Goal: Task Accomplishment & Management: Use online tool/utility

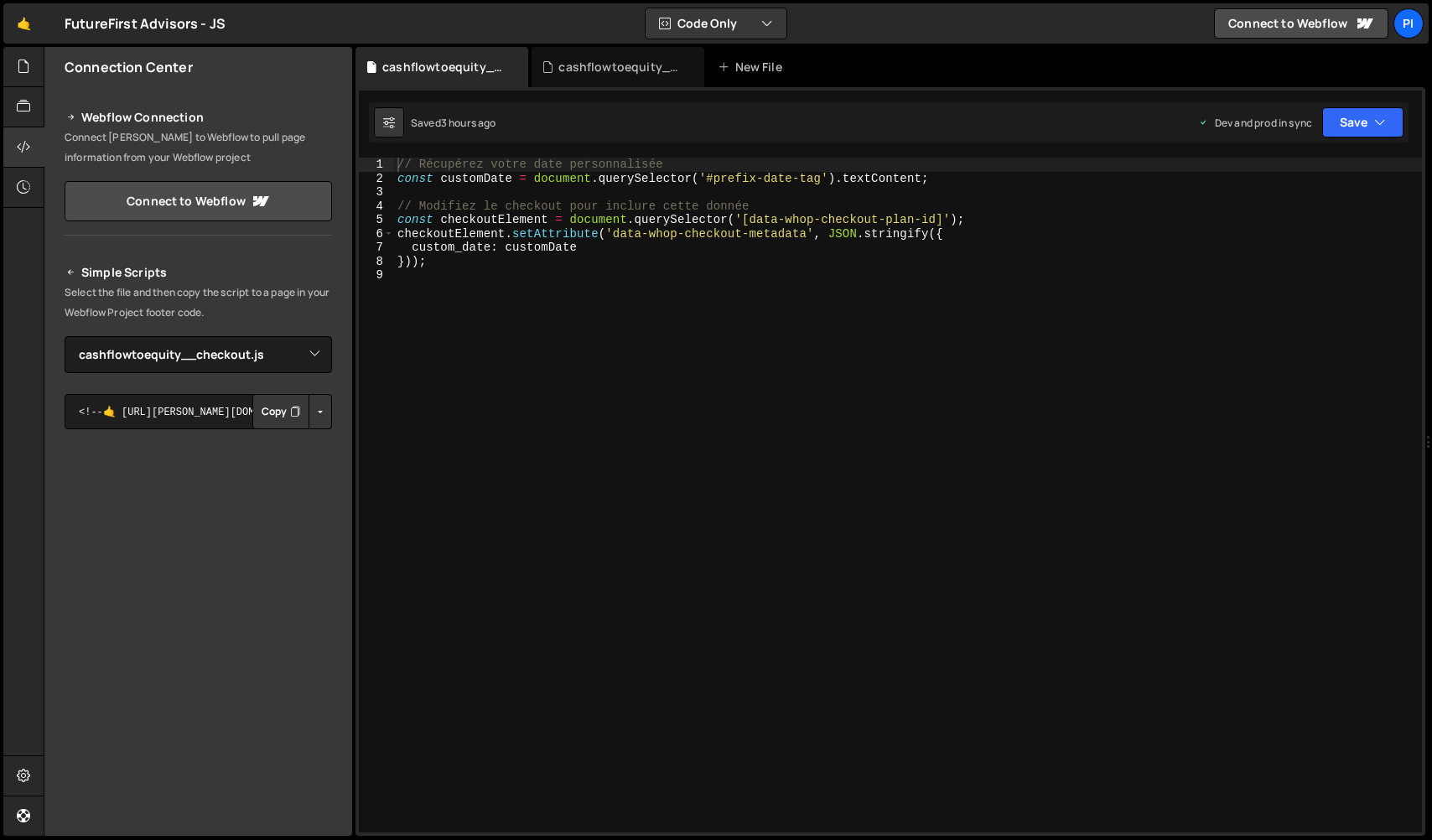
select select "47087"
click at [24, 24] on link "🤙" at bounding box center [24, 24] width 41 height 40
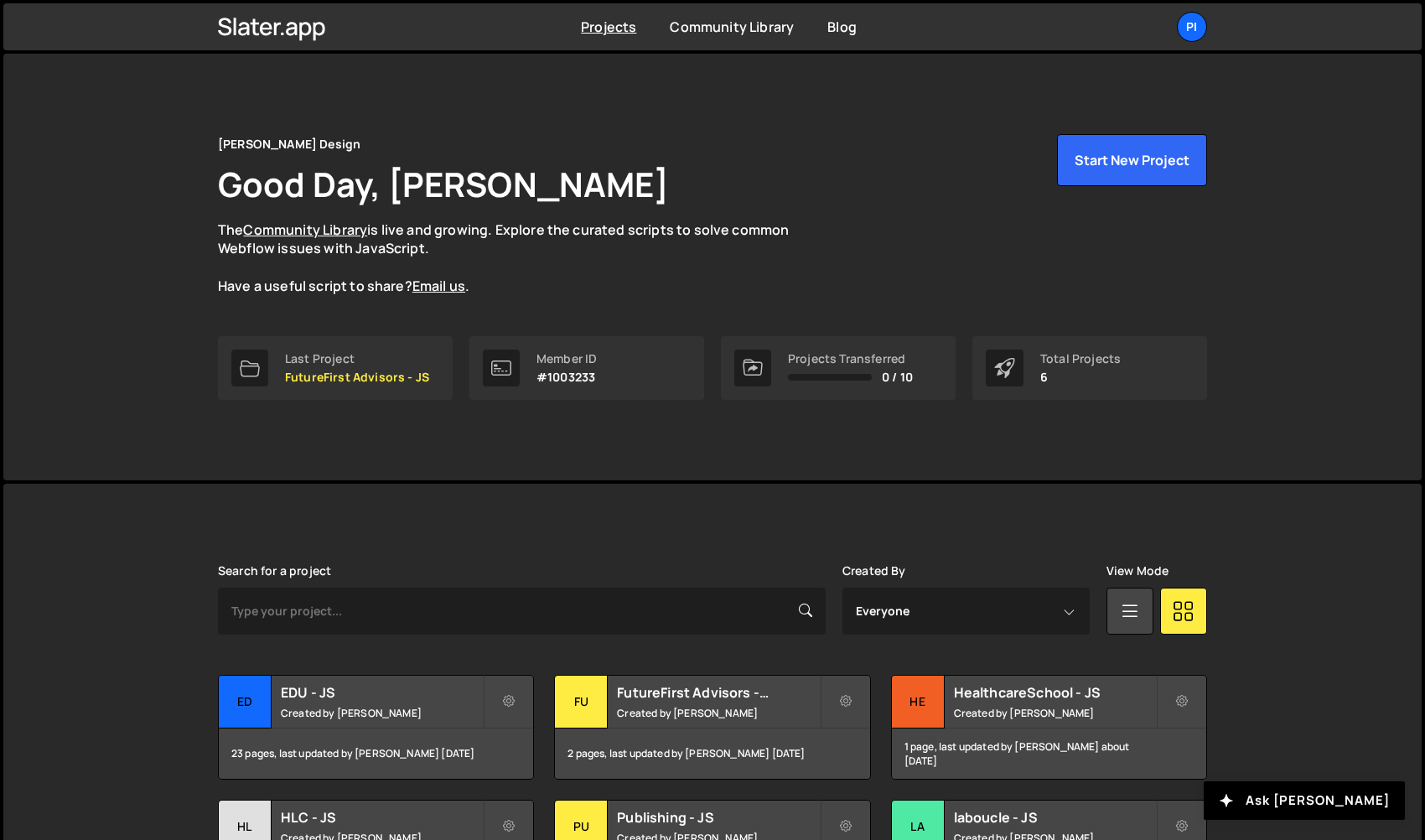
scroll to position [147, 0]
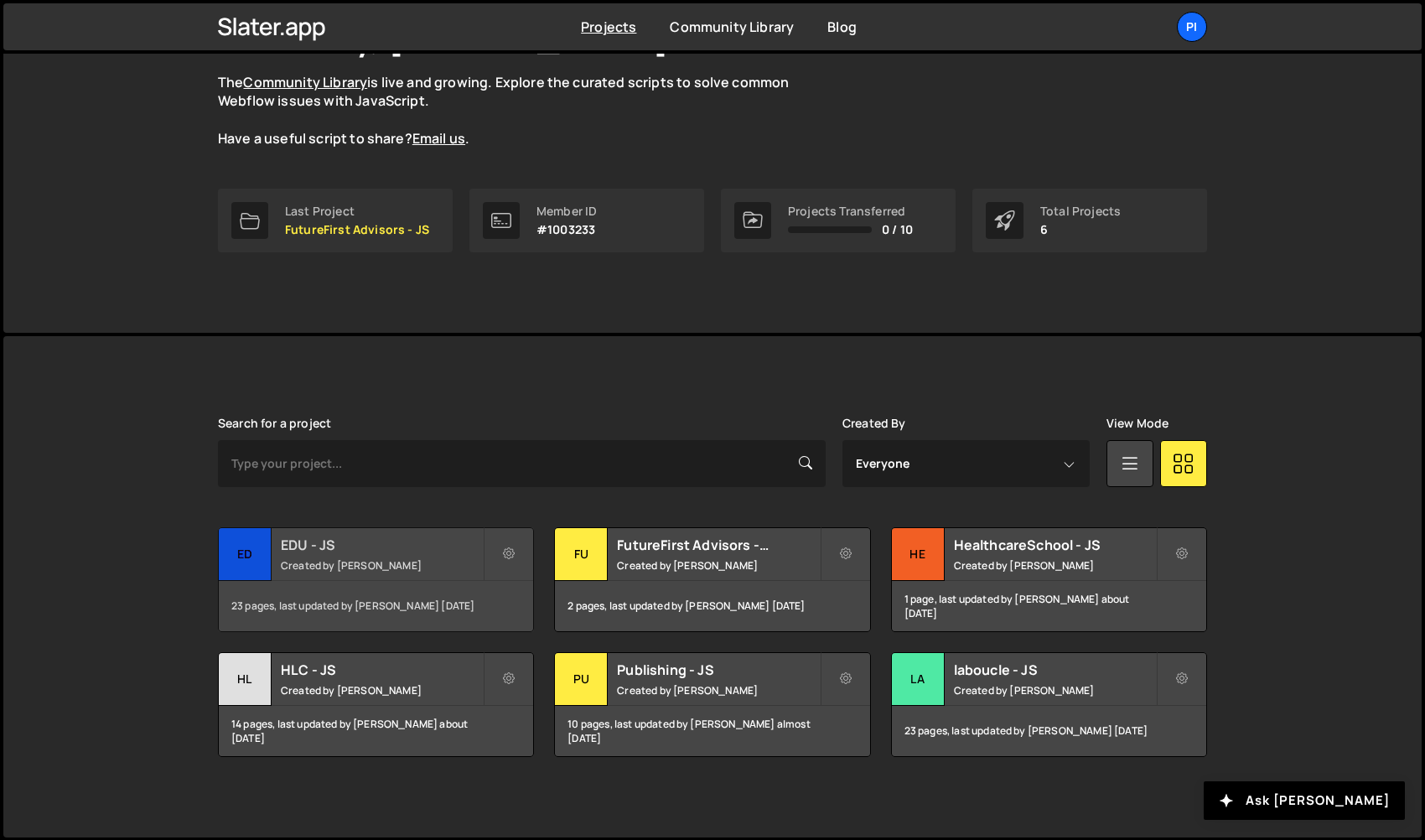
click at [271, 563] on div "ED" at bounding box center [245, 554] width 53 height 53
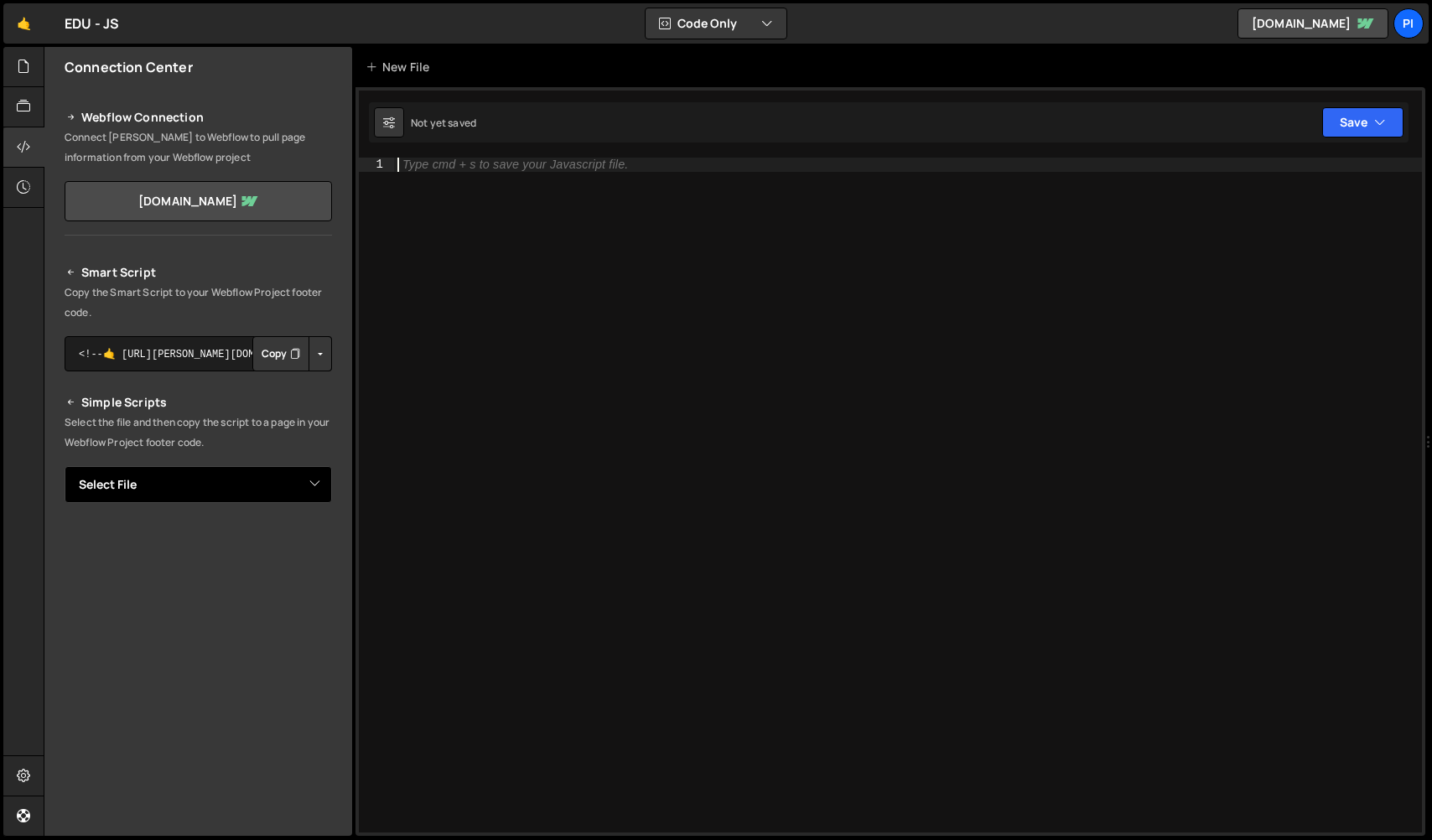
click at [187, 484] on select "Select File __nmi-helpers.js __secondary_products_checkboxes.js checkout-nmi.js…" at bounding box center [198, 484] width 267 height 37
click at [29, 75] on div at bounding box center [24, 67] width 41 height 40
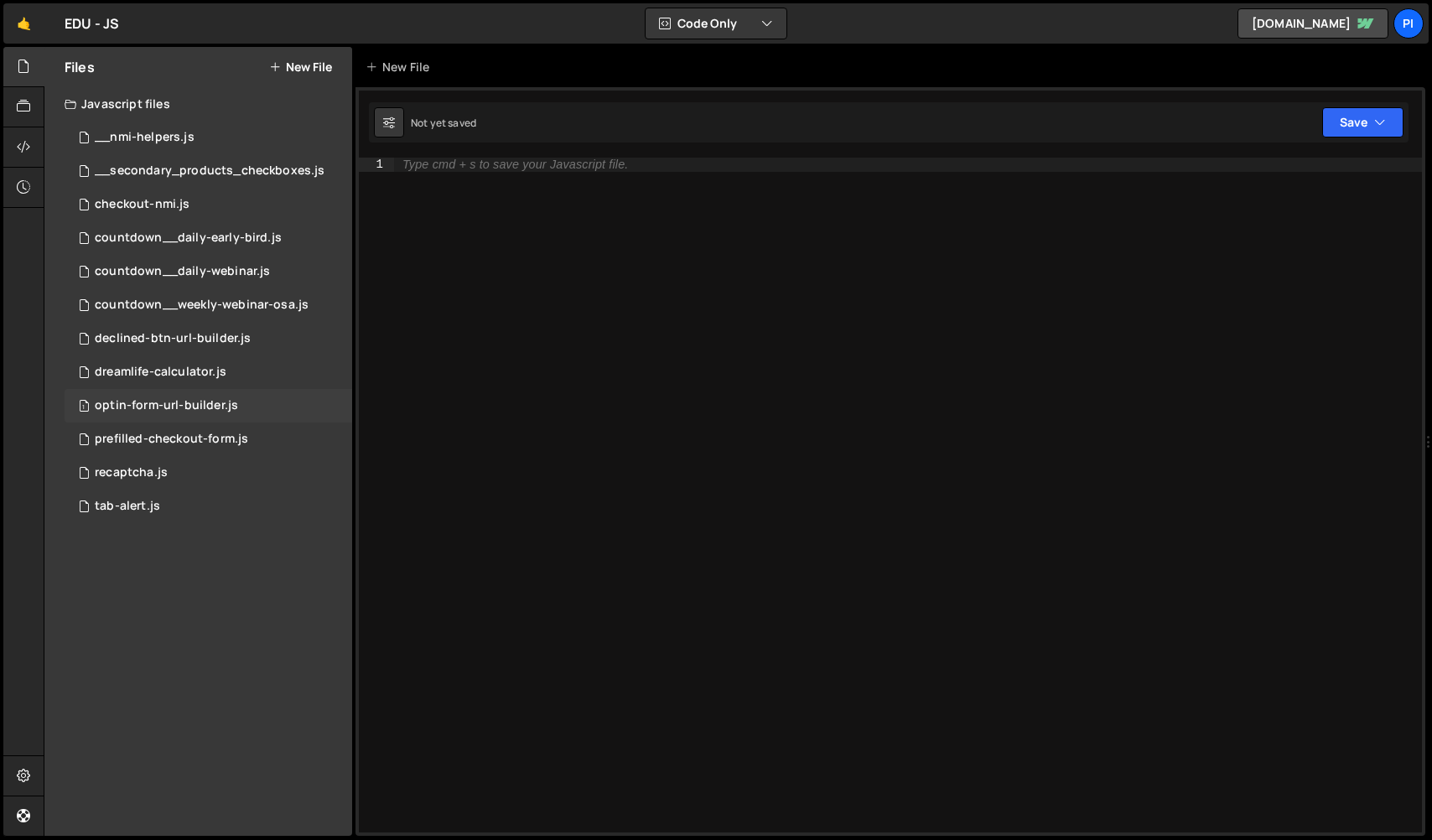
click at [204, 406] on div "optin-form-url-builder.js" at bounding box center [167, 405] width 143 height 15
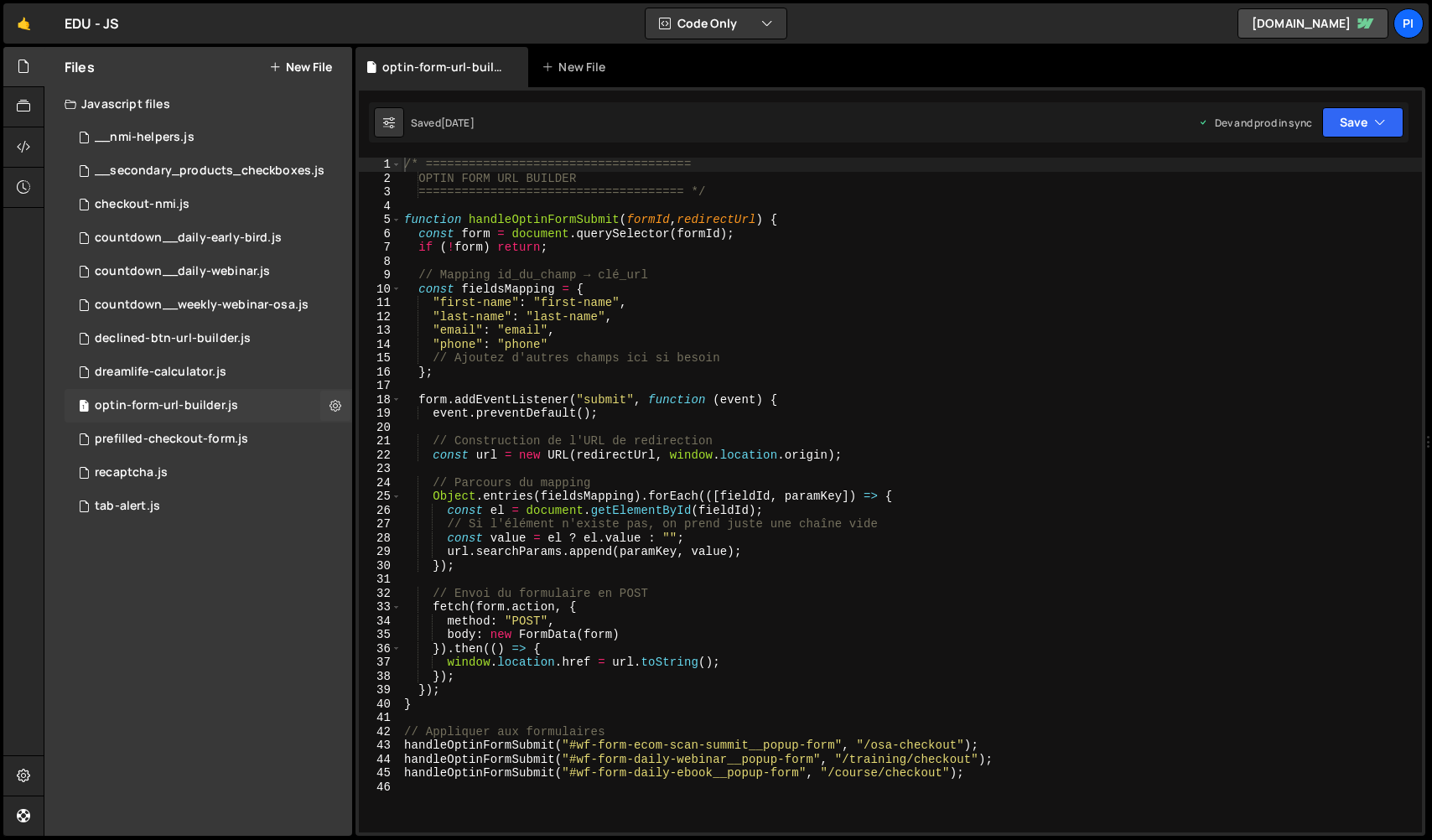
scroll to position [716, 0]
click at [327, 60] on button "New File" at bounding box center [300, 66] width 63 height 13
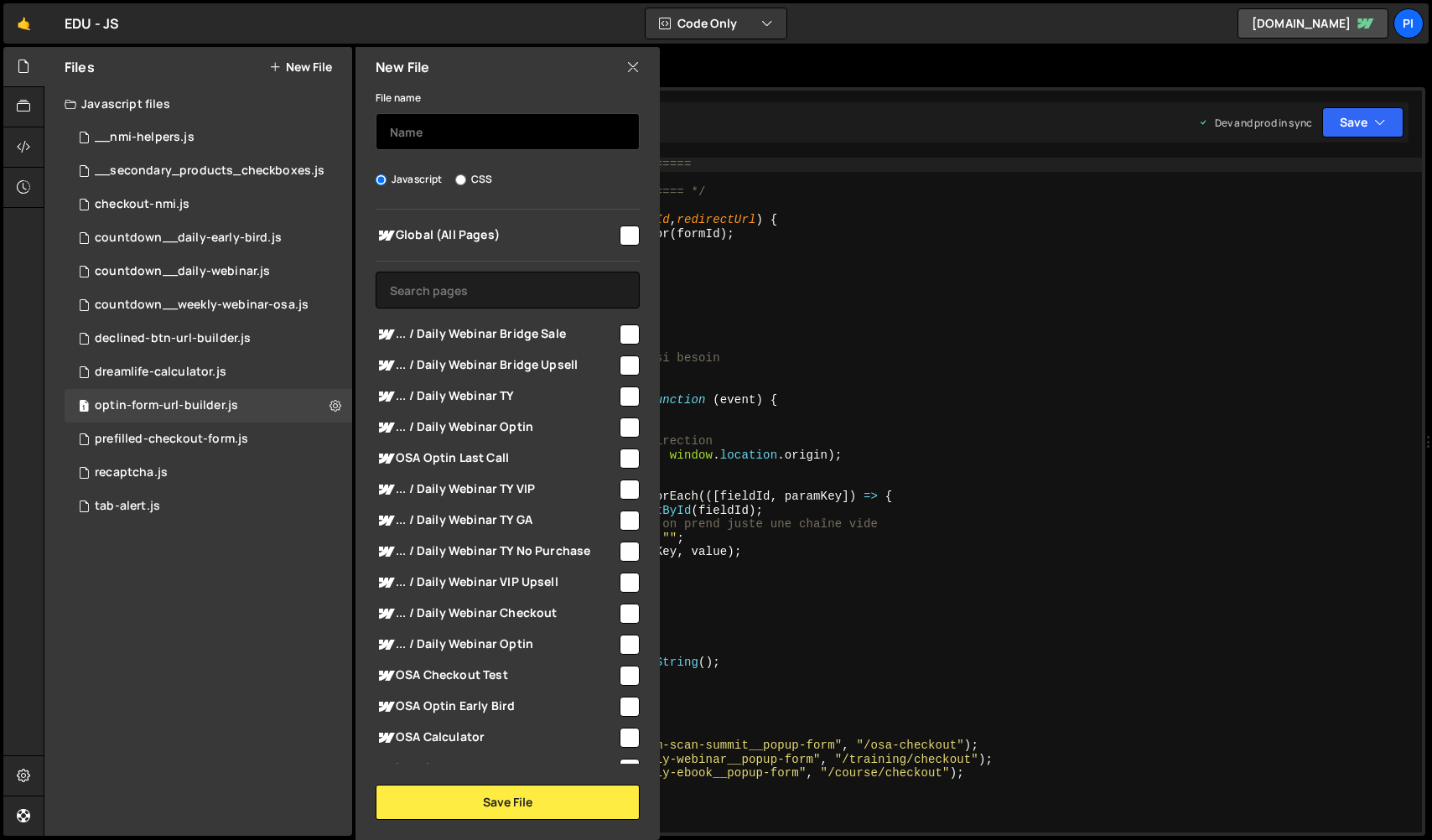
click at [423, 132] on input "text" at bounding box center [507, 132] width 264 height 37
type input "h"
type input "<"
type input "whop"
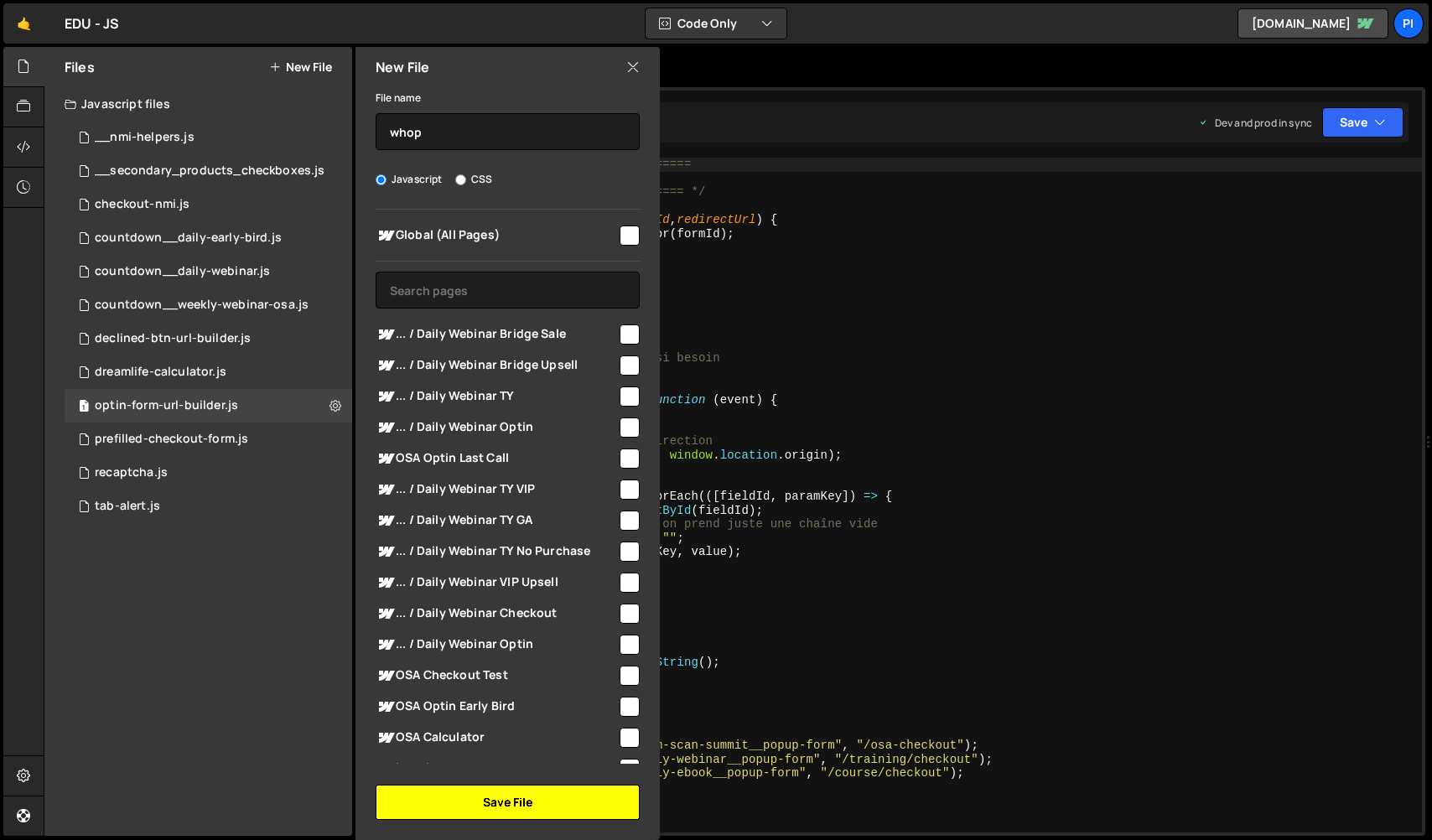
click at [526, 802] on button "Save File" at bounding box center [507, 802] width 264 height 35
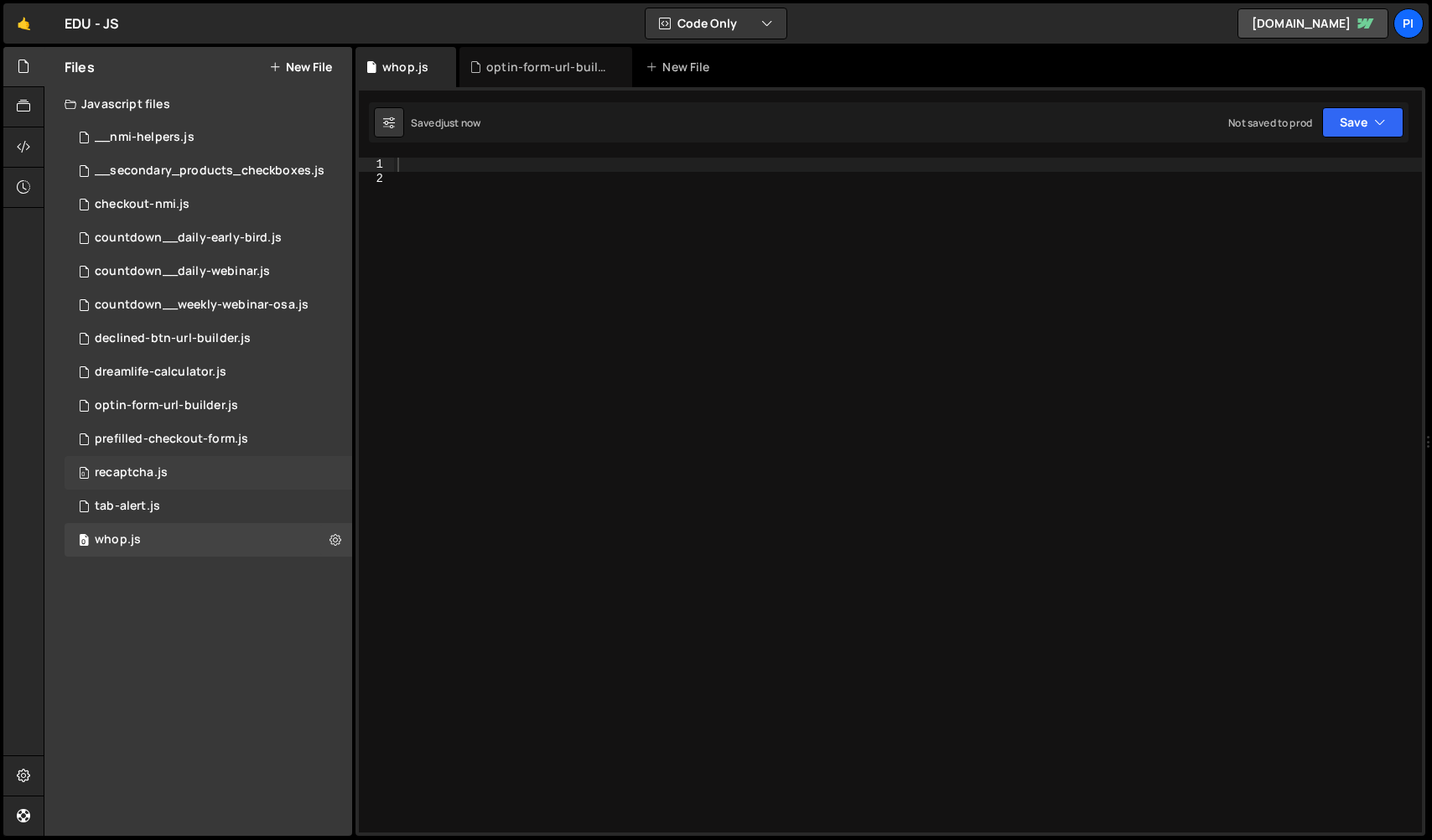
scroll to position [0, 0]
click at [22, 143] on icon at bounding box center [23, 147] width 13 height 18
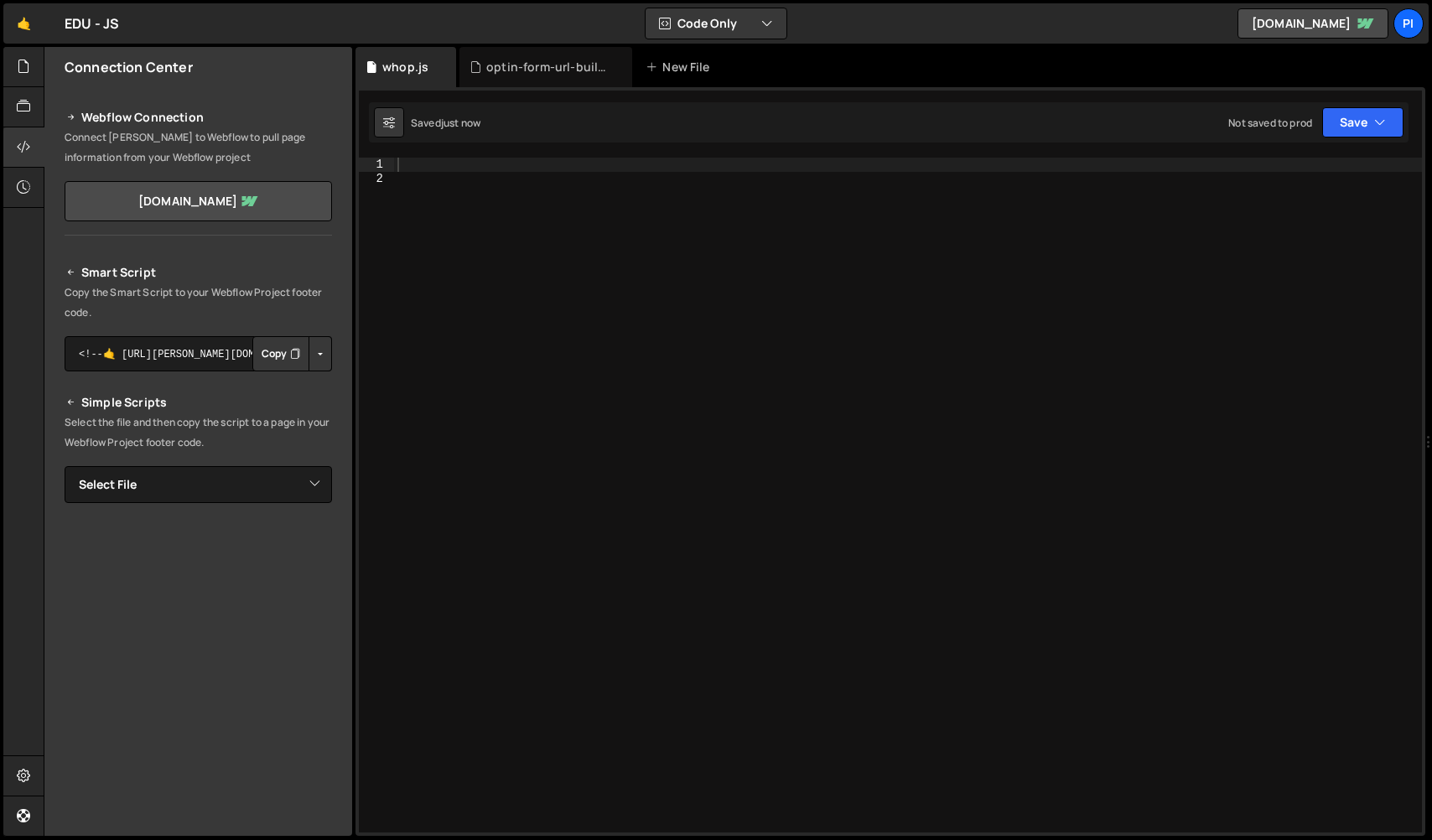
click at [322, 347] on button "Button group with nested dropdown" at bounding box center [320, 353] width 24 height 35
click at [160, 356] on textarea "<!--🤙 [URL][PERSON_NAME][DOMAIN_NAME]> <script>document.addEventListener("DOMCo…" at bounding box center [198, 353] width 267 height 35
click at [291, 485] on select "Select File __nmi-helpers.js __secondary_products_checkboxes.js checkout-nmi.js…" at bounding box center [198, 484] width 267 height 37
select select "47132"
click at [319, 540] on button "Button group with nested dropdown" at bounding box center [320, 541] width 24 height 35
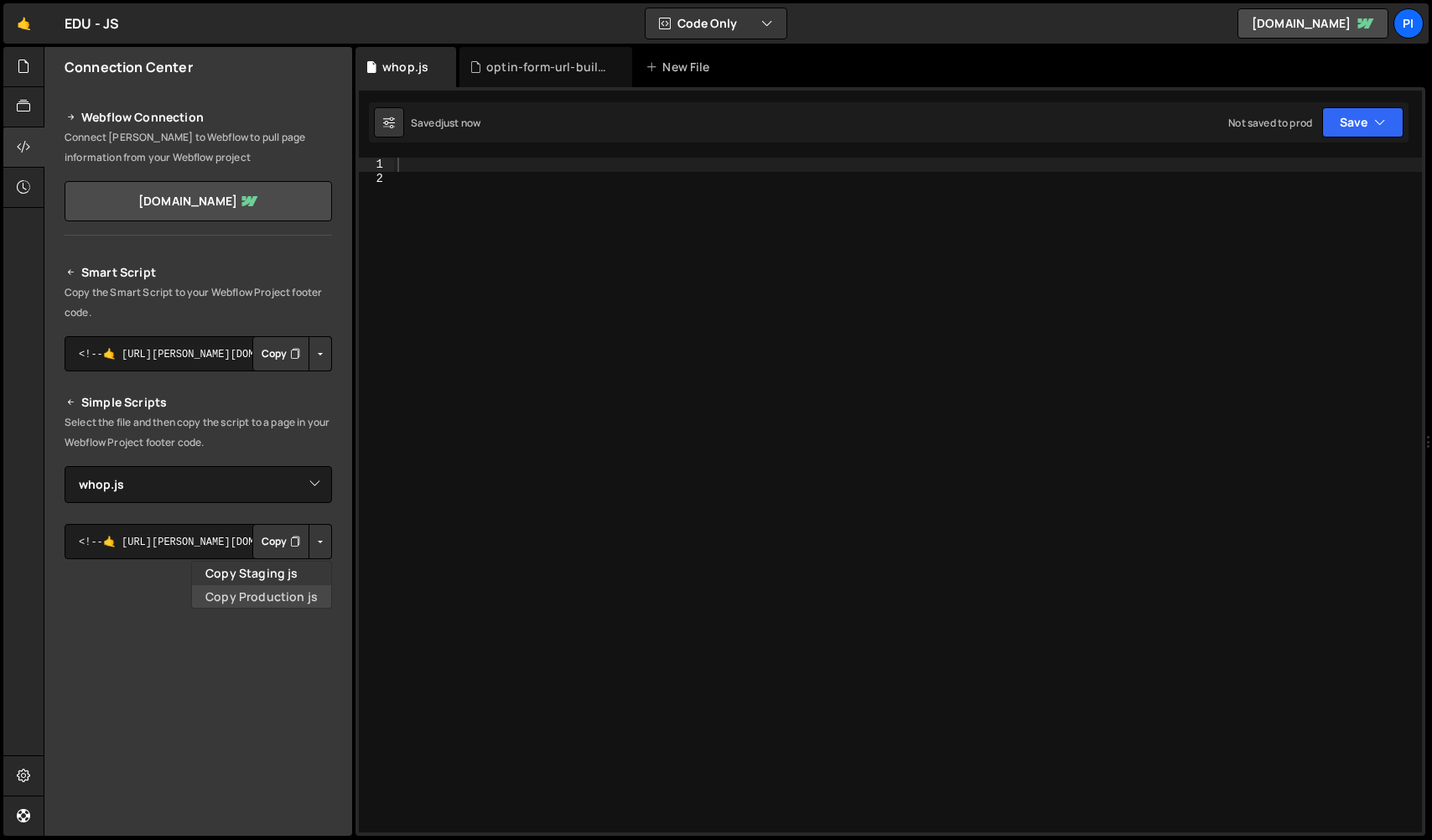
click at [297, 598] on link "Copy Production js" at bounding box center [261, 597] width 139 height 24
click at [717, 382] on div at bounding box center [908, 509] width 1028 height 702
paste textarea "}"
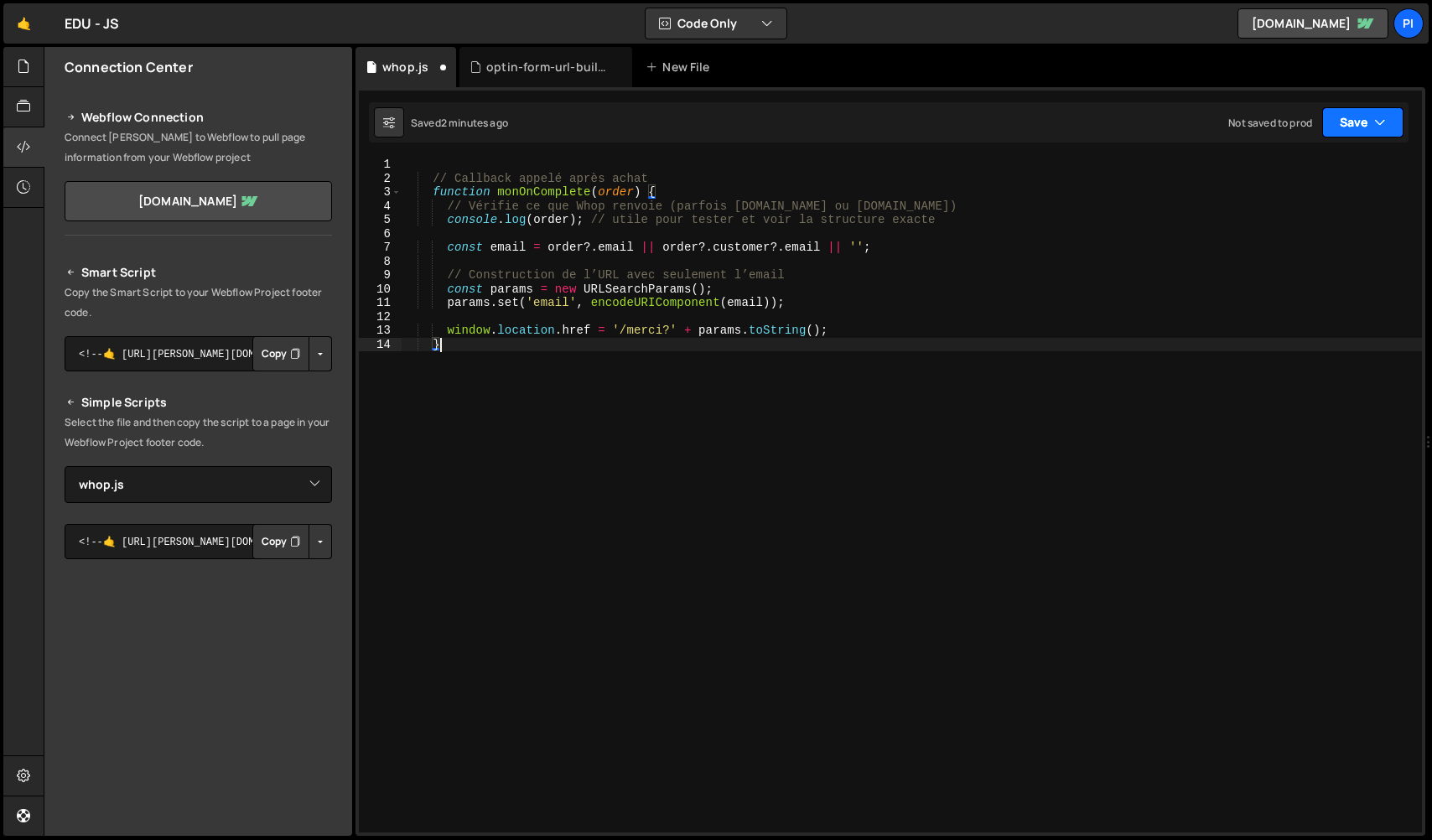
click at [1335, 129] on button "Save" at bounding box center [1362, 122] width 81 height 31
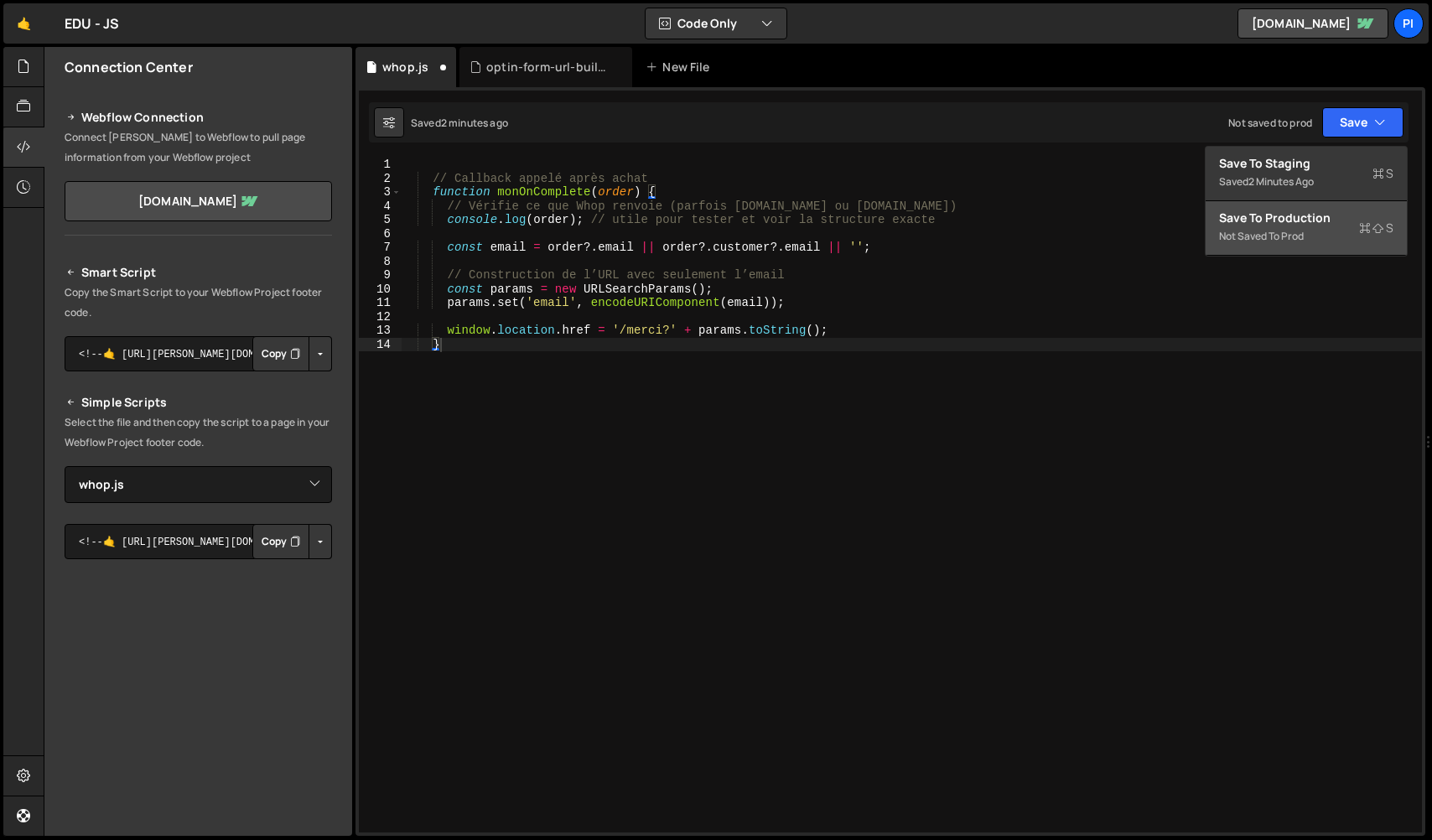
click at [1266, 243] on div "Not saved to prod" at bounding box center [1306, 236] width 175 height 20
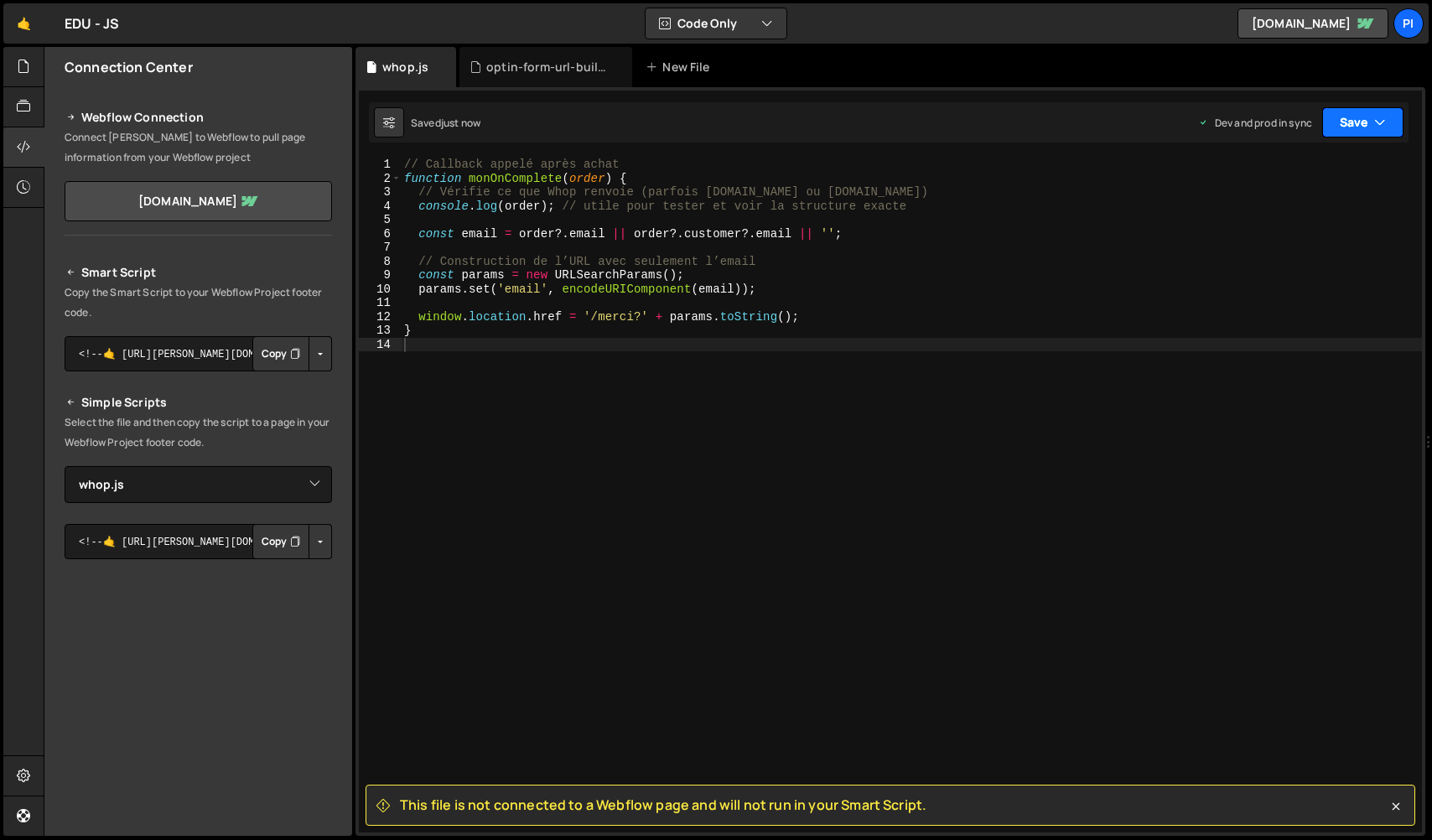
click at [1349, 126] on button "Save" at bounding box center [1362, 122] width 81 height 31
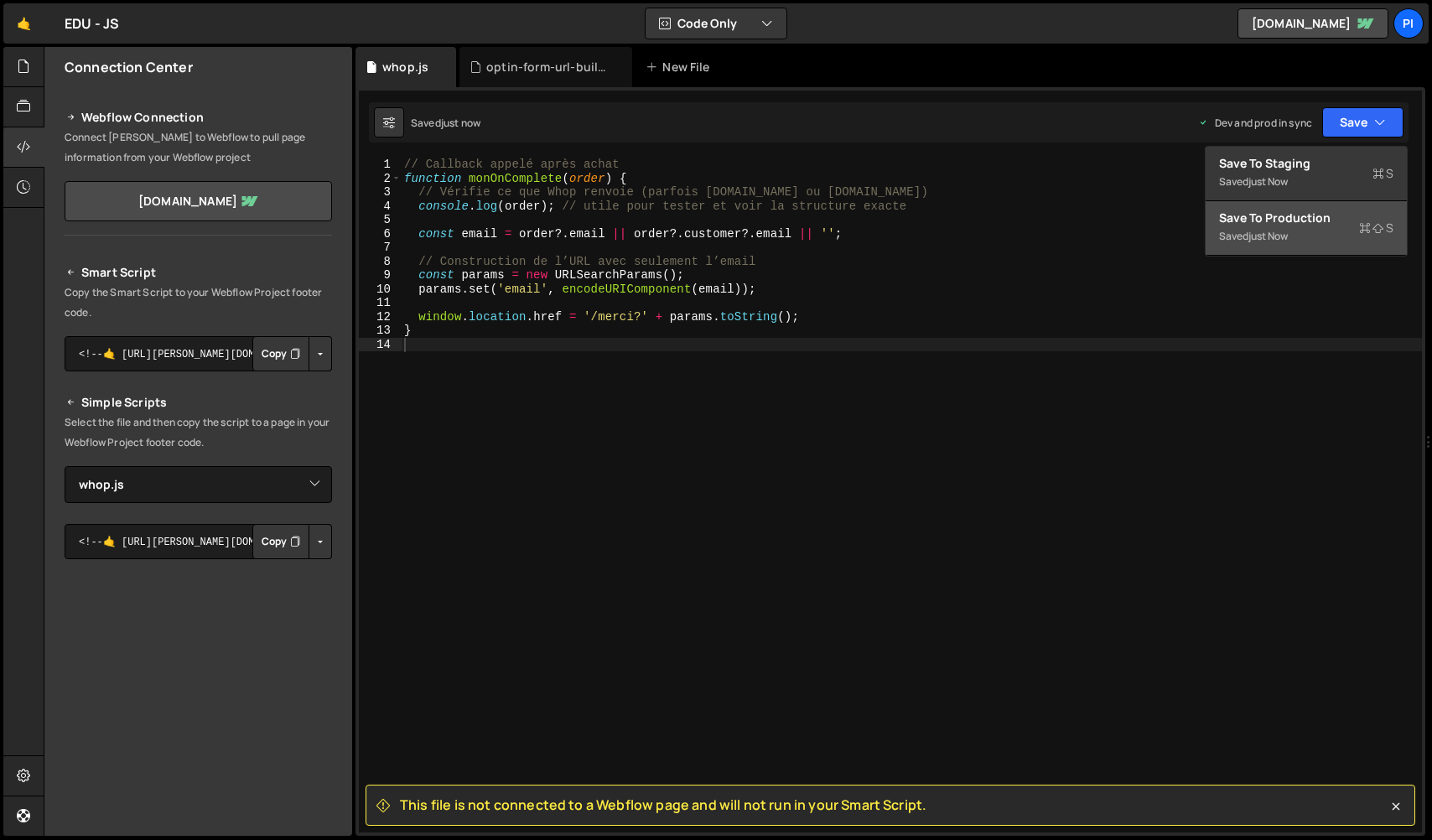
click at [1285, 222] on div "Save to Production S" at bounding box center [1306, 217] width 175 height 17
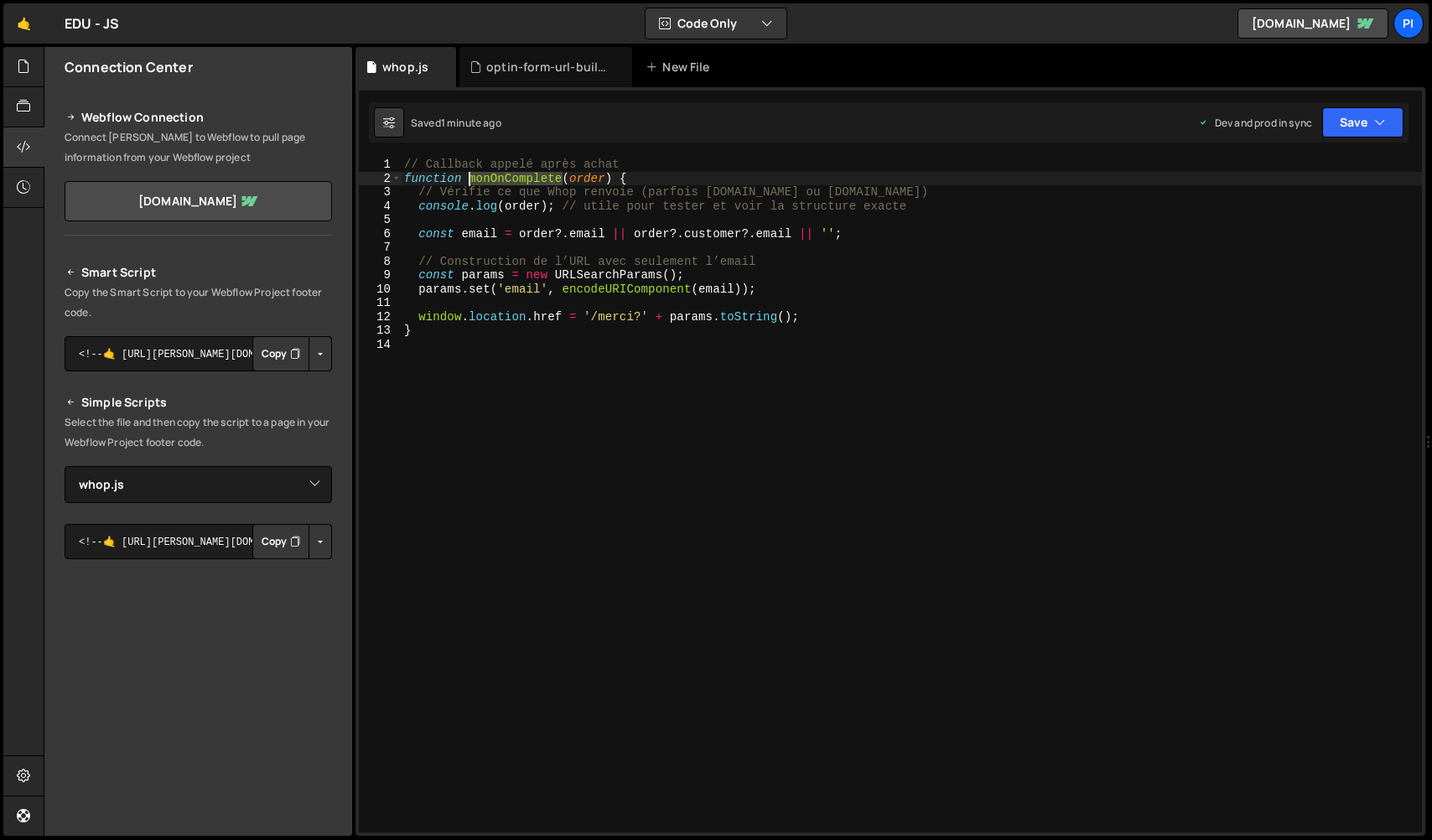
drag, startPoint x: 564, startPoint y: 182, endPoint x: 469, endPoint y: 182, distance: 95.0
click at [469, 182] on div "// Callback appelé après achat function monOnComplete ( order ) { // Vérifie ce…" at bounding box center [911, 509] width 1021 height 702
click at [543, 312] on div "// Callback appelé après achat function monOnComplete ( order ) { // Vérifie ce…" at bounding box center [911, 509] width 1021 height 702
click at [884, 234] on div "// Callback appelé après achat function monOnComplete ( order ) { // Vérifie ce…" at bounding box center [911, 509] width 1021 height 702
type textarea "const email = order?.email || order?.customer?.email || '';"
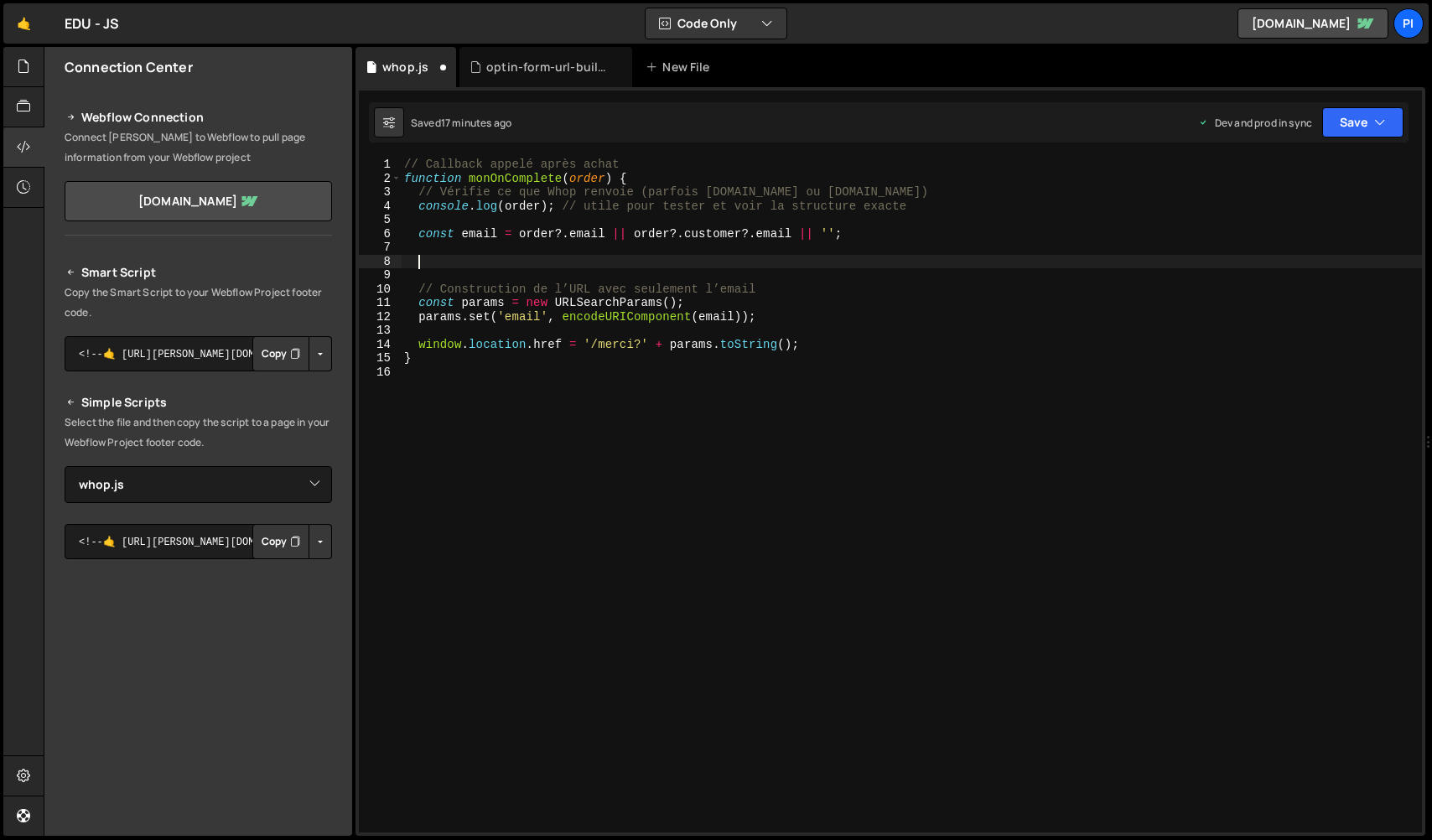
paste textarea "const email = [DOMAIN_NAME];"
type textarea "const email = [DOMAIN_NAME];"
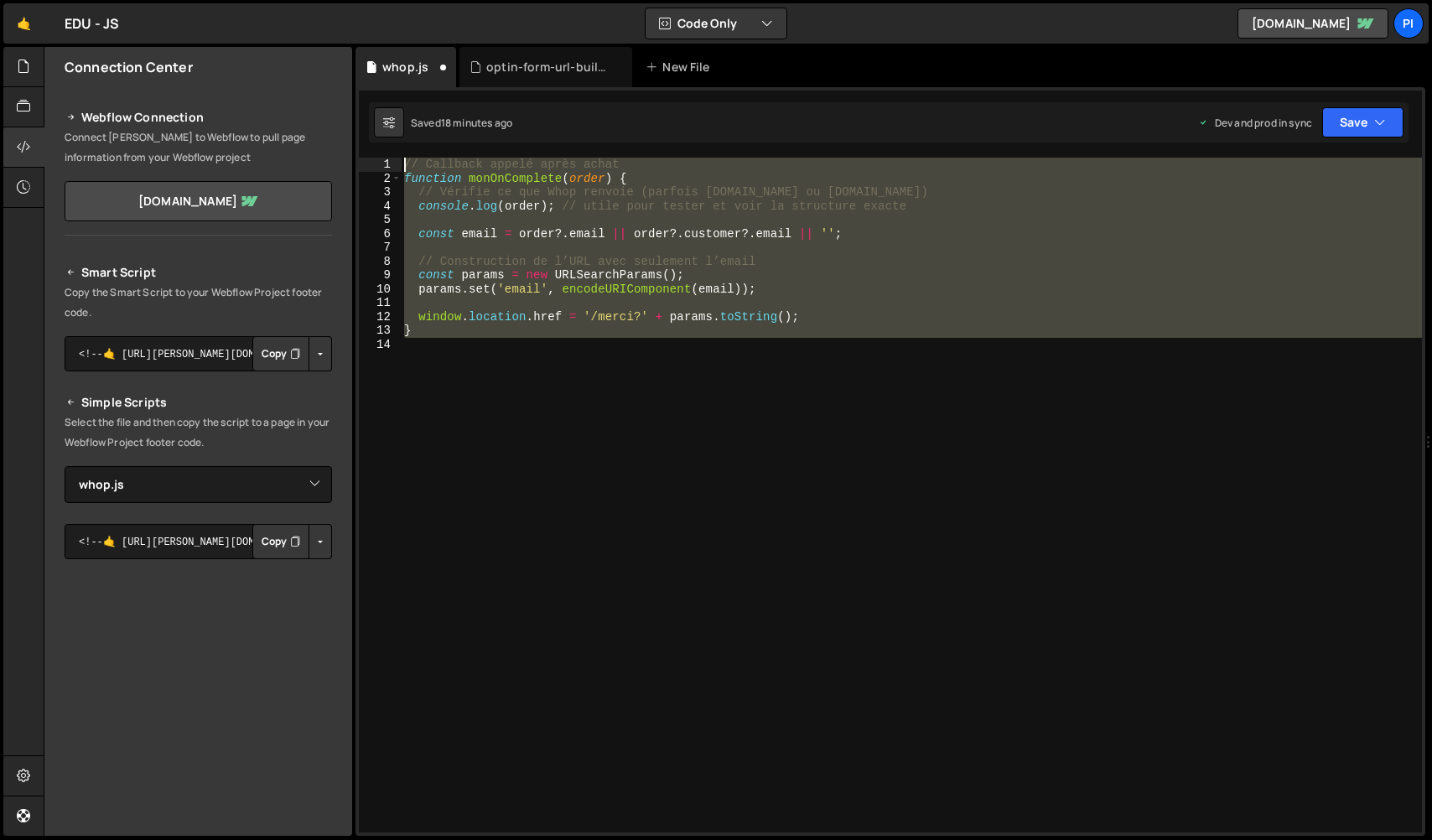
drag, startPoint x: 643, startPoint y: 510, endPoint x: 244, endPoint y: 37, distance: 618.8
click at [244, 37] on div "Hold on a sec... Are you certain you wish to leave this page? Any changes you'v…" at bounding box center [716, 420] width 1432 height 840
paste textarea "}"
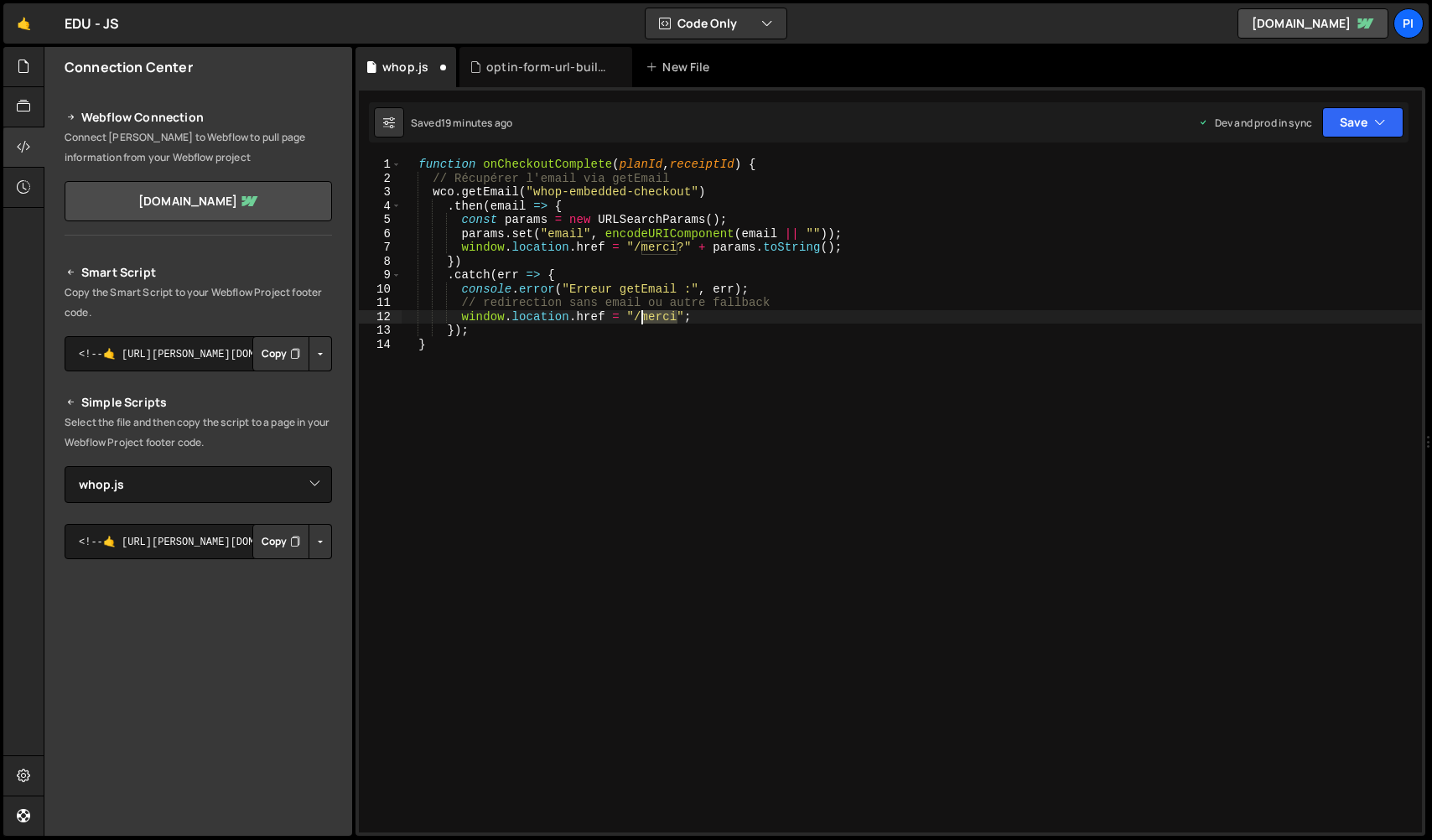
drag, startPoint x: 677, startPoint y: 319, endPoint x: 642, endPoint y: 318, distance: 35.0
click at [642, 318] on div "function onCheckoutComplete ( planId , receiptId ) { // Récupérer l'email via g…" at bounding box center [911, 509] width 1021 height 702
paste textarea "typ"
drag, startPoint x: 678, startPoint y: 247, endPoint x: 641, endPoint y: 247, distance: 37.0
click at [642, 247] on div "function onCheckoutComplete ( planId , receiptId ) { // Récupérer l'email via g…" at bounding box center [911, 509] width 1021 height 702
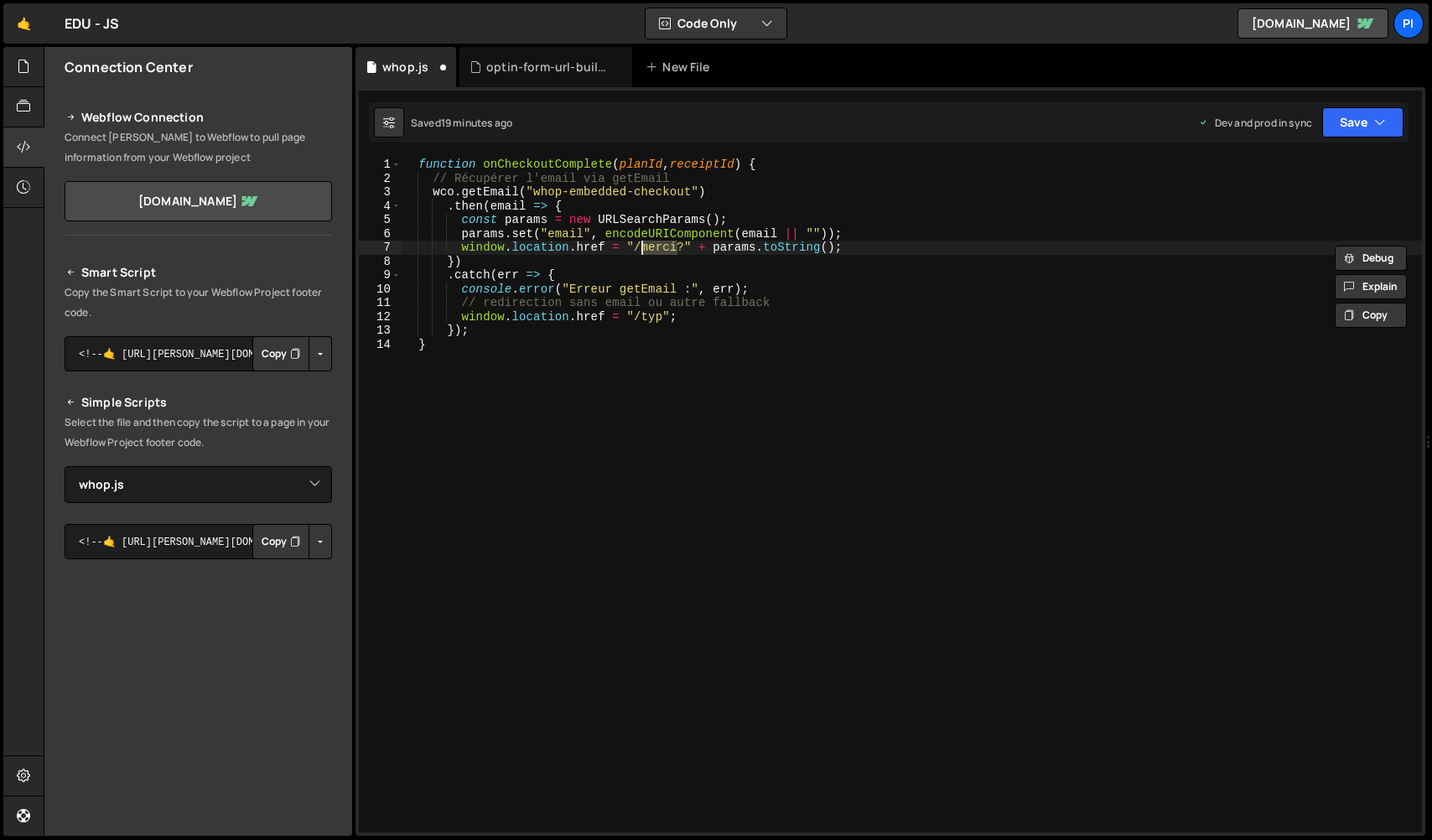
paste textarea "typ"
click at [798, 352] on div "function onCheckoutComplete ( planId , receiptId ) { // Récupérer l'email via g…" at bounding box center [911, 509] width 1021 height 702
type textarea "}"
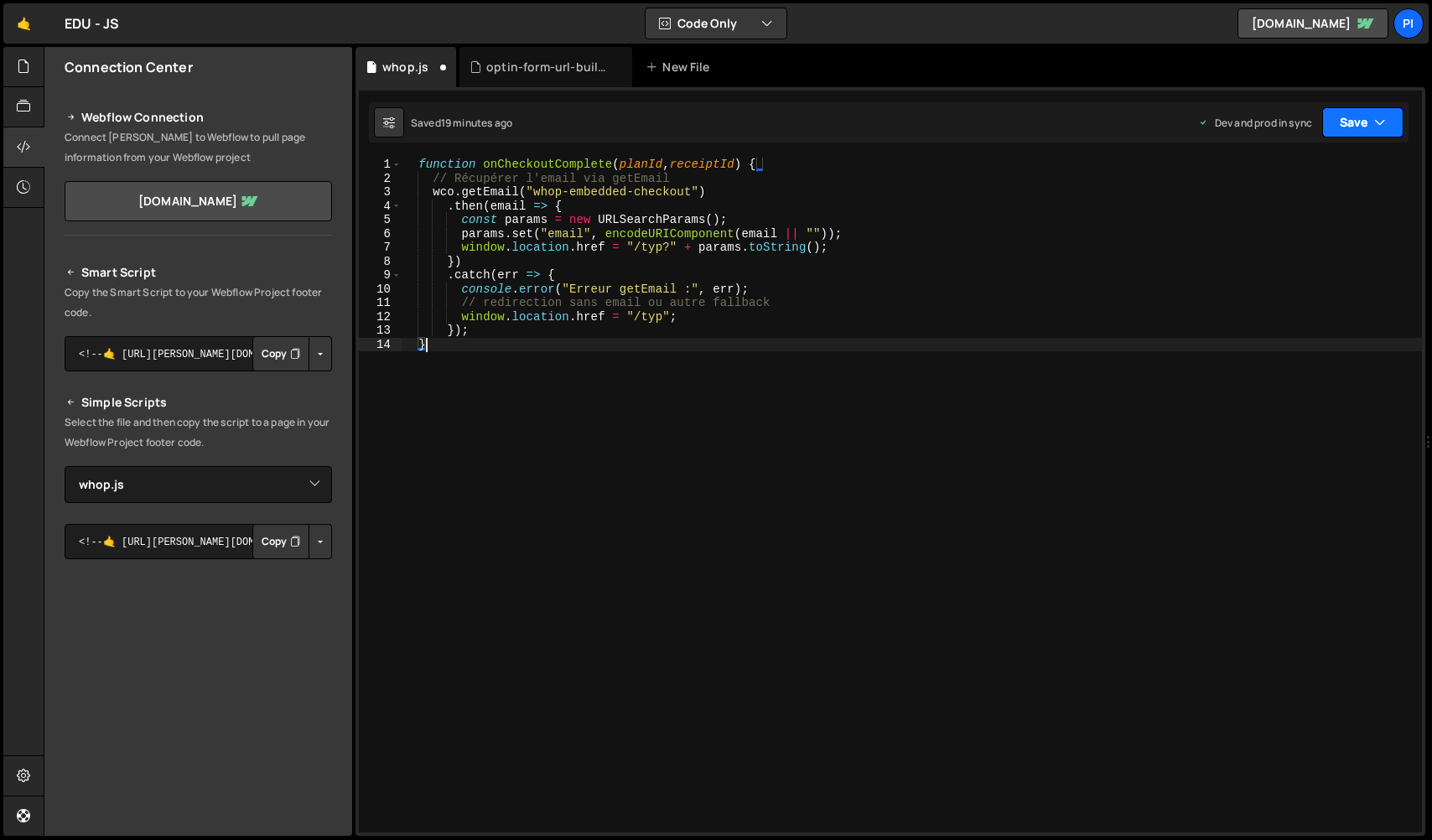
click at [1340, 117] on button "Save" at bounding box center [1362, 122] width 81 height 31
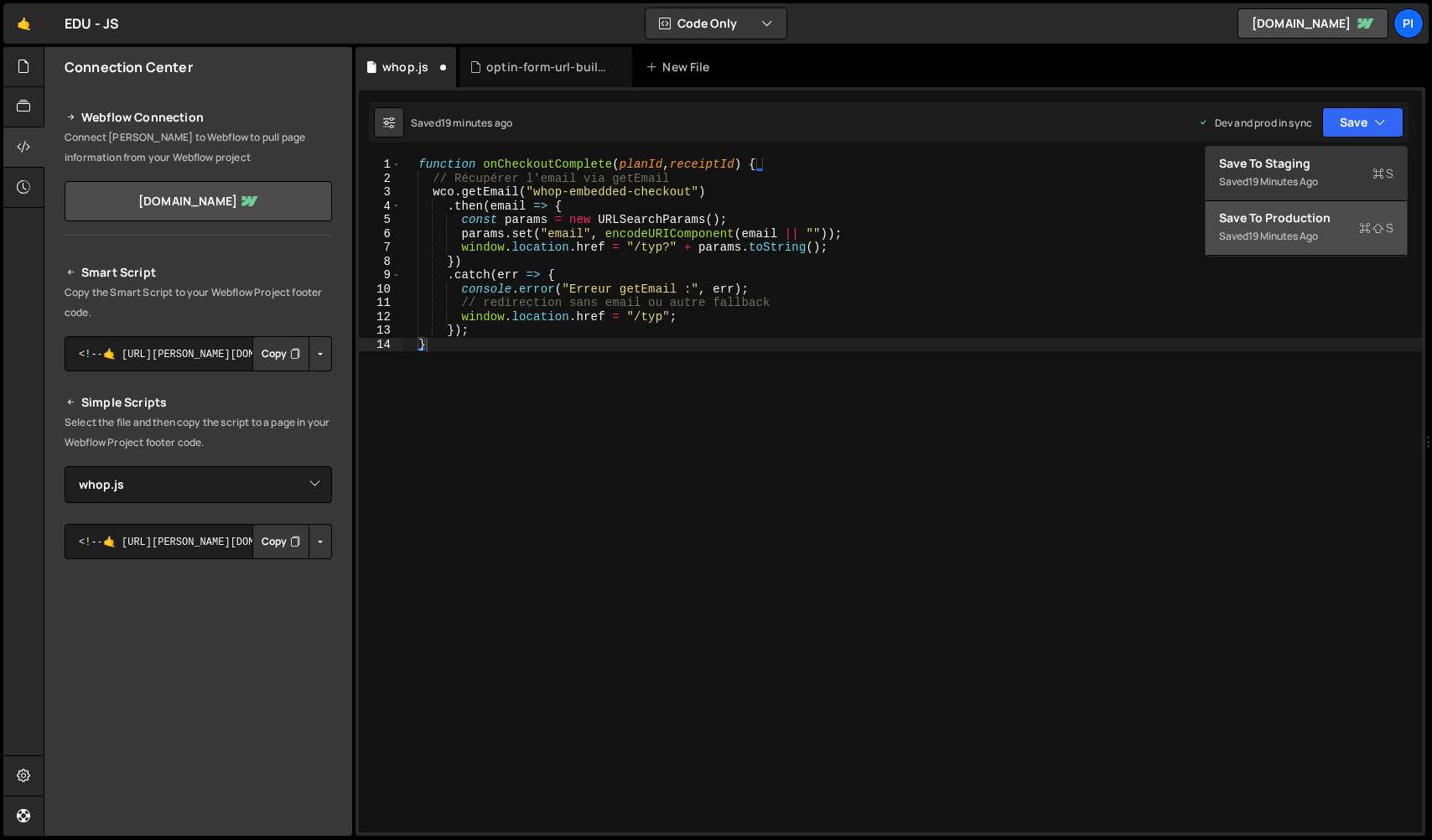
click at [1283, 237] on div "19 minutes ago" at bounding box center [1283, 236] width 70 height 14
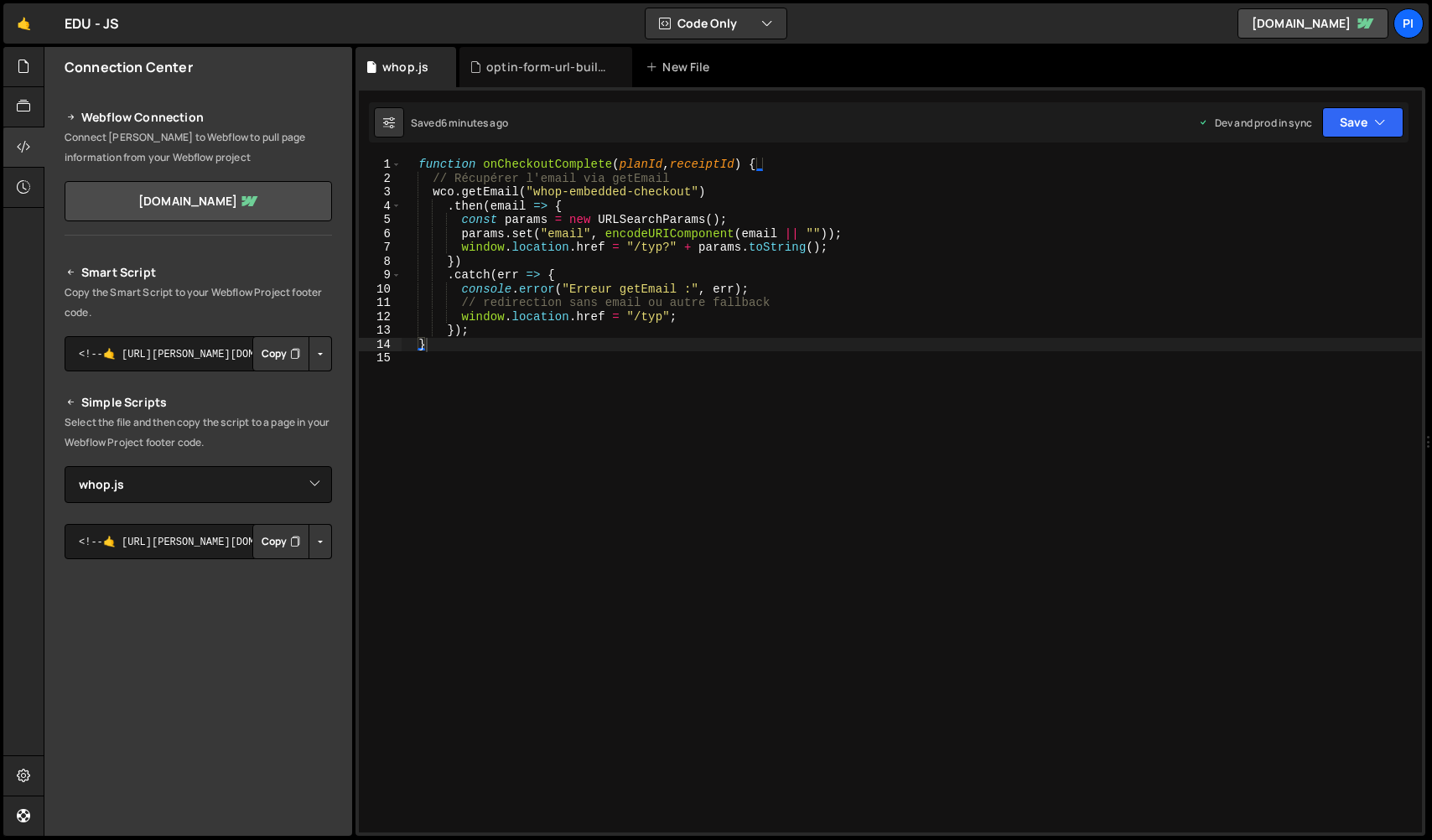
click at [651, 407] on div "function onCheckoutComplete ( planId , receiptId ) { // Récupérer l'email via g…" at bounding box center [911, 509] width 1021 height 702
type textarea "`"
paste textarea "});"
type textarea "});"
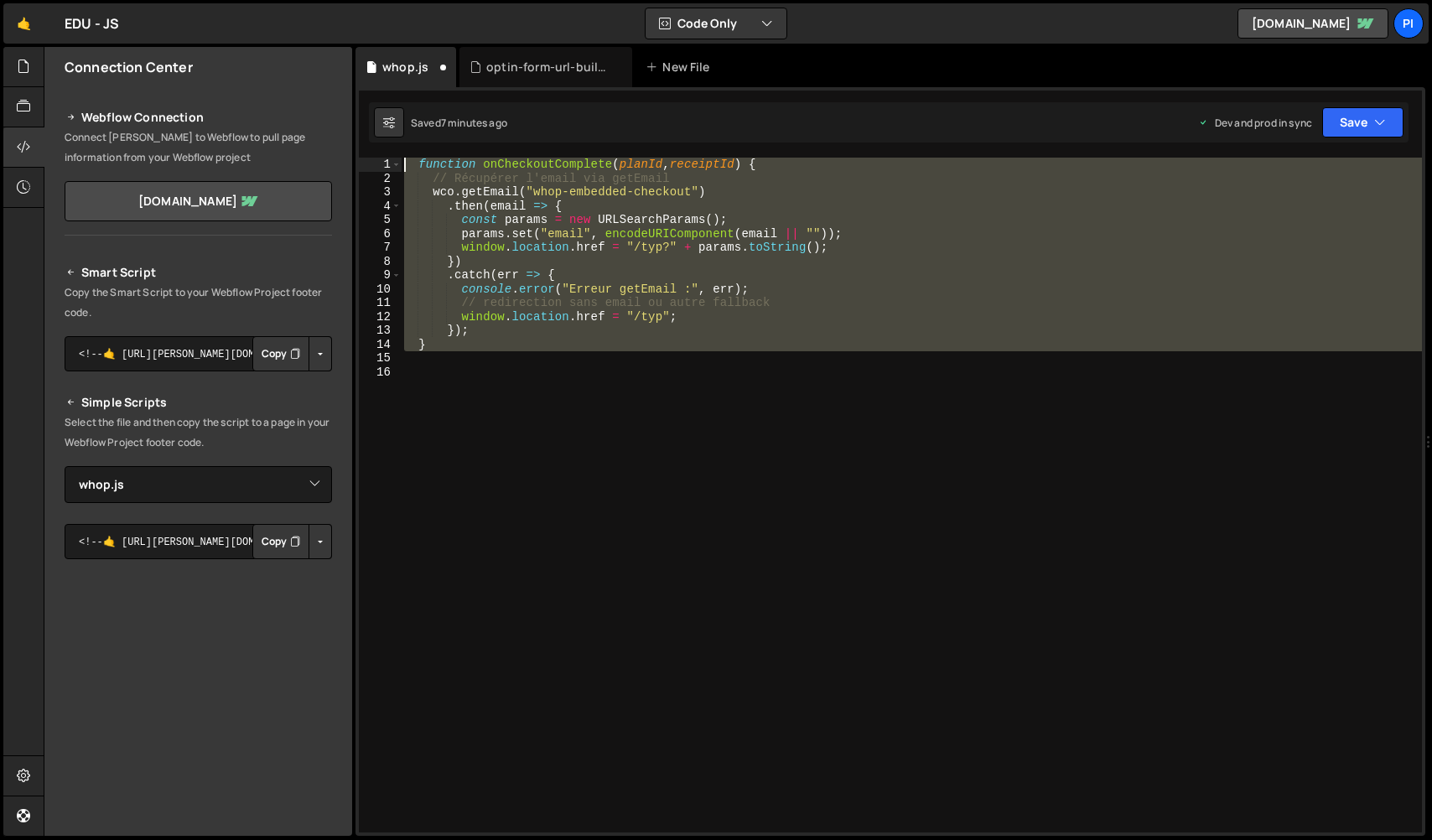
drag, startPoint x: 601, startPoint y: 354, endPoint x: 272, endPoint y: 158, distance: 383.0
click at [272, 158] on div "Files New File Javascript files 0 __nmi-helpers.js 0 0 __secondary_products_che…" at bounding box center [737, 441] width 1388 height 789
paste textarea "});"
type textarea "});"
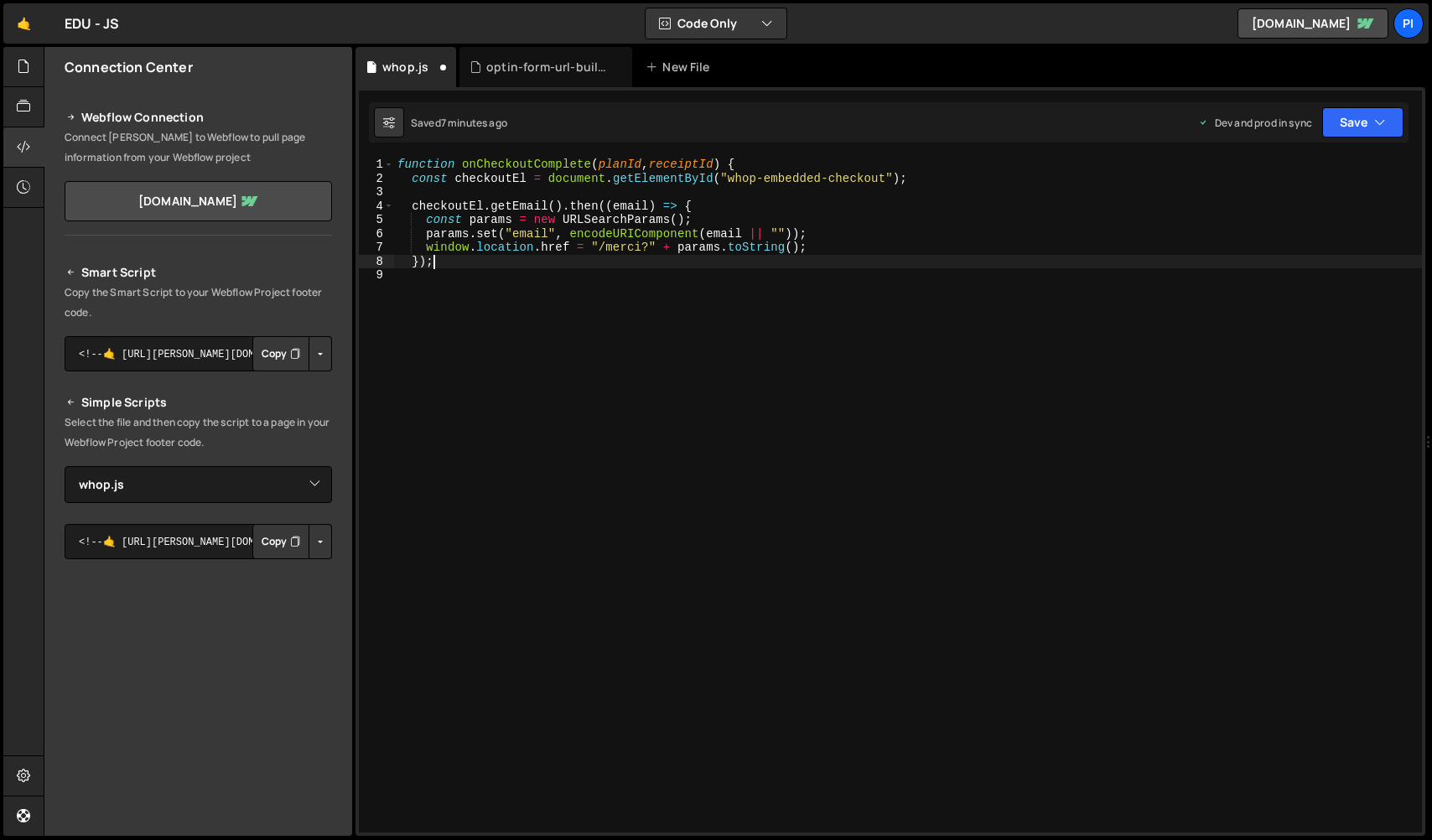
click at [600, 330] on div "function onCheckoutComplete ( planId , receiptId ) { const checkoutEl = documen…" at bounding box center [908, 509] width 1028 height 702
click at [398, 160] on div "function onCheckoutComplete ( planId , receiptId ) { const checkoutEl = documen…" at bounding box center [908, 509] width 1028 height 702
type textarea "function onCheckoutComplete(planId, receiptId) {"
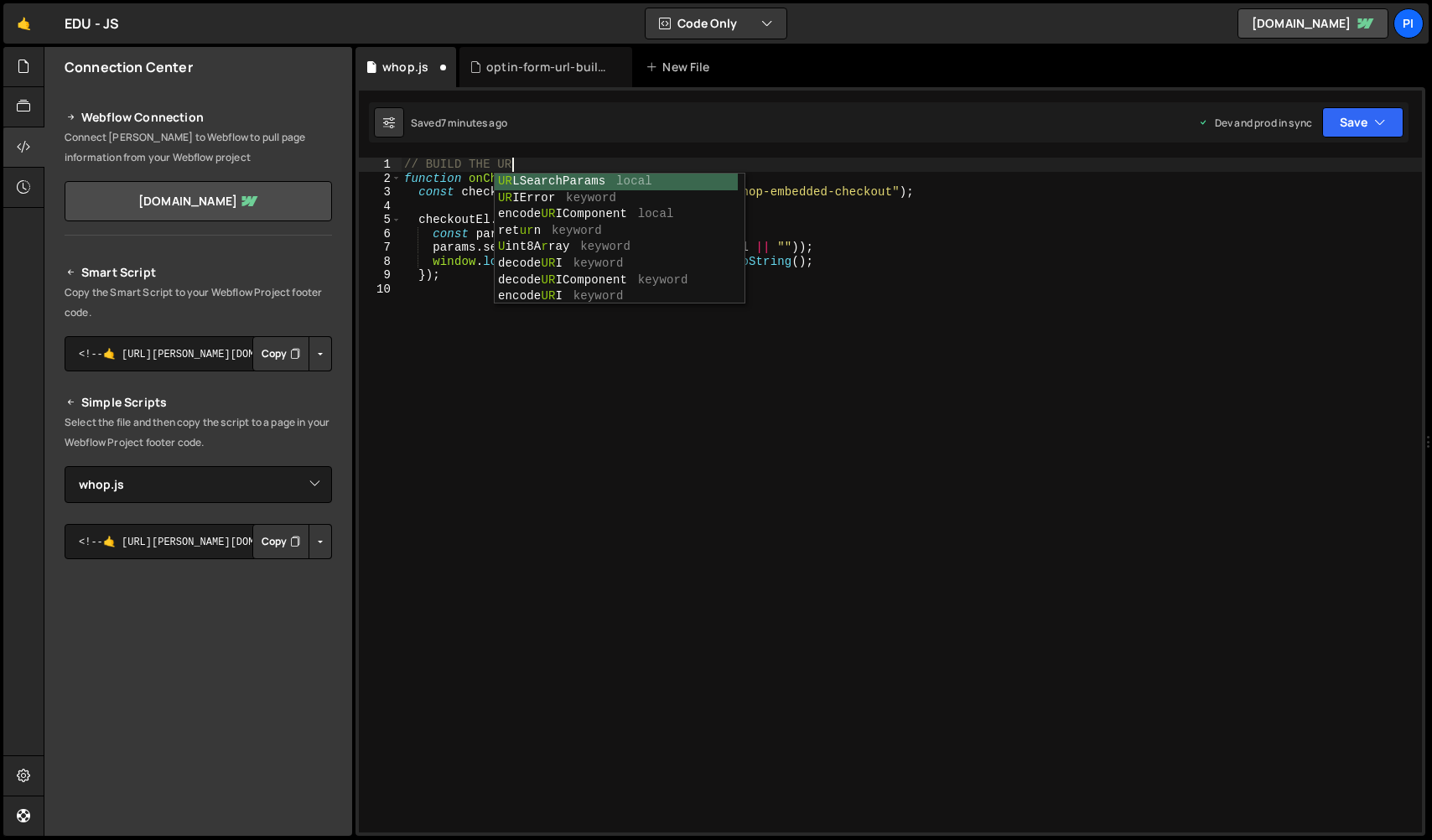
scroll to position [0, 7]
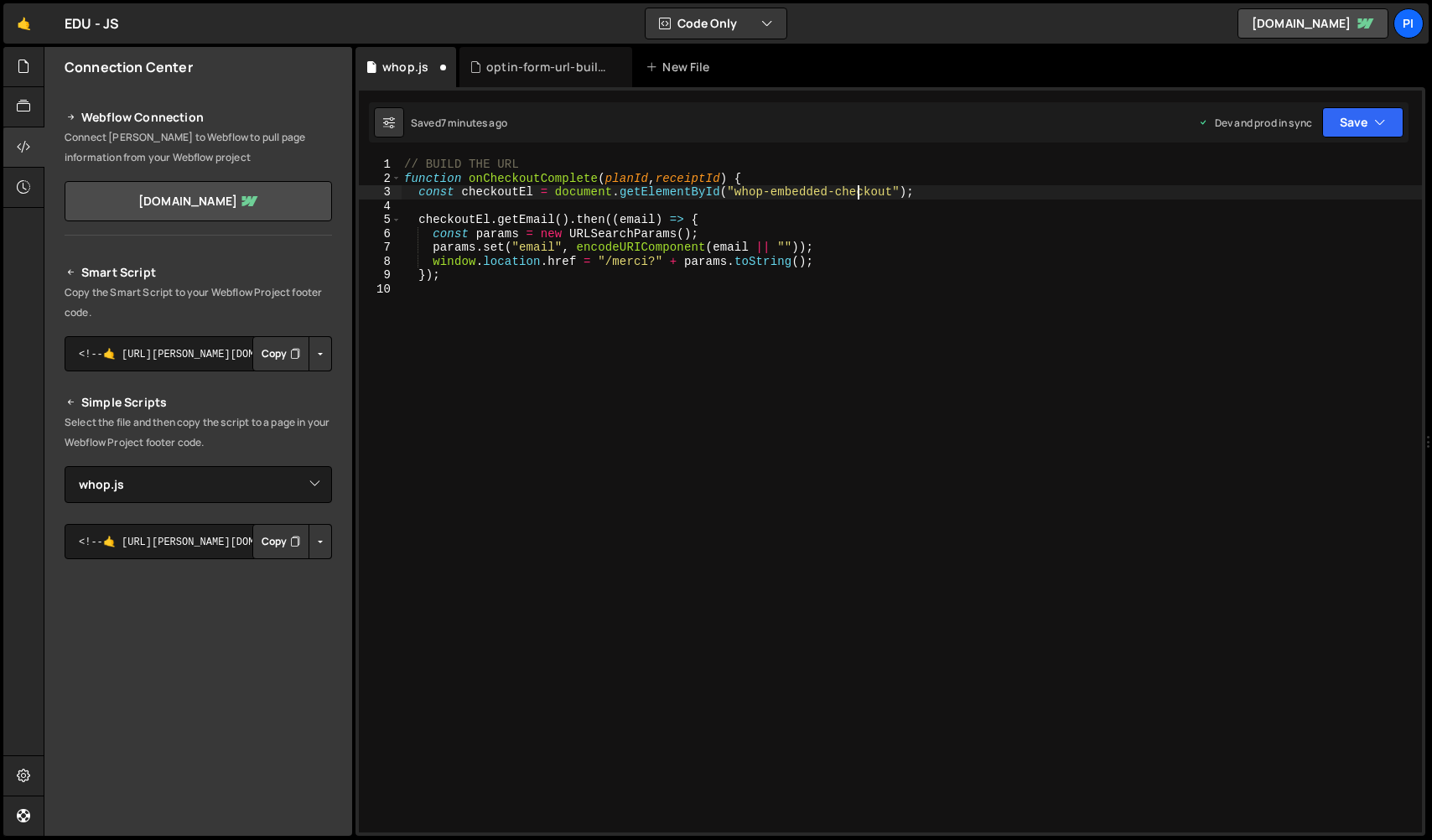
click at [859, 188] on div "// BUILD THE URL function onCheckoutComplete ( planId , receiptId ) { const che…" at bounding box center [911, 509] width 1021 height 702
type textarea "const checkoutEl = document.getElementById("whop-embedded-checkout");"
click at [8, 62] on div at bounding box center [24, 67] width 41 height 40
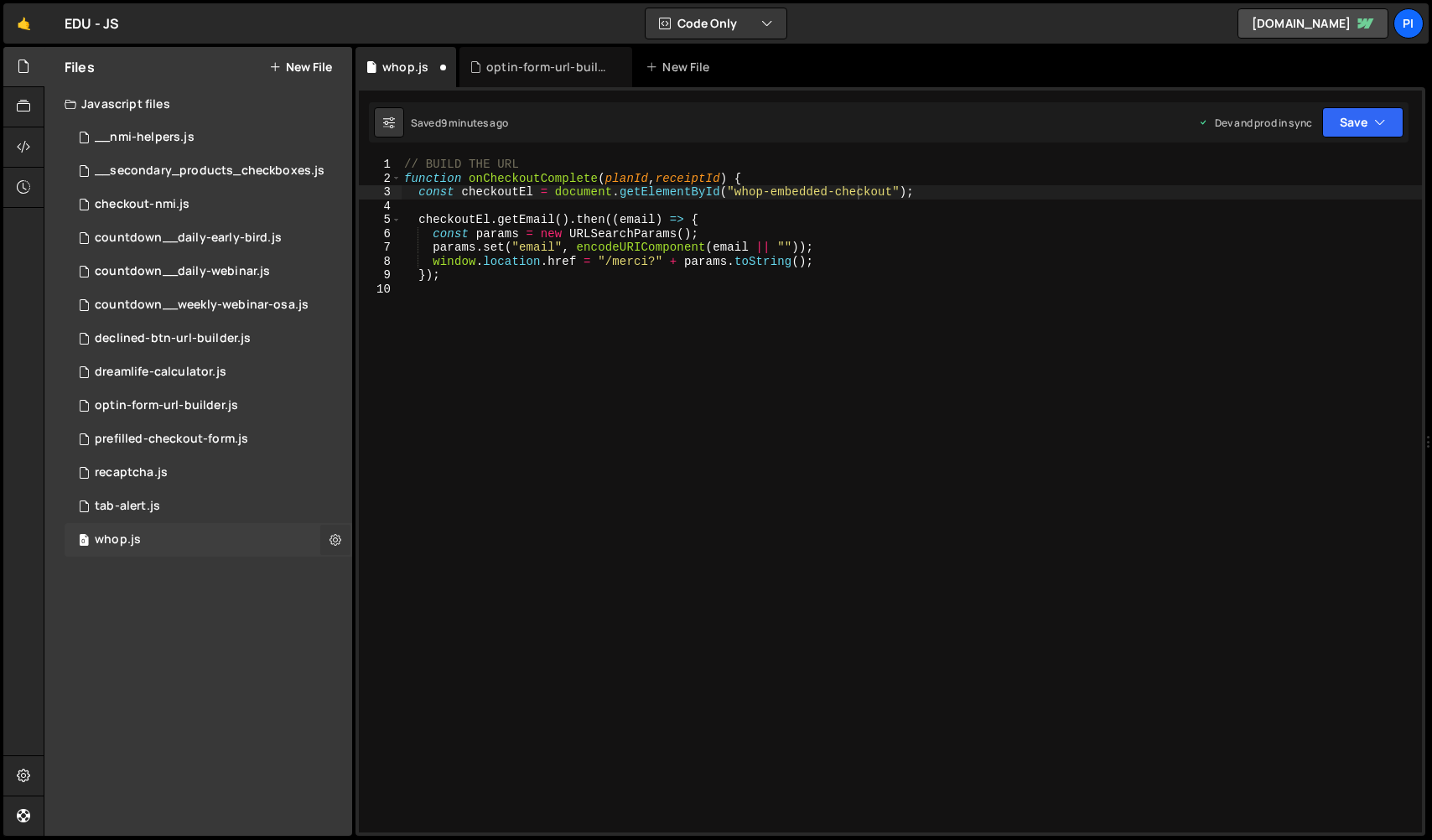
click at [336, 543] on icon at bounding box center [335, 539] width 11 height 16
type input "whop"
radio input "true"
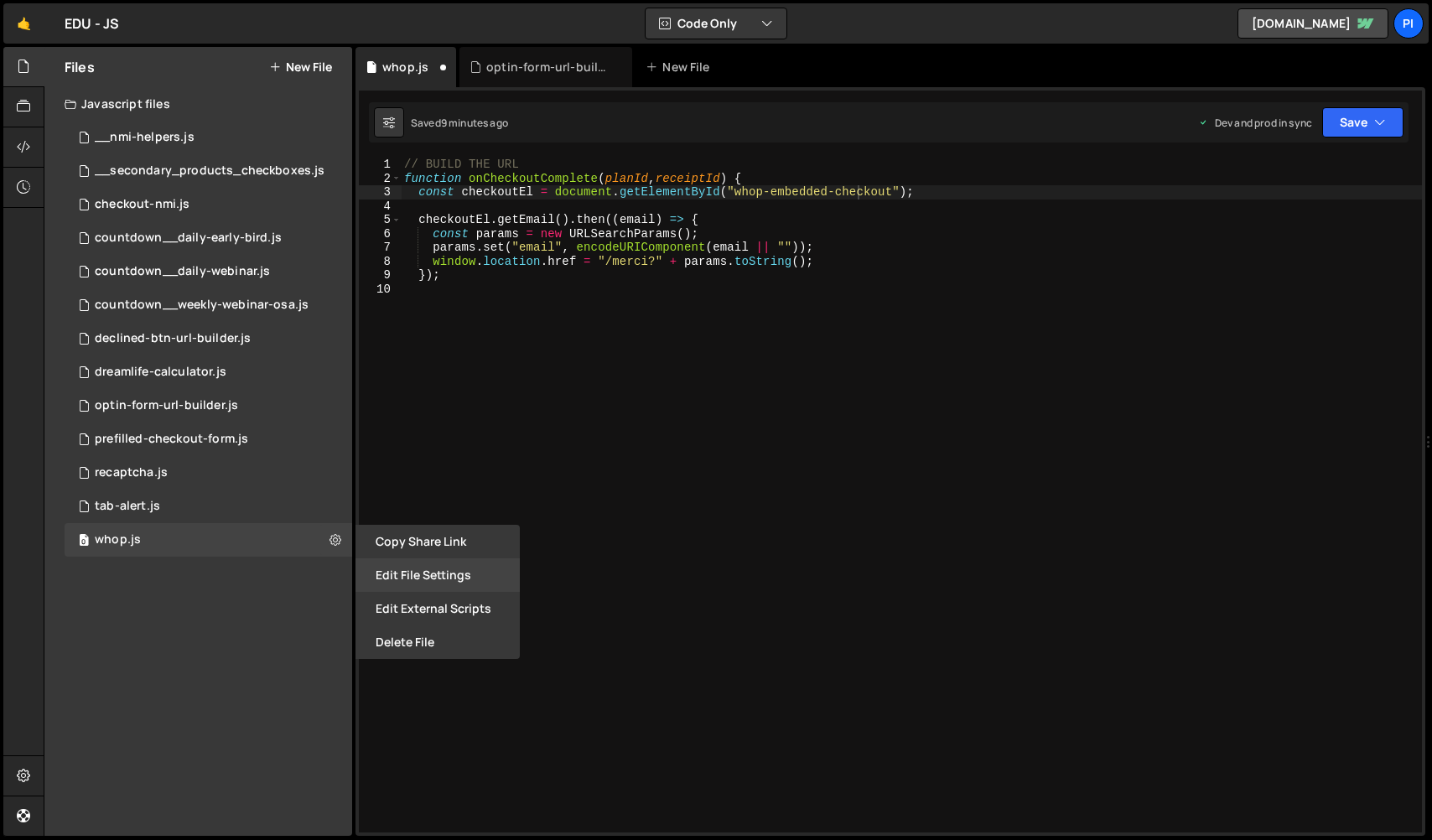
click at [402, 567] on button "Edit File Settings" at bounding box center [437, 575] width 164 height 33
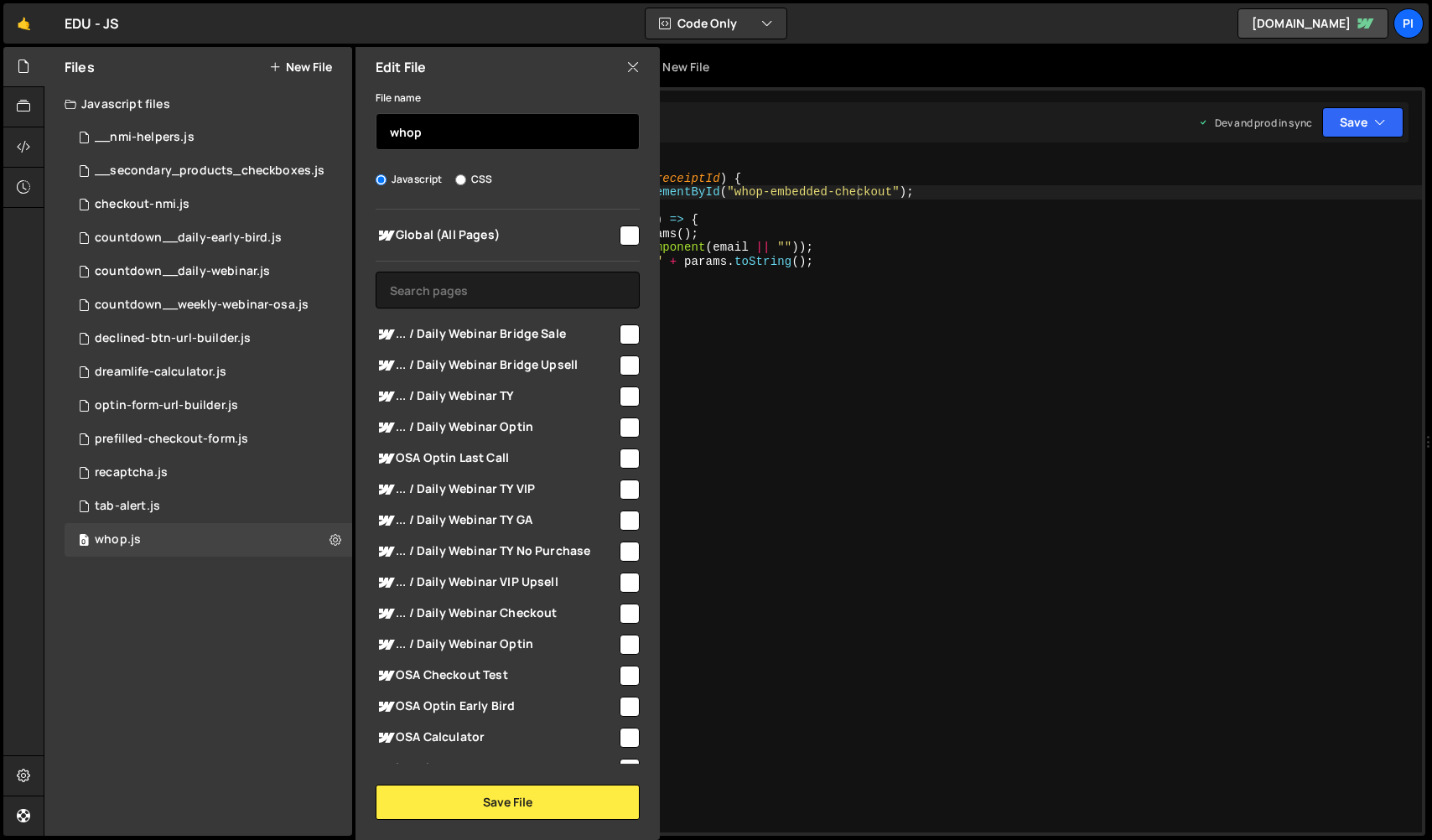
click at [468, 121] on input "whop" at bounding box center [507, 132] width 264 height 37
click at [465, 144] on input "whop" at bounding box center [507, 132] width 264 height 37
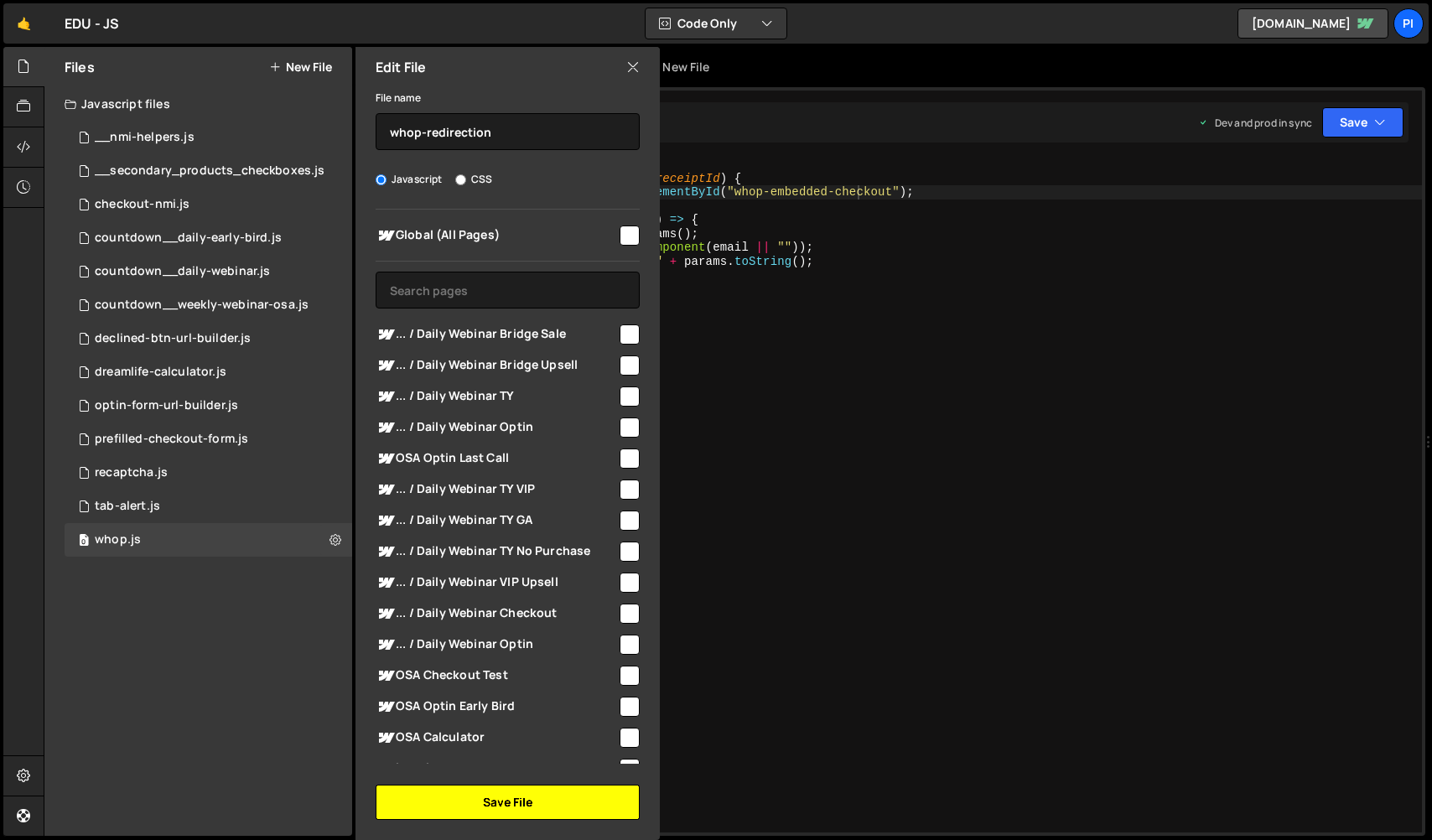
click at [558, 806] on button "Save File" at bounding box center [507, 802] width 264 height 35
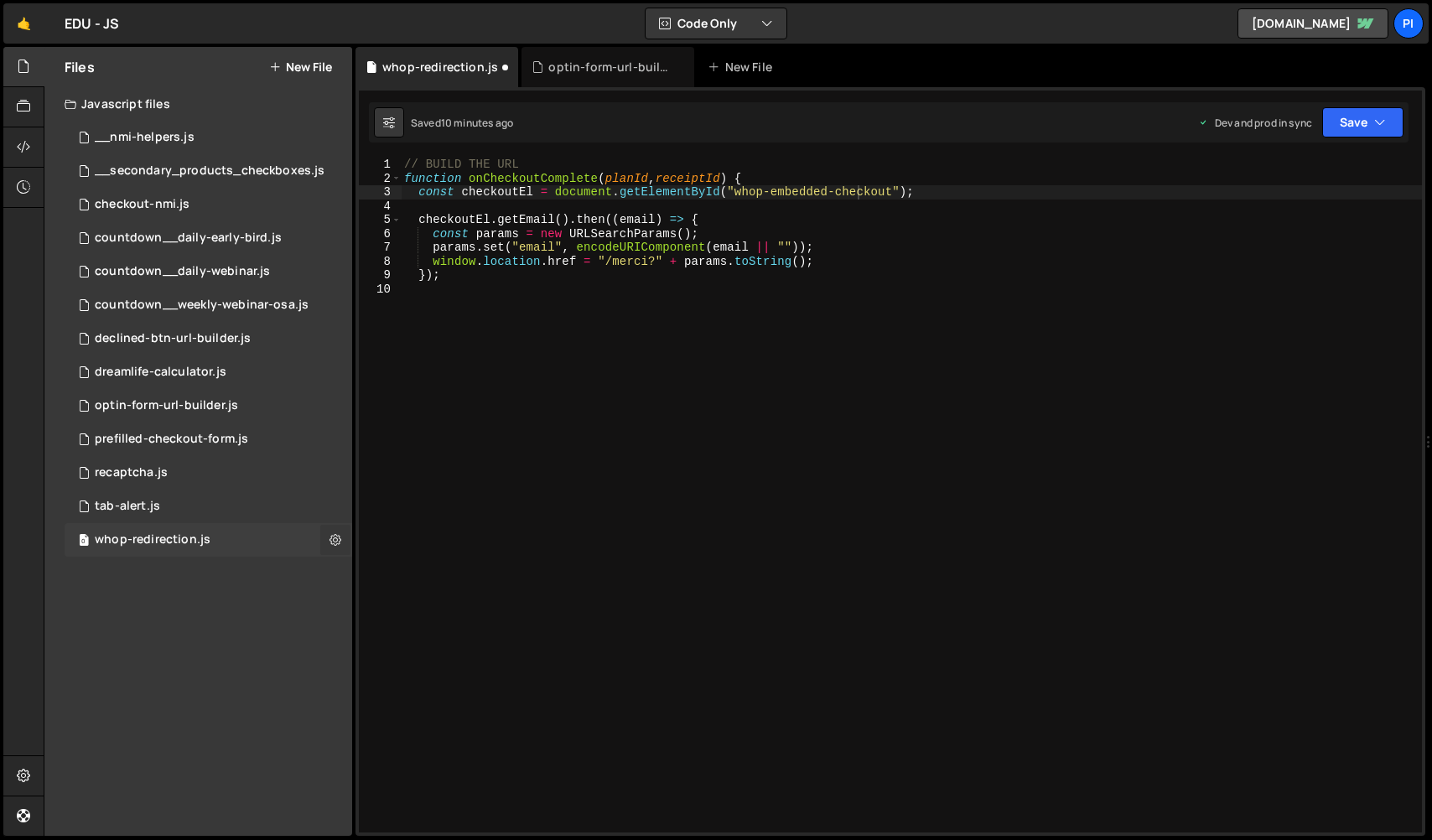
click at [333, 541] on icon at bounding box center [335, 539] width 11 height 16
type input "whop-redirection"
radio input "true"
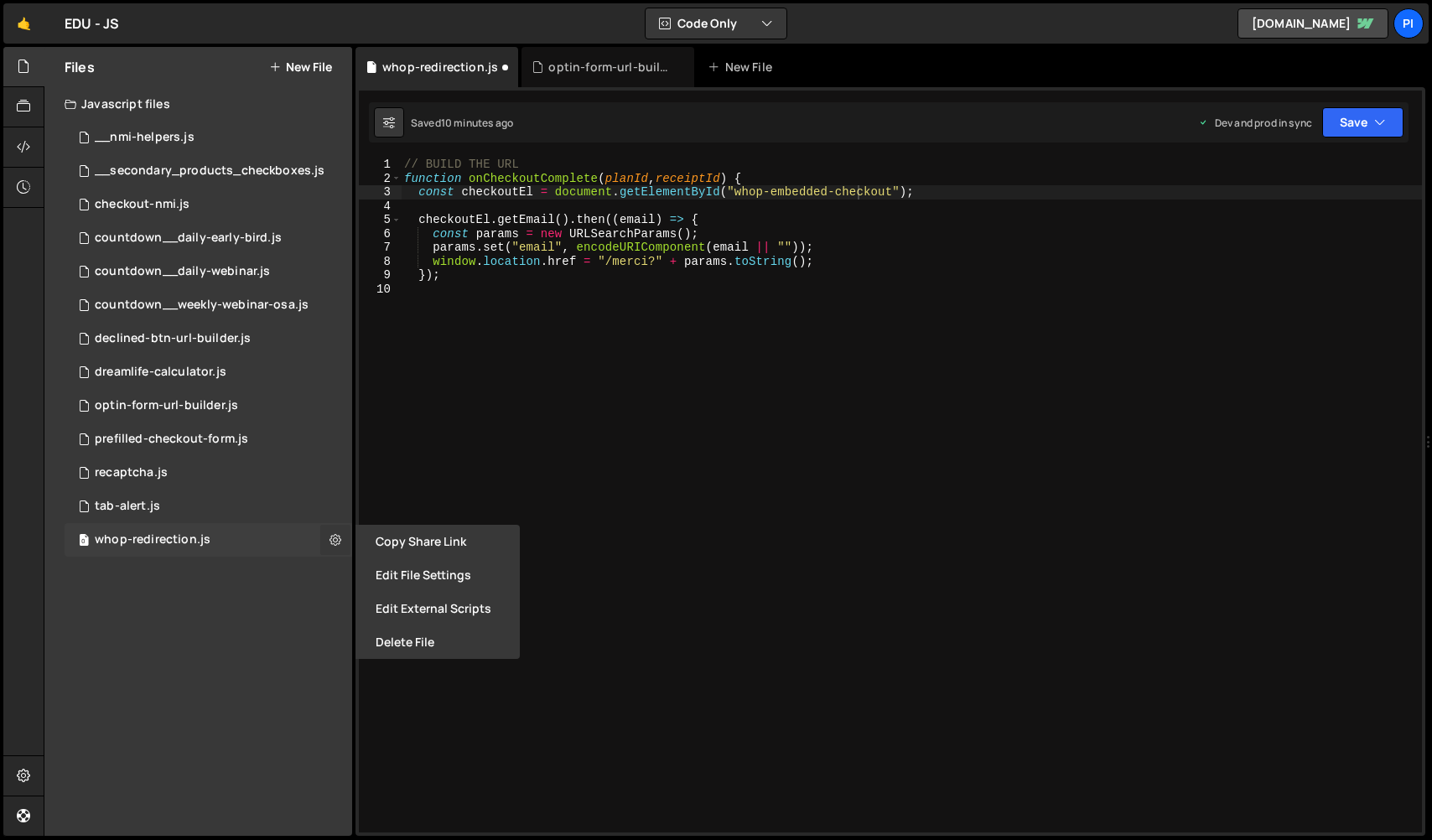
click at [333, 541] on icon at bounding box center [335, 539] width 11 height 16
type input "whop-redirection"
radio input "true"
click at [325, 68] on button "New File" at bounding box center [300, 66] width 63 height 13
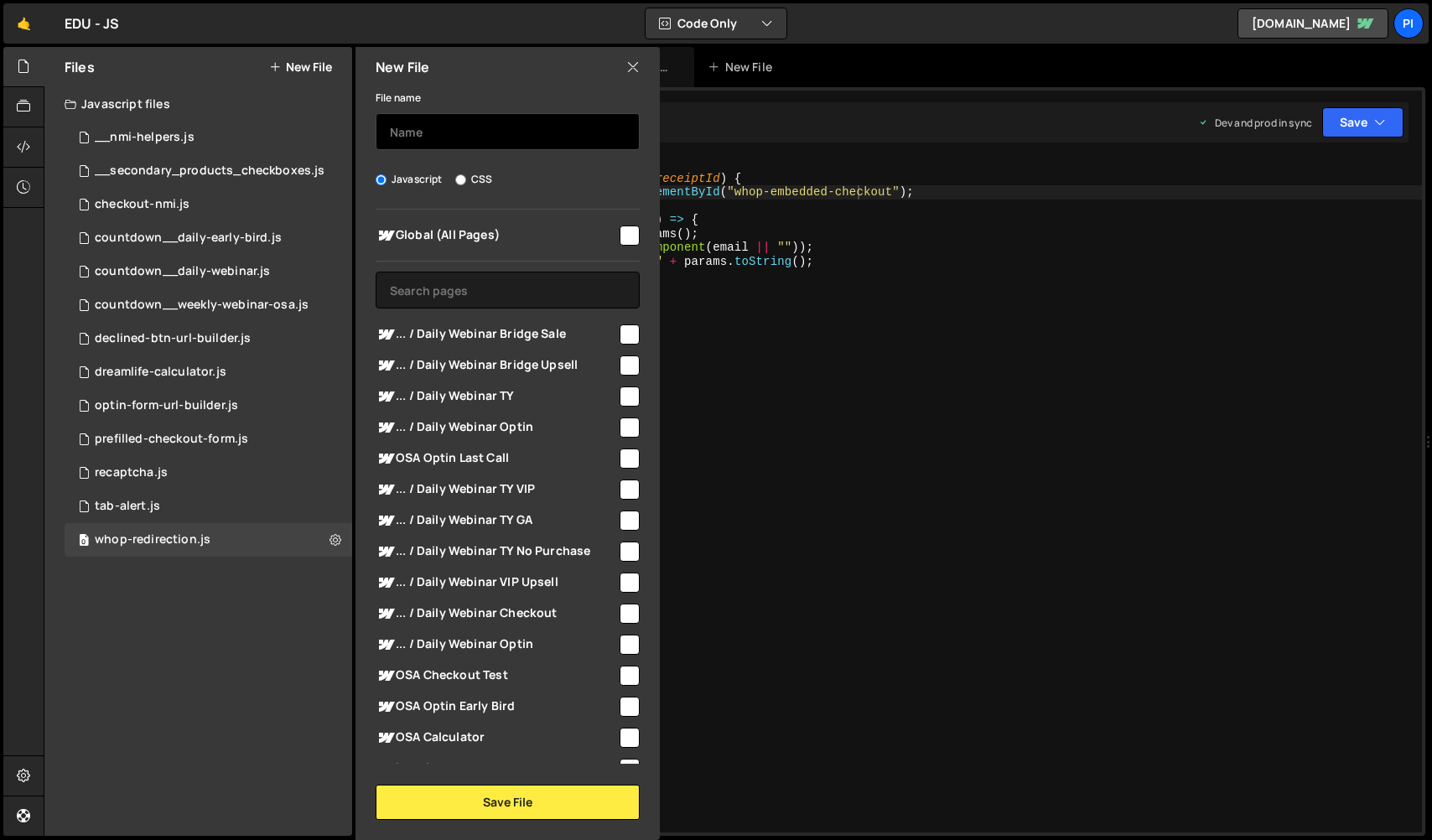
click at [449, 138] on input "text" at bounding box center [507, 132] width 264 height 37
click at [482, 129] on input "whop-prefilled-checkout" at bounding box center [507, 132] width 264 height 37
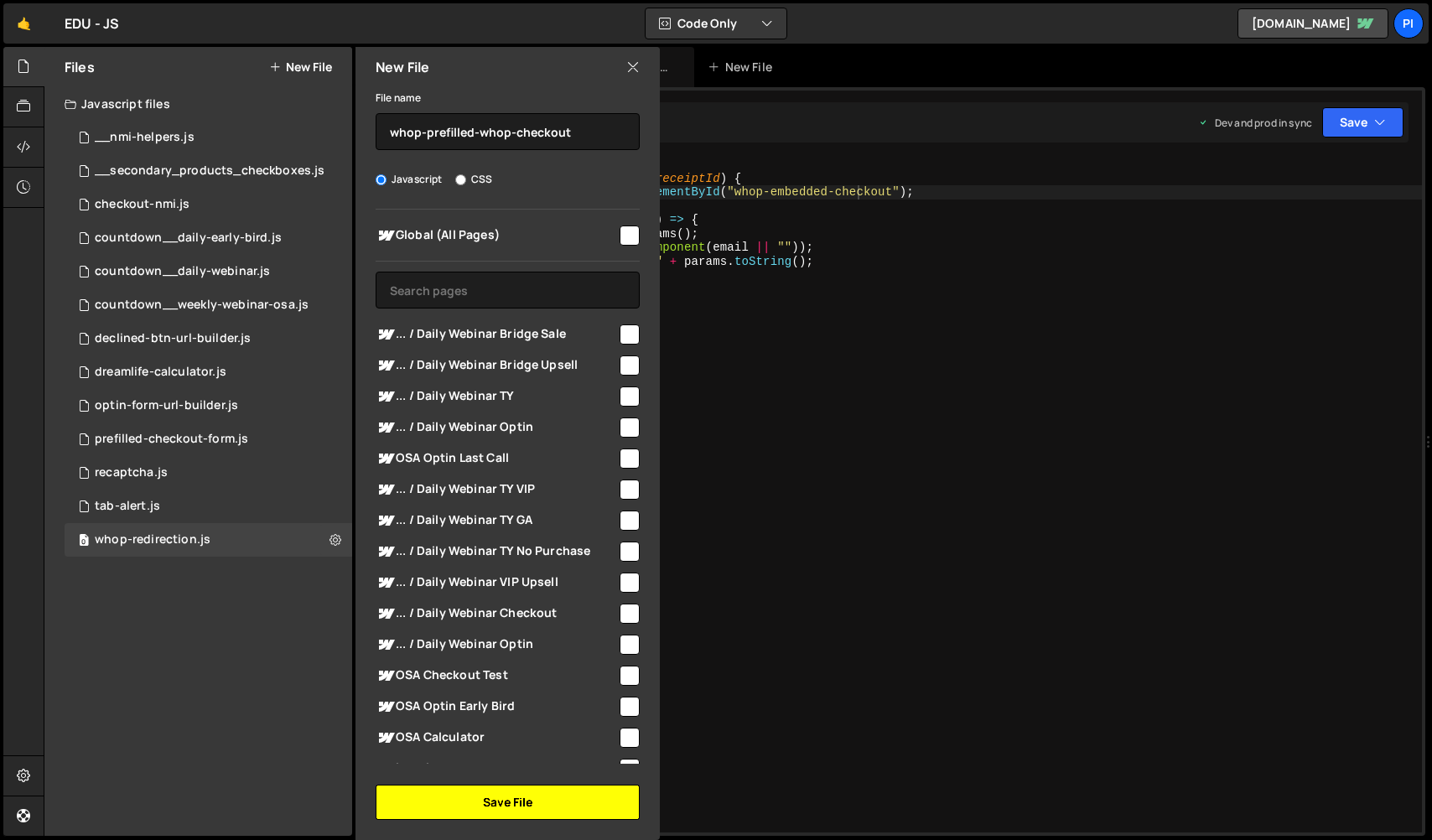
click at [483, 805] on button "Save File" at bounding box center [507, 802] width 264 height 35
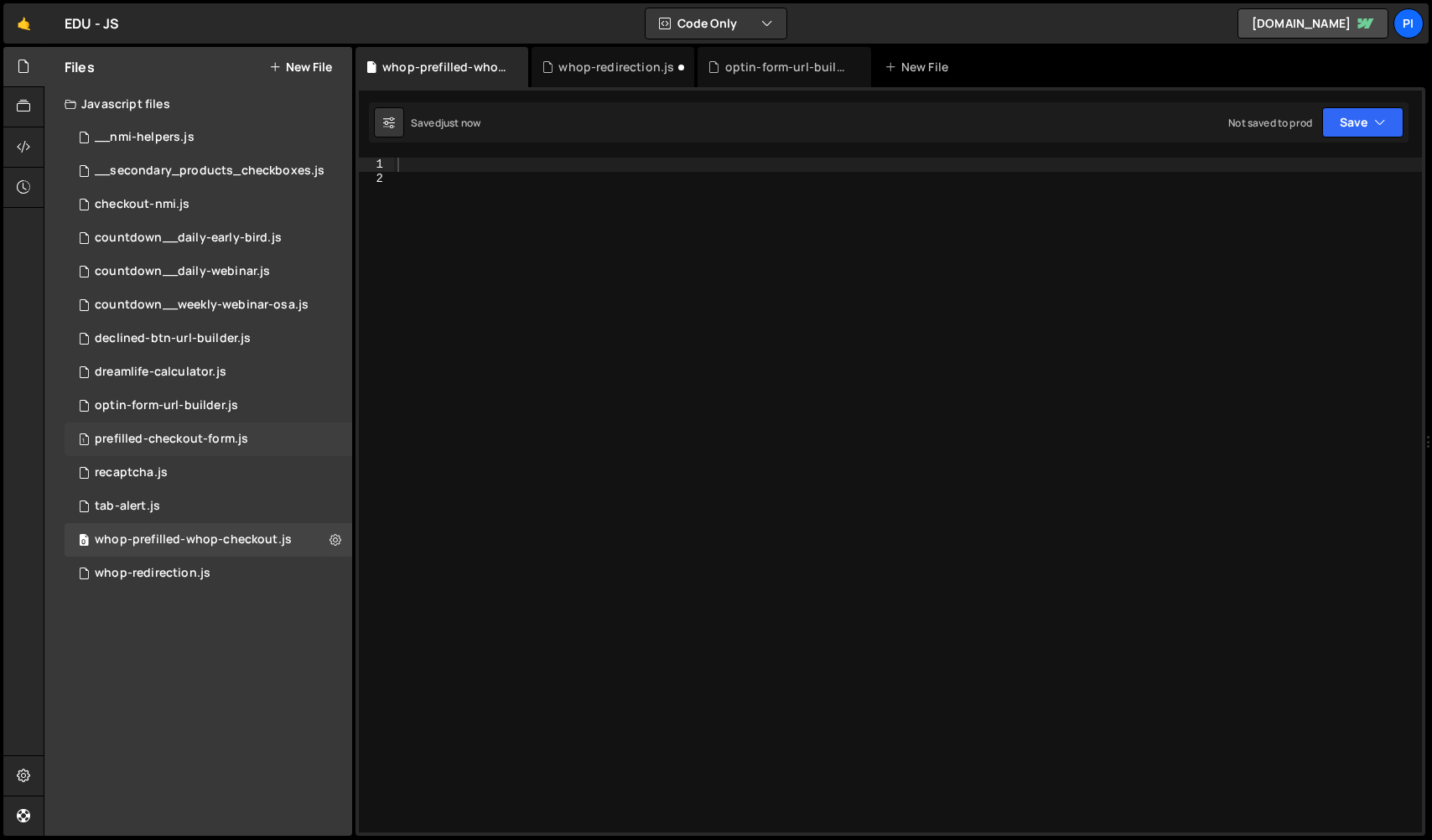
click at [257, 440] on div "1 prefilled-checkout-form.js 0" at bounding box center [208, 439] width 287 height 33
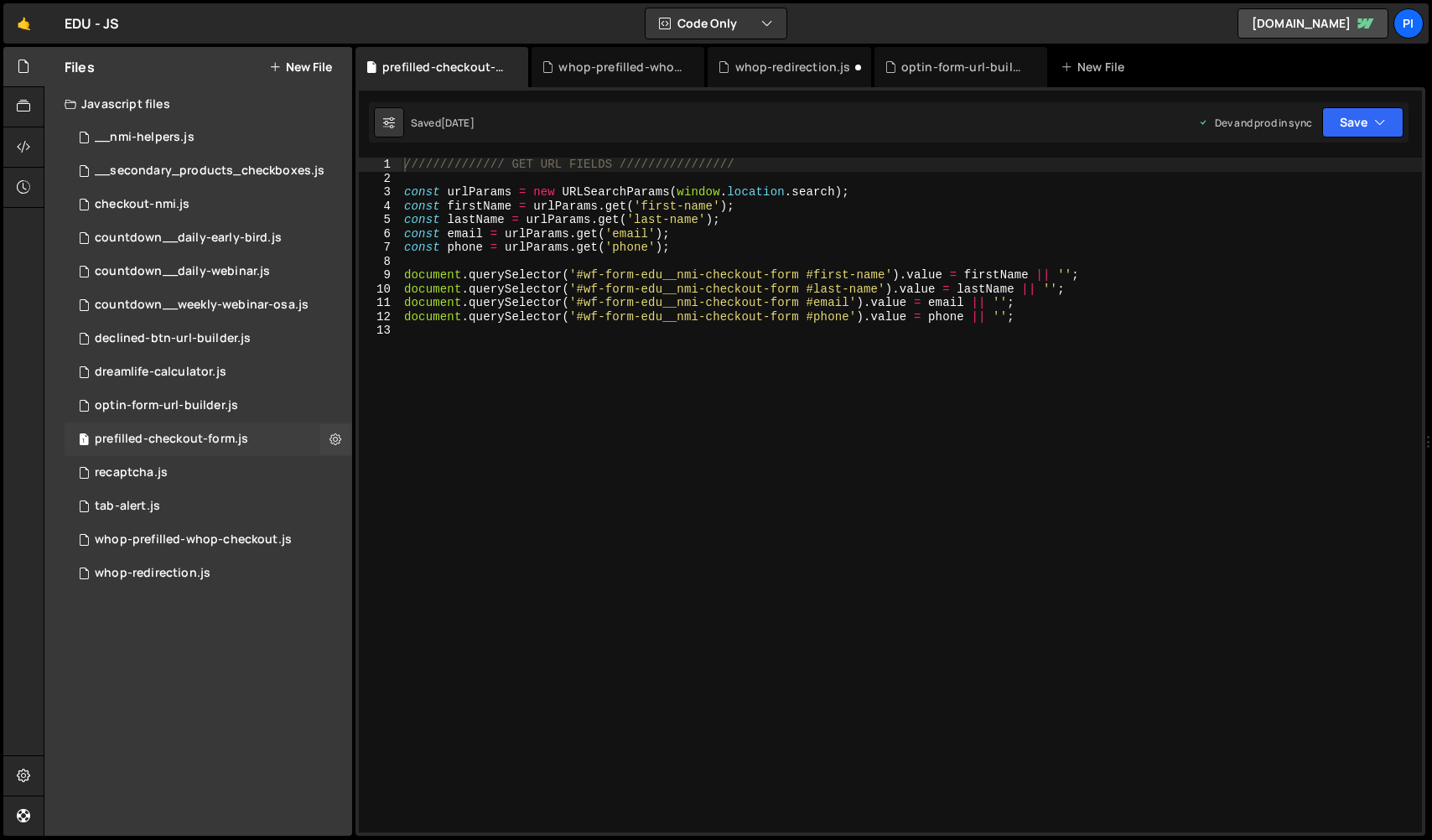
scroll to position [613, 0]
click at [329, 572] on div "0 whop-redirection.js 0" at bounding box center [208, 573] width 287 height 33
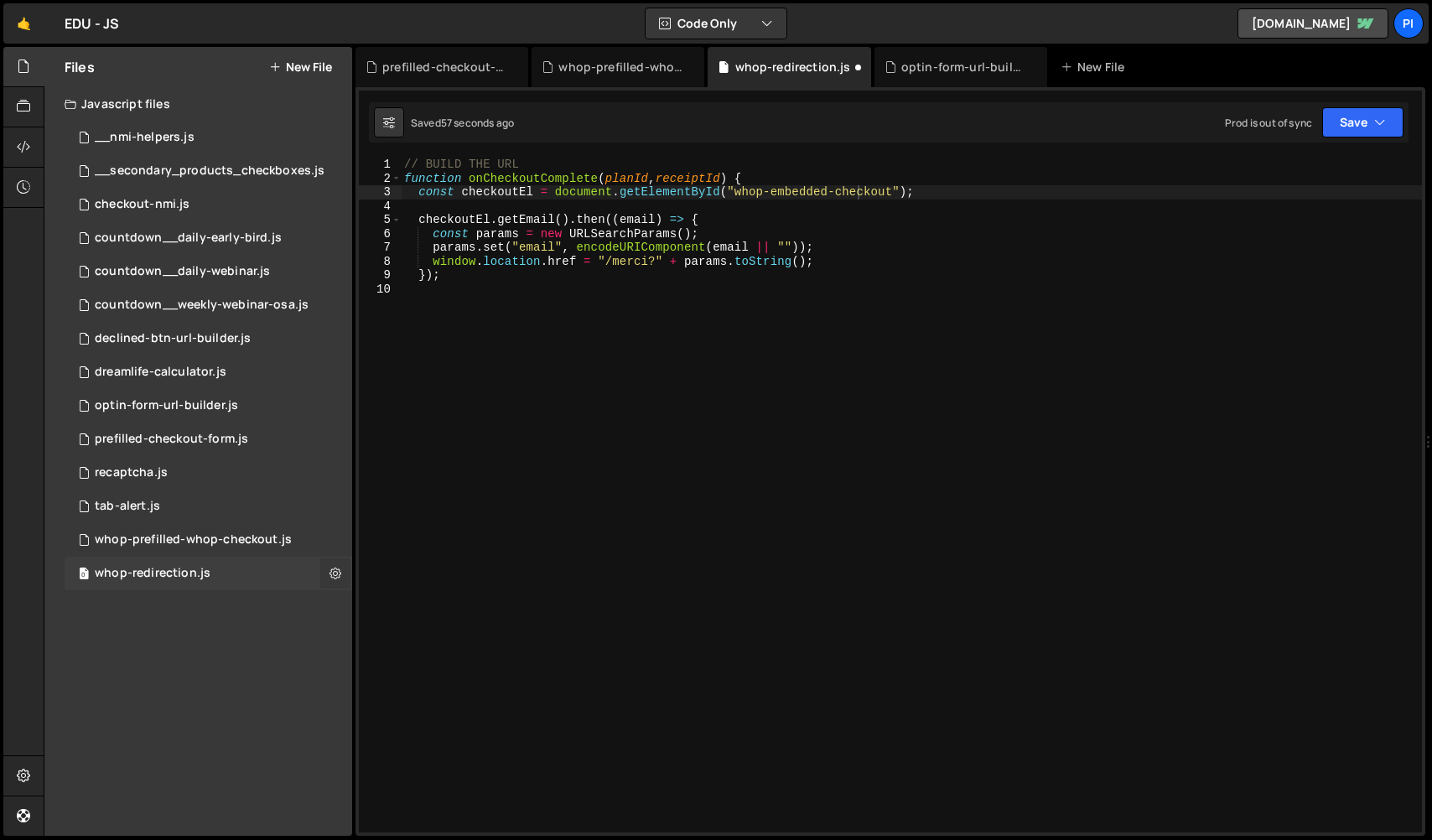
click at [337, 573] on icon at bounding box center [335, 572] width 11 height 16
type input "whop-redirection"
radio input "true"
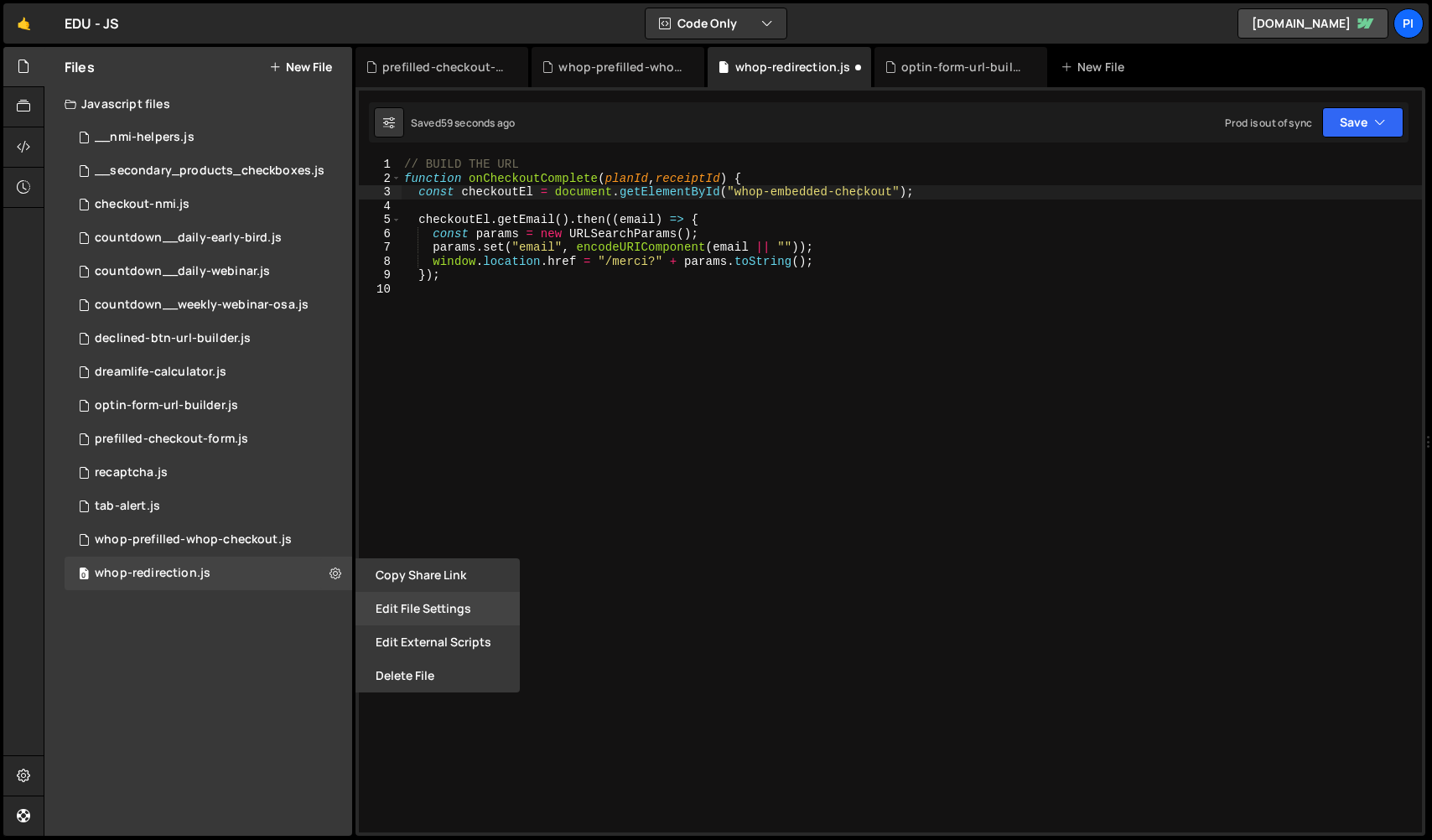
drag, startPoint x: 456, startPoint y: 577, endPoint x: 457, endPoint y: 617, distance: 40.0
click at [457, 622] on div "Copy share link Edit File Settings Edit External Scripts Delete File" at bounding box center [435, 625] width 168 height 134
click at [457, 612] on button "Edit File Settings" at bounding box center [437, 608] width 164 height 33
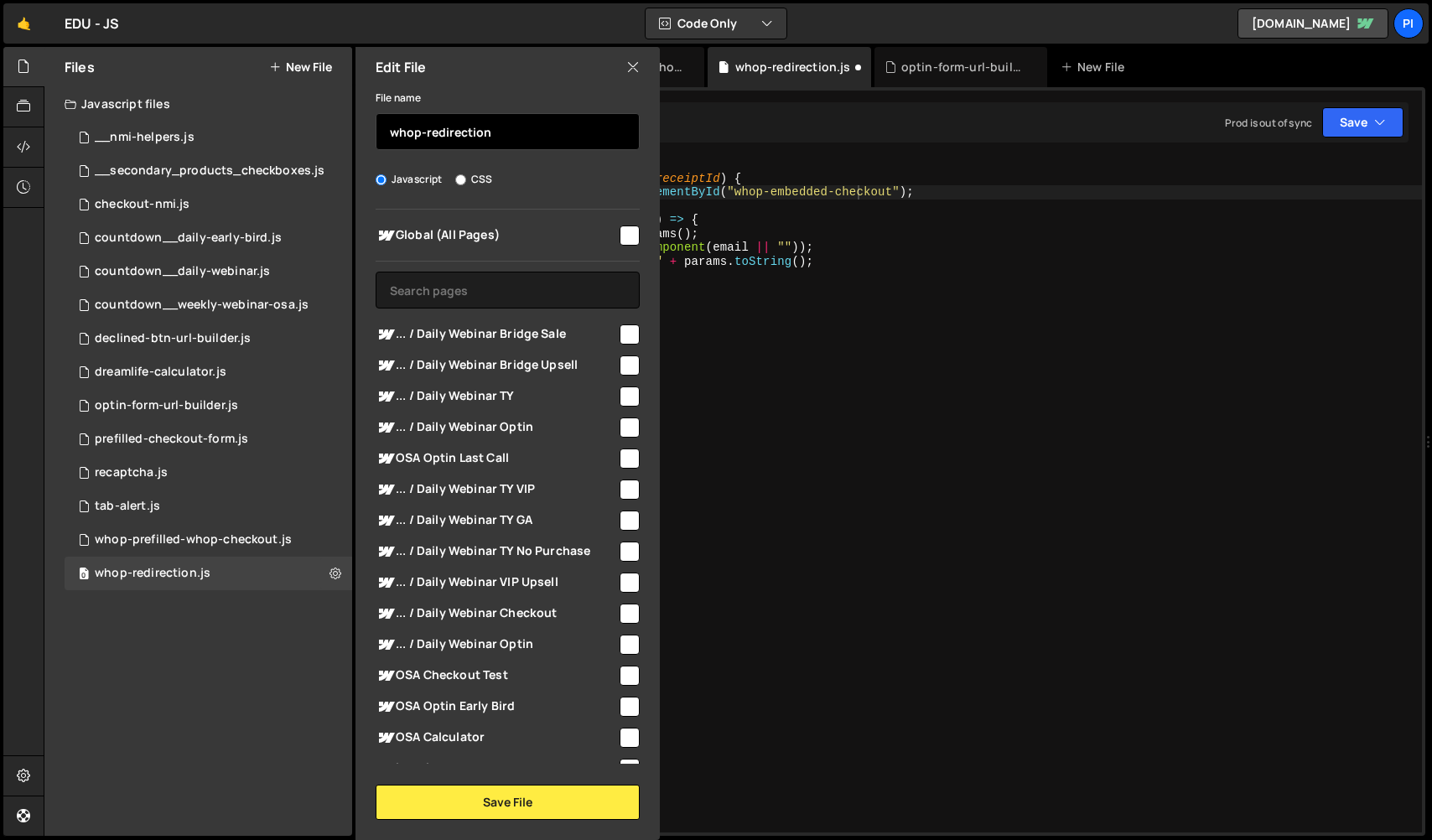
click at [500, 140] on input "whop-redirection" at bounding box center [507, 132] width 264 height 37
type input "whop-redirection-url-builder"
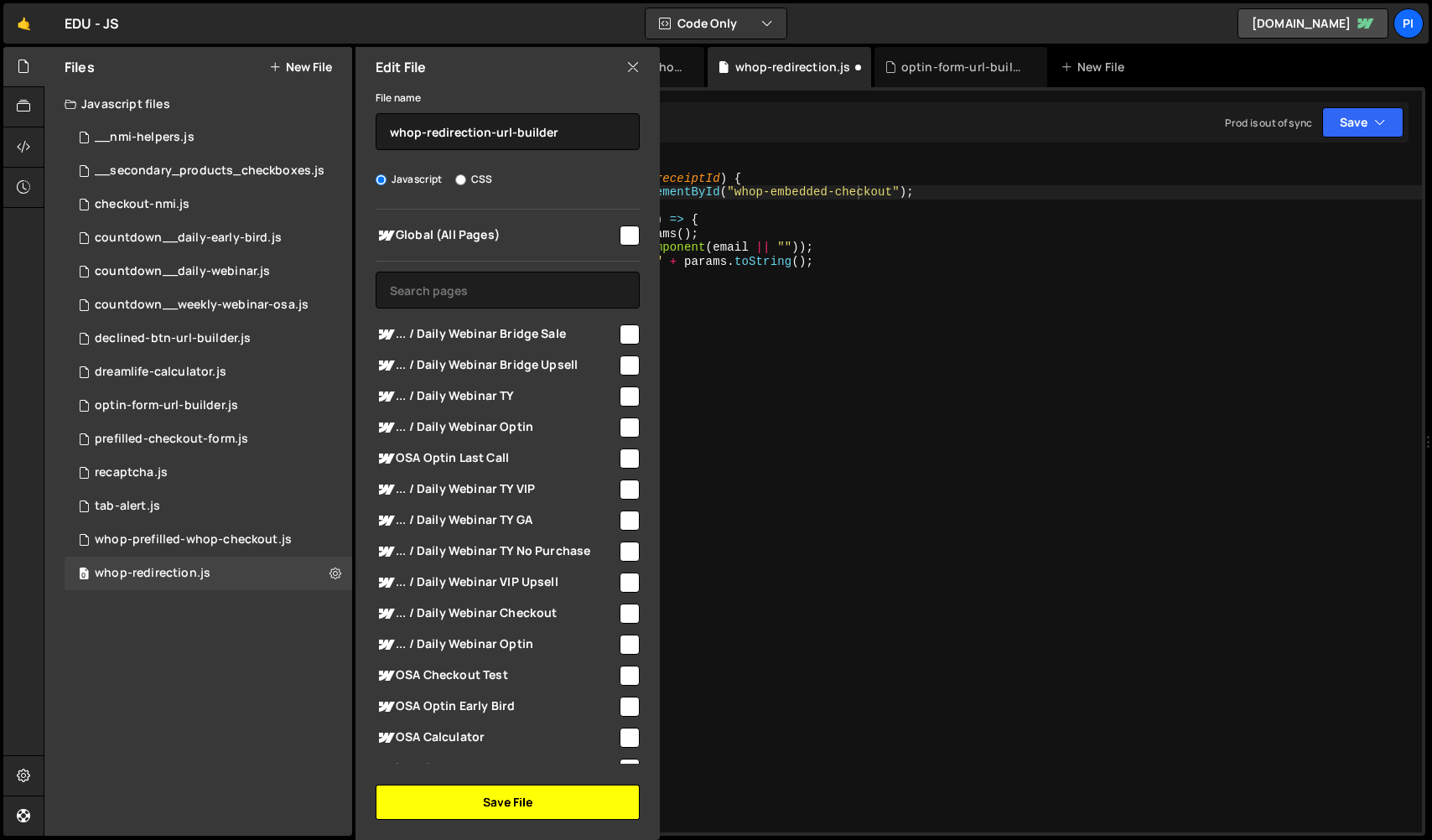
click at [543, 796] on button "Save File" at bounding box center [507, 802] width 264 height 35
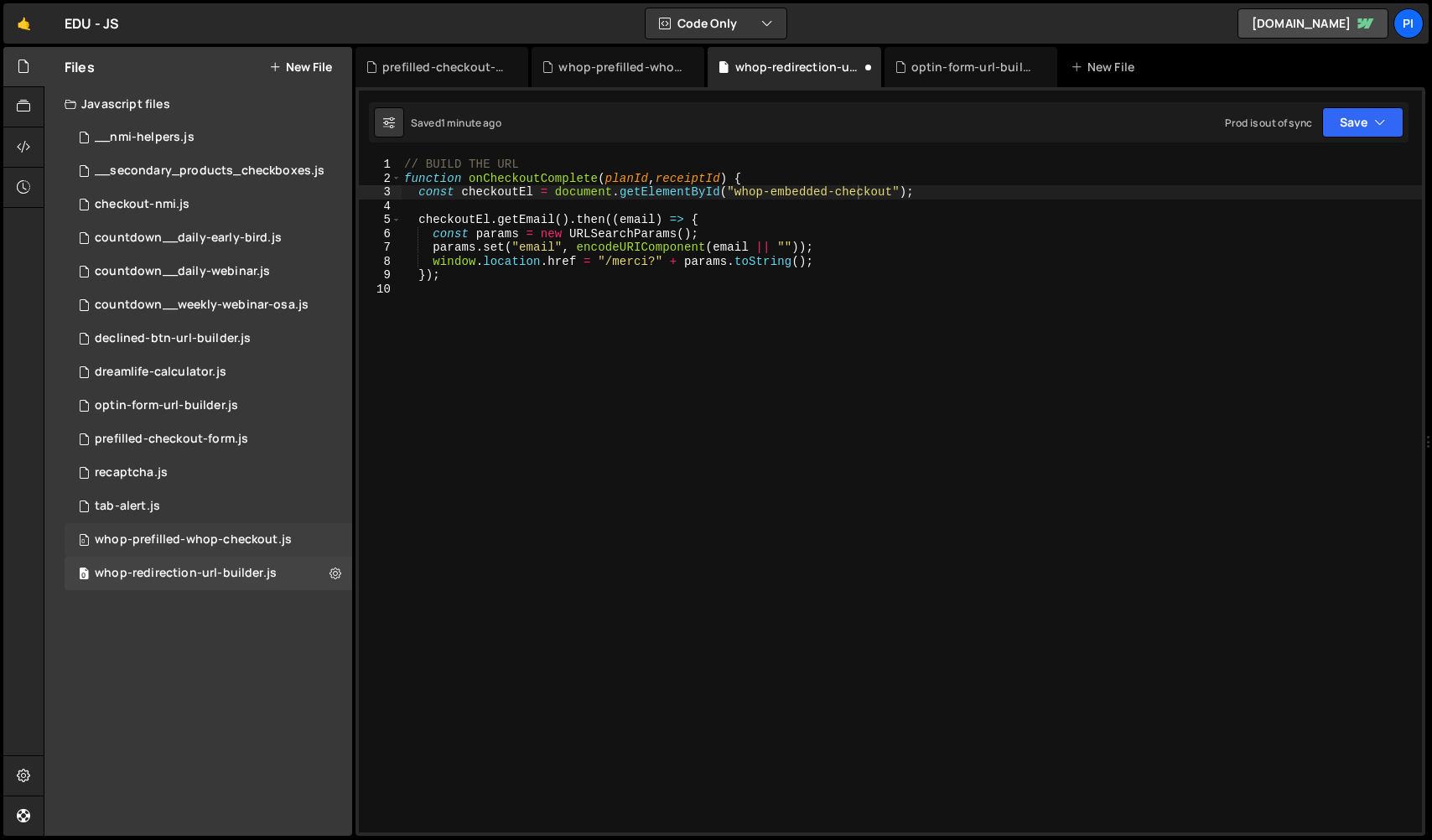
click at [263, 546] on div "whop-prefilled-whop-checkout.js" at bounding box center [194, 539] width 197 height 15
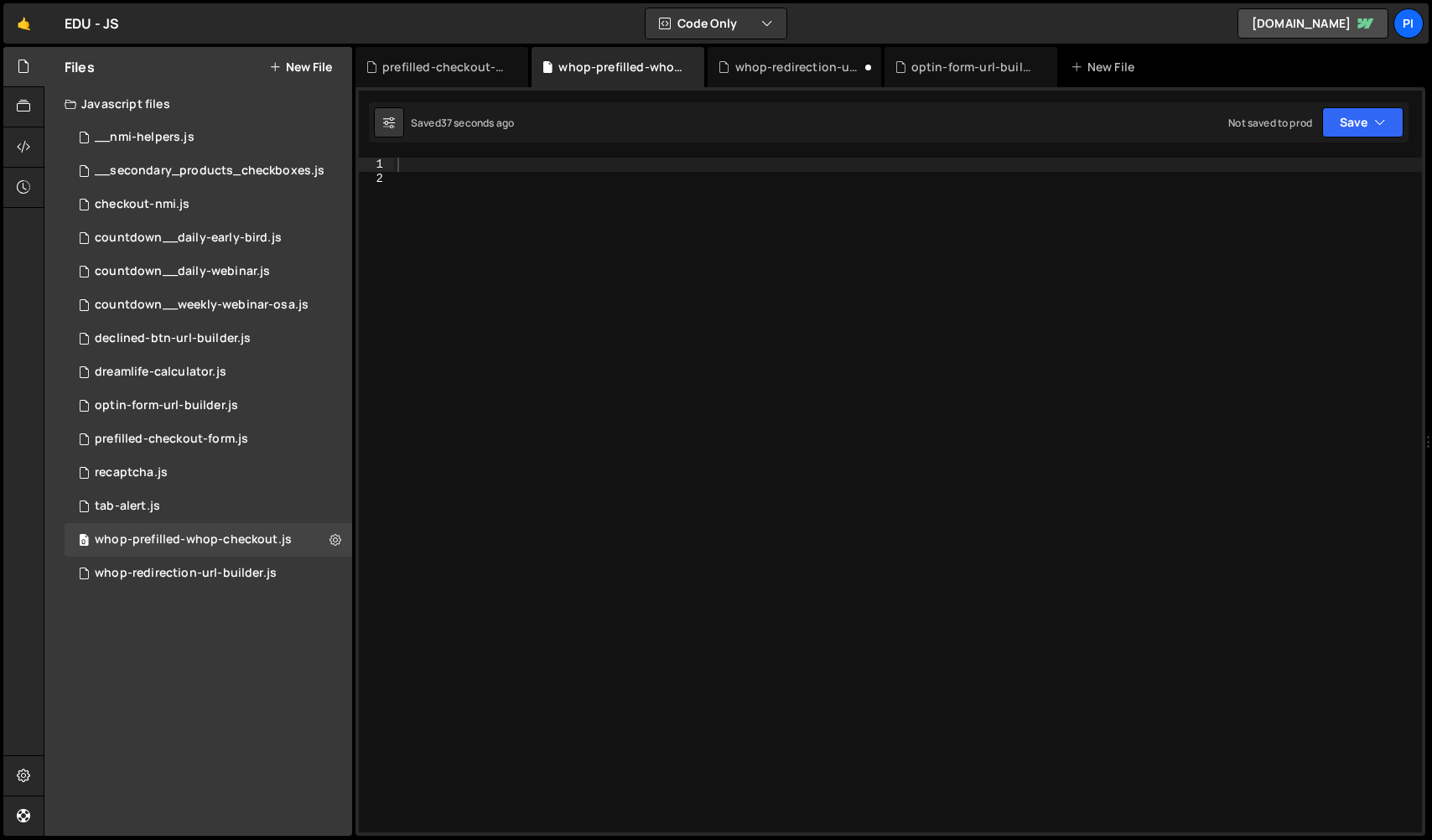
click at [561, 409] on div at bounding box center [908, 509] width 1028 height 702
paste textarea "}"
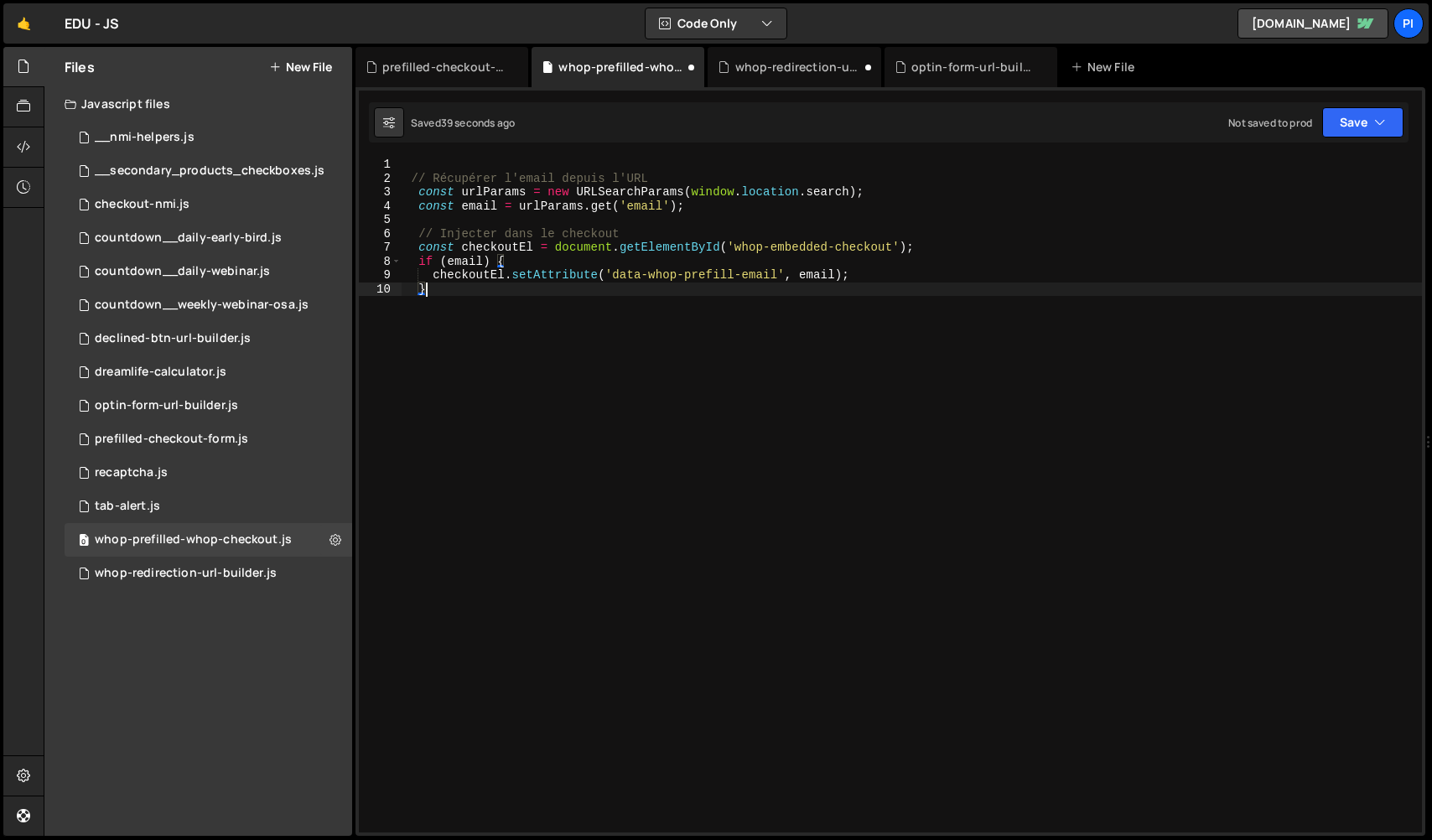
click at [522, 152] on div "1 Type cmd + s to save your Javascript file. הההההההההההההההההההההההההההההההההה…" at bounding box center [890, 461] width 1070 height 748
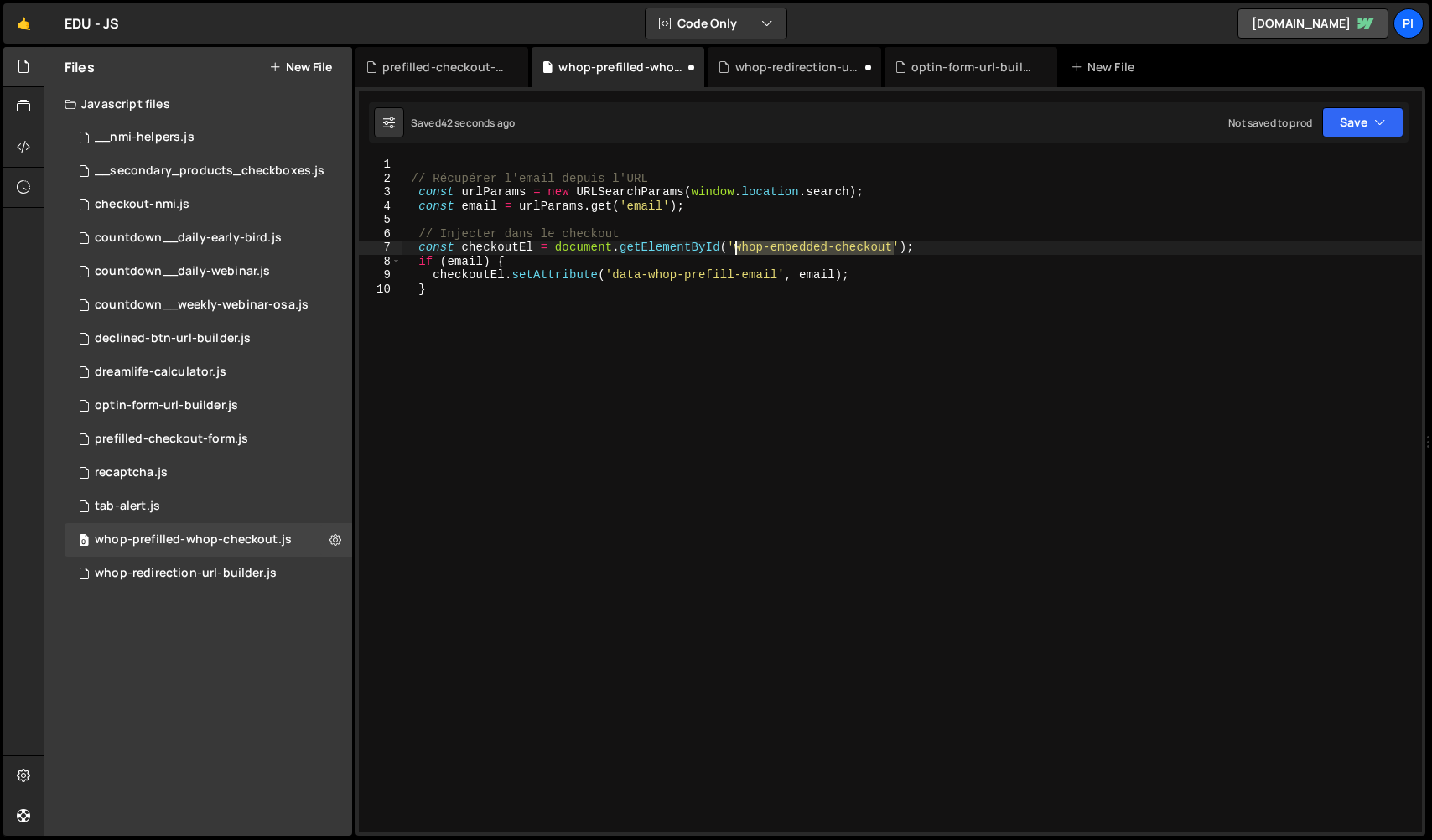
drag, startPoint x: 894, startPoint y: 245, endPoint x: 736, endPoint y: 245, distance: 158.0
click at [736, 245] on div "// Récupérer l'email depuis l'URL const urlParams = new URLSearchParams ( windo…" at bounding box center [911, 509] width 1021 height 702
click at [412, 174] on div "// Récupérer l'email depuis l'URL const urlParams = new URLSearchParams ( windo…" at bounding box center [911, 509] width 1021 height 702
type textarea "// Récupérer l'email depuis l'URL"
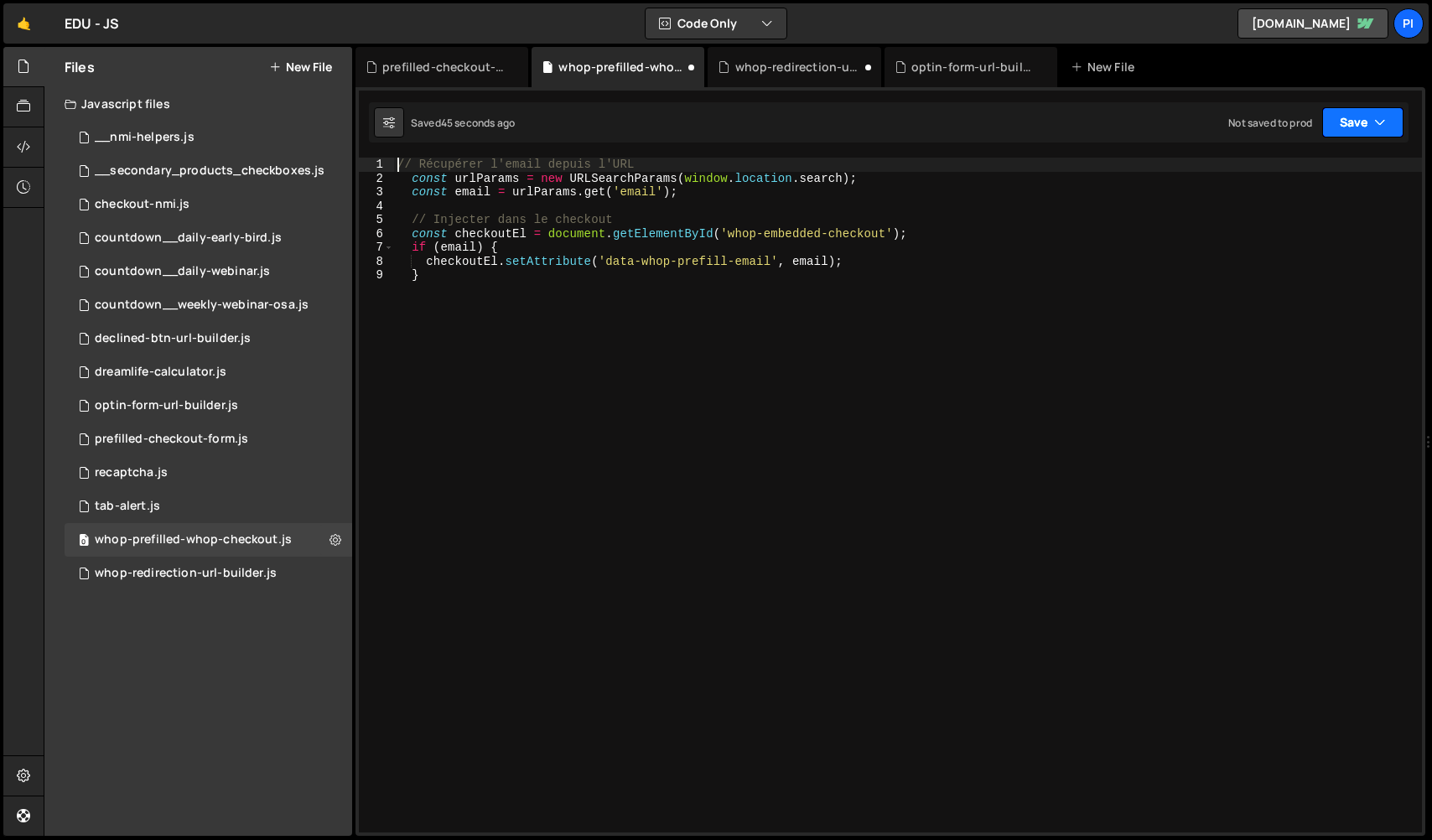
click at [1371, 116] on button "Save" at bounding box center [1362, 122] width 81 height 31
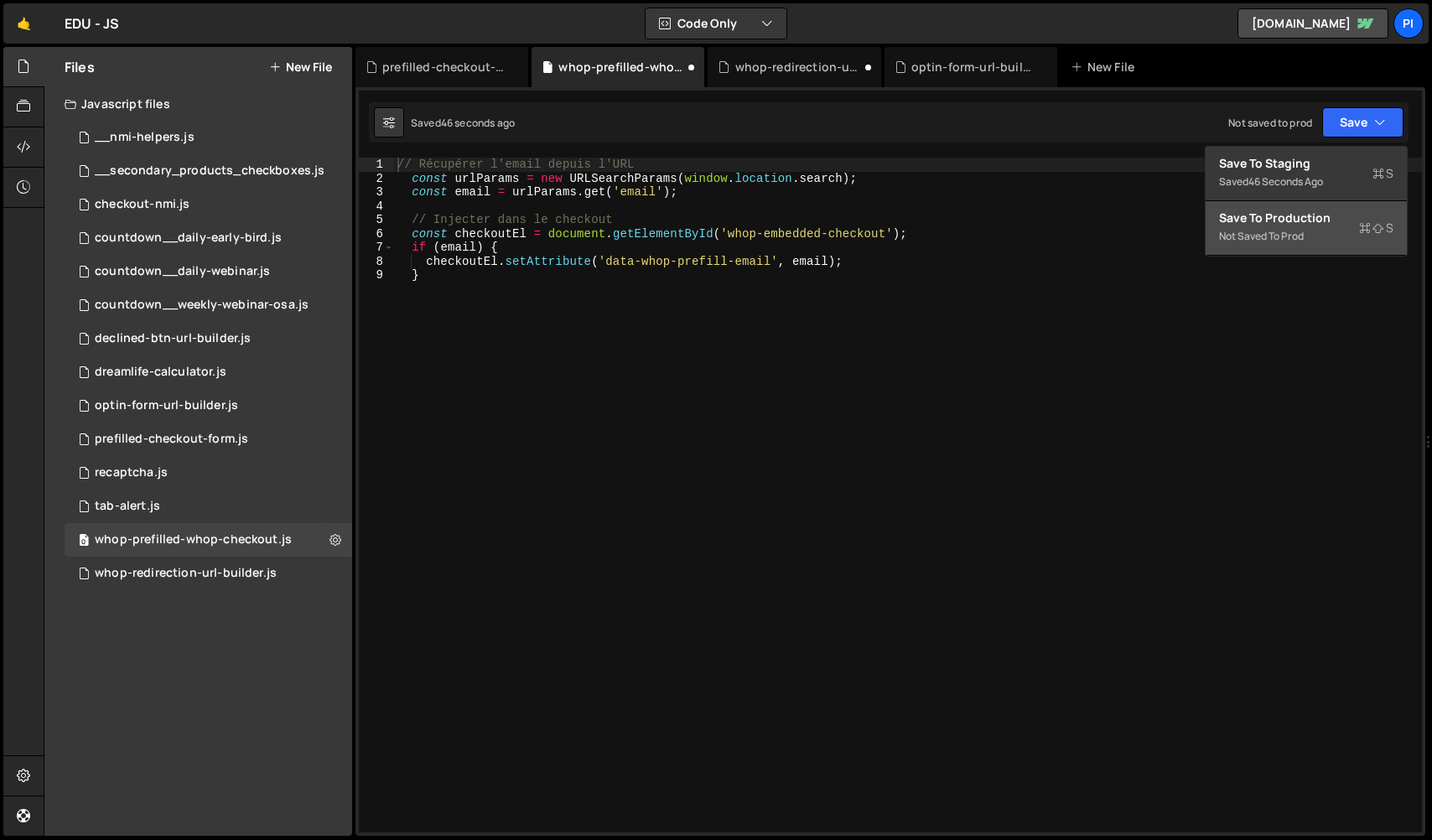
click at [1326, 239] on button "Save to Production S Not saved to prod" at bounding box center [1305, 229] width 202 height 54
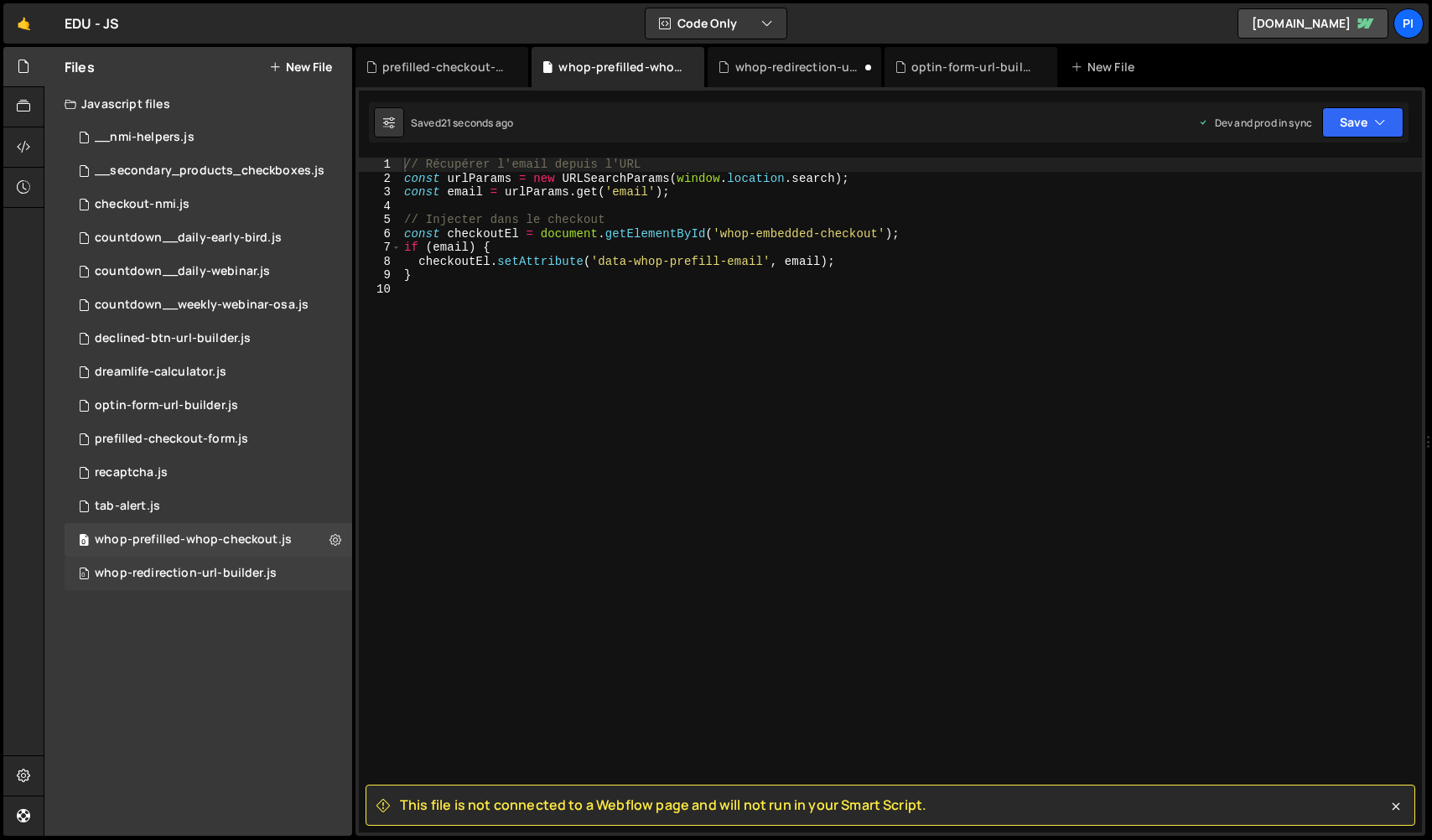
click at [279, 570] on div "0 whop-redirection-url-builder.js 0" at bounding box center [208, 573] width 287 height 33
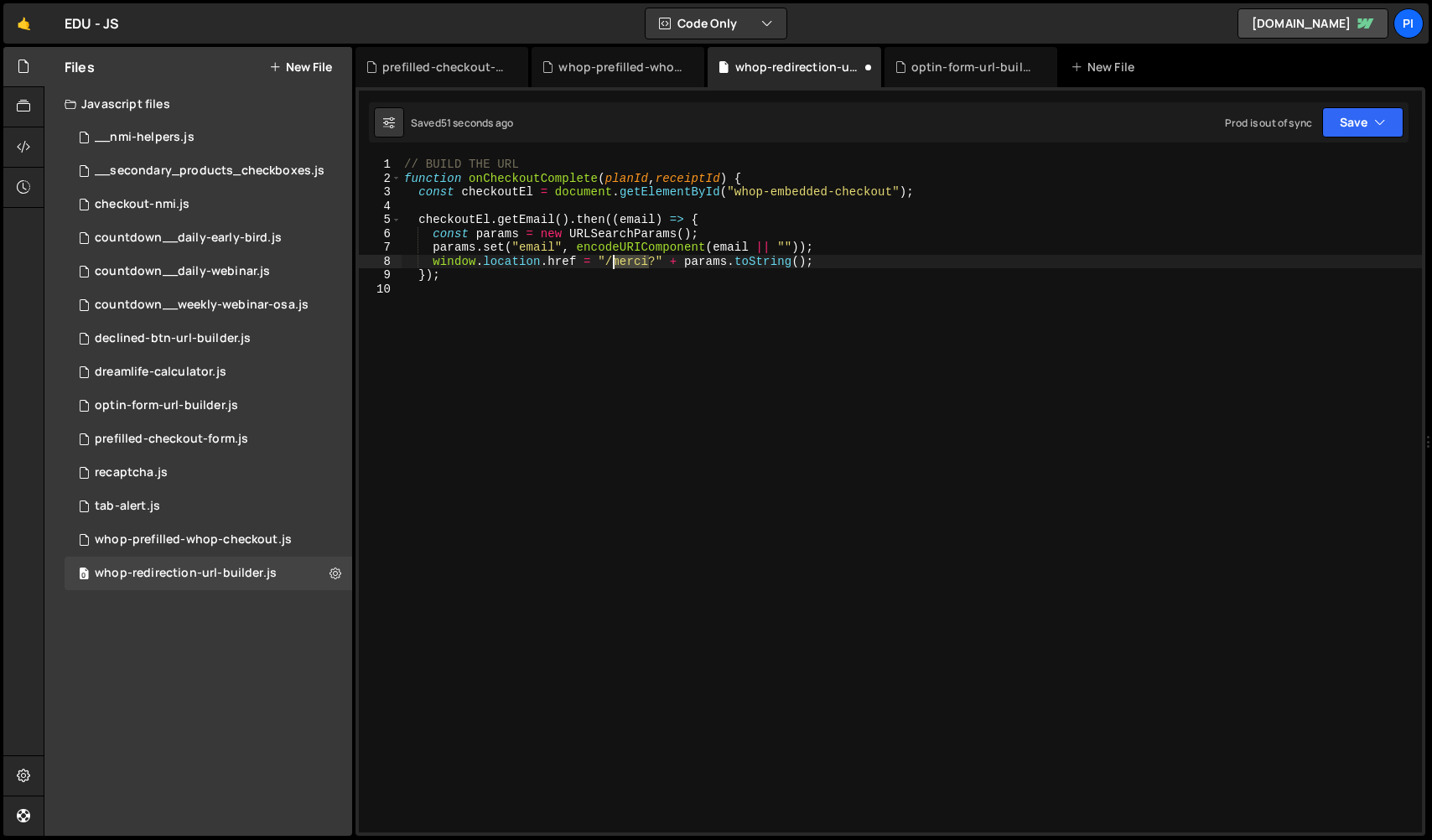
drag, startPoint x: 651, startPoint y: 263, endPoint x: 612, endPoint y: 263, distance: 39.0
click at [612, 263] on div "// BUILD THE URL function onCheckoutComplete ( planId , receiptId ) { const che…" at bounding box center [911, 509] width 1021 height 702
paste textarea "checkout-upsell"
click at [606, 261] on div "// BUILD THE URL function onCheckoutComplete ( planId , receiptId ) { const che…" at bounding box center [911, 509] width 1021 height 702
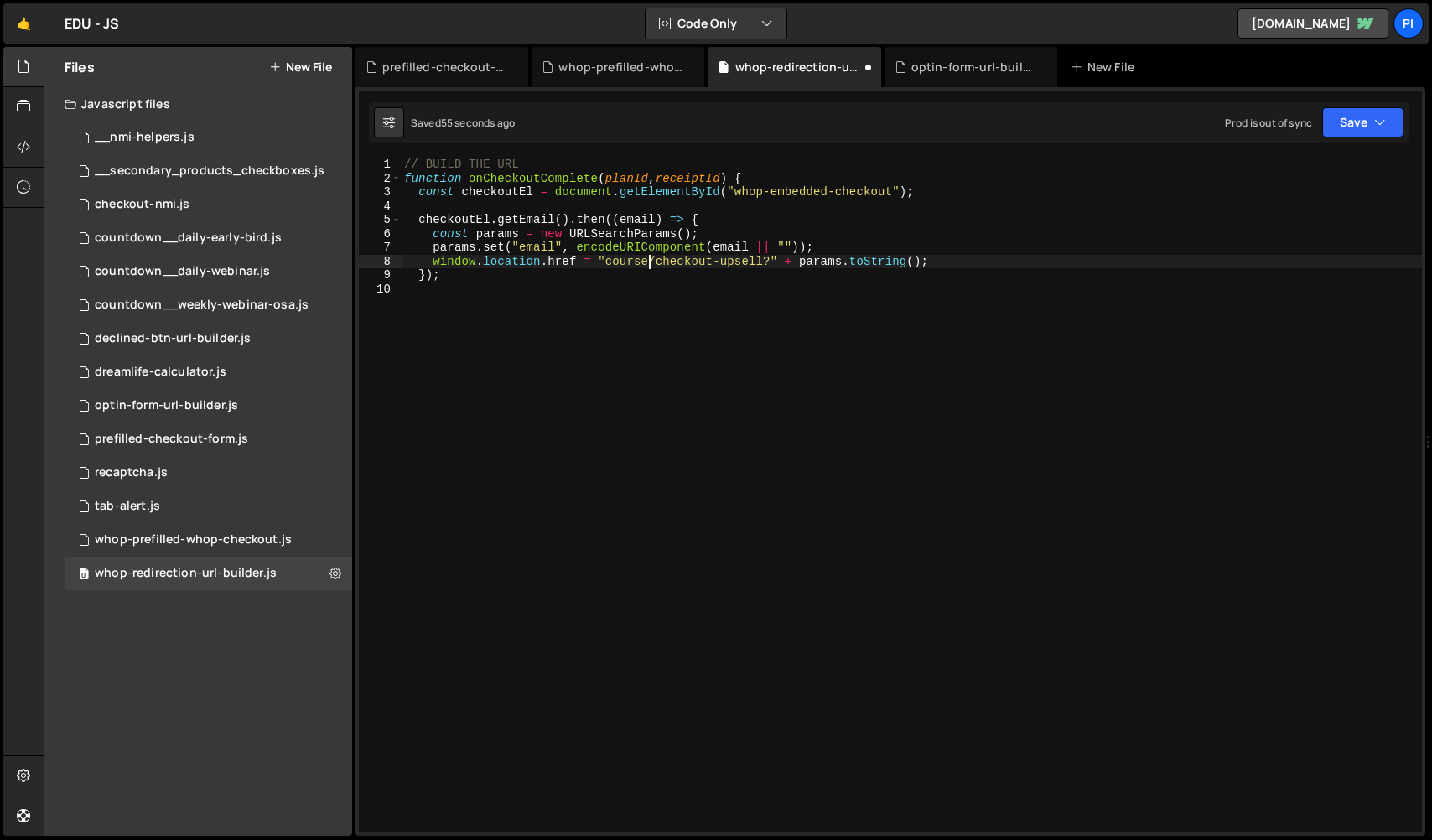
click at [604, 257] on div "// BUILD THE URL function onCheckoutComplete ( planId , receiptId ) { const che…" at bounding box center [911, 509] width 1021 height 702
type textarea "window.location.href = "/course/checkout-upsell?" + params.toString();"
click at [1374, 110] on button "Save" at bounding box center [1362, 122] width 81 height 31
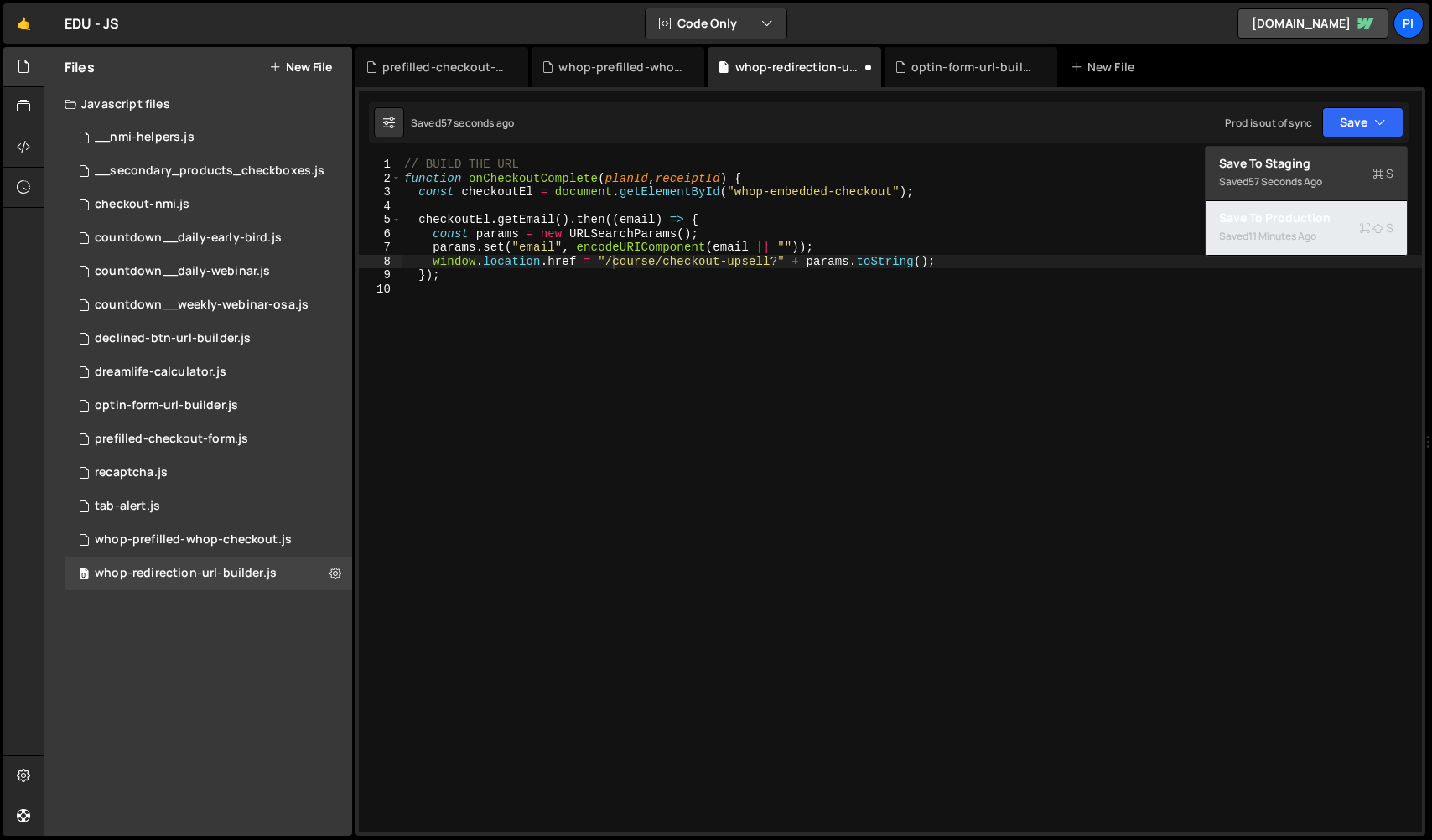
click at [1314, 235] on div "11 minutes ago" at bounding box center [1282, 236] width 68 height 14
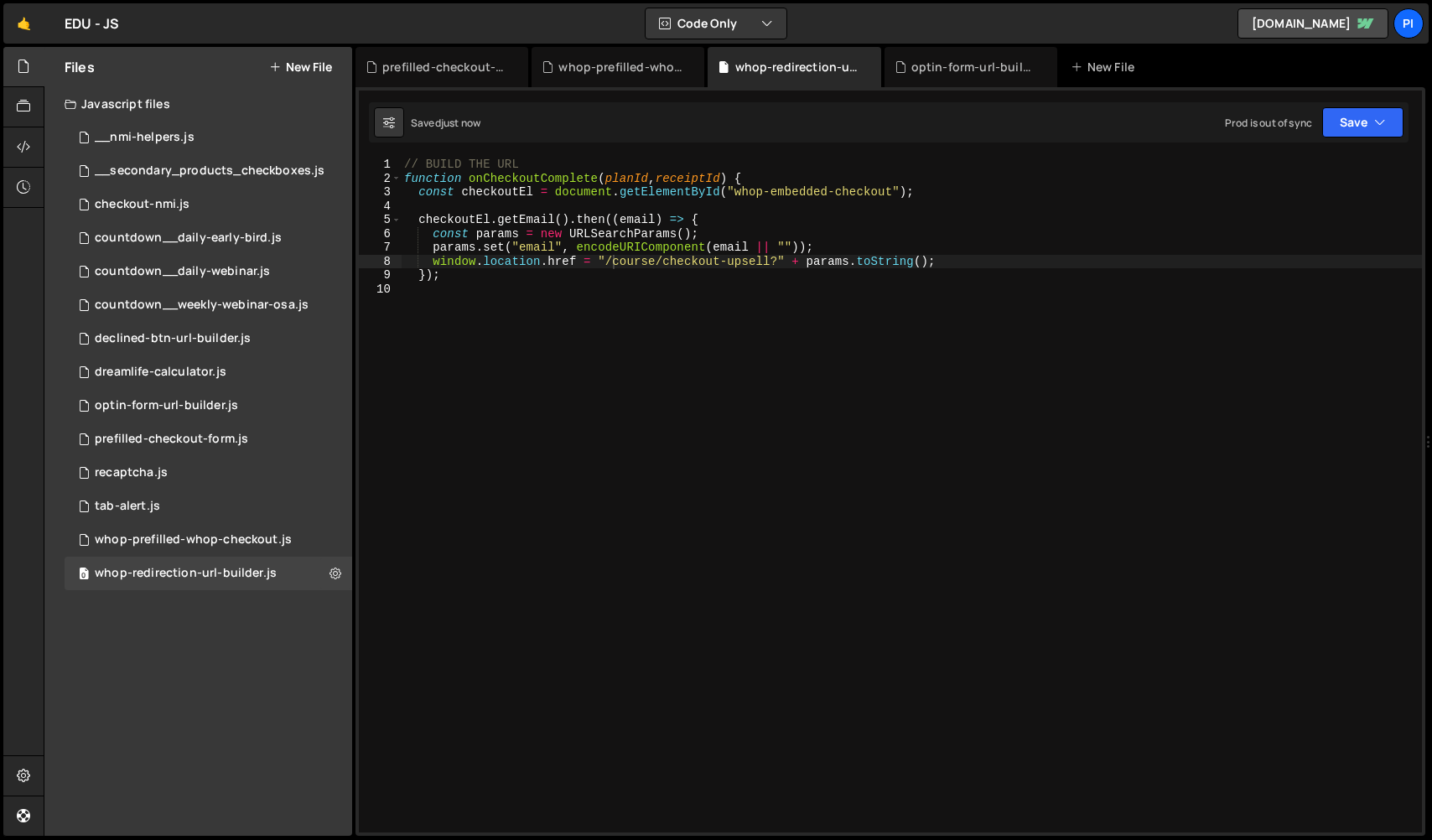
scroll to position [0, 0]
click at [431, 380] on div "// BUILD THE URL function onCheckoutComplete ( planId , receiptId ) { const che…" at bounding box center [911, 509] width 1021 height 702
click at [603, 256] on div "// BUILD THE URL function onCheckoutComplete ( planId , receiptId ) { const che…" at bounding box center [911, 495] width 1021 height 674
click at [1348, 118] on button "Save" at bounding box center [1362, 122] width 81 height 31
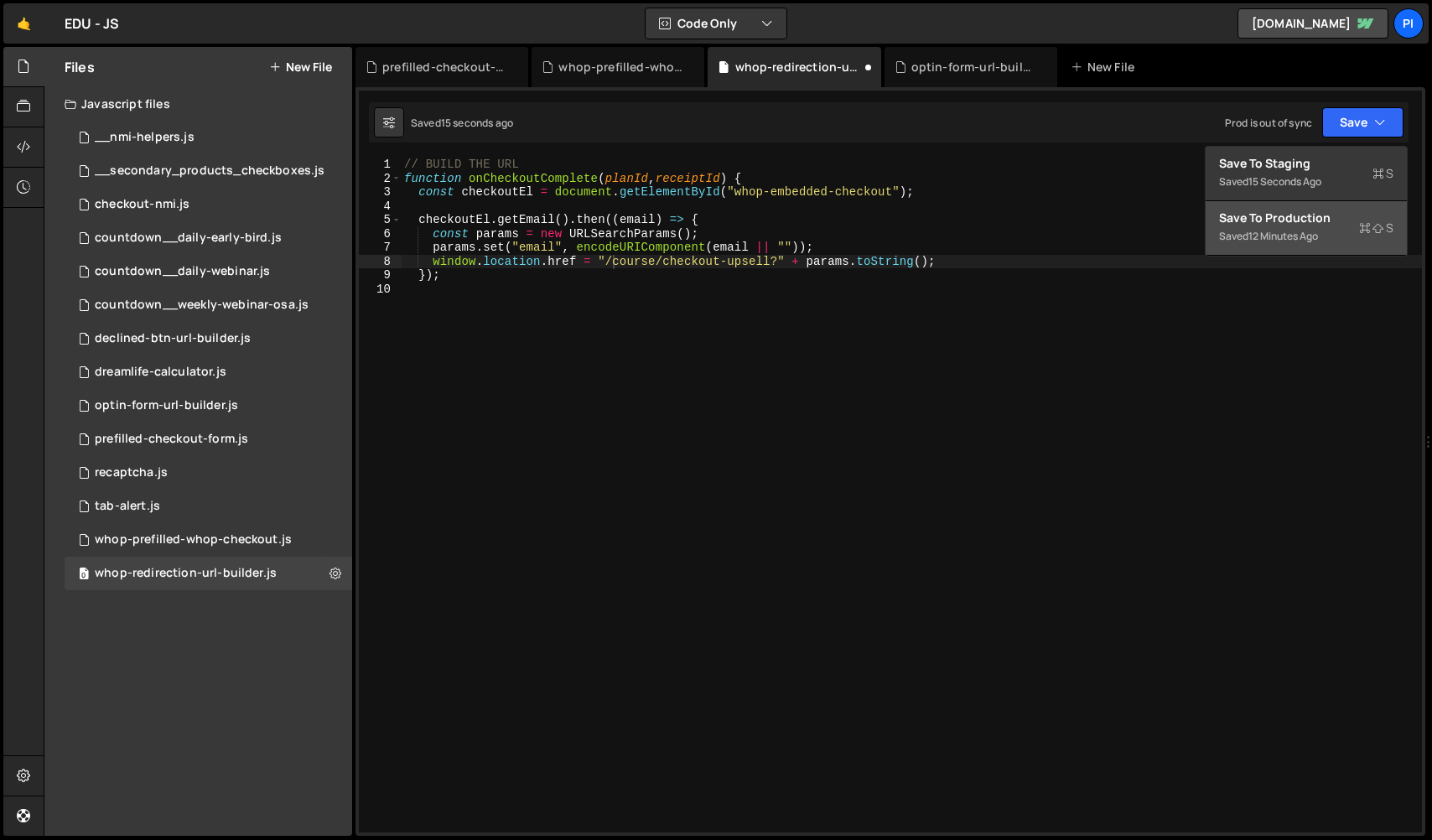
click at [1312, 214] on div "Save to Production S" at bounding box center [1306, 217] width 175 height 17
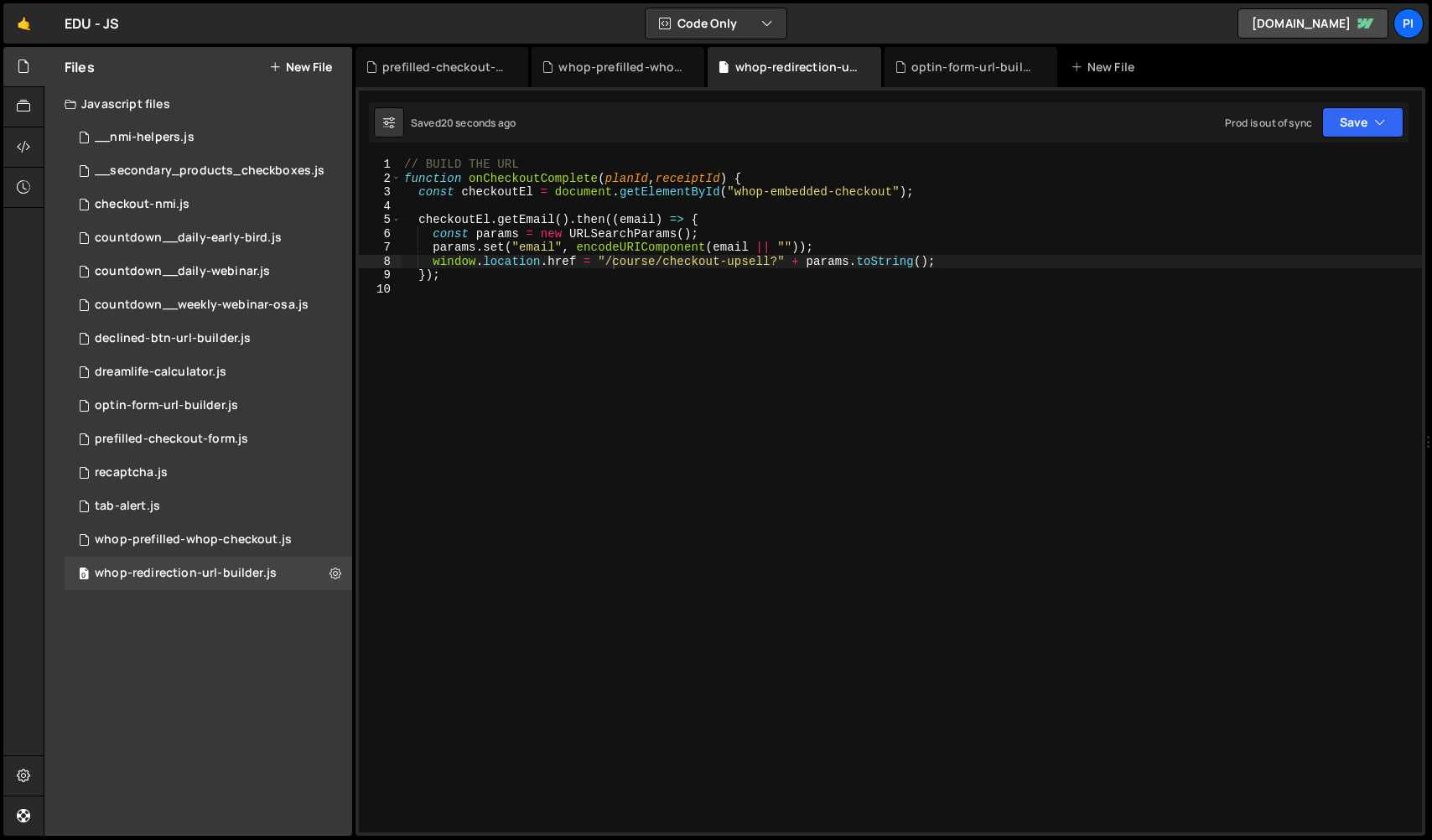
type textarea "});"
click at [421, 278] on div "// BUILD THE URL function onCheckoutComplete ( planId , receiptId ) { const che…" at bounding box center [911, 509] width 1021 height 702
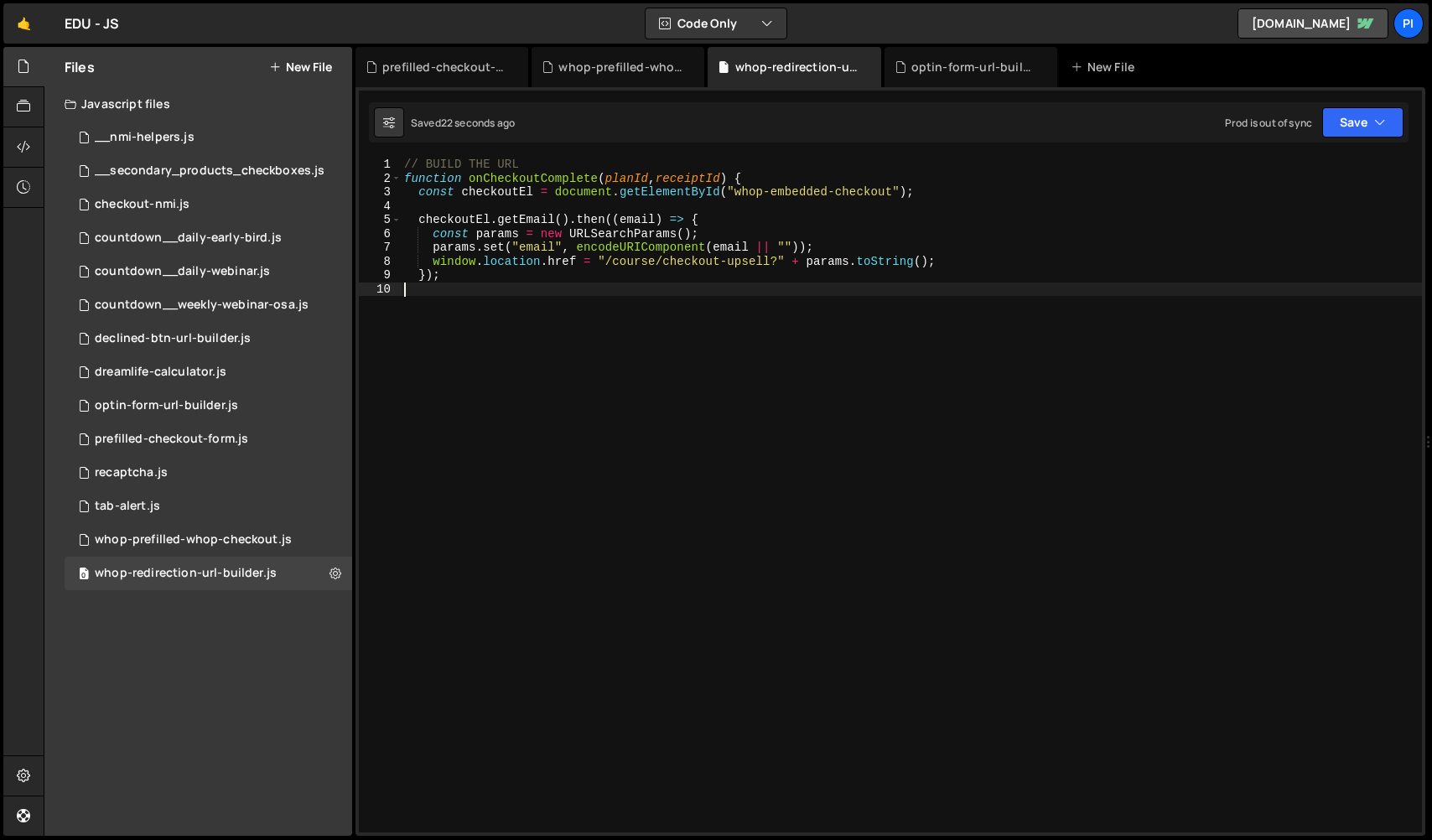
click at [652, 321] on div "// BUILD THE URL function onCheckoutComplete ( planId , receiptId ) { const che…" at bounding box center [911, 509] width 1021 height 702
type textarea "}"
click at [1347, 128] on button "Save" at bounding box center [1362, 122] width 81 height 31
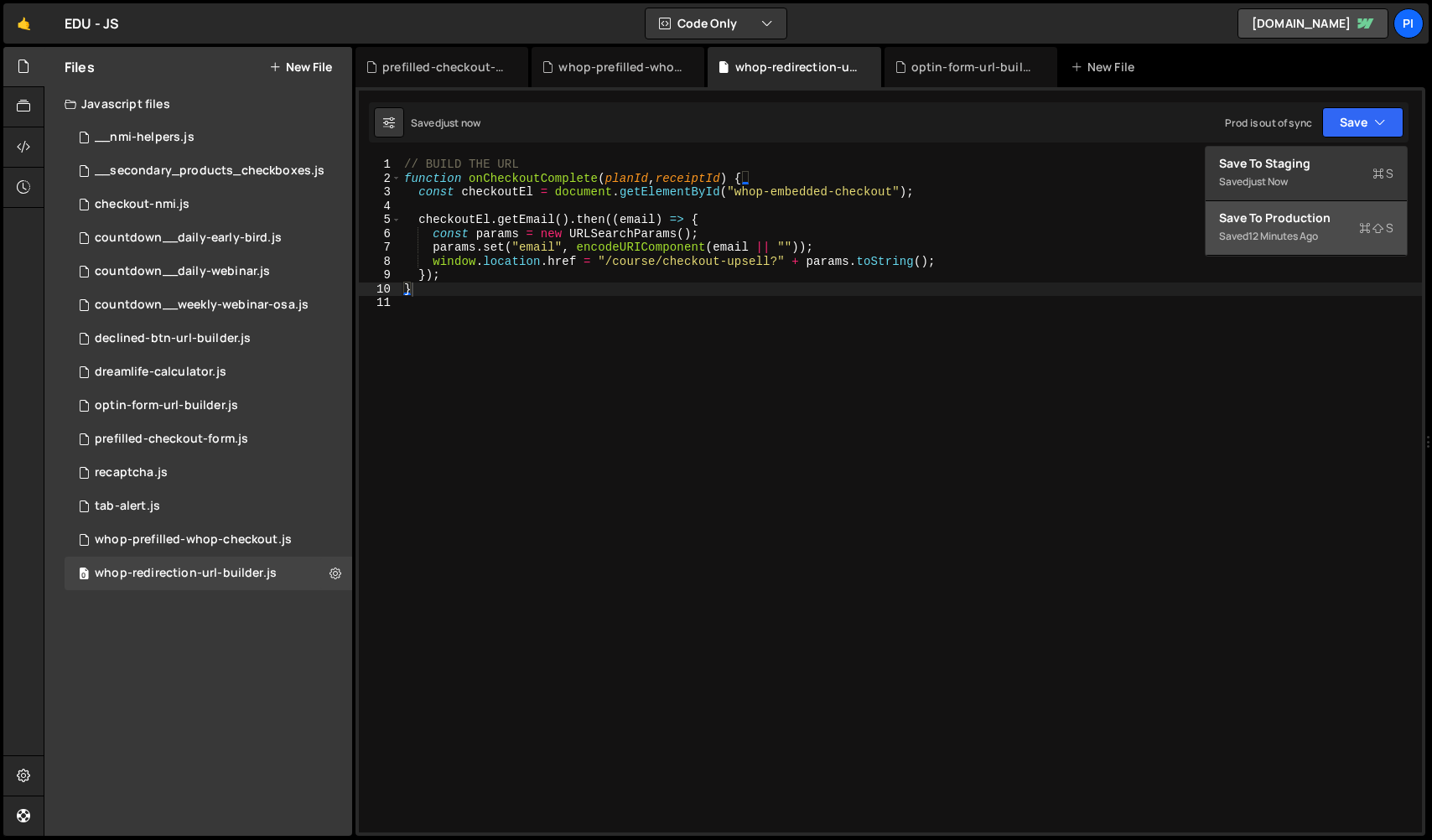
click at [1301, 247] on button "Save to Production S Saved 12 minutes ago" at bounding box center [1305, 229] width 202 height 54
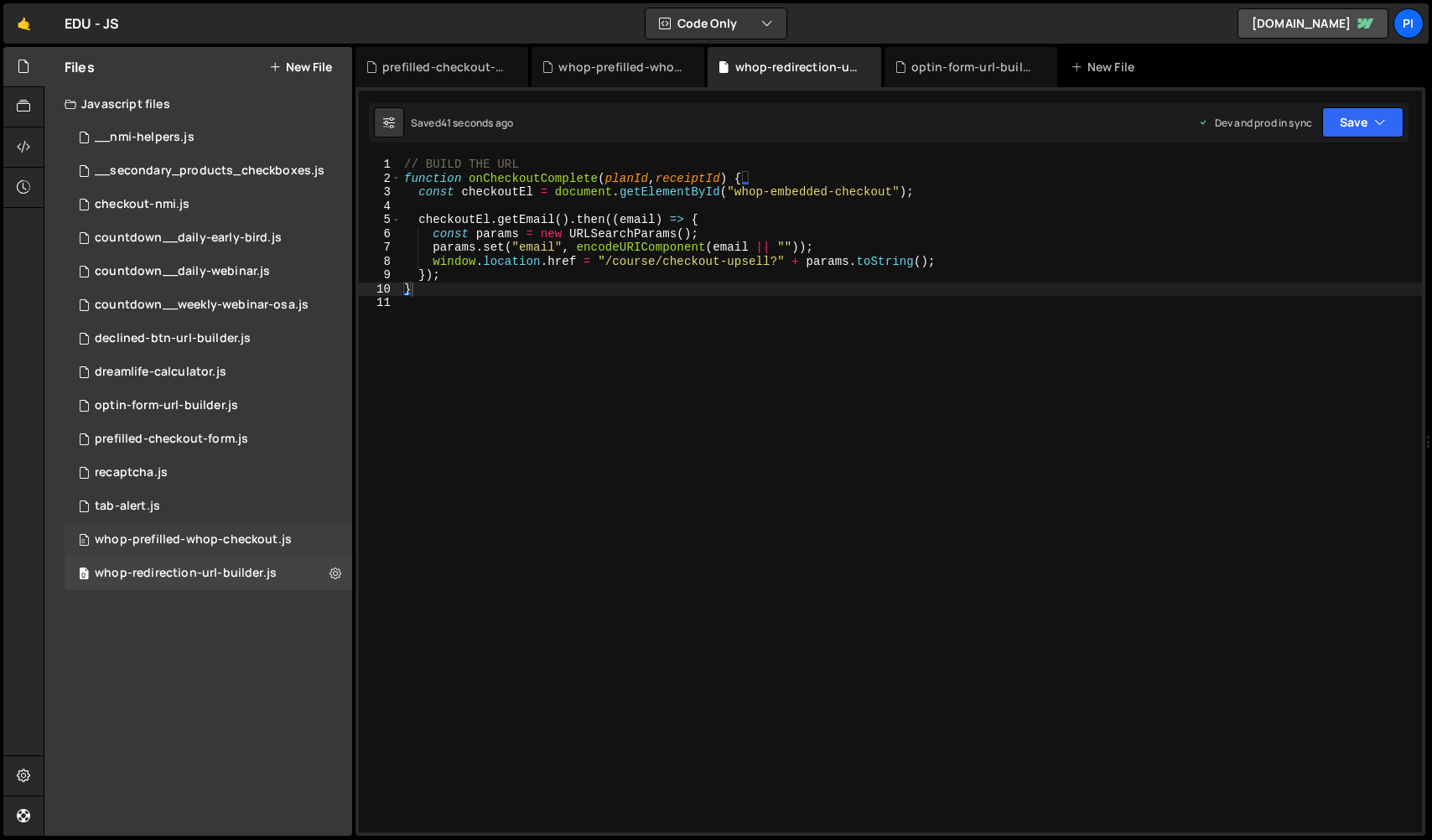
click at [220, 549] on div "0 whop-prefilled-whop-checkout.js 0" at bounding box center [208, 539] width 287 height 33
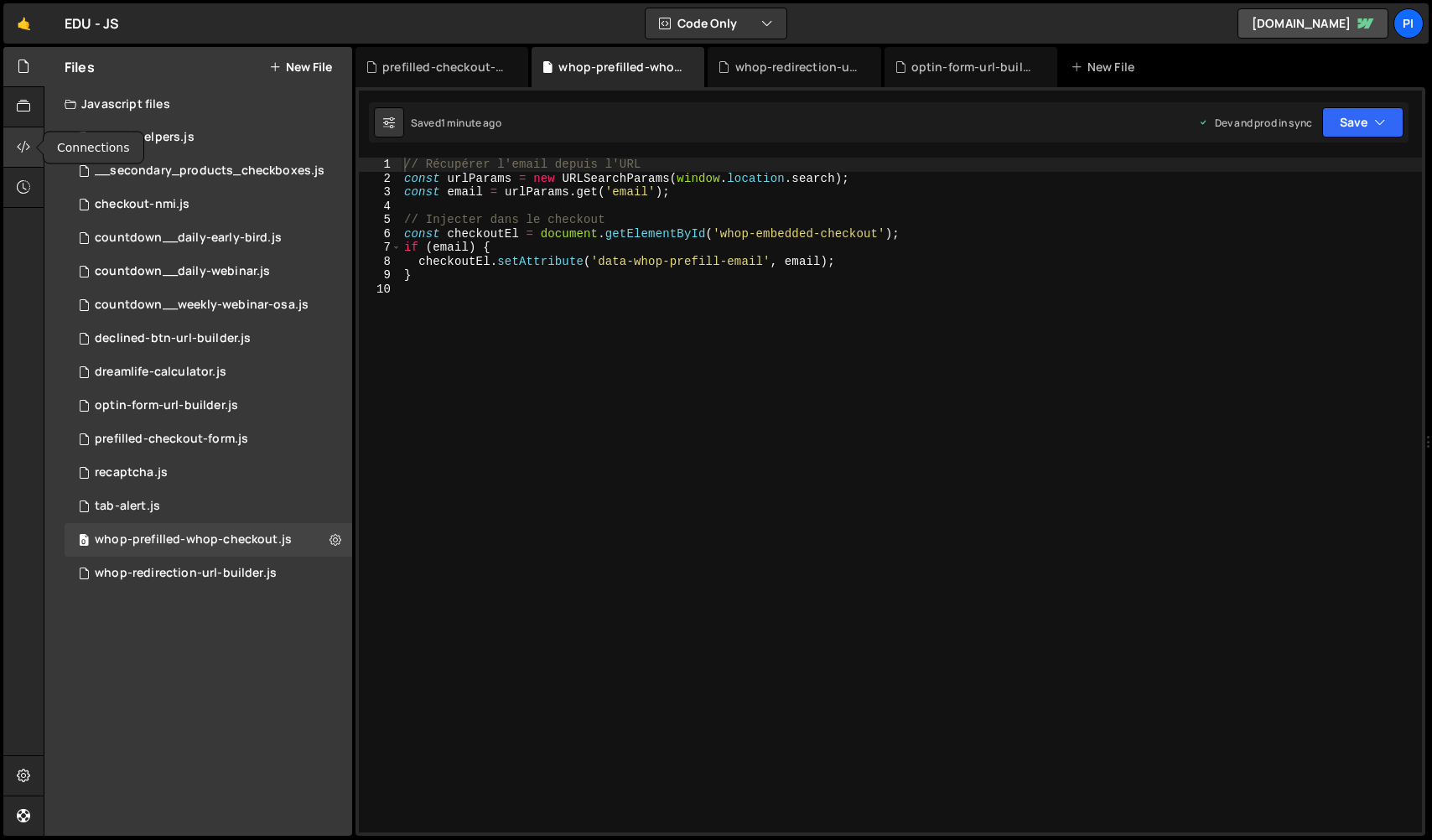
click at [25, 147] on icon at bounding box center [23, 147] width 13 height 18
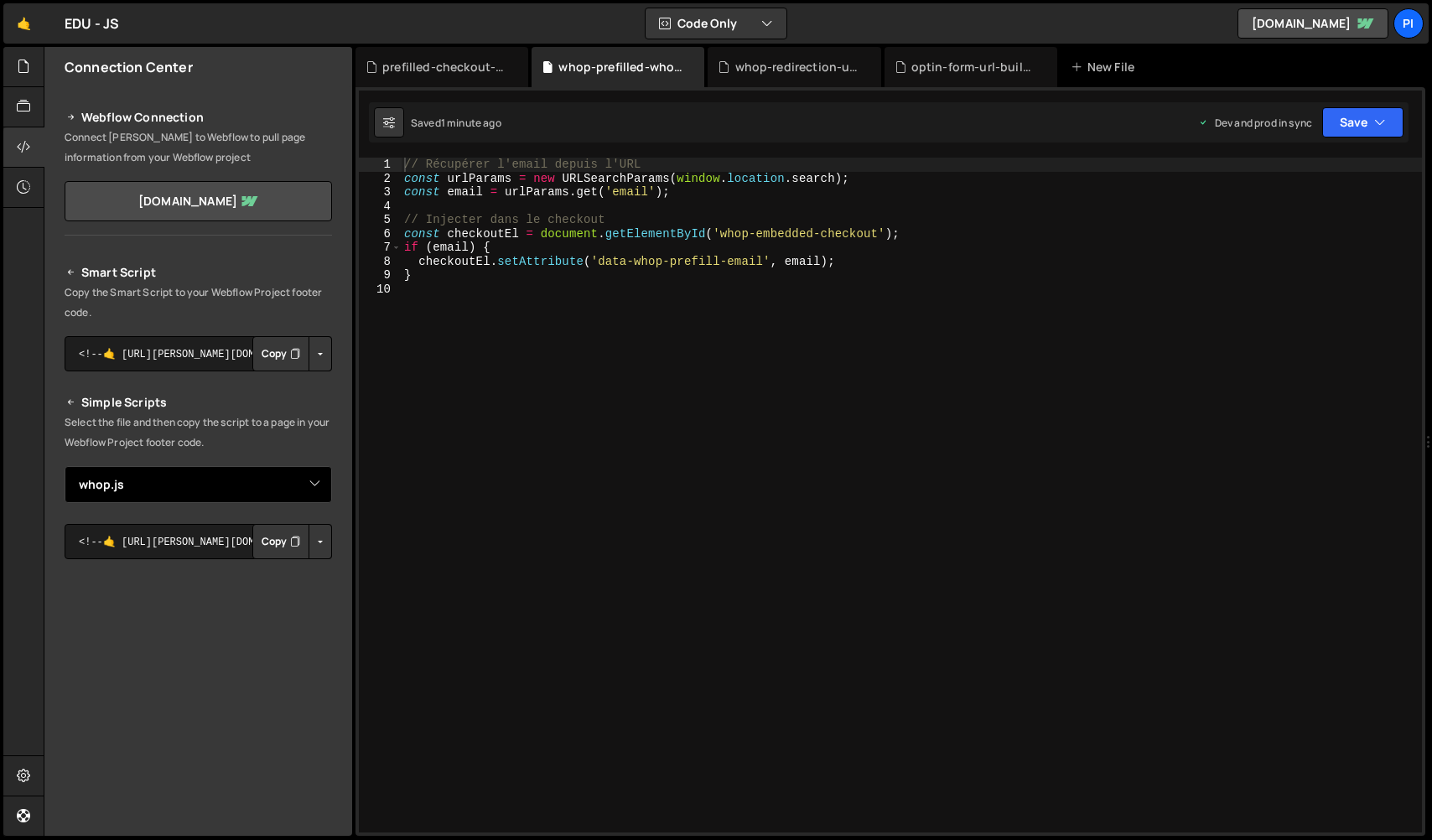
click at [305, 483] on select "Select File __nmi-helpers.js __secondary_products_checkboxes.js checkout-nmi.js…" at bounding box center [198, 484] width 267 height 37
select select "47138"
click at [310, 543] on button "Button group with nested dropdown" at bounding box center [320, 541] width 24 height 35
click at [311, 543] on button "Button group with nested dropdown" at bounding box center [320, 541] width 24 height 35
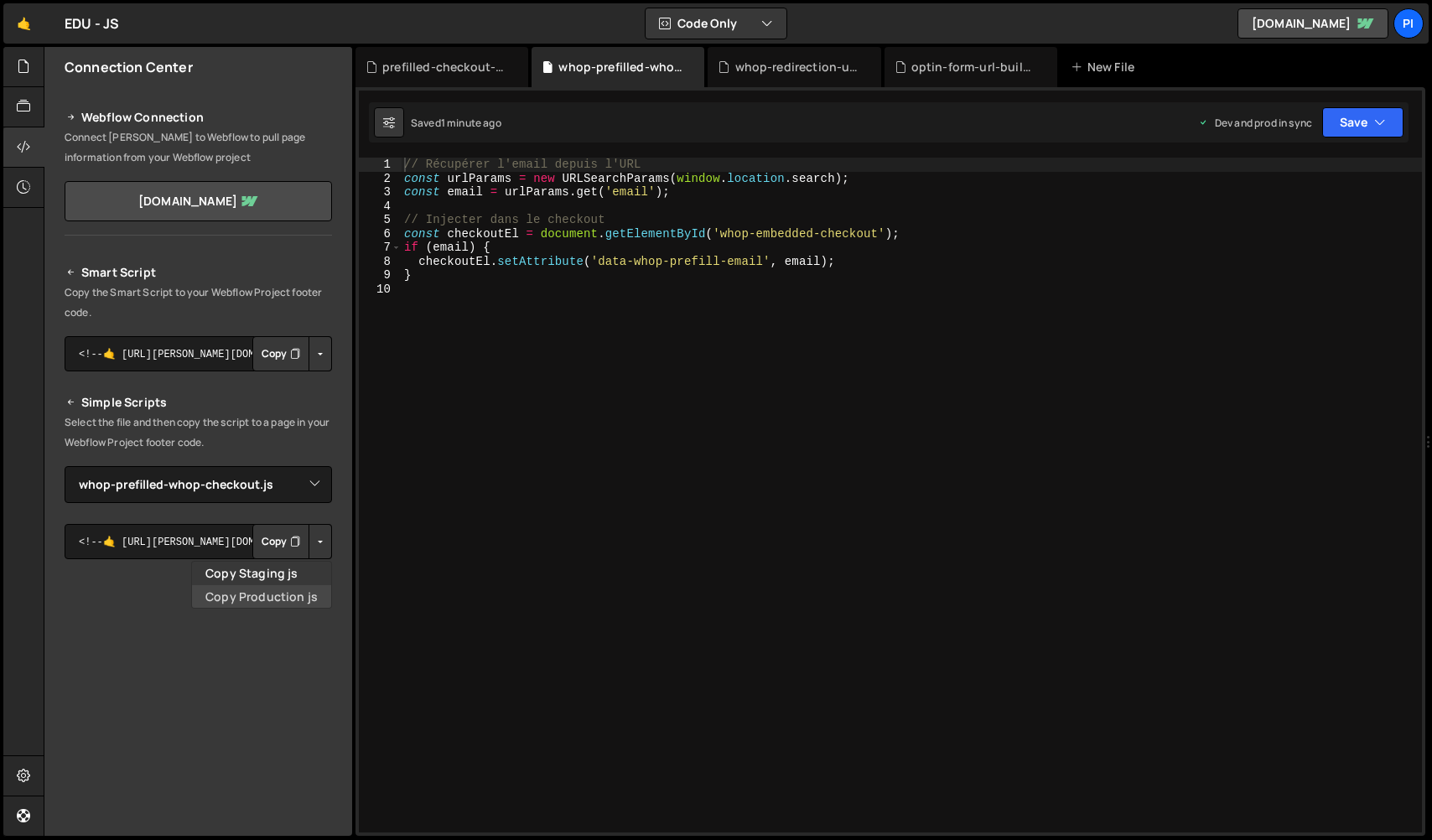
click at [300, 591] on link "Copy Production js" at bounding box center [261, 597] width 139 height 24
click at [23, 79] on div at bounding box center [24, 67] width 41 height 40
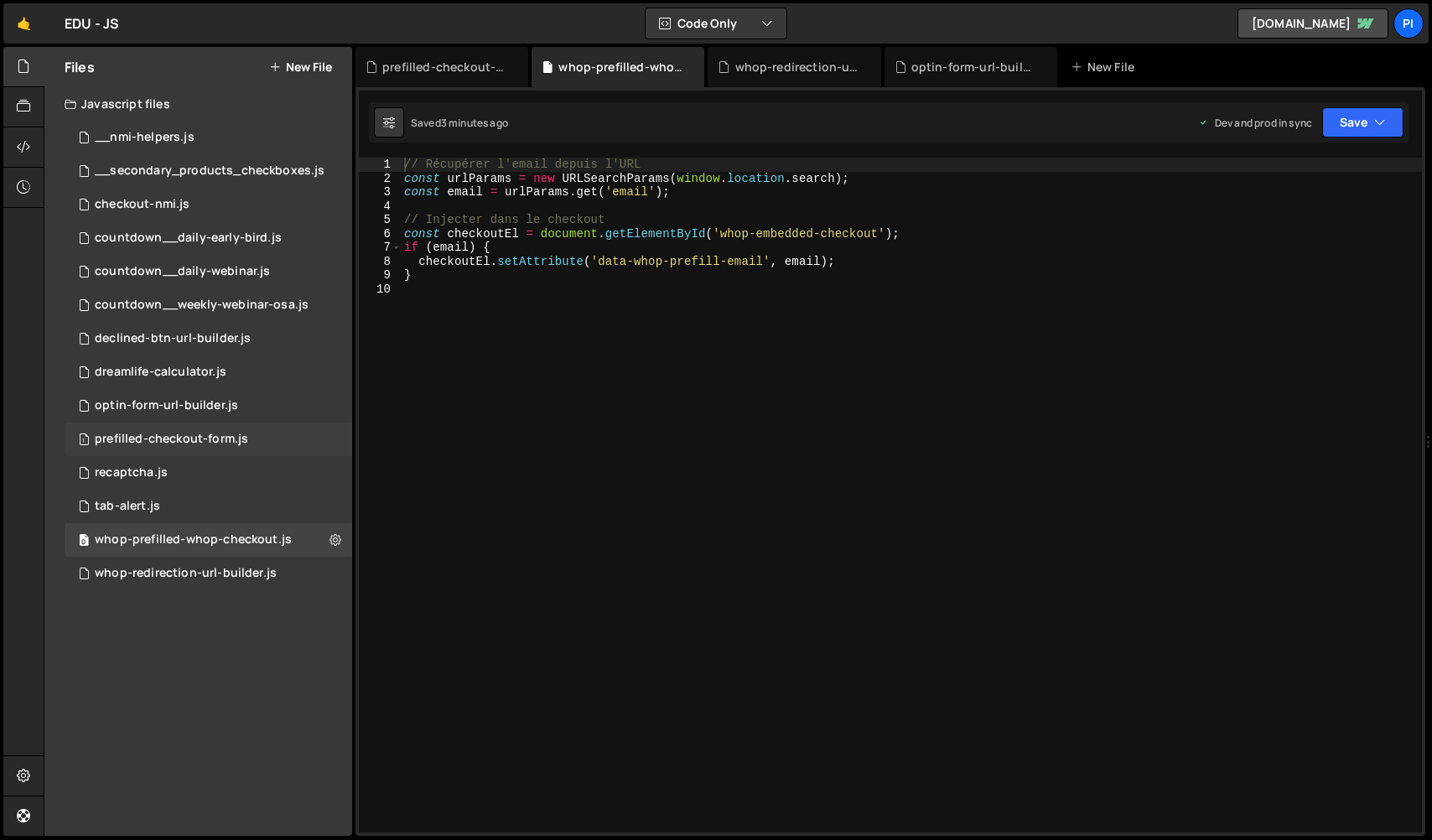
click at [208, 437] on div "prefilled-checkout-form.js" at bounding box center [172, 439] width 154 height 15
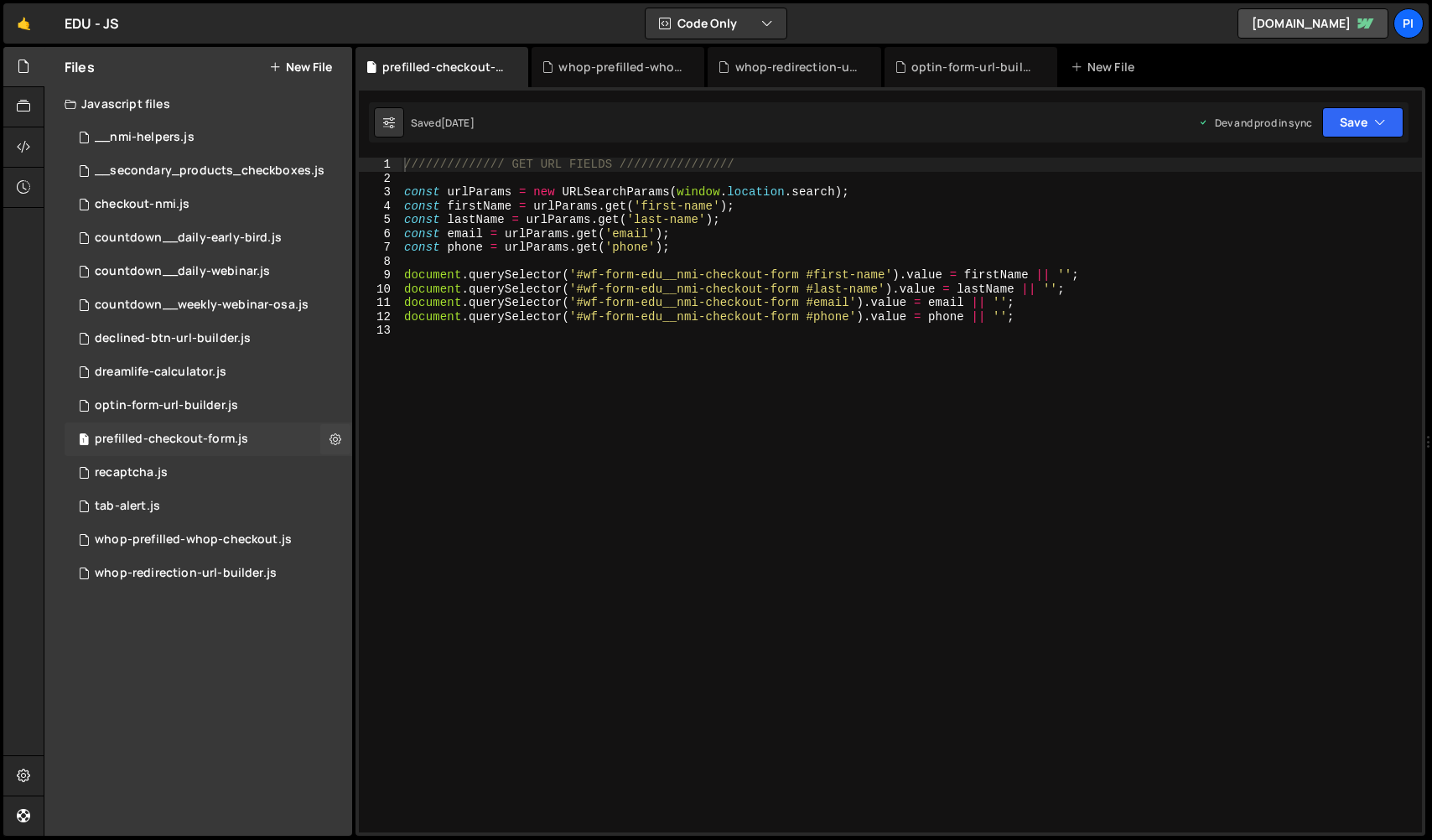
scroll to position [613, 0]
click at [211, 537] on div "whop-prefilled-whop-checkout.js" at bounding box center [194, 539] width 197 height 15
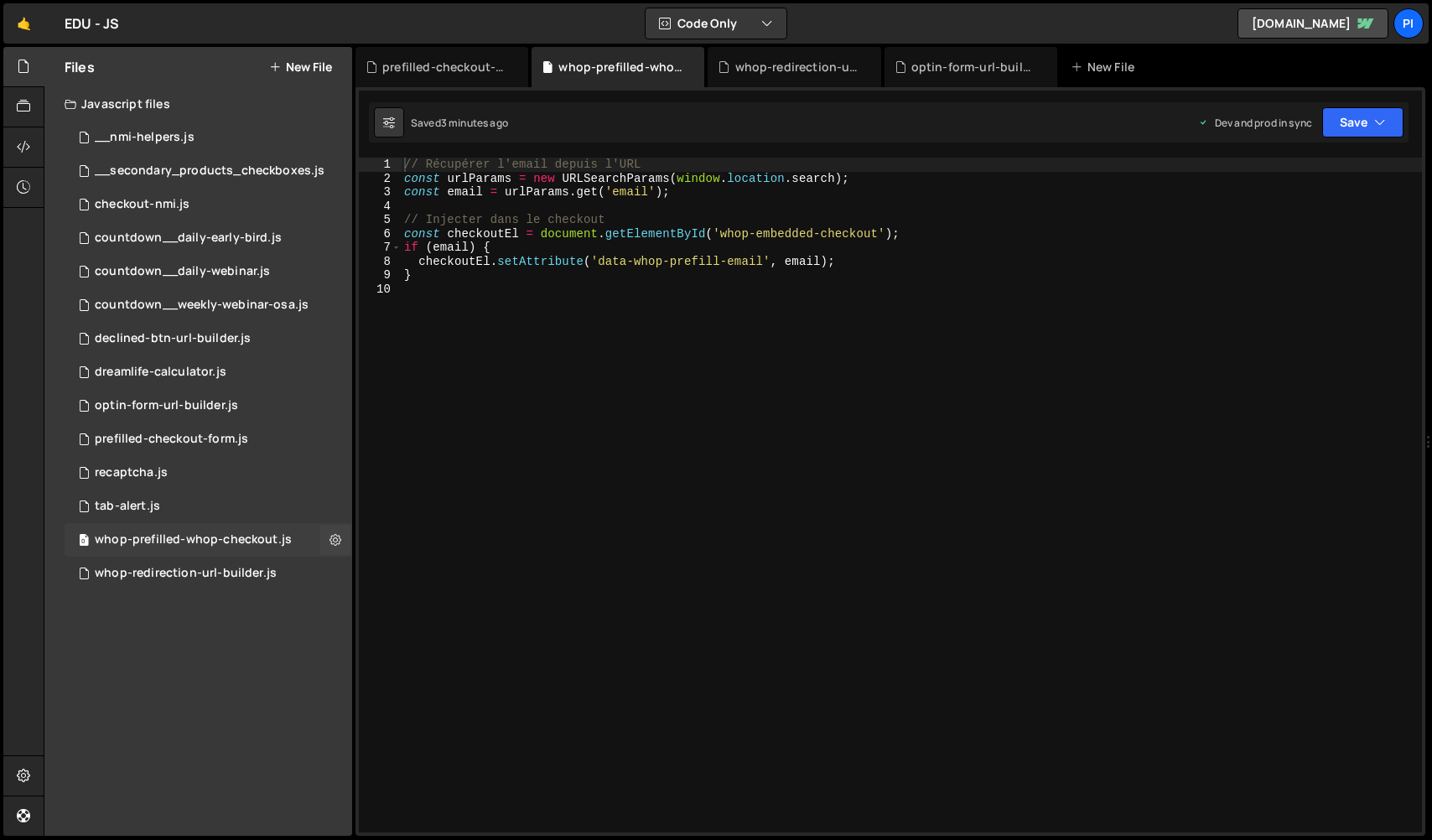
scroll to position [0, 0]
drag, startPoint x: 764, startPoint y: 266, endPoint x: 601, endPoint y: 263, distance: 163.0
click at [601, 263] on div "// Récupérer l'email depuis l'URL const urlParams = new URLSearchParams ( windo…" at bounding box center [911, 509] width 1021 height 702
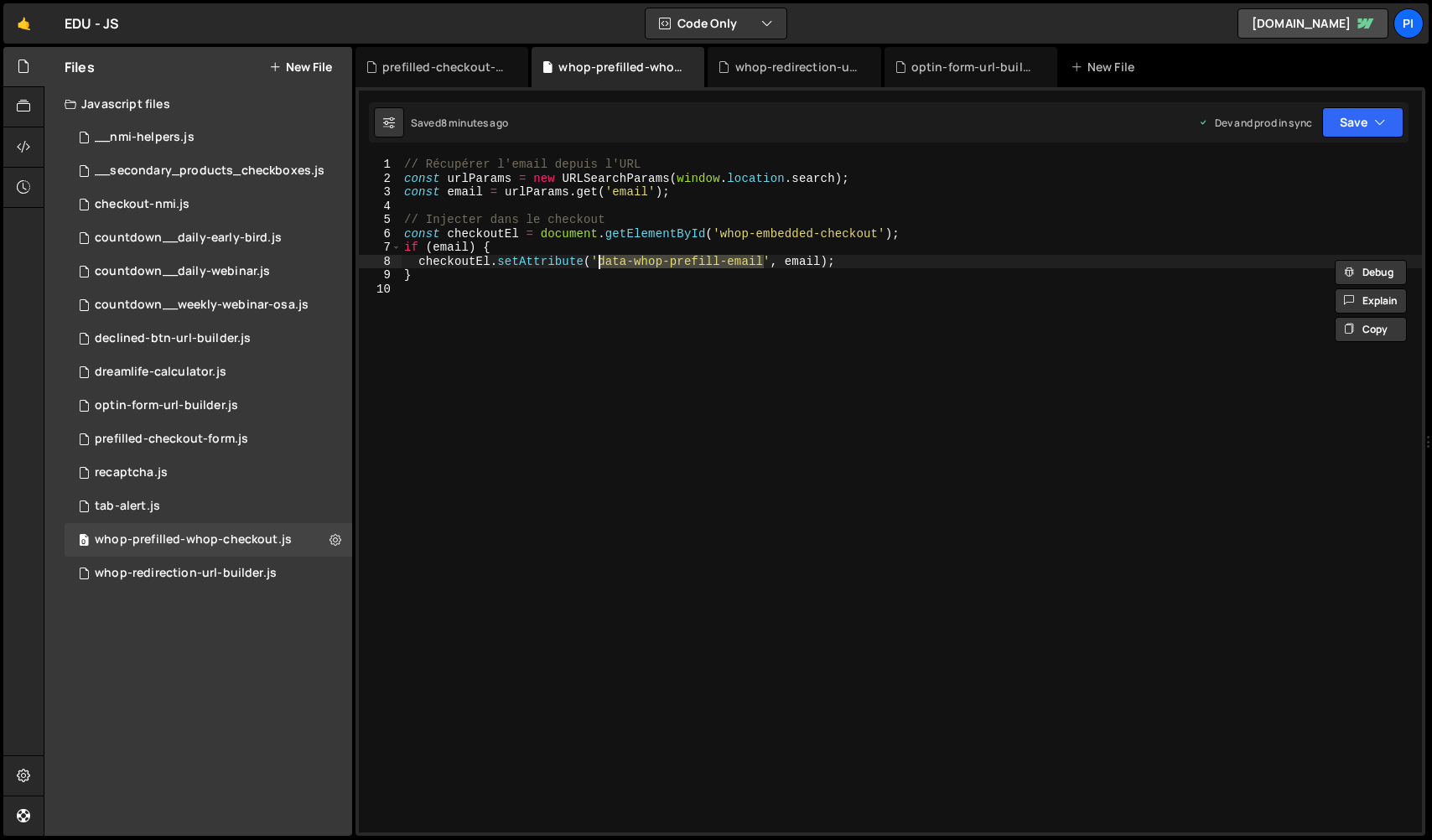
paste textarea "checkout-"
type textarea "checkoutEl.setAttribute('data-whop-checkout-prefill-email', email);"
click at [1371, 126] on button "Save" at bounding box center [1362, 122] width 81 height 31
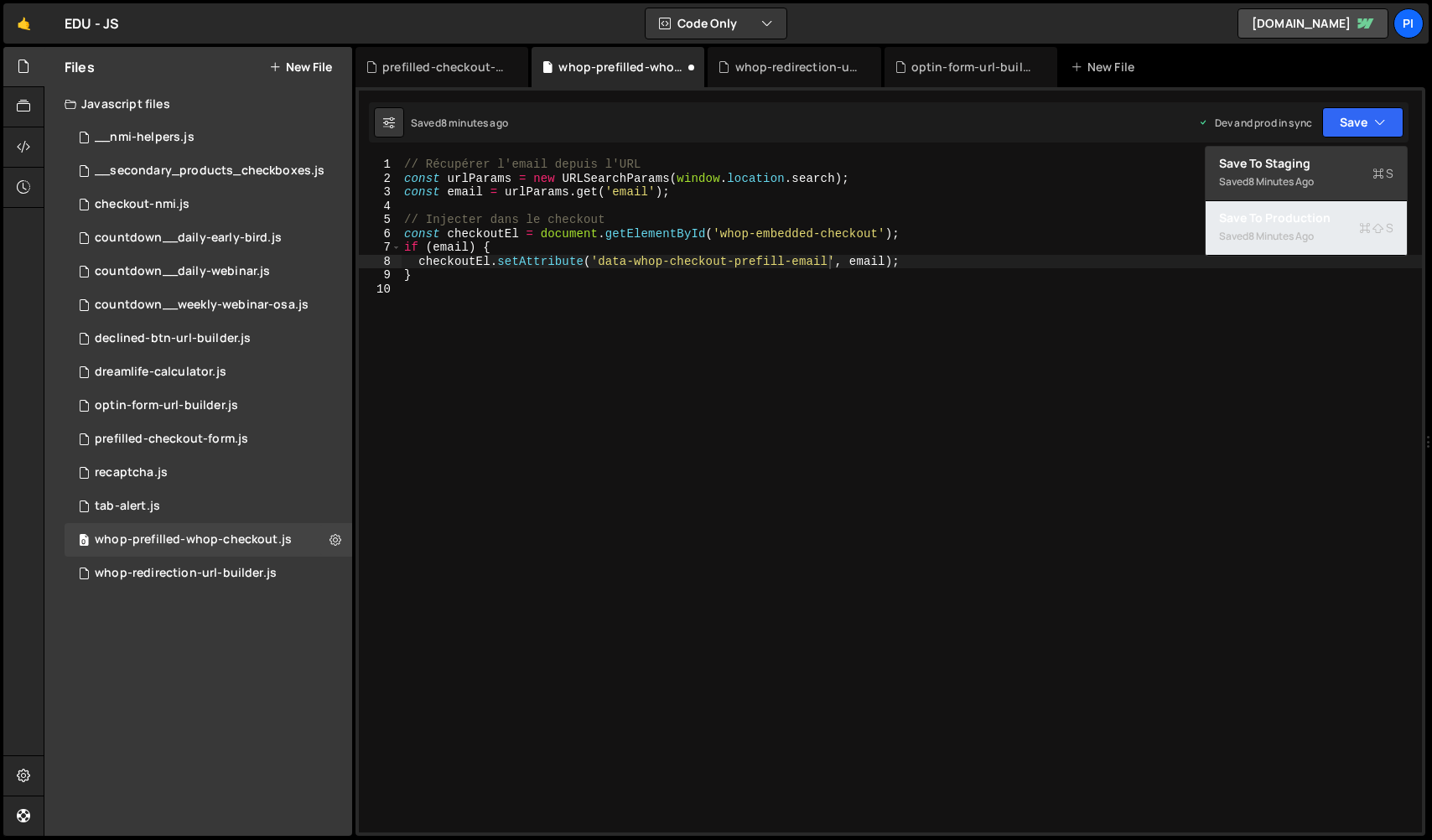
click at [1326, 243] on button "Save to Production S Saved 8 minutes ago" at bounding box center [1305, 229] width 202 height 54
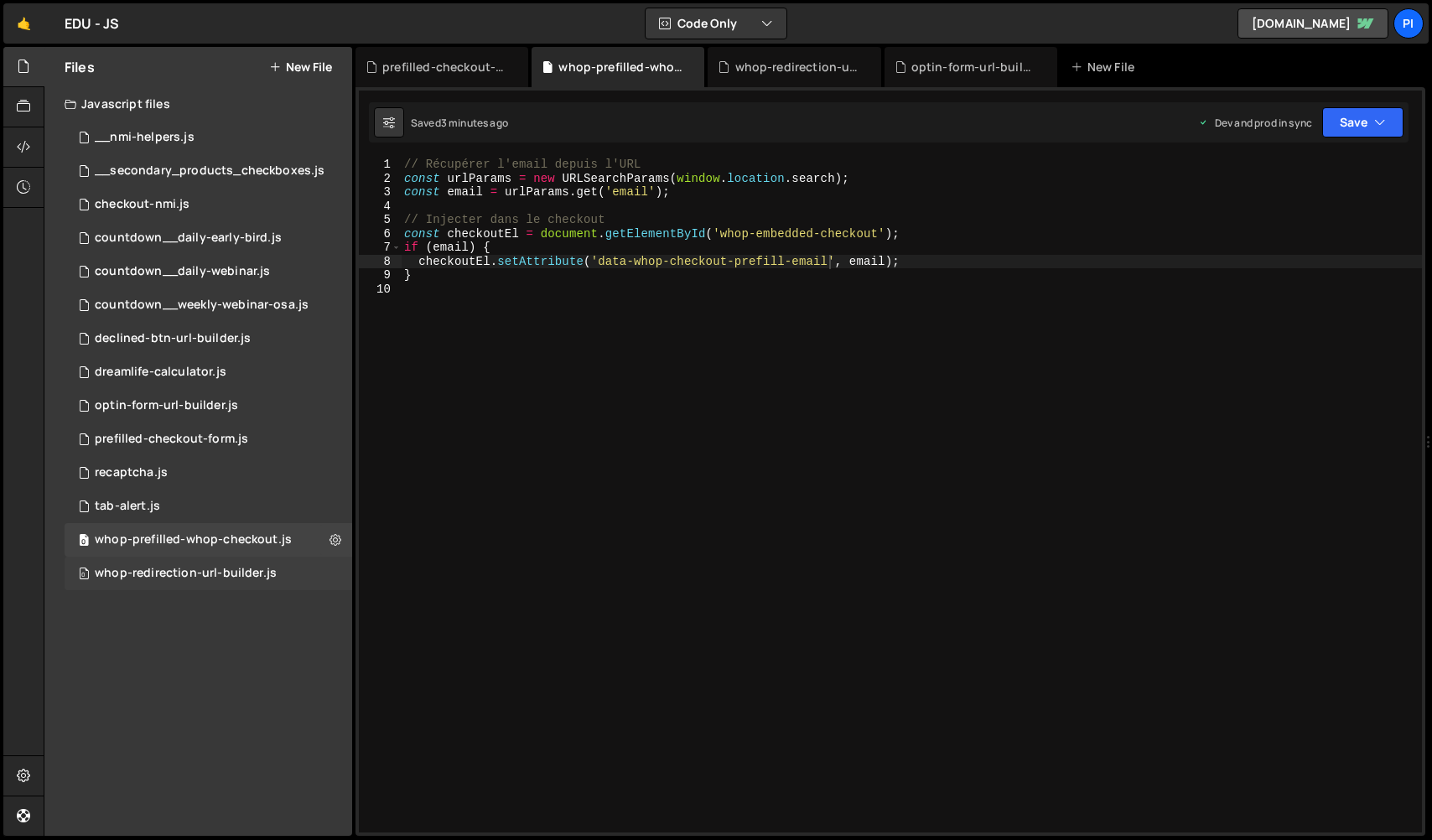
click at [235, 571] on div "whop-redirection-url-builder.js" at bounding box center [186, 572] width 182 height 15
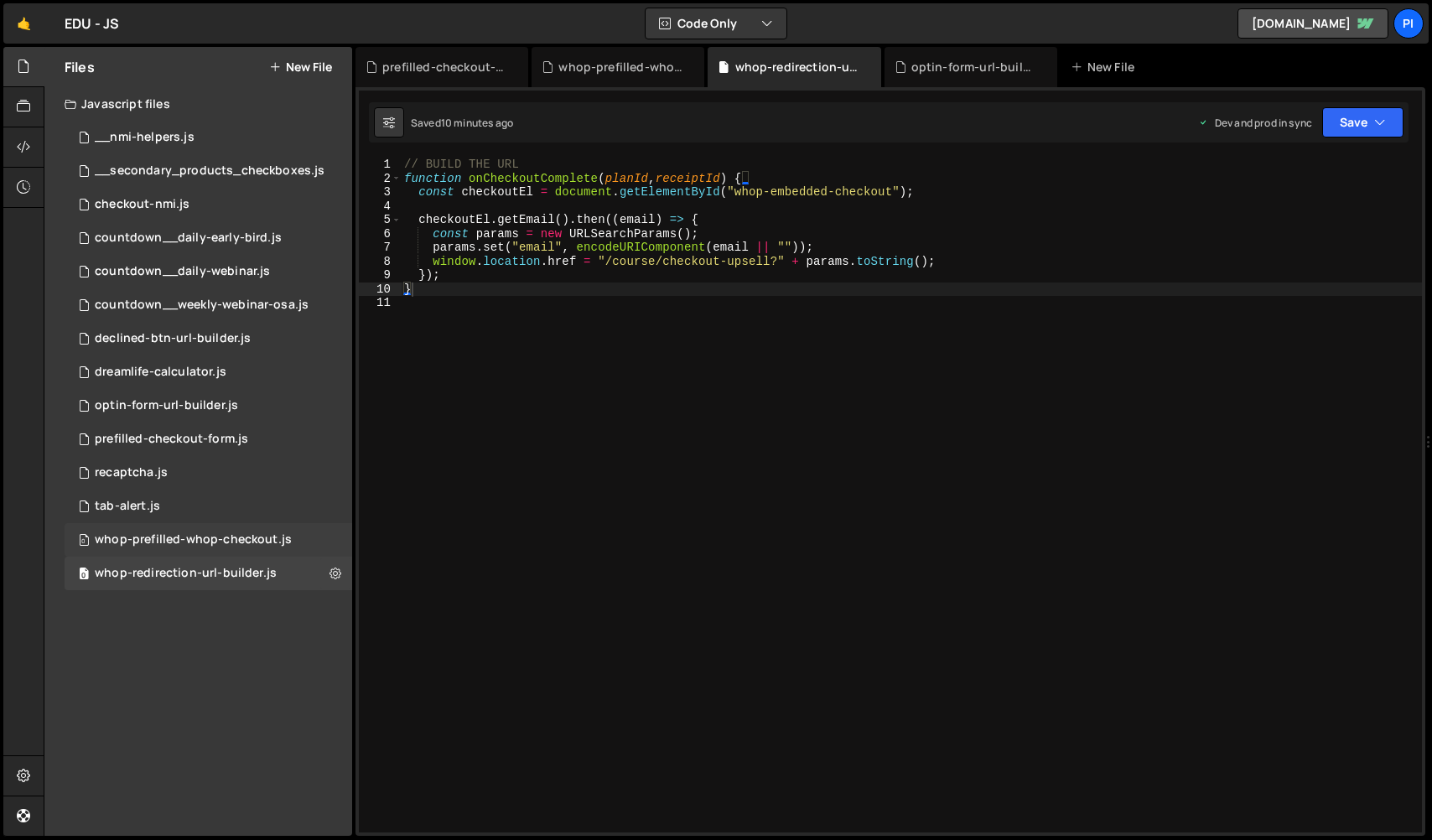
click at [230, 543] on div "whop-prefilled-whop-checkout.js" at bounding box center [194, 539] width 197 height 15
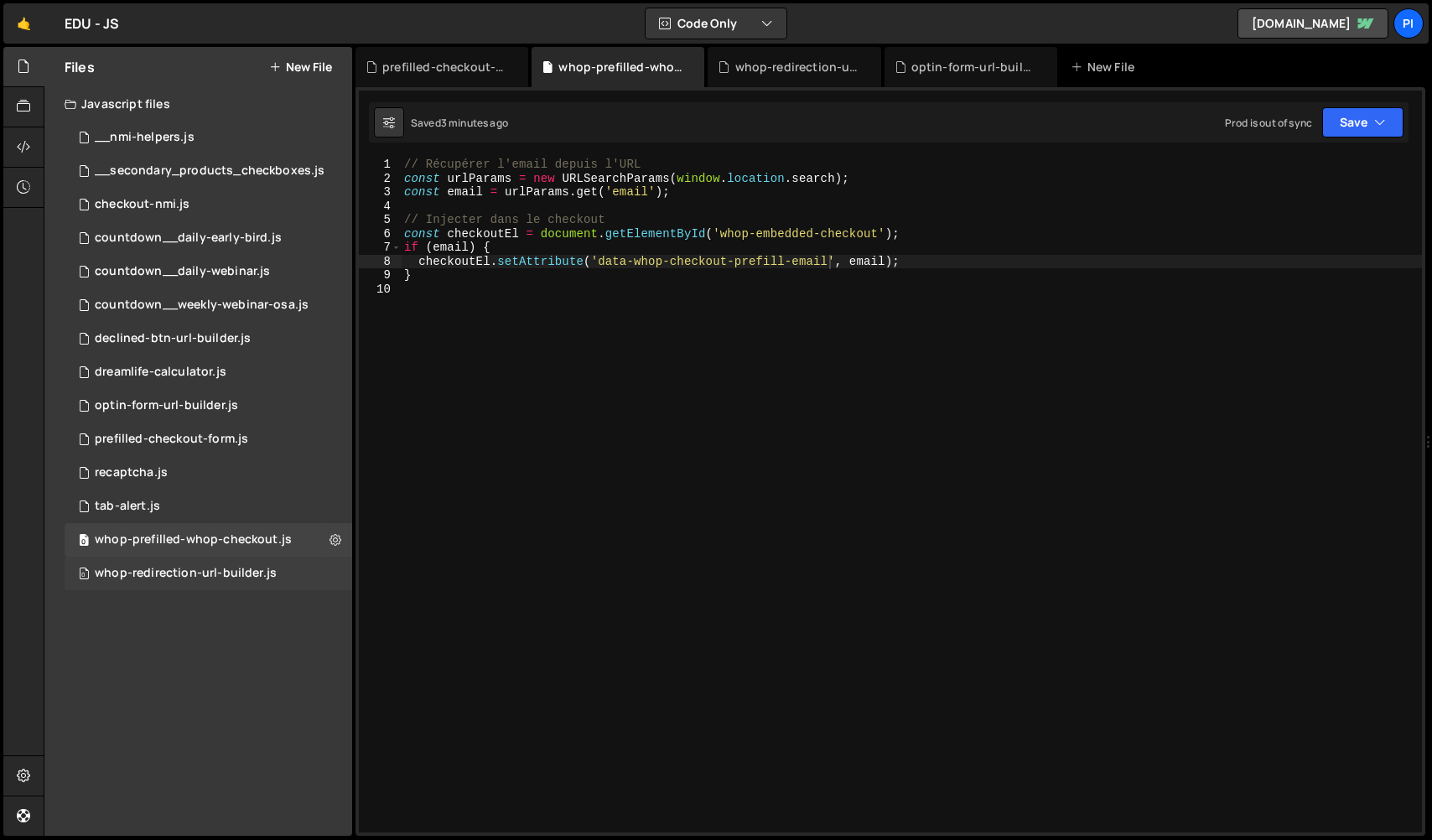
click at [224, 587] on div "0 whop-redirection-url-builder.js 0" at bounding box center [208, 573] width 287 height 33
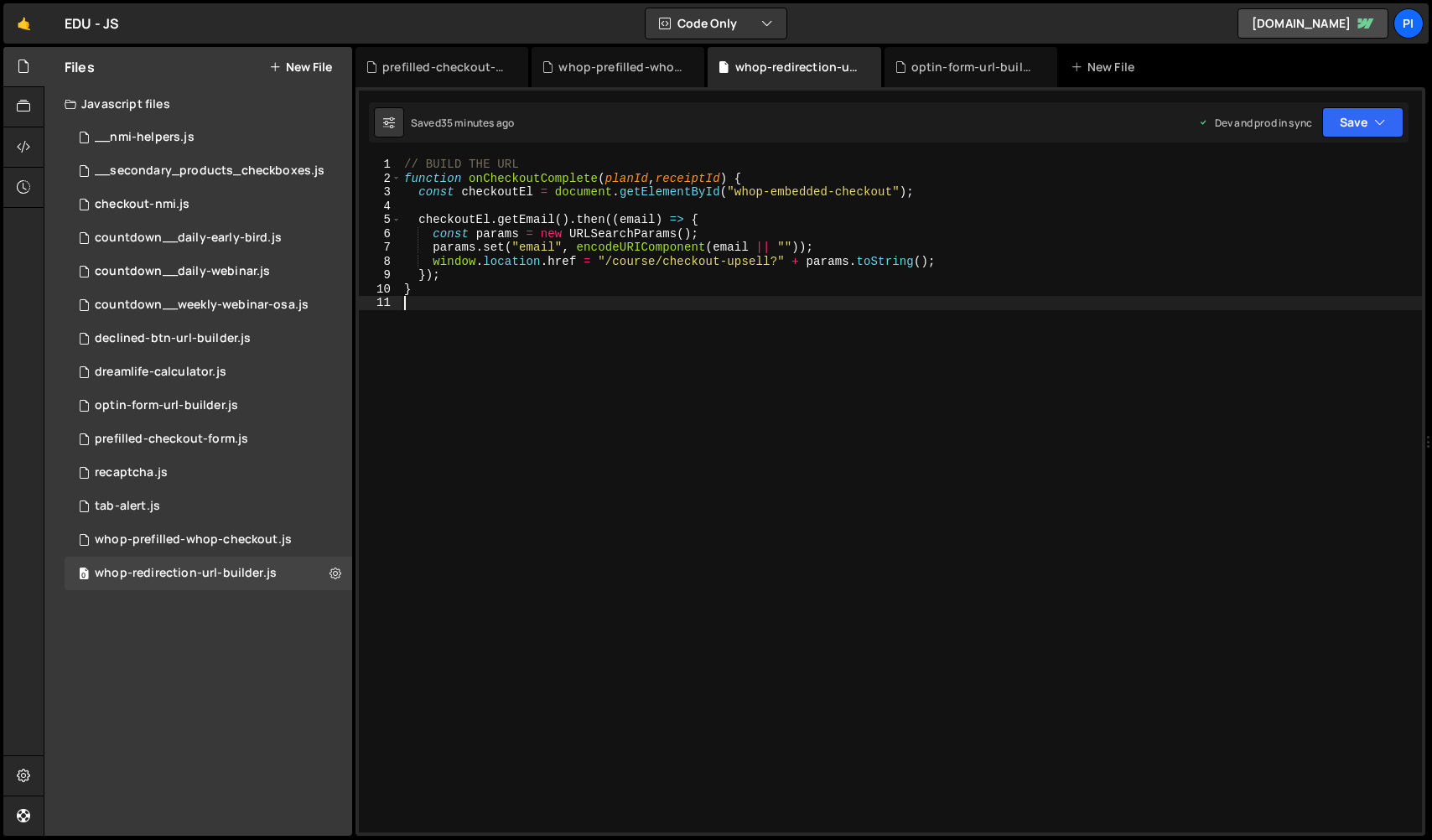
drag, startPoint x: 825, startPoint y: 324, endPoint x: 332, endPoint y: 87, distance: 547.0
click at [332, 87] on div "Files New File Javascript files 0 __nmi-helpers.js 0 0 __secondary_products_che…" at bounding box center [737, 441] width 1388 height 789
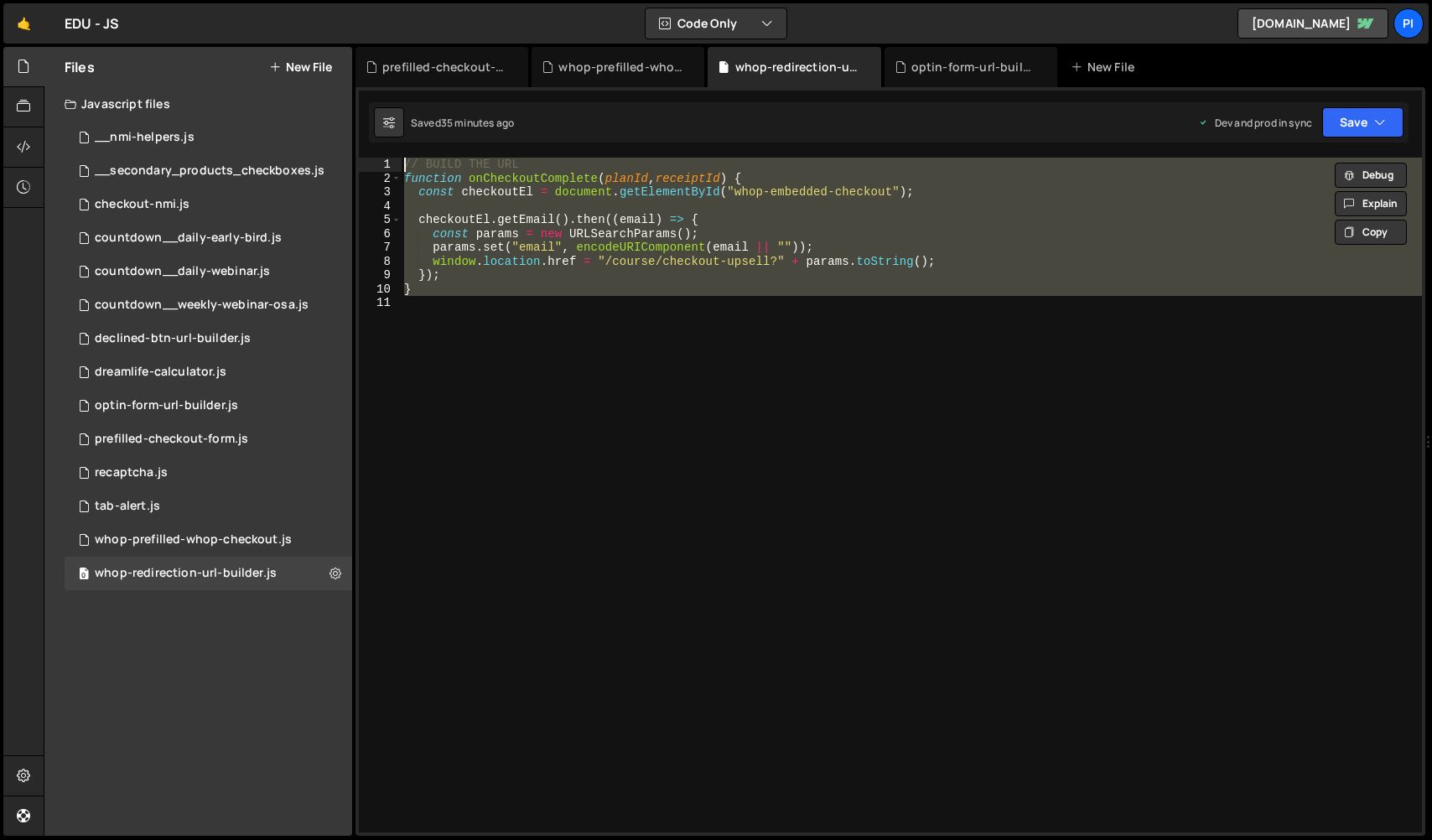
paste textarea "}"
click at [487, 253] on div "// BUILD THE URL function onCheckoutComplete ( planId , receiptId ) { const che…" at bounding box center [911, 495] width 1021 height 674
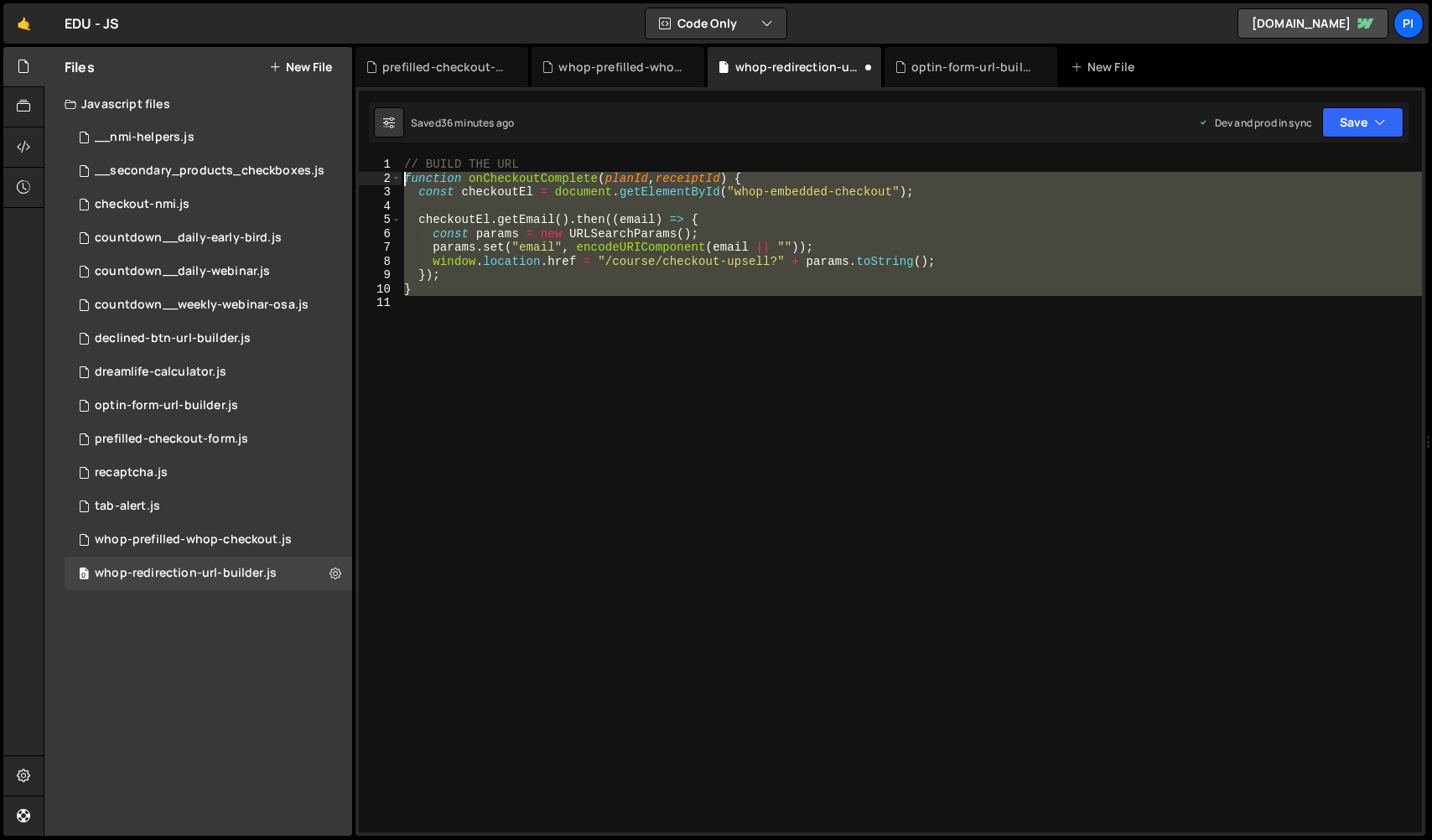
drag, startPoint x: 462, startPoint y: 291, endPoint x: 382, endPoint y: 180, distance: 136.8
click at [382, 180] on div "params.set("email", encodeURIComponent(email || "")); 1 2 3 4 5 6 7 8 9 10 11 /…" at bounding box center [890, 495] width 1063 height 674
paste textarea "}"
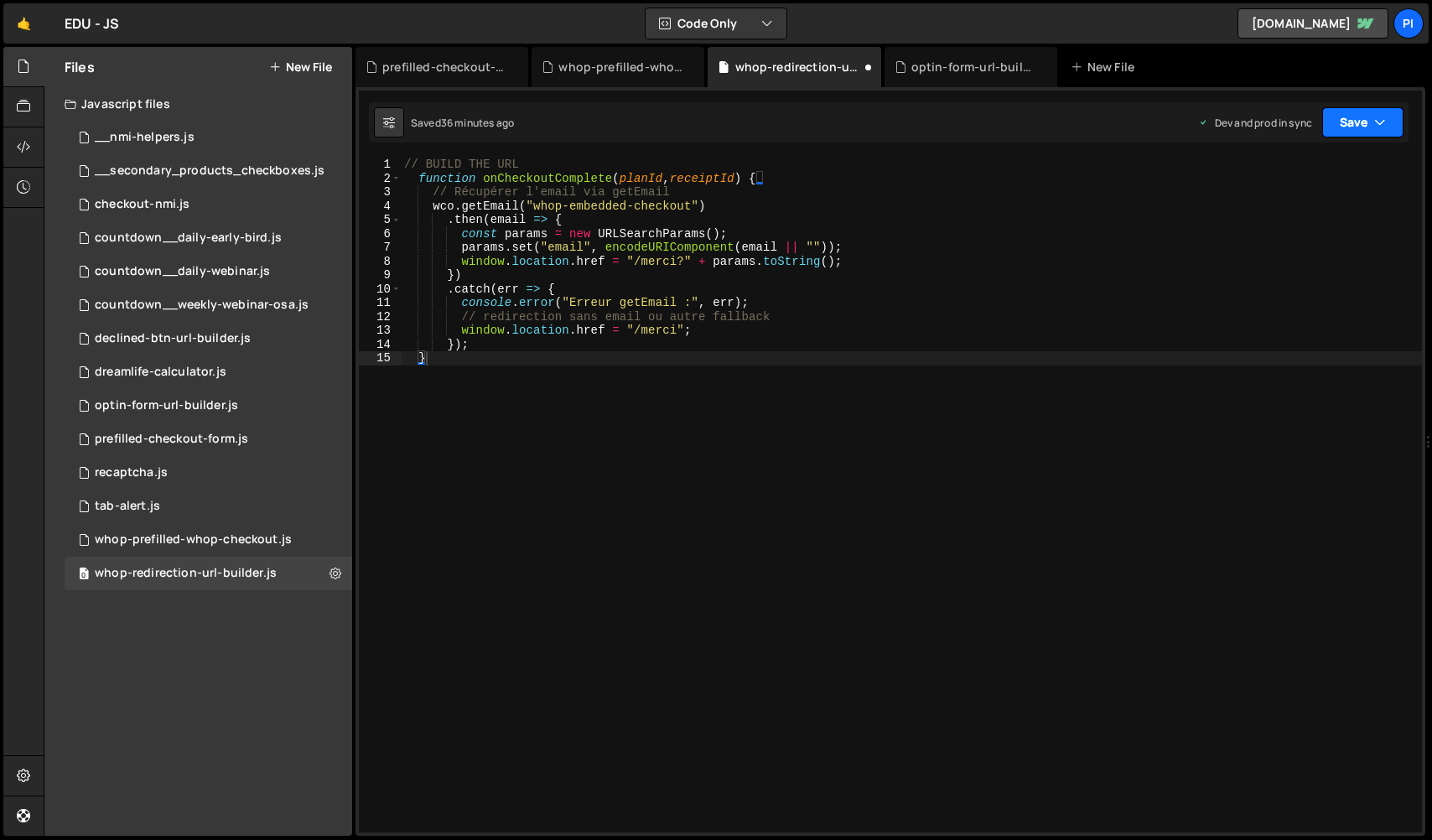
click at [1337, 107] on button "Save" at bounding box center [1362, 122] width 81 height 31
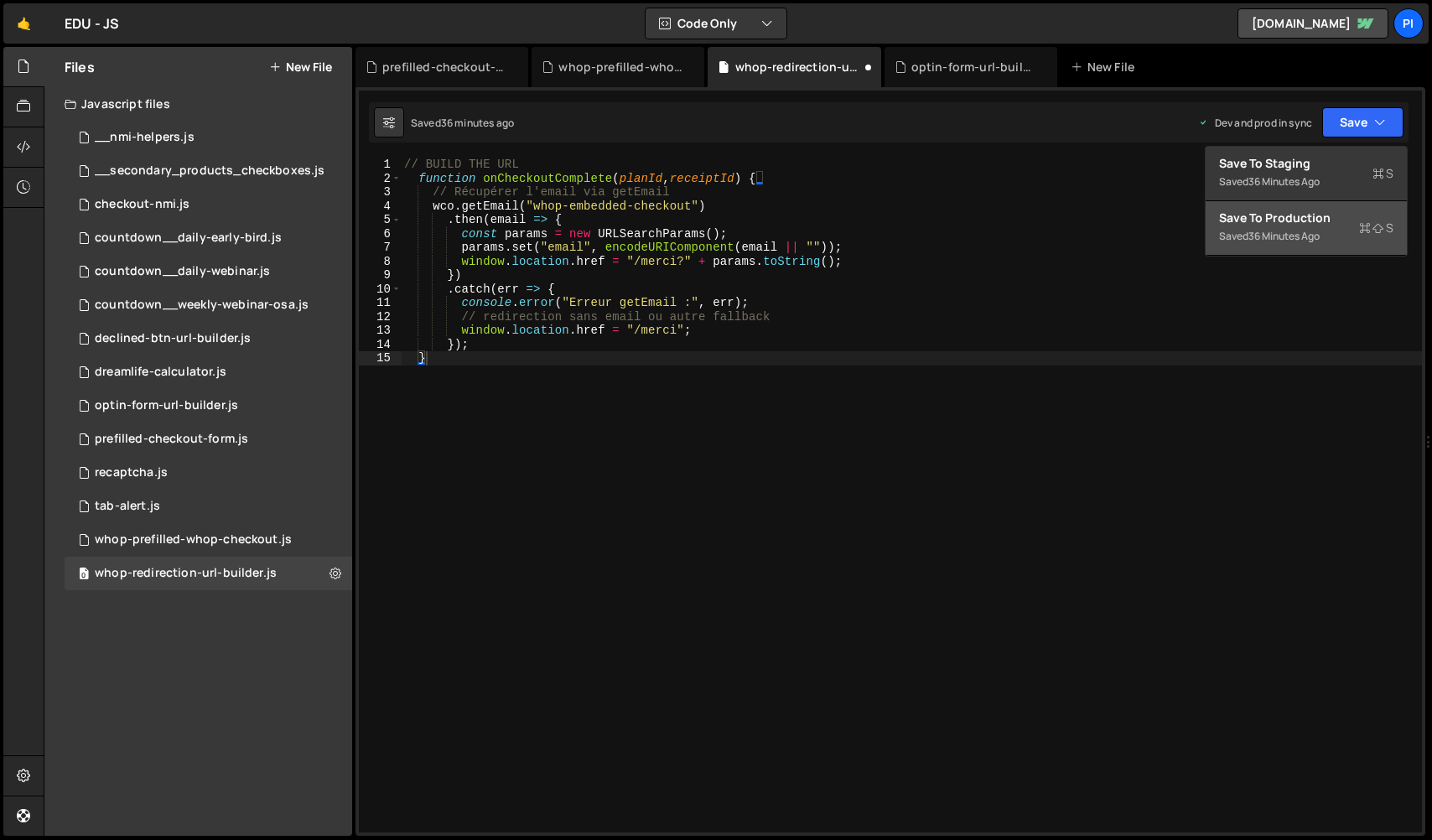
click at [1319, 201] on button "Save to Production S Saved 36 minutes ago" at bounding box center [1305, 229] width 202 height 54
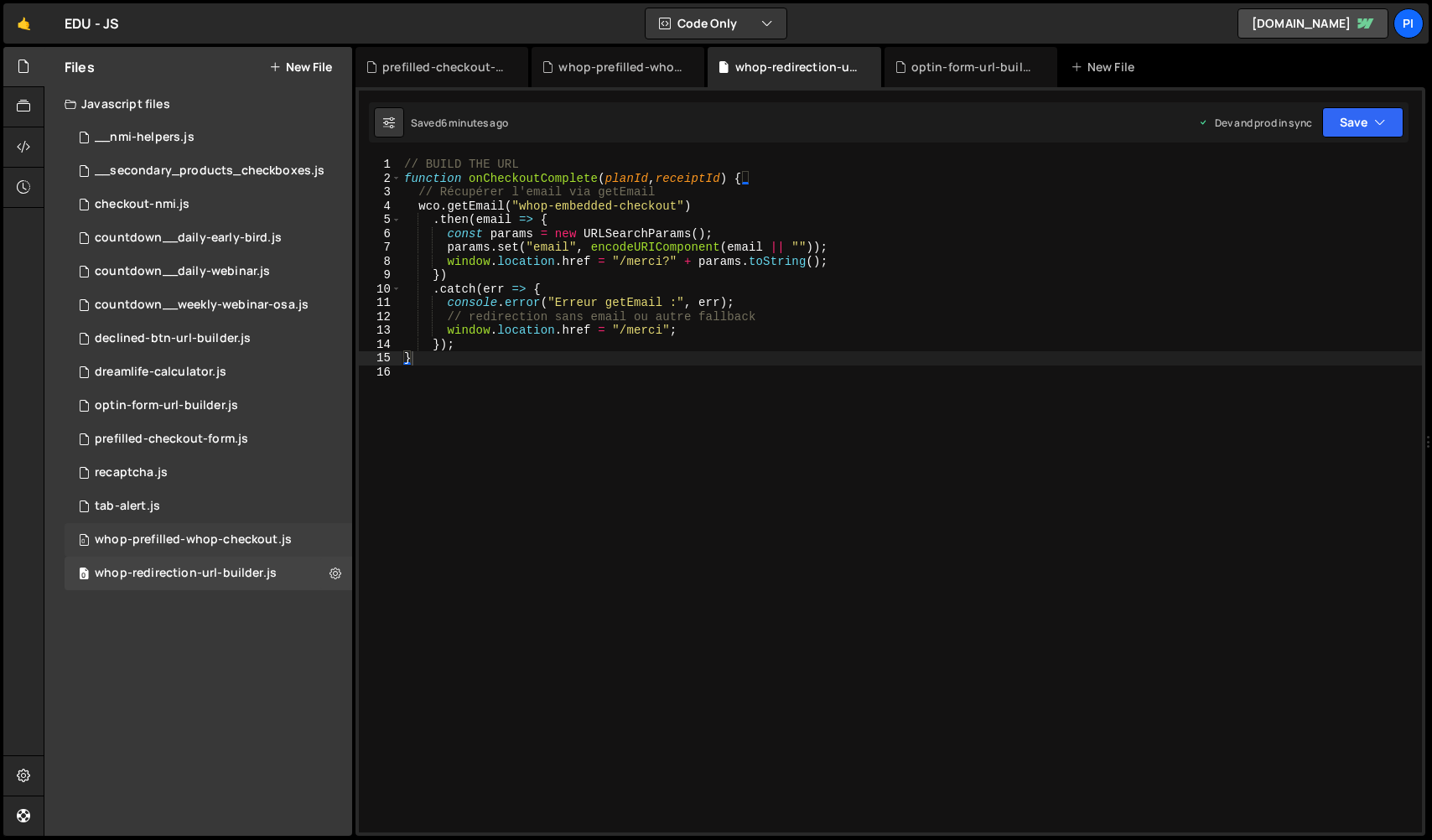
click at [257, 547] on div "0 whop-prefilled-whop-checkout.js 0" at bounding box center [208, 539] width 287 height 33
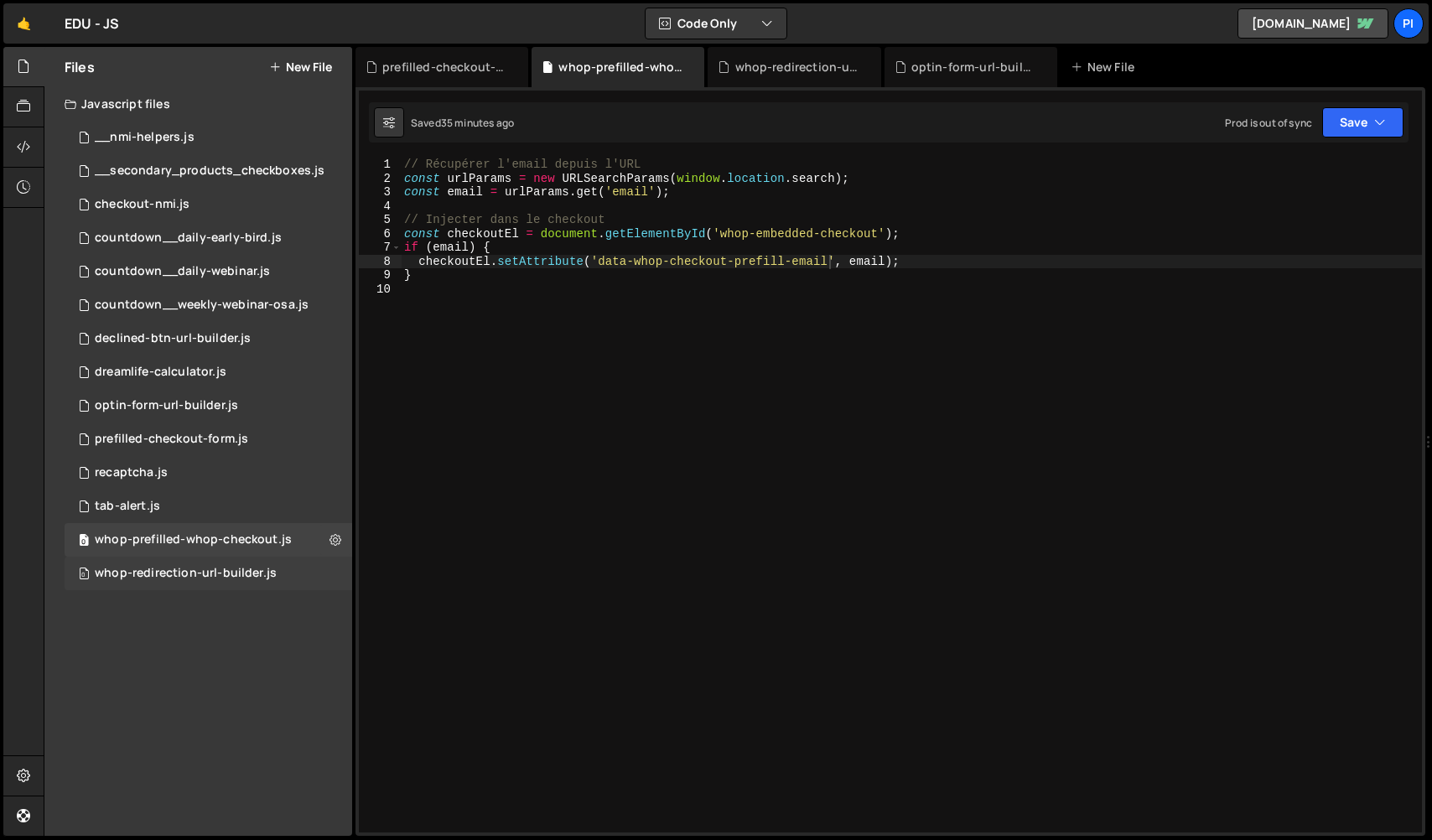
click at [254, 580] on div "whop-redirection-url-builder.js" at bounding box center [186, 572] width 182 height 15
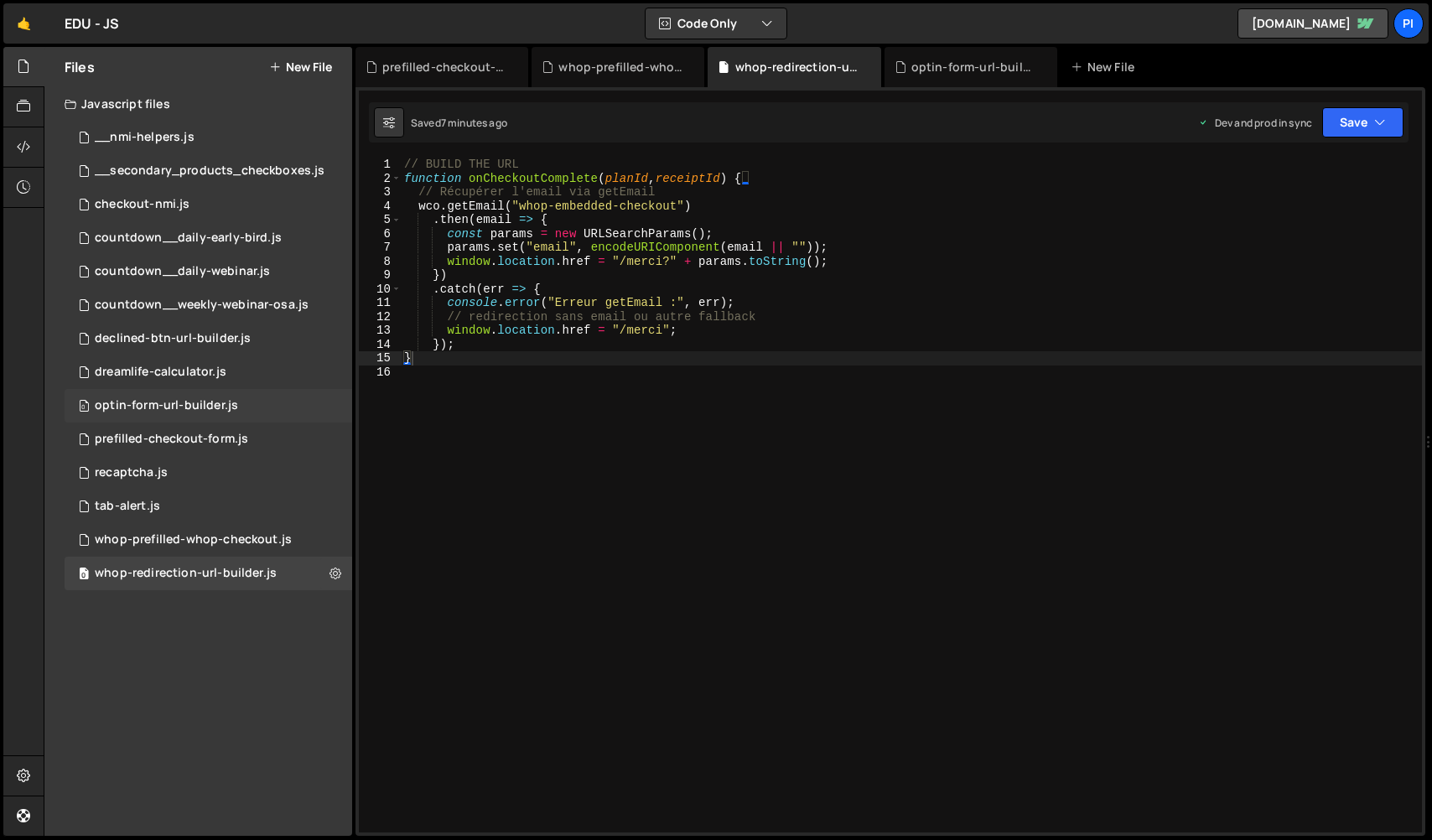
click at [233, 404] on div "optin-form-url-builder.js" at bounding box center [167, 405] width 143 height 15
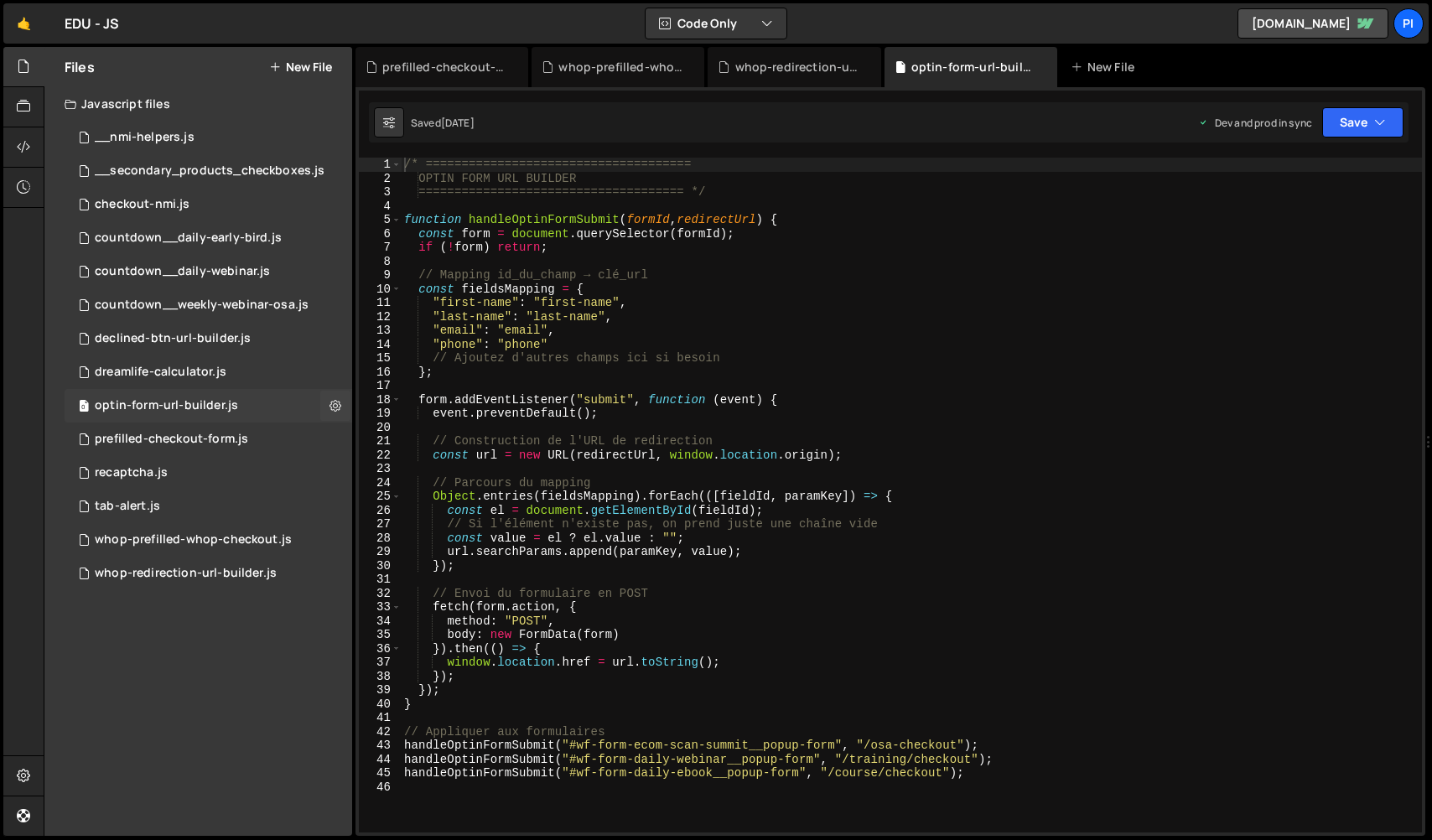
scroll to position [716, 0]
click at [210, 566] on div "whop-redirection-url-builder.js" at bounding box center [186, 572] width 182 height 15
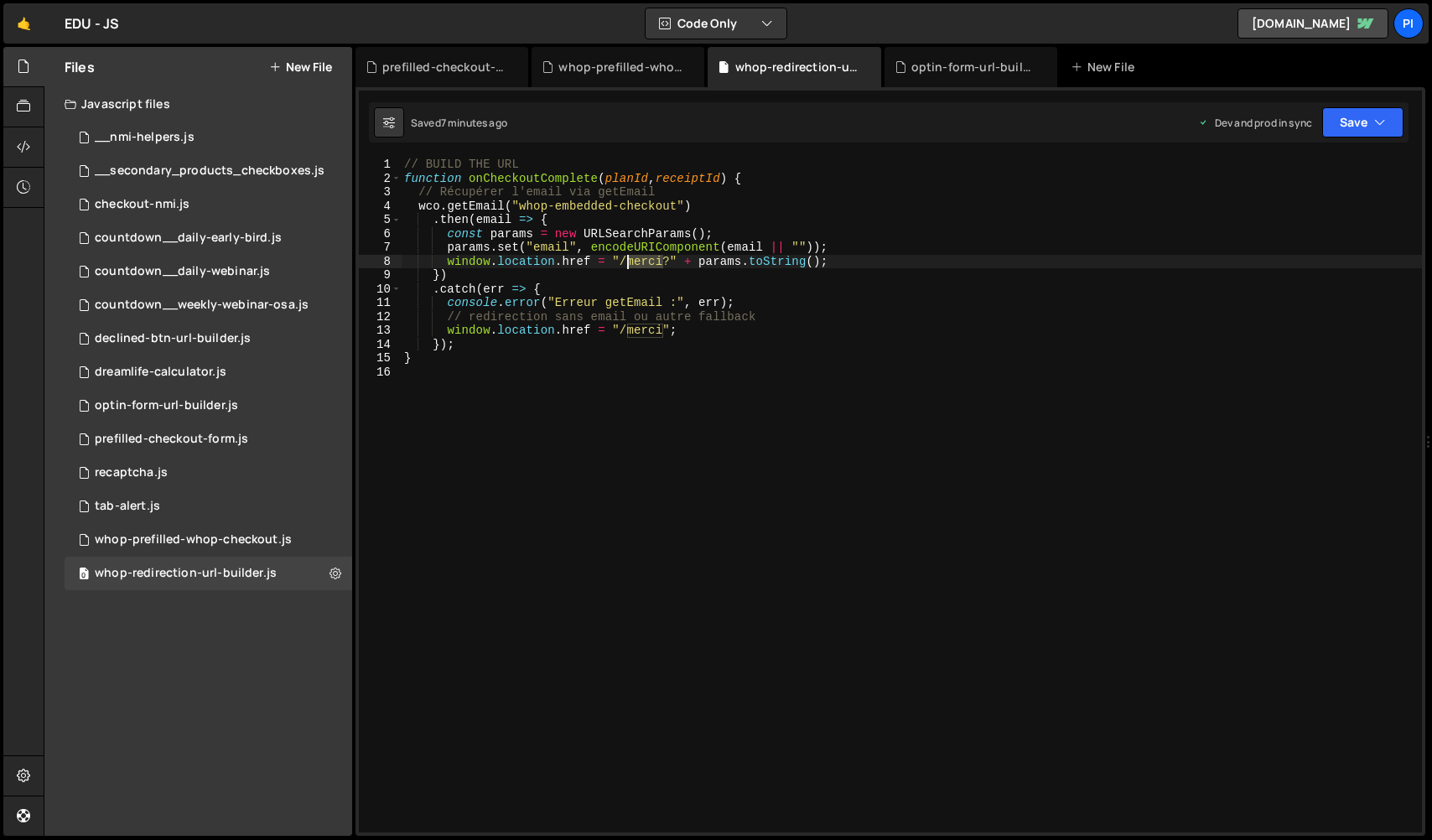
drag, startPoint x: 665, startPoint y: 261, endPoint x: 628, endPoint y: 262, distance: 37.0
click at [628, 262] on div "// BUILD THE URL function onCheckoutComplete ( planId , receiptId ) { // Récupé…" at bounding box center [911, 509] width 1021 height 702
click at [559, 307] on div "// BUILD THE URL function onCheckoutComplete ( planId , receiptId ) { // Récupé…" at bounding box center [911, 509] width 1021 height 702
drag, startPoint x: 662, startPoint y: 331, endPoint x: 627, endPoint y: 331, distance: 35.0
click at [627, 331] on div "// BUILD THE URL function onCheckoutComplete ( planId , receiptId ) { // Récupé…" at bounding box center [911, 509] width 1021 height 702
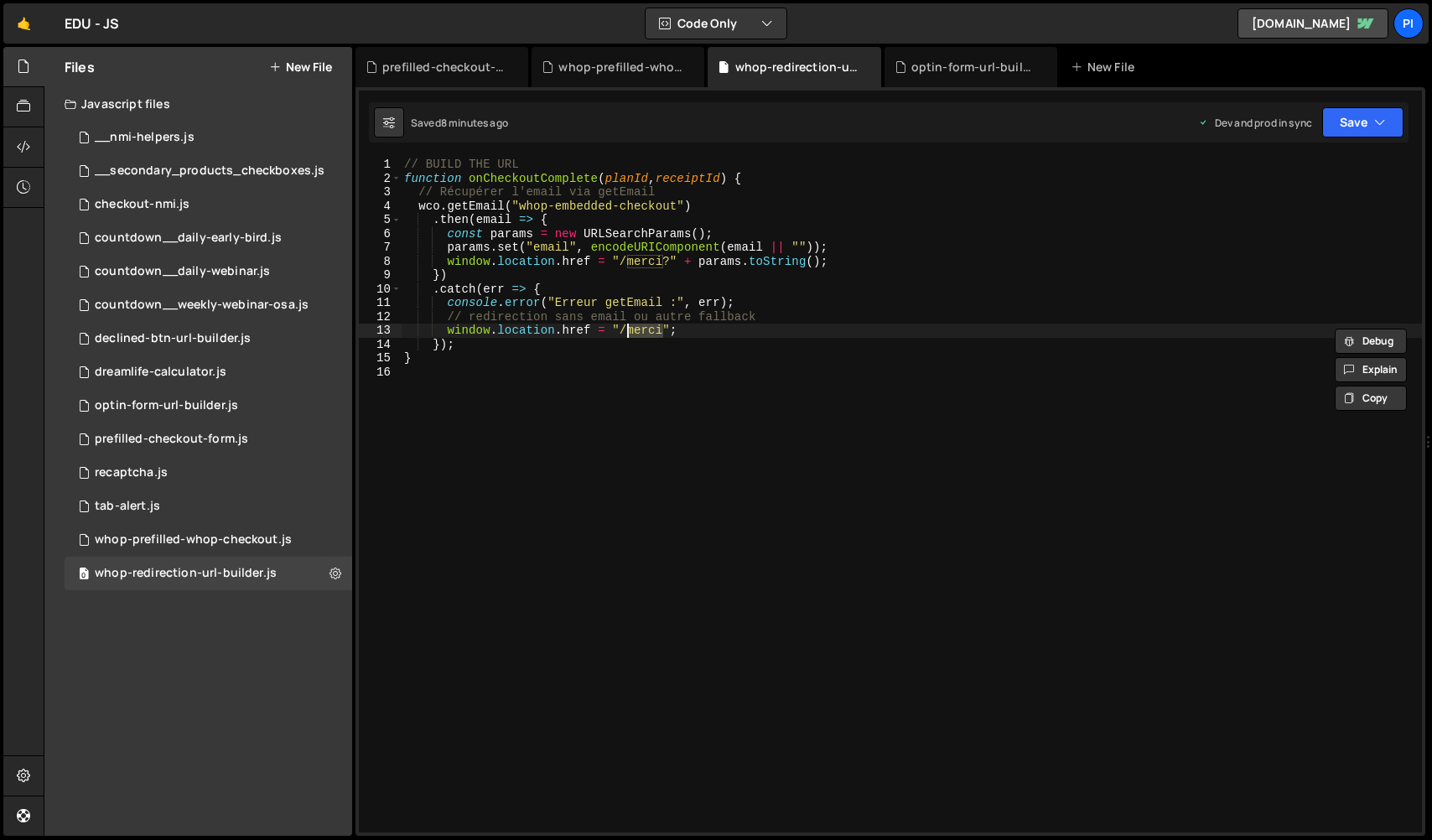
paste textarea "[DOMAIN_NAME][URL]"
drag, startPoint x: 758, startPoint y: 330, endPoint x: 624, endPoint y: 333, distance: 134.0
click at [624, 333] on div "// BUILD THE URL function onCheckoutComplete ( planId , receiptId ) { // Récupé…" at bounding box center [911, 509] width 1021 height 702
drag, startPoint x: 781, startPoint y: 331, endPoint x: 752, endPoint y: 334, distance: 29.2
click at [738, 335] on div "// BUILD THE URL function onCheckoutComplete ( planId , receiptId ) { // Récupé…" at bounding box center [911, 509] width 1021 height 702
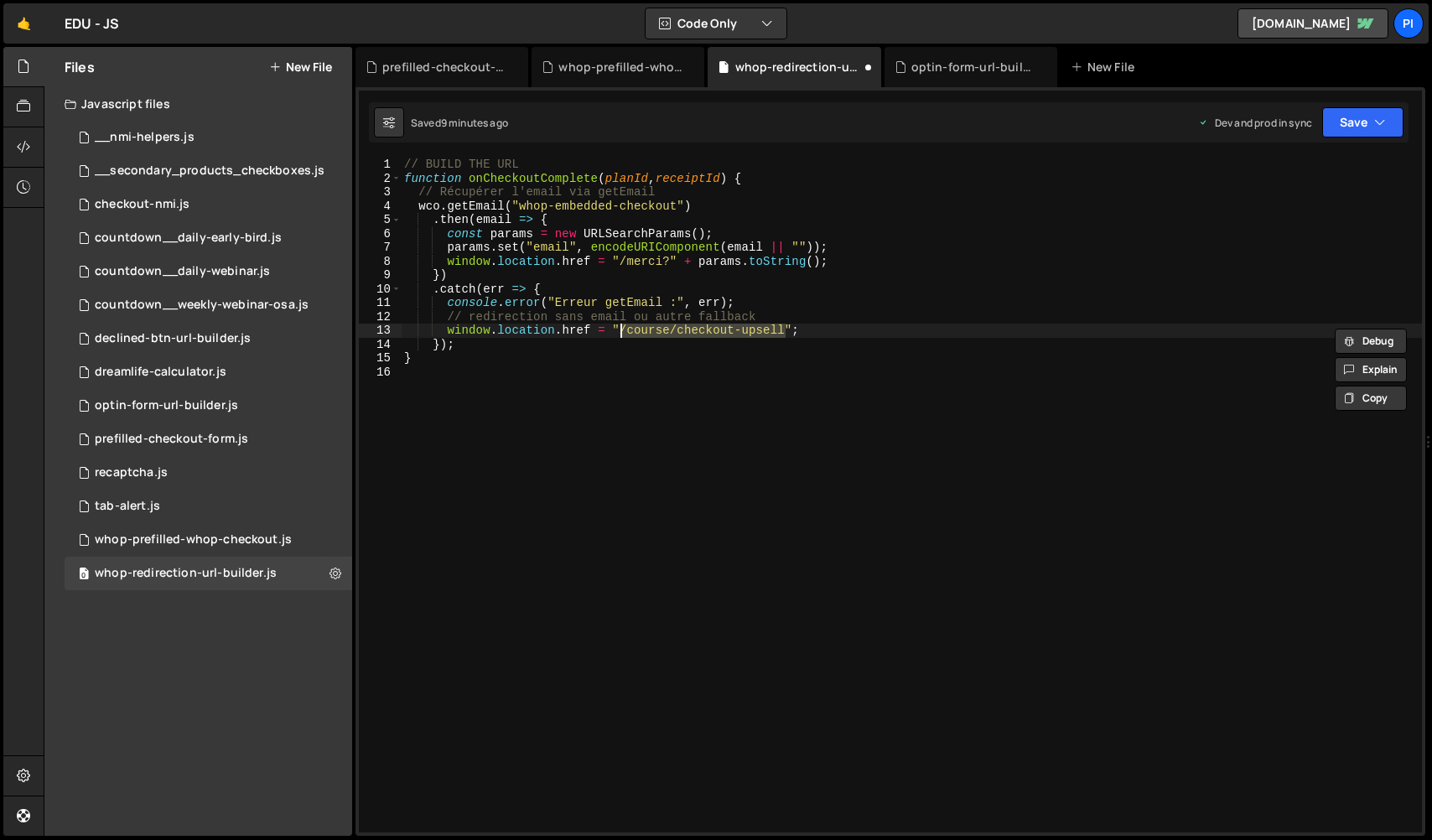
drag, startPoint x: 784, startPoint y: 330, endPoint x: 619, endPoint y: 331, distance: 165.0
click at [619, 331] on div "// BUILD THE URL function onCheckoutComplete ( planId , receiptId ) { // Récupé…" at bounding box center [911, 509] width 1021 height 702
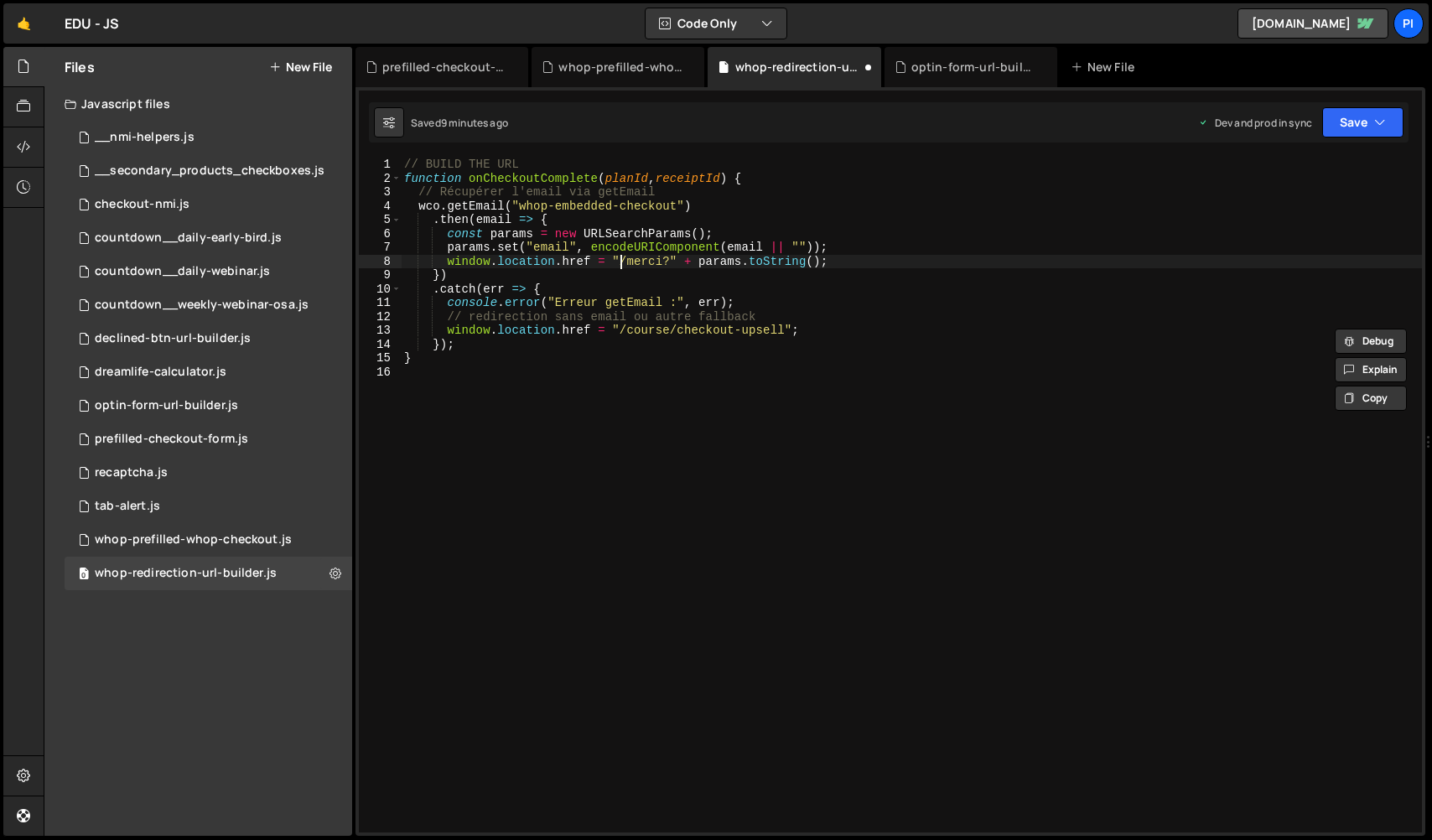
click at [623, 263] on div "// BUILD THE URL function onCheckoutComplete ( planId , receiptId ) { // Récupé…" at bounding box center [911, 509] width 1021 height 702
drag, startPoint x: 665, startPoint y: 263, endPoint x: 621, endPoint y: 263, distance: 44.0
click at [621, 263] on div "// BUILD THE URL function onCheckoutComplete ( planId , receiptId ) { // Récupé…" at bounding box center [911, 509] width 1021 height 702
paste textarea "course/checkout-upsell"
click at [1400, 117] on div "Saved 9 minutes ago Dev and prod in sync Upgrade to Edit Save Save to Staging S…" at bounding box center [888, 122] width 1039 height 40
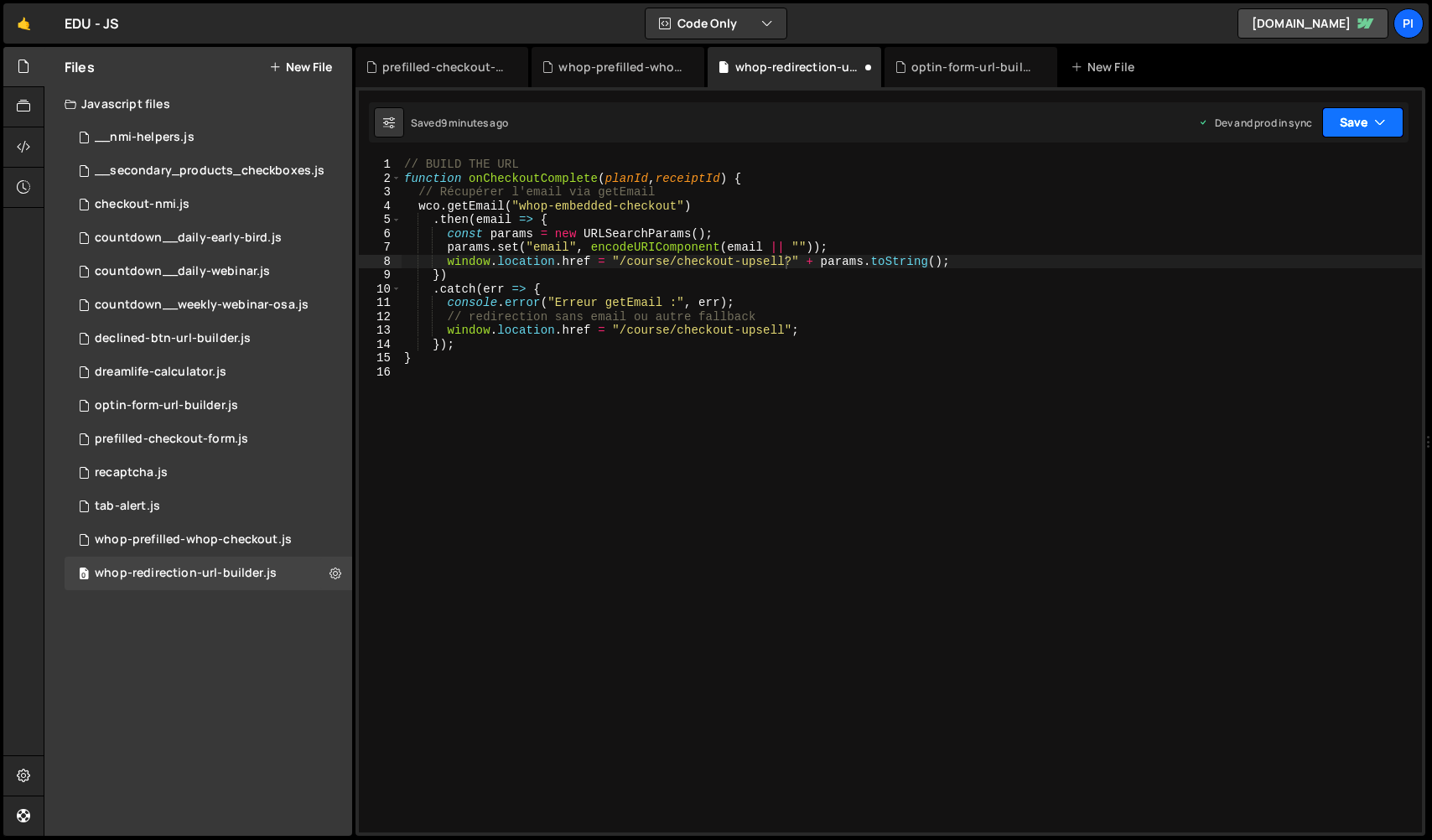
click at [1384, 130] on icon "button" at bounding box center [1379, 122] width 11 height 17
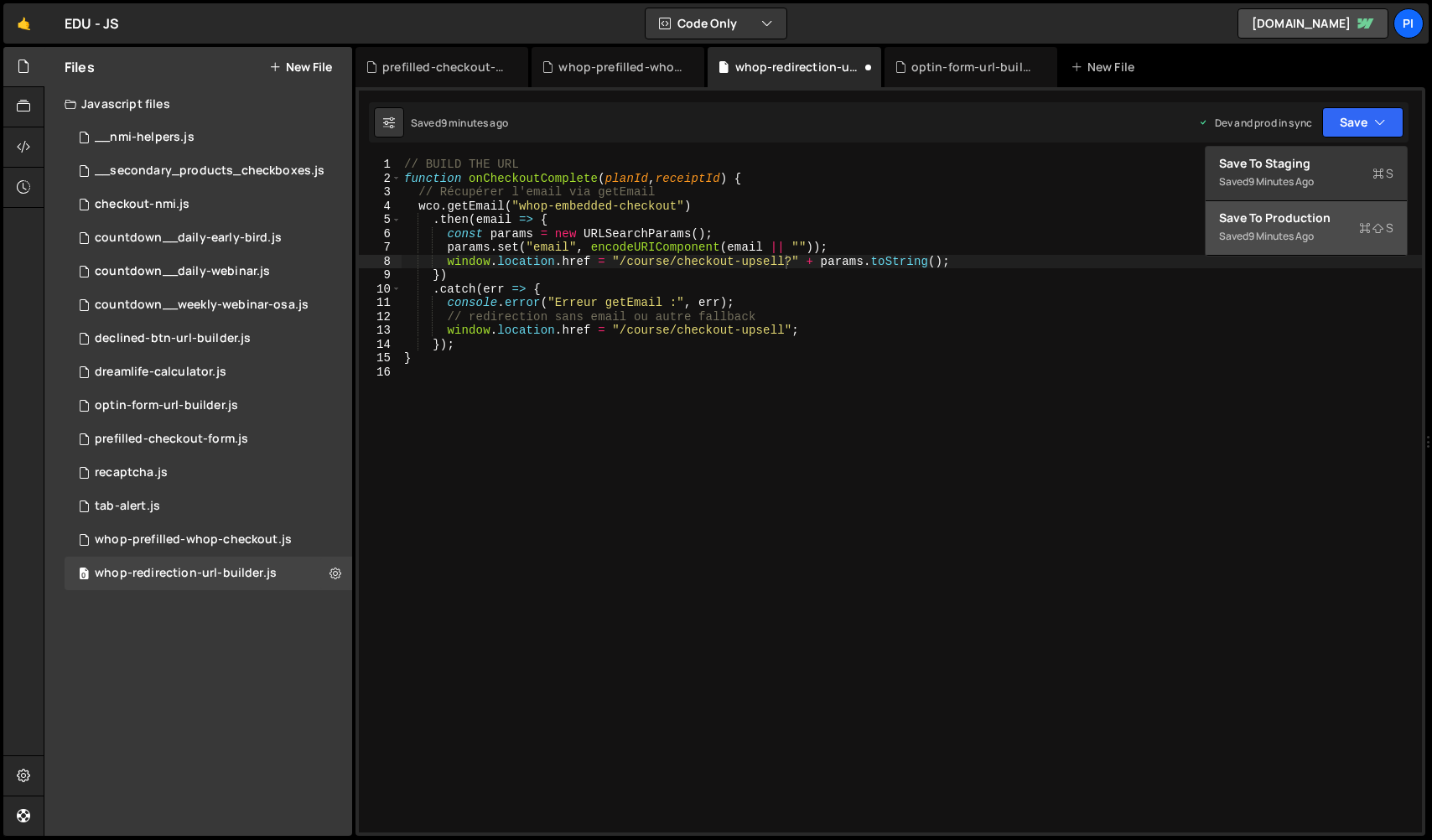
click at [1356, 242] on button "Save to Production S Saved 9 minutes ago" at bounding box center [1305, 229] width 202 height 54
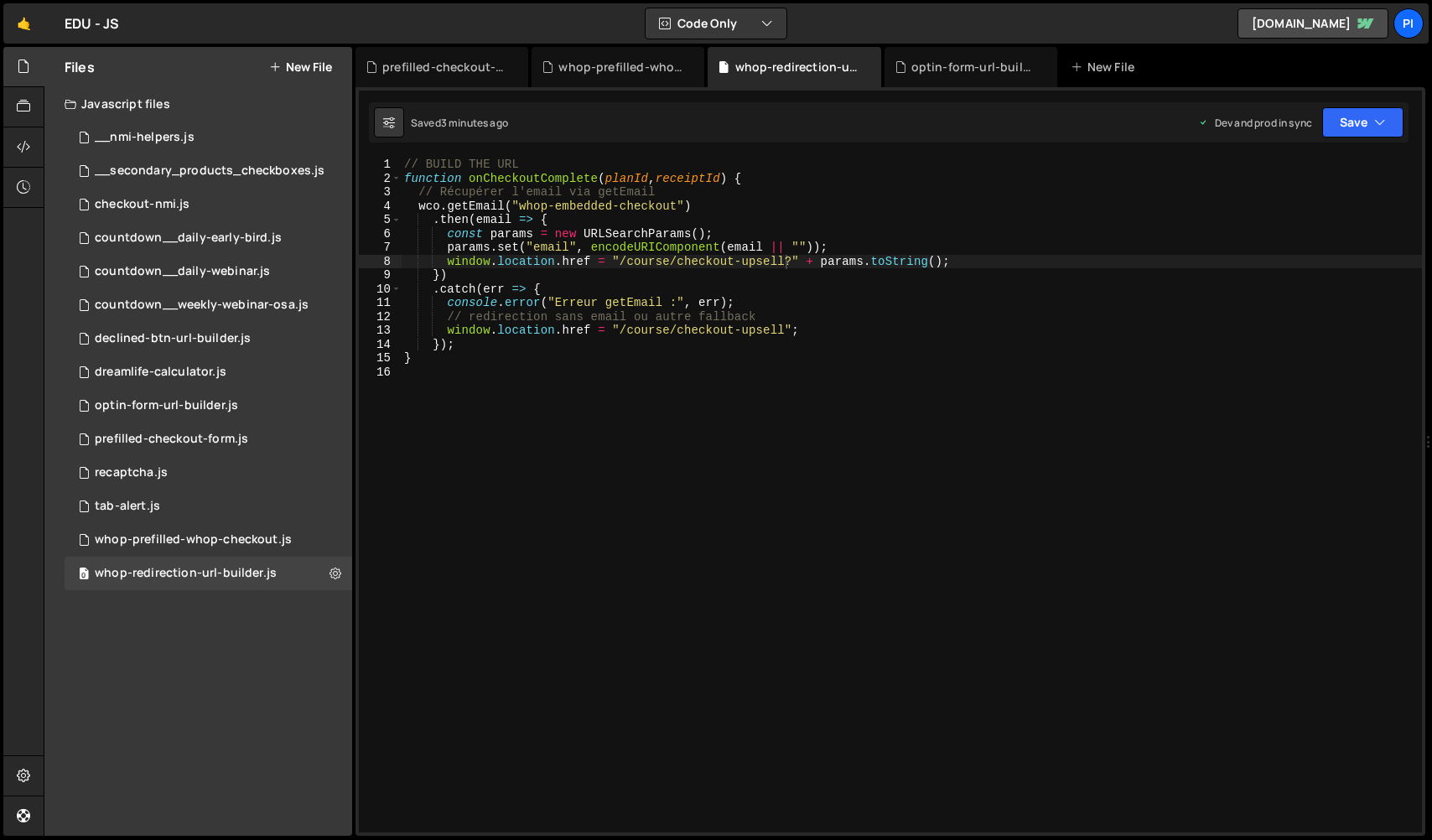
click at [613, 203] on div "// BUILD THE URL function onCheckoutComplete ( planId , receiptId ) { // Récupé…" at bounding box center [911, 509] width 1021 height 702
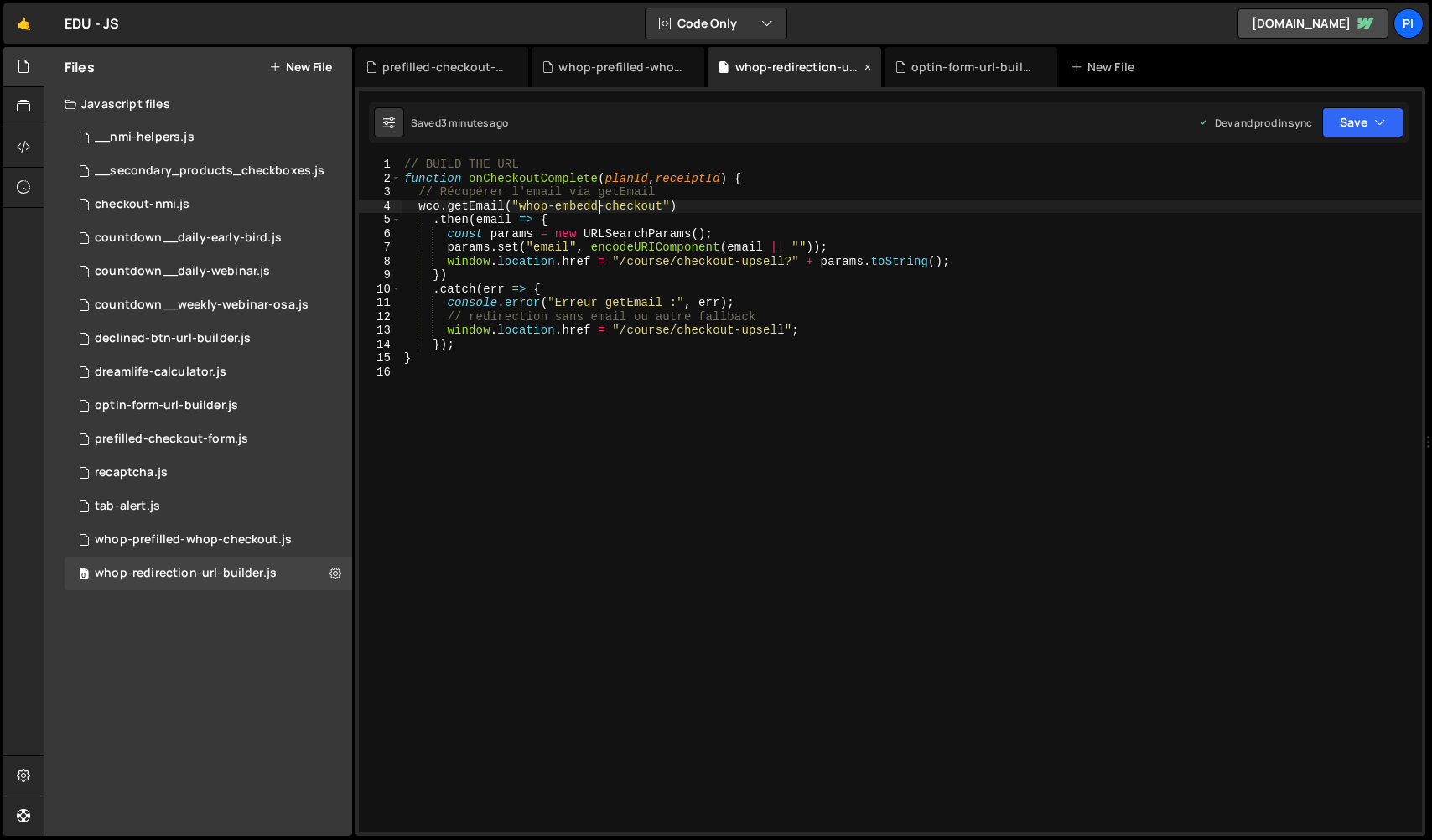
type textarea "wco.getEmail("whop-embed-checkout")"
click at [1362, 130] on button "Save" at bounding box center [1362, 122] width 81 height 31
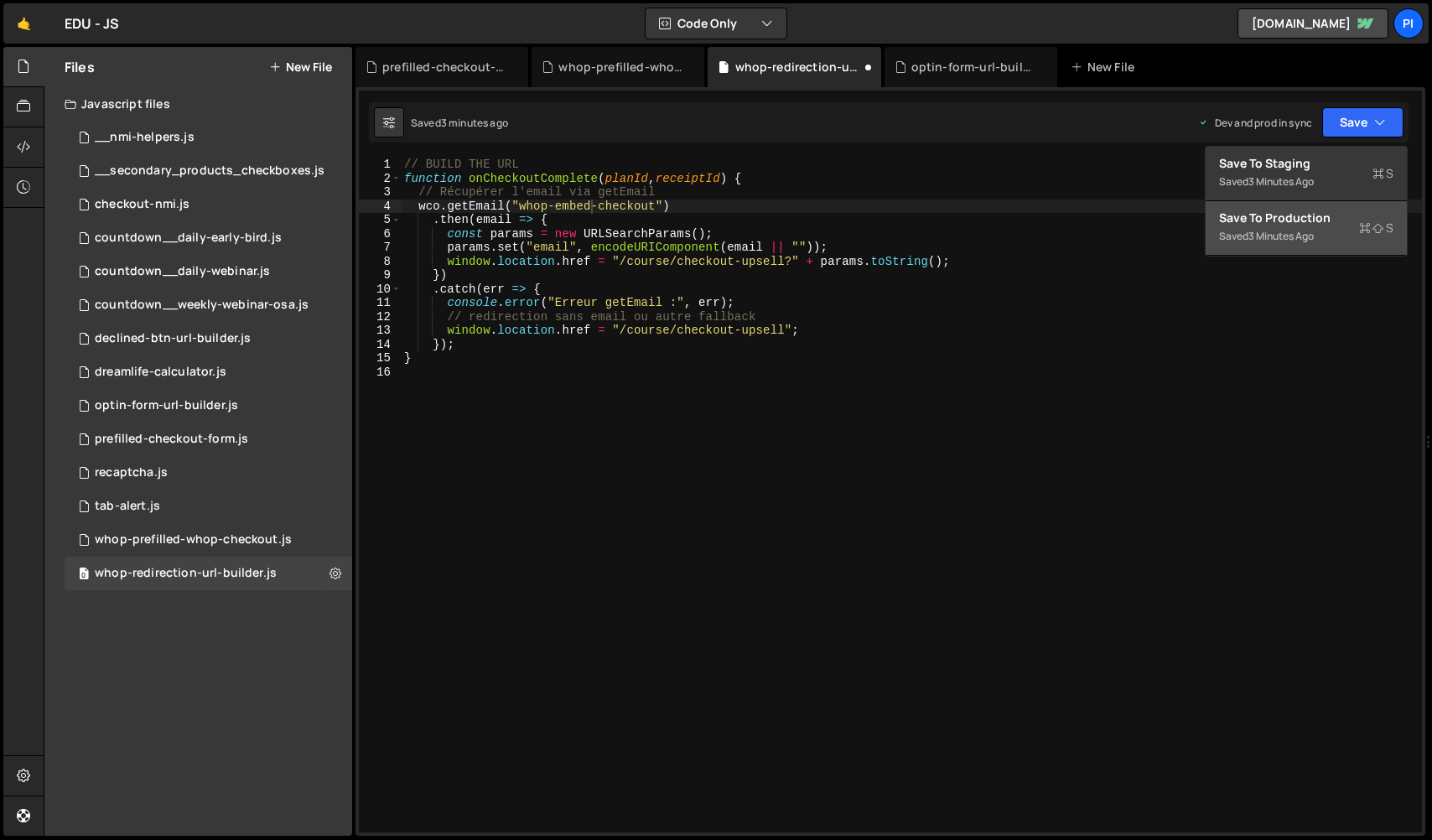
click at [1324, 242] on button "Save to Production S Saved 3 minutes ago" at bounding box center [1305, 229] width 202 height 54
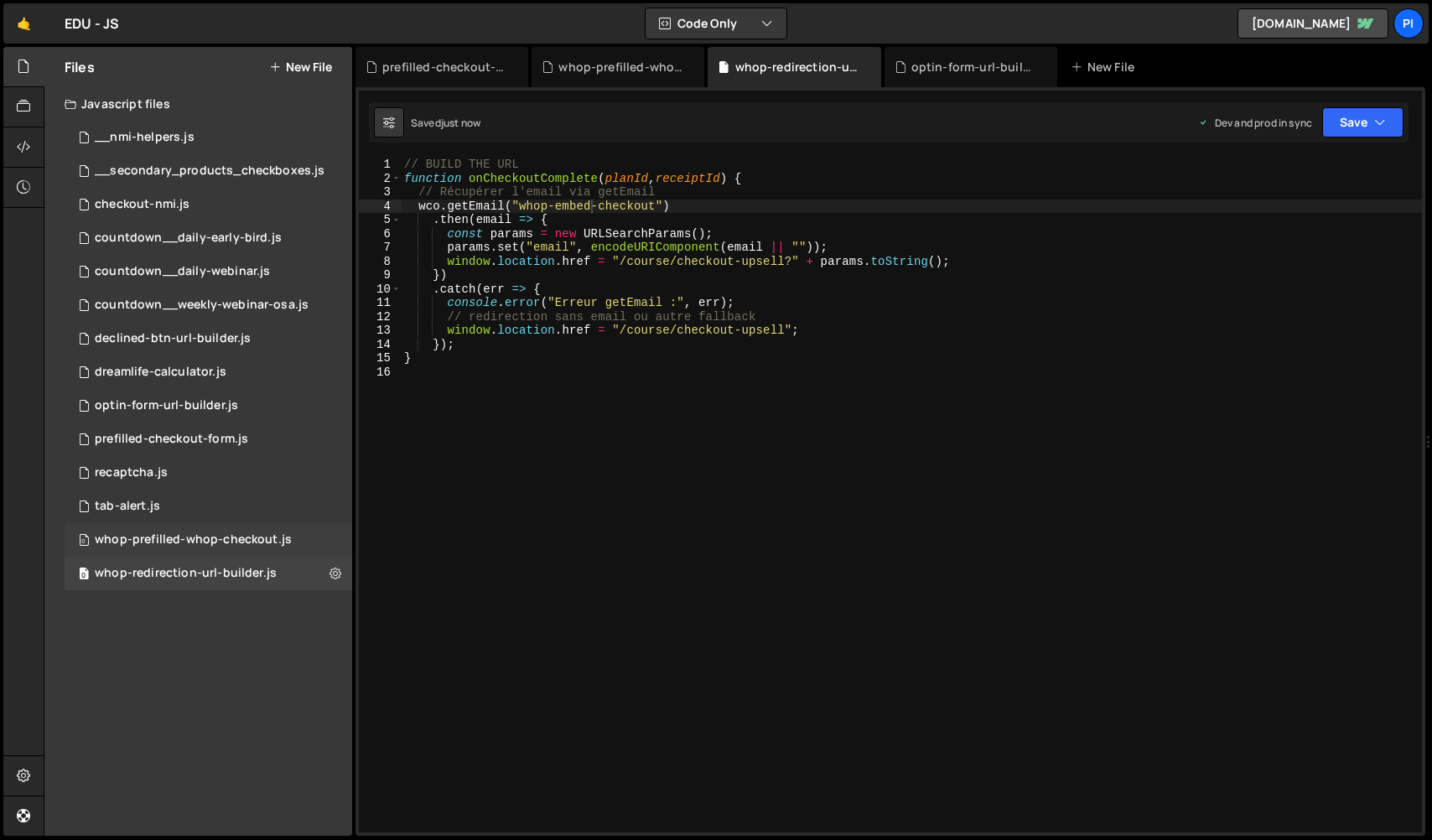
click at [223, 542] on div "whop-prefilled-whop-checkout.js" at bounding box center [194, 539] width 197 height 15
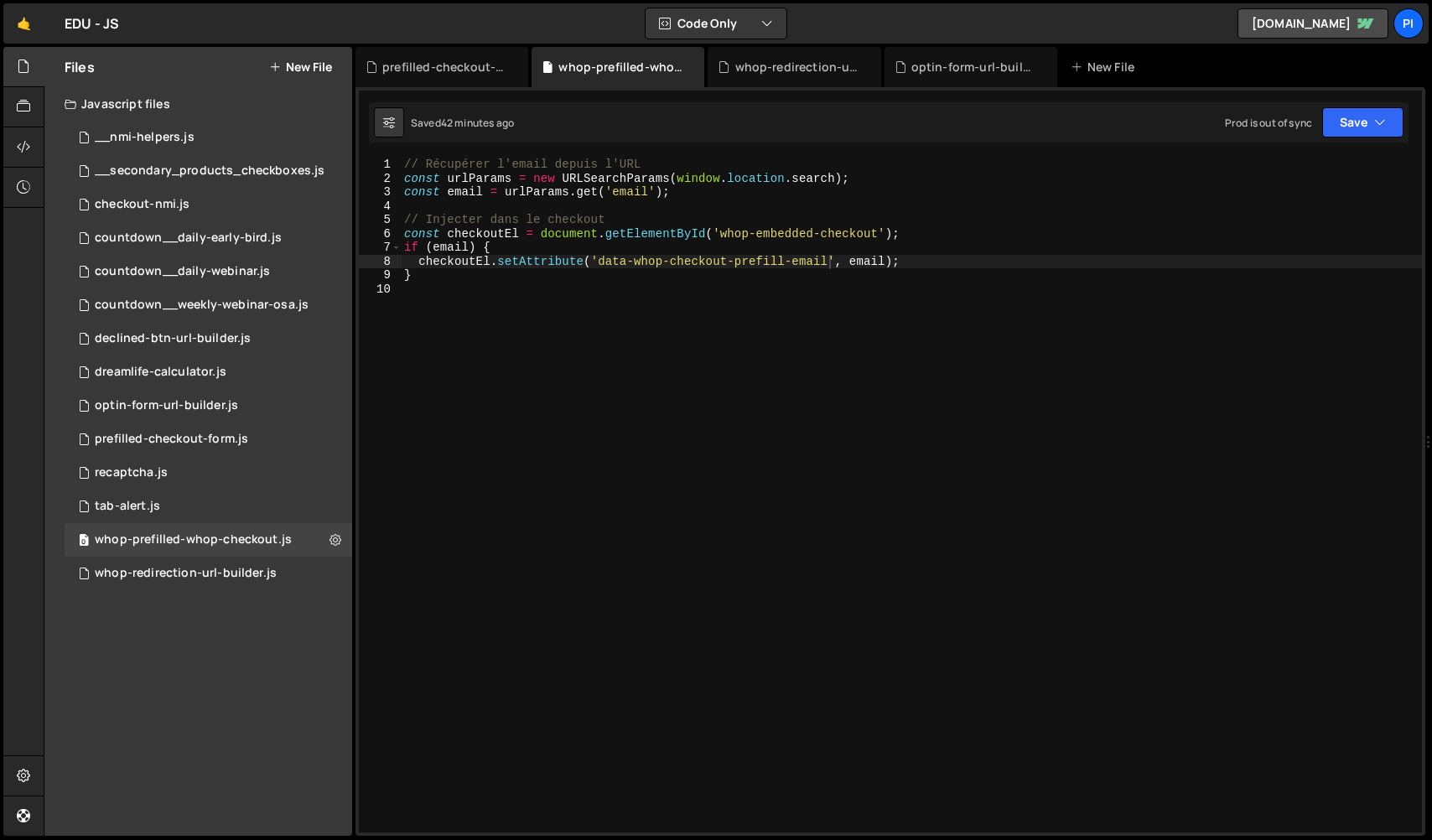
click at [813, 230] on div "// Récupérer l'email depuis l'URL const urlParams = new URLSearchParams ( windo…" at bounding box center [911, 509] width 1021 height 702
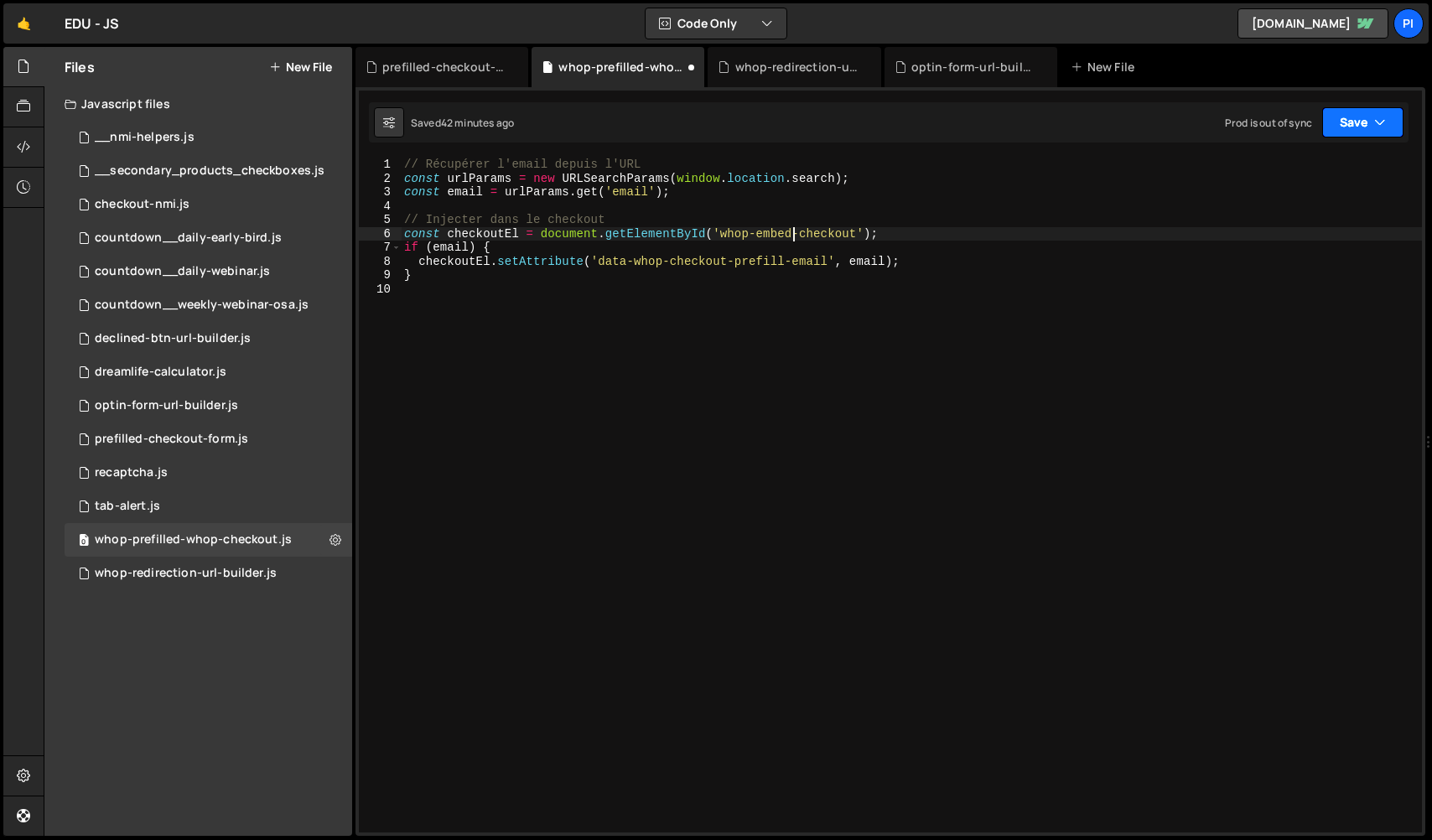
click at [1327, 133] on button "Save" at bounding box center [1362, 122] width 81 height 31
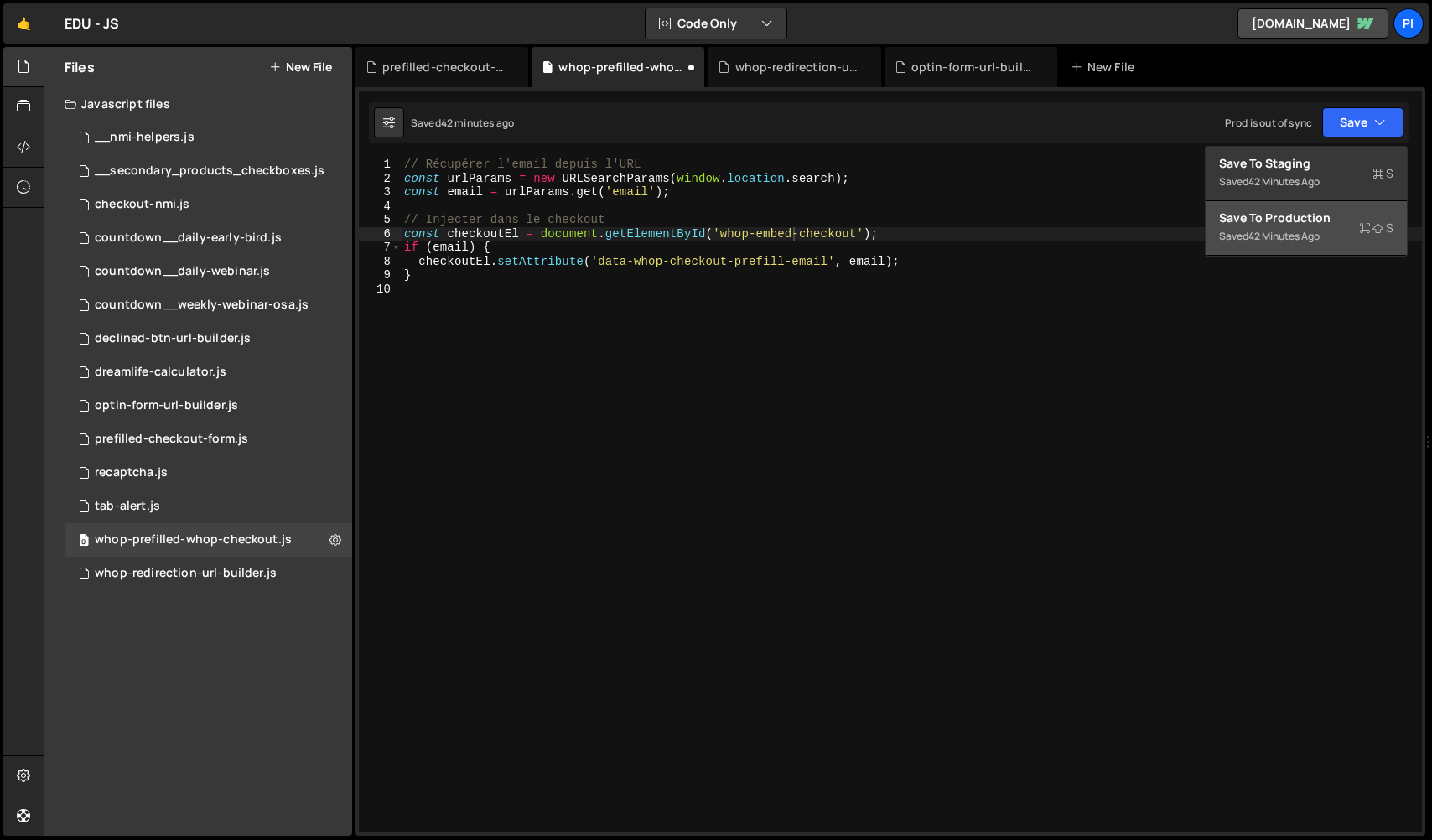
click at [1306, 221] on div "Save to Production S" at bounding box center [1306, 217] width 175 height 17
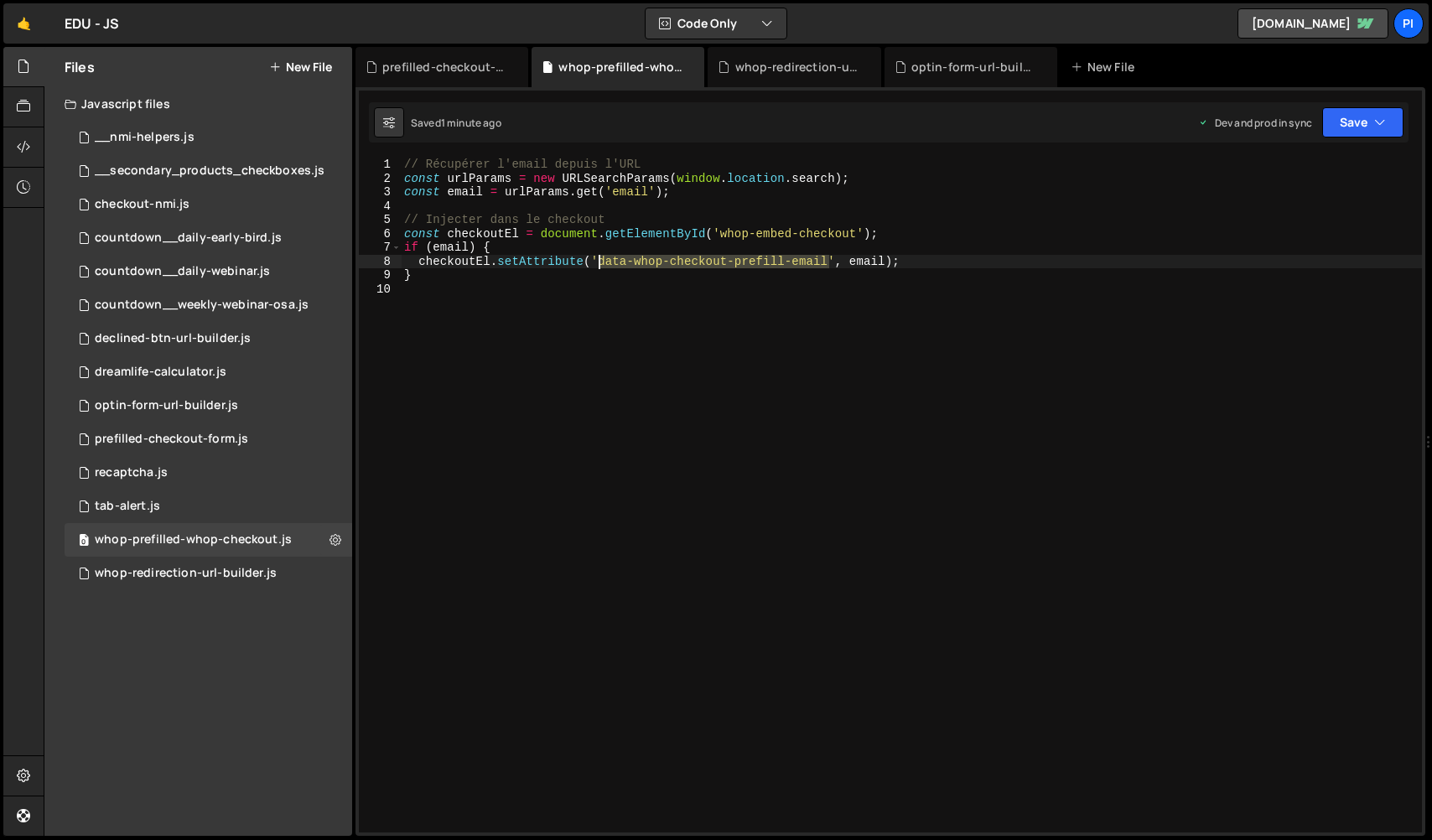
drag, startPoint x: 828, startPoint y: 264, endPoint x: 600, endPoint y: 265, distance: 228.0
click at [600, 265] on div "// Récupérer l'email depuis l'URL const urlParams = new URLSearchParams ( windo…" at bounding box center [911, 509] width 1021 height 702
paste textarea "// Injecter dans le checkout"
click at [1009, 220] on div "// Récupérer l'email depuis l'URL const urlParams = new URLSearchParams ( windo…" at bounding box center [911, 509] width 1021 height 702
type textarea "// Injecter dans le checkout"
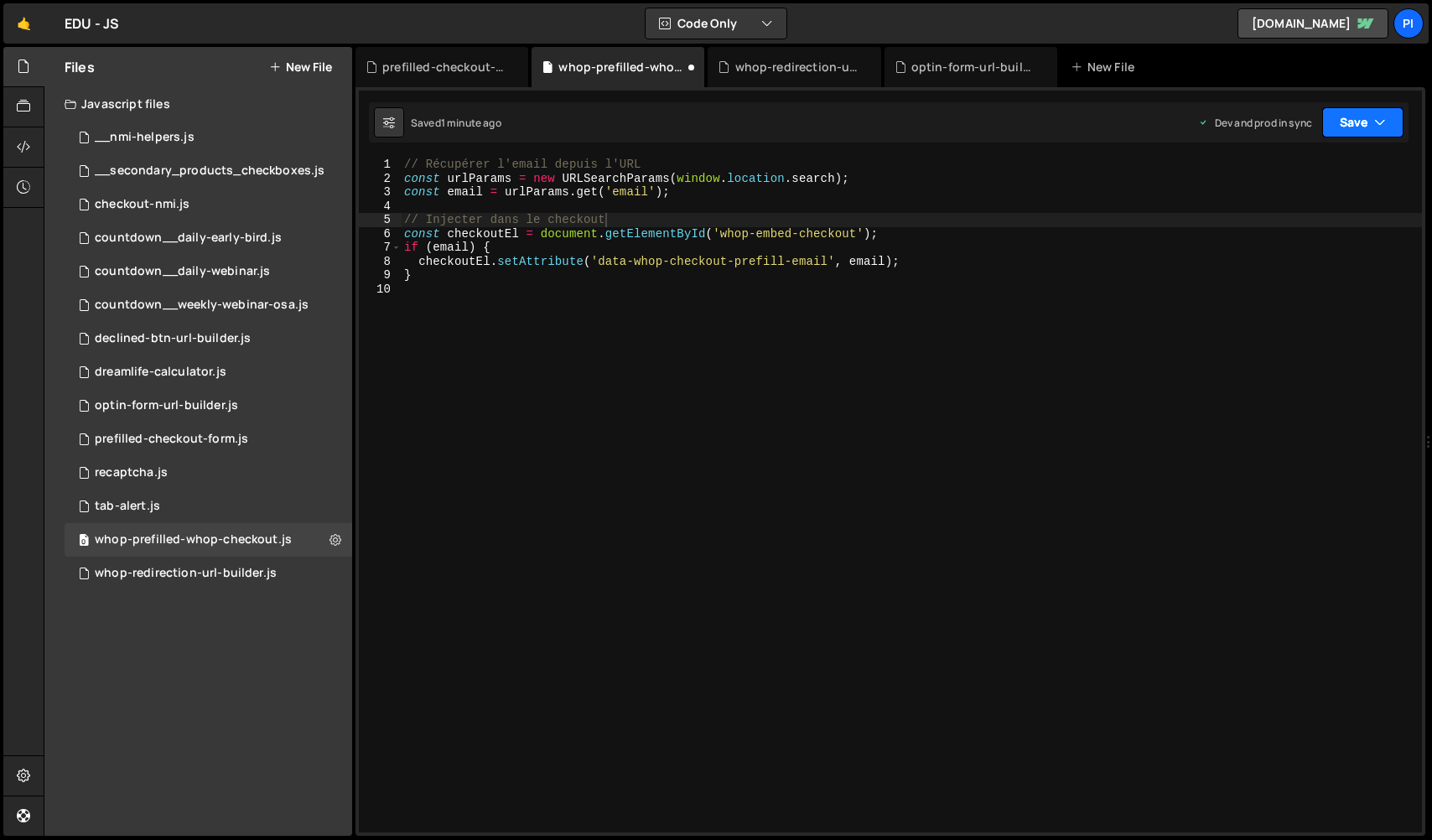
click at [1368, 121] on button "Save" at bounding box center [1362, 122] width 81 height 31
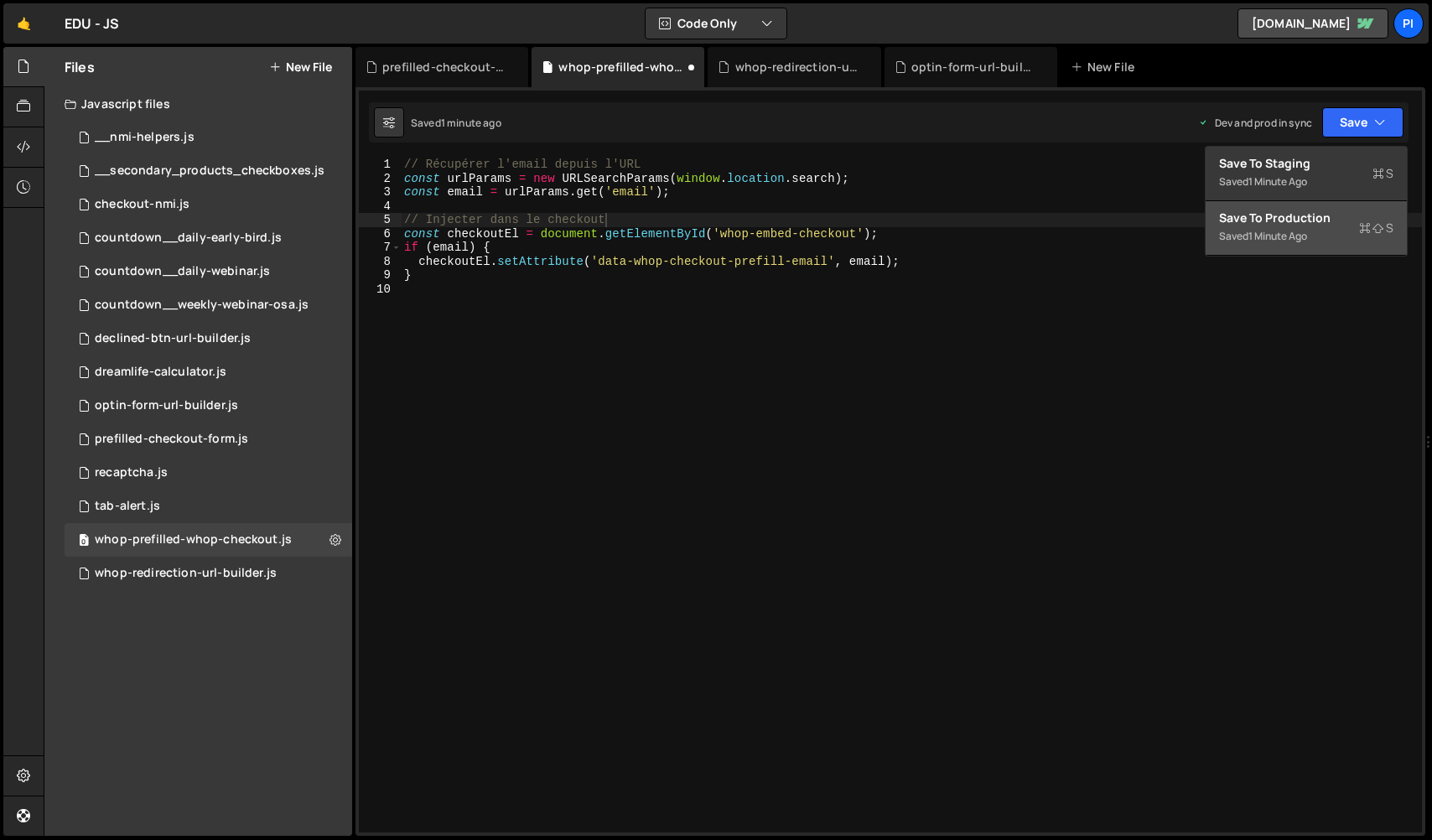
click at [1319, 246] on button "Save to Production S Saved 1 minute ago" at bounding box center [1305, 229] width 202 height 54
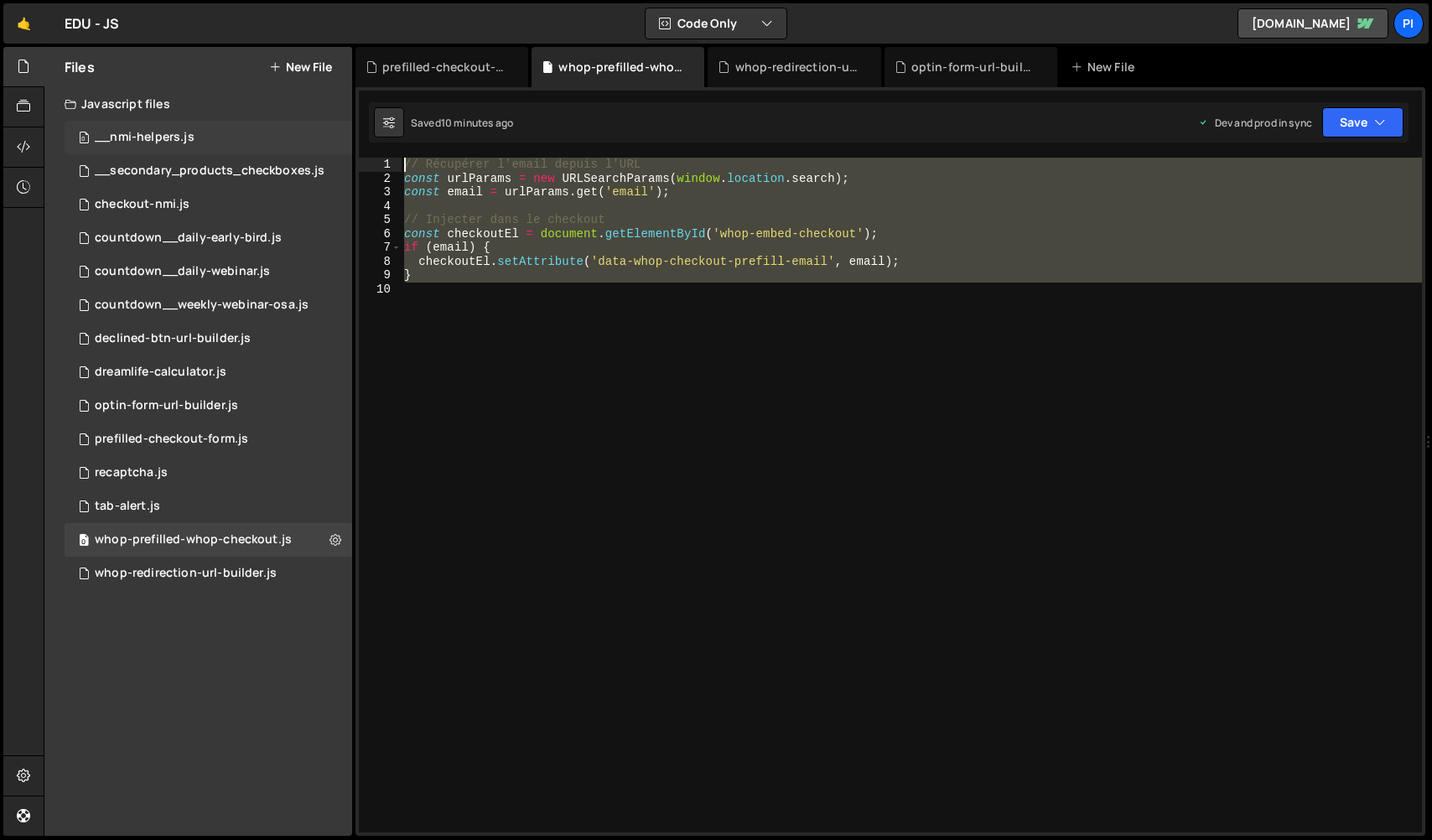
drag, startPoint x: 453, startPoint y: 332, endPoint x: 346, endPoint y: 133, distance: 225.9
click at [346, 133] on div "Files New File Javascript files 0 __nmi-helpers.js 0 0 __secondary_products_che…" at bounding box center [737, 441] width 1388 height 789
type textarea "// Récupérer l'email depuis l'URL const urlParams = new URLSearchParams([DOMAIN…"
click at [485, 399] on div "// Récupérer l'email depuis l'URL const urlParams = new URLSearchParams ( windo…" at bounding box center [911, 495] width 1021 height 674
drag, startPoint x: 481, startPoint y: 313, endPoint x: 373, endPoint y: 120, distance: 221.2
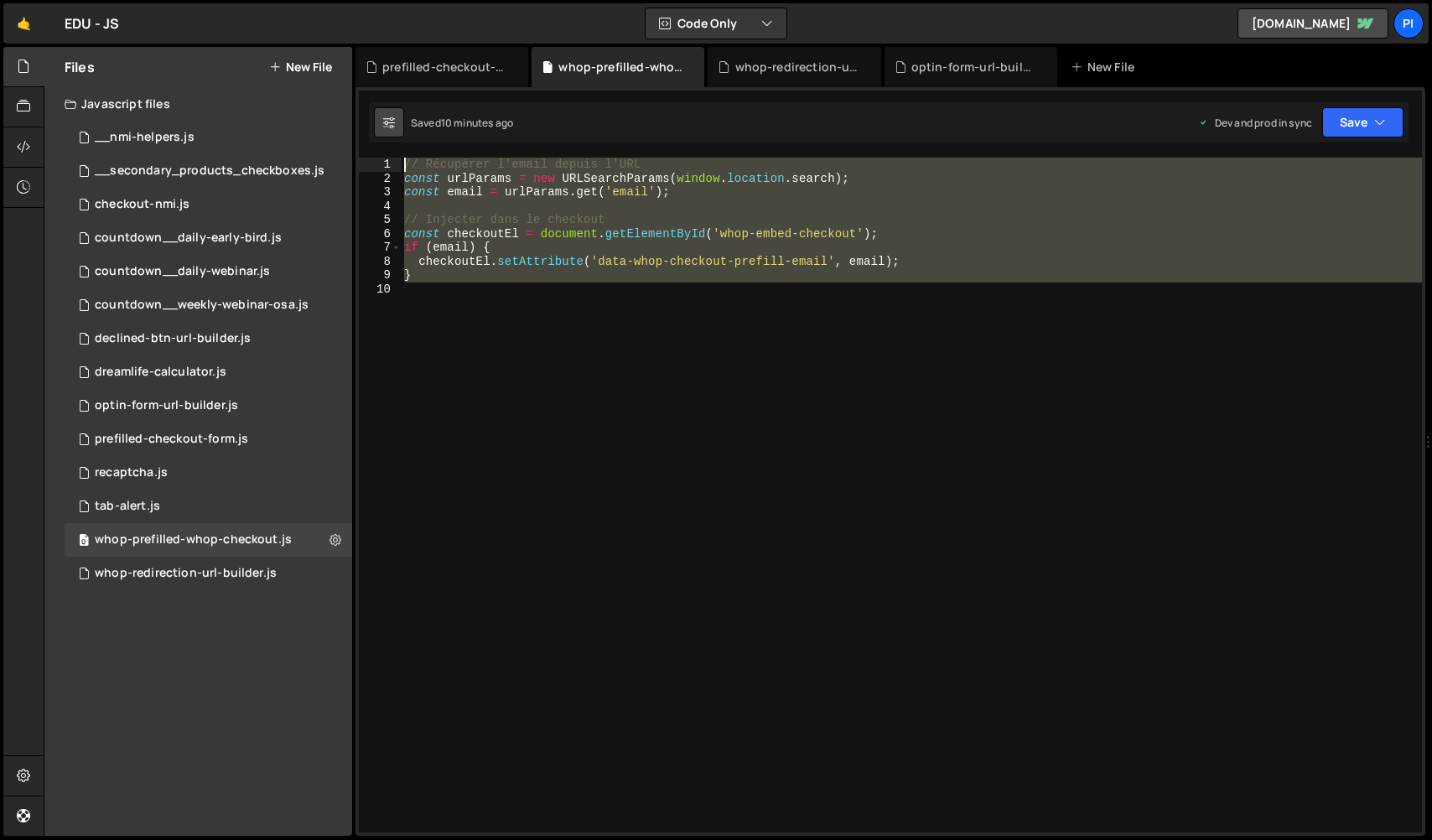
click at [373, 120] on div "Debug Explain Copy prefilled-checkout-form.js whop-prefilled-whop-checkout.js w…" at bounding box center [890, 441] width 1070 height 789
click at [460, 263] on div "// Récupérer l'email depuis l'URL const urlParams = new URLSearchParams ( windo…" at bounding box center [911, 495] width 1021 height 674
drag, startPoint x: 482, startPoint y: 320, endPoint x: 377, endPoint y: 127, distance: 219.7
click at [377, 127] on div "Debug Explain Copy prefilled-checkout-form.js whop-prefilled-whop-checkout.js w…" at bounding box center [890, 441] width 1070 height 789
type textarea "// Récupérer l'email depuis l'URL const urlParams = new URLSearchParams([DOMAIN…"
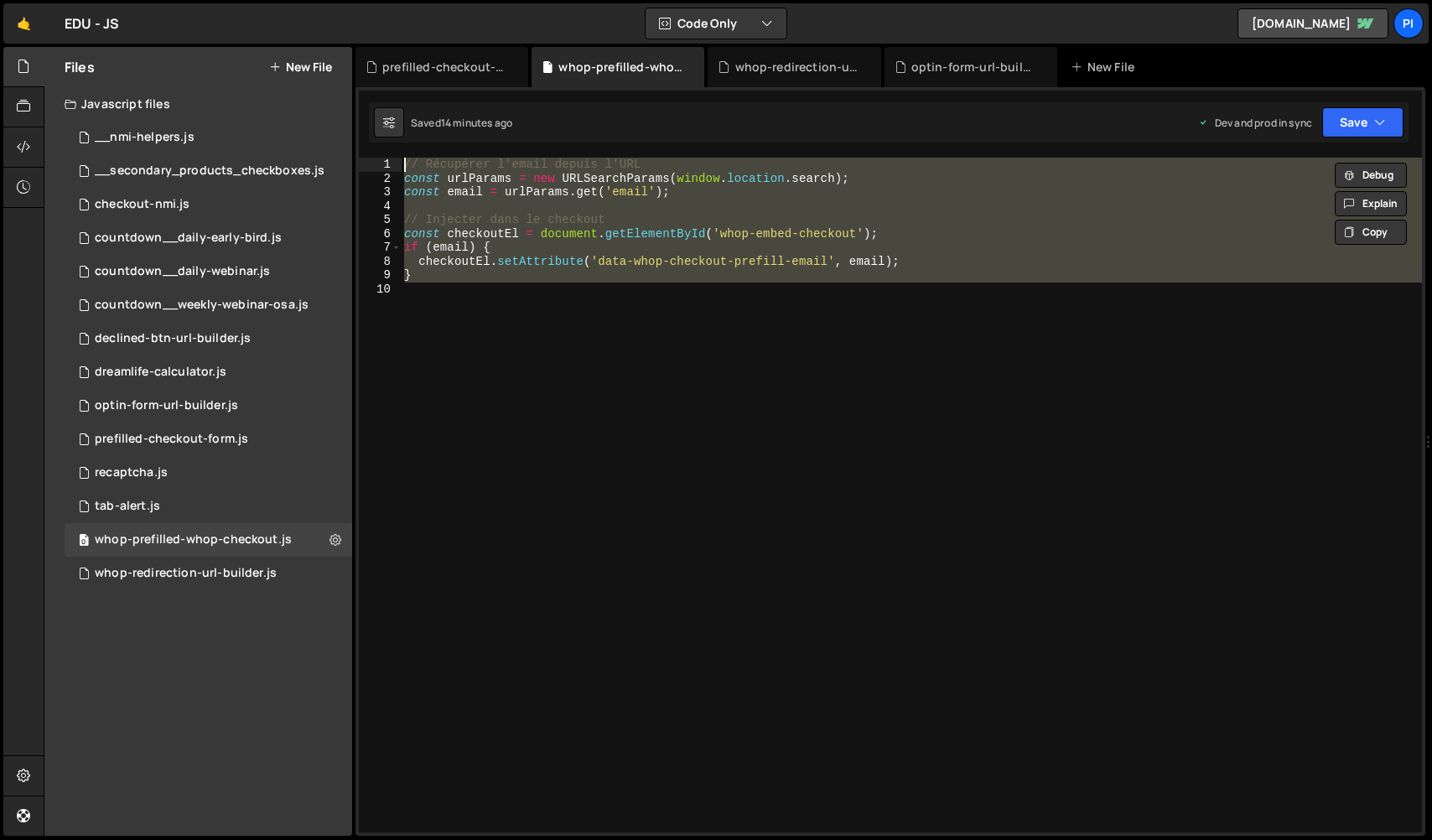
click at [582, 456] on div "// Récupérer l'email depuis l'URL const urlParams = new URLSearchParams ( windo…" at bounding box center [911, 495] width 1021 height 674
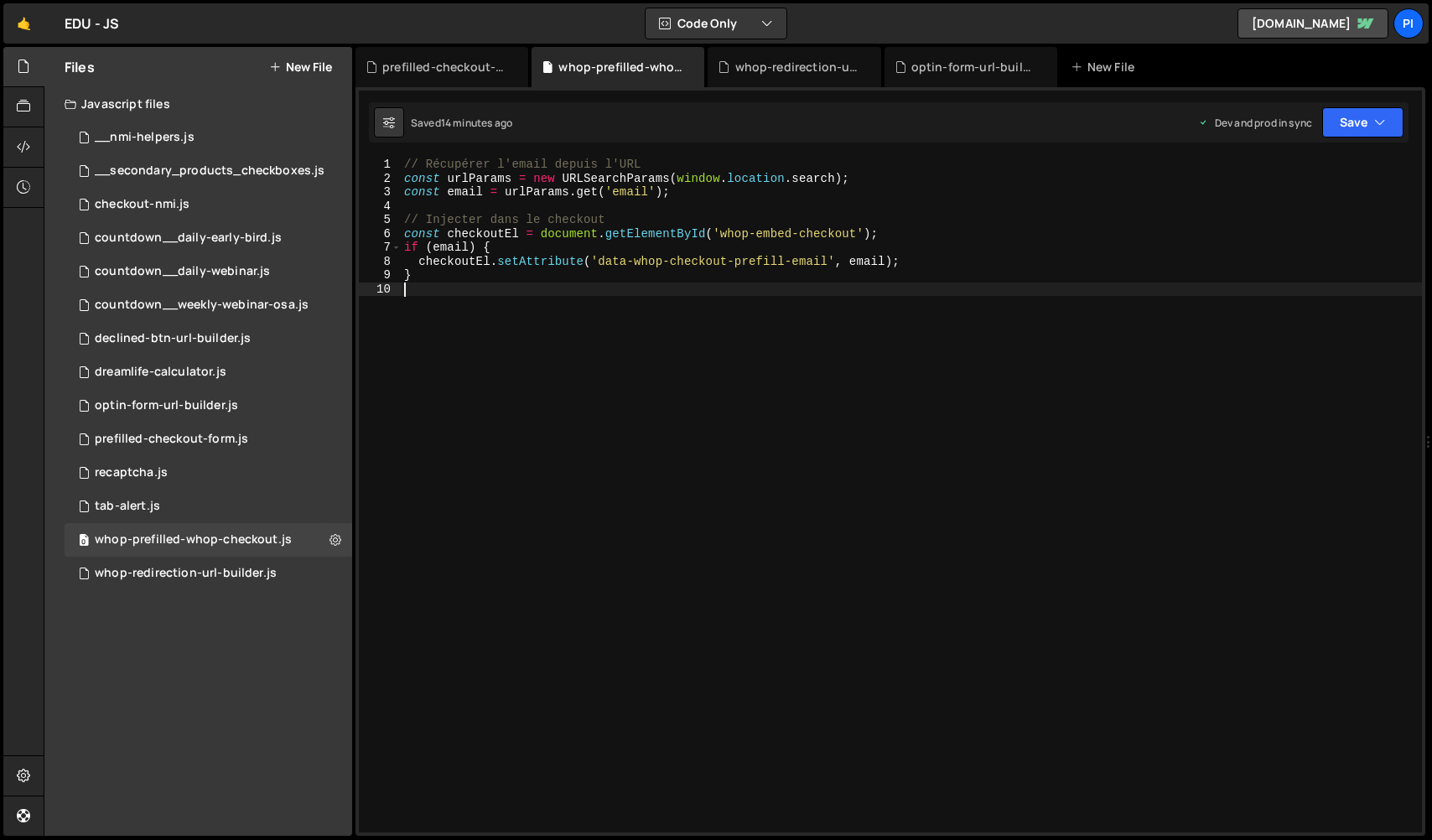
click at [407, 167] on div "// Récupérer l'email depuis l'URL const urlParams = new URLSearchParams ( windo…" at bounding box center [911, 509] width 1021 height 702
type textarea "/*// Récupérer l'email depuis l'URL"
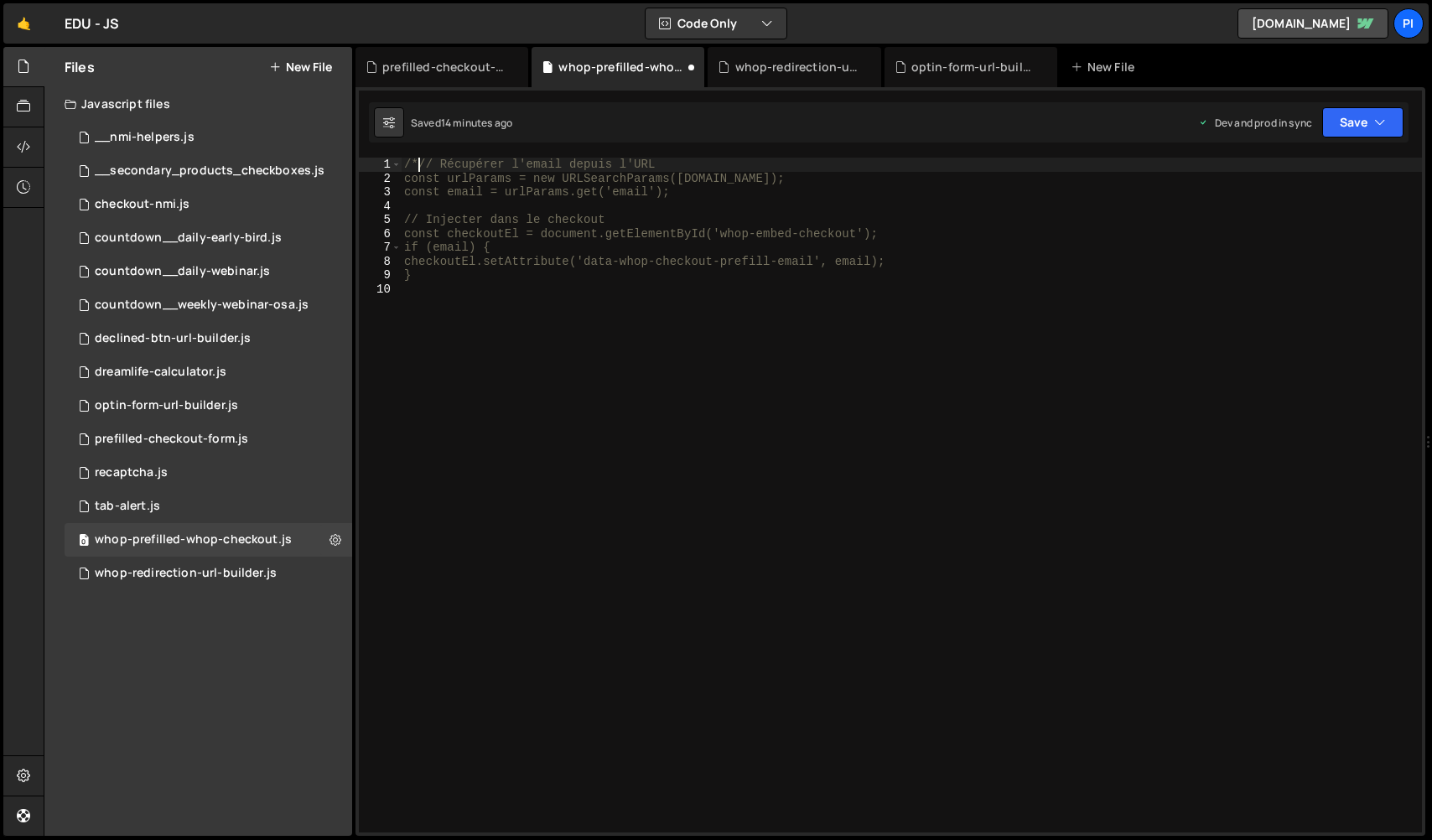
click at [586, 325] on div "/*// Récupérer l'email depuis l'URL const urlParams = new URLSearchParams([DOMA…" at bounding box center [911, 509] width 1021 height 702
click at [1331, 139] on div "Saved 14 minutes ago Dev and prod in sync Upgrade to Edit Save Save to Staging …" at bounding box center [888, 122] width 1039 height 40
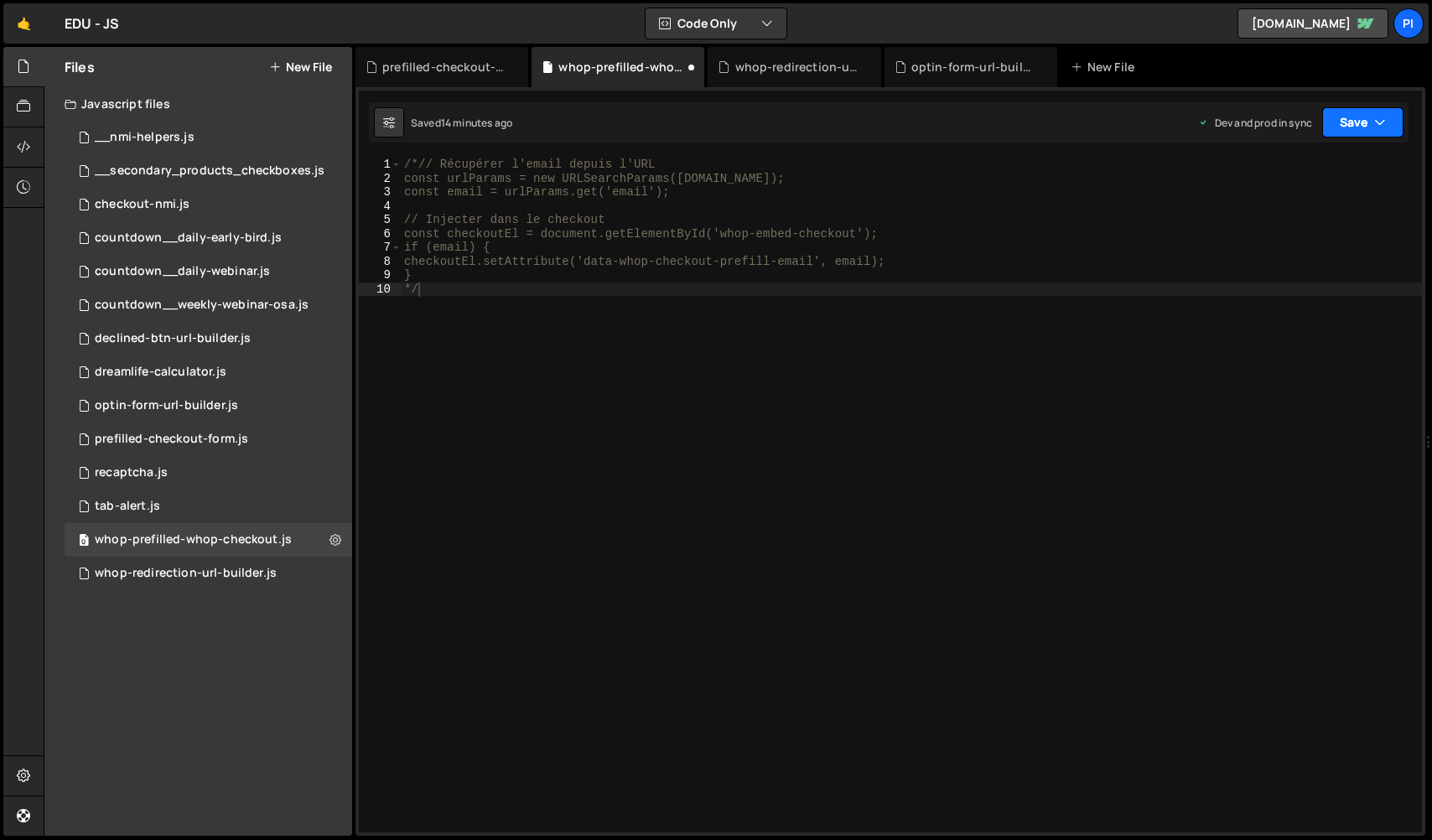
click at [1338, 131] on button "Save" at bounding box center [1362, 122] width 81 height 31
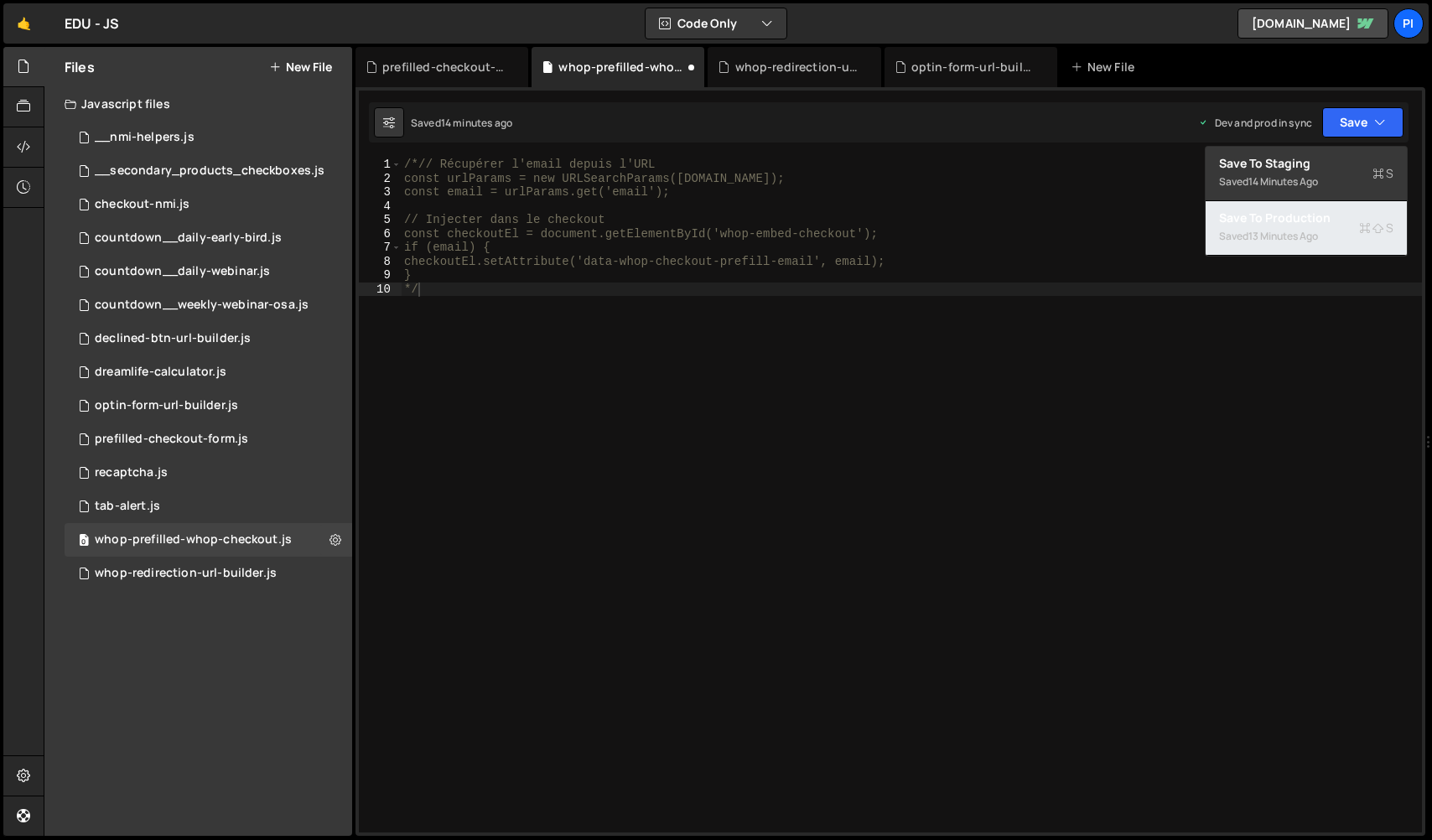
click at [1319, 225] on div "Save to Production S" at bounding box center [1306, 217] width 175 height 17
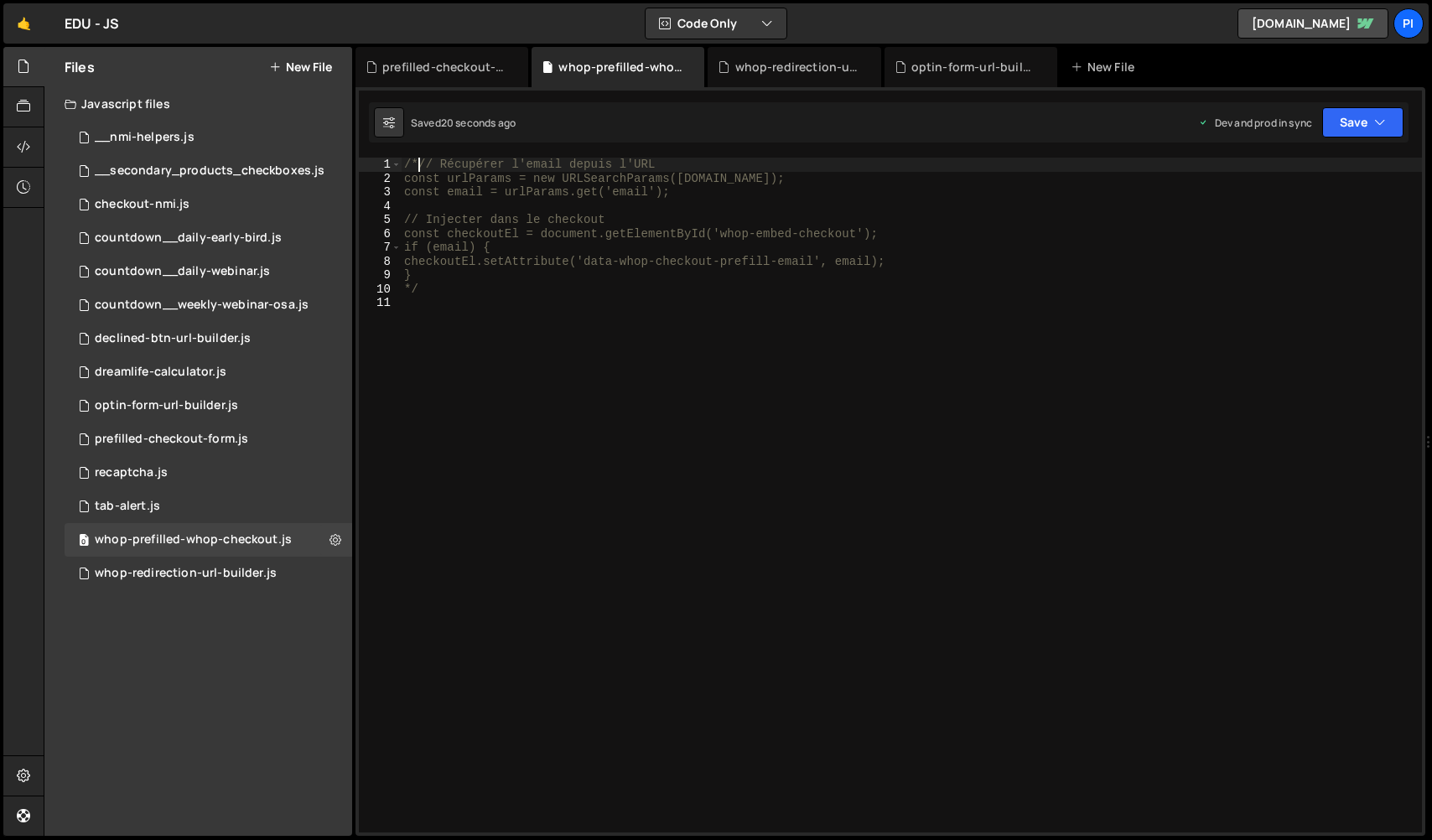
click at [421, 167] on div "/*// Récupérer l'email depuis l'URL const urlParams = new URLSearchParams([DOMA…" at bounding box center [911, 509] width 1021 height 702
type textarea "// Récupérer l'email depuis l'URL"
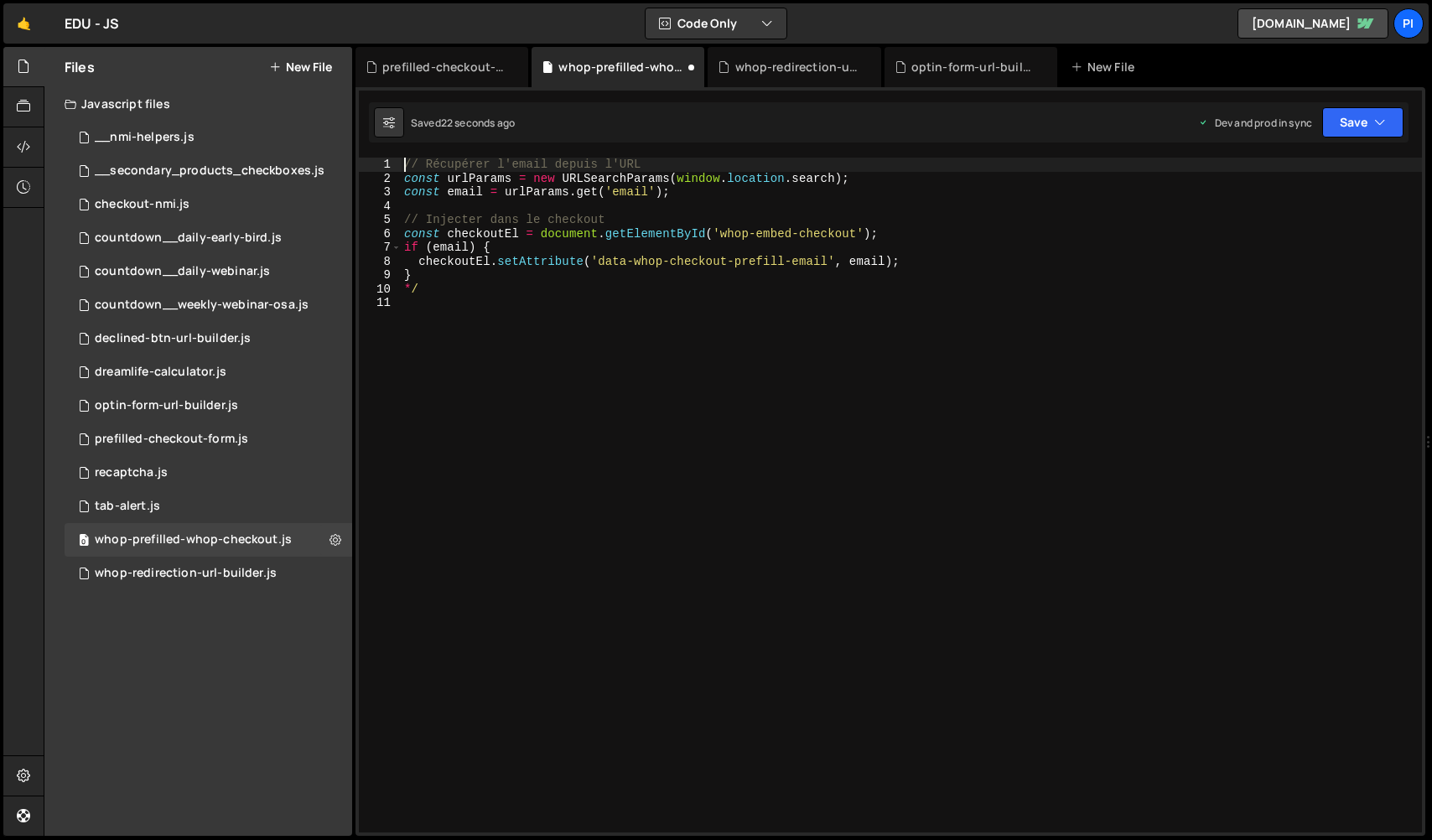
click at [420, 309] on div "// Récupérer l'email depuis l'URL const urlParams = new URLSearchParams ( windo…" at bounding box center [911, 509] width 1021 height 702
type textarea "*"
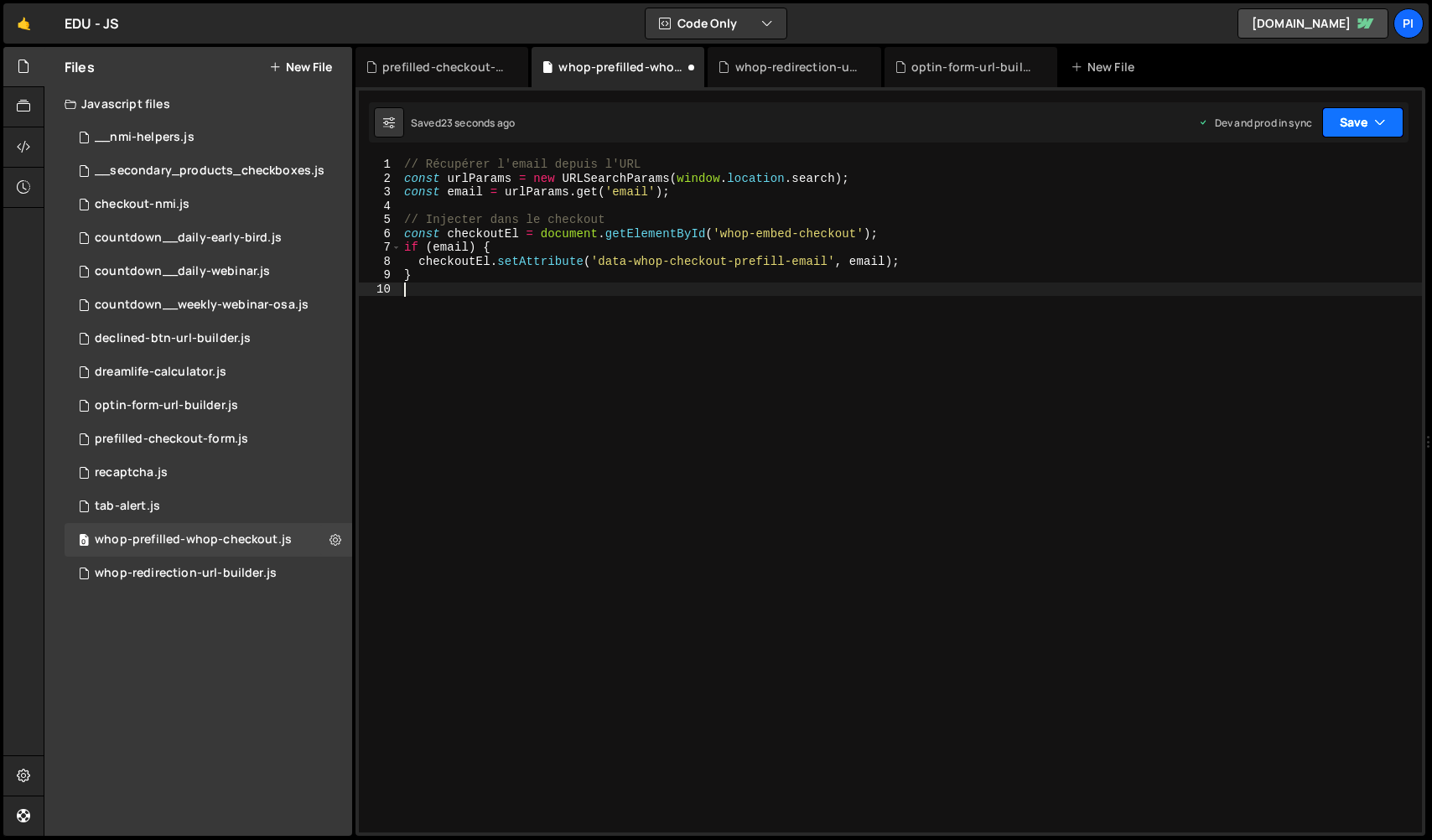
click at [1361, 131] on button "Save" at bounding box center [1362, 122] width 81 height 31
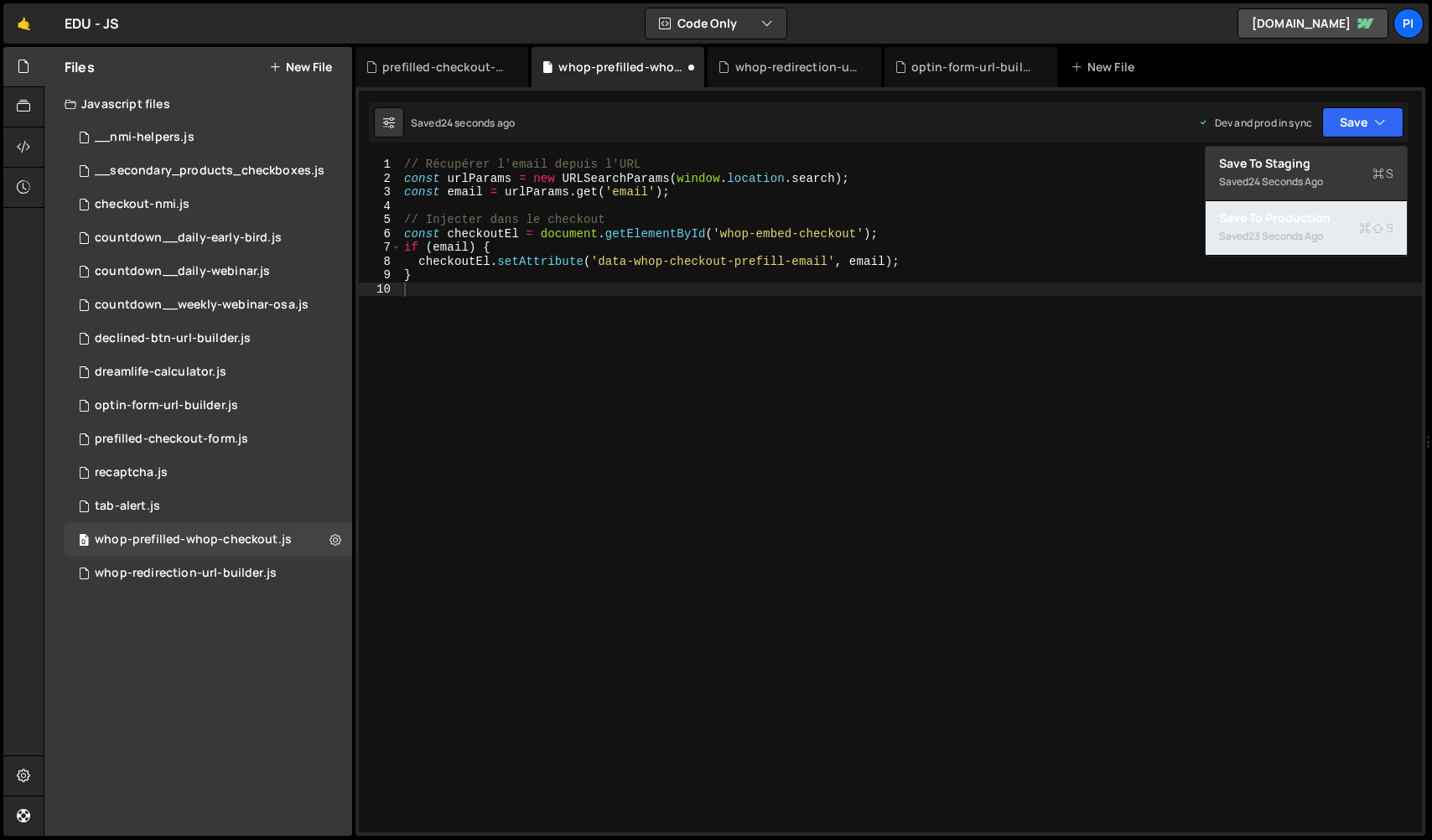
click at [1328, 223] on div "Save to Production S" at bounding box center [1306, 217] width 175 height 17
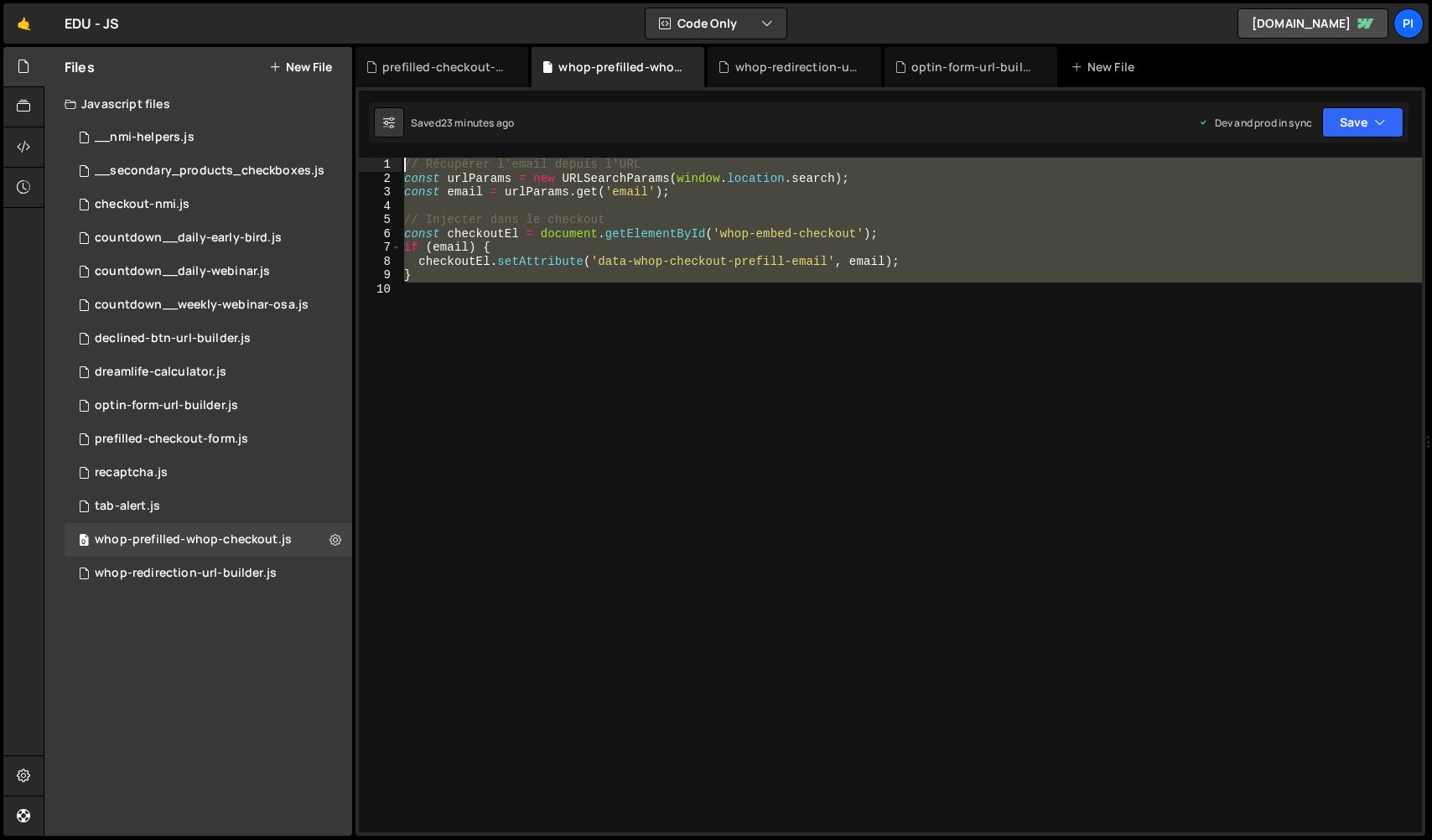
drag, startPoint x: 553, startPoint y: 366, endPoint x: 237, endPoint y: 85, distance: 422.9
click at [237, 85] on div "Files New File Javascript files 0 __nmi-helpers.js 0 0 __secondary_products_che…" at bounding box center [737, 441] width 1388 height 789
paste textarea "WhopCheckout.embed(config"
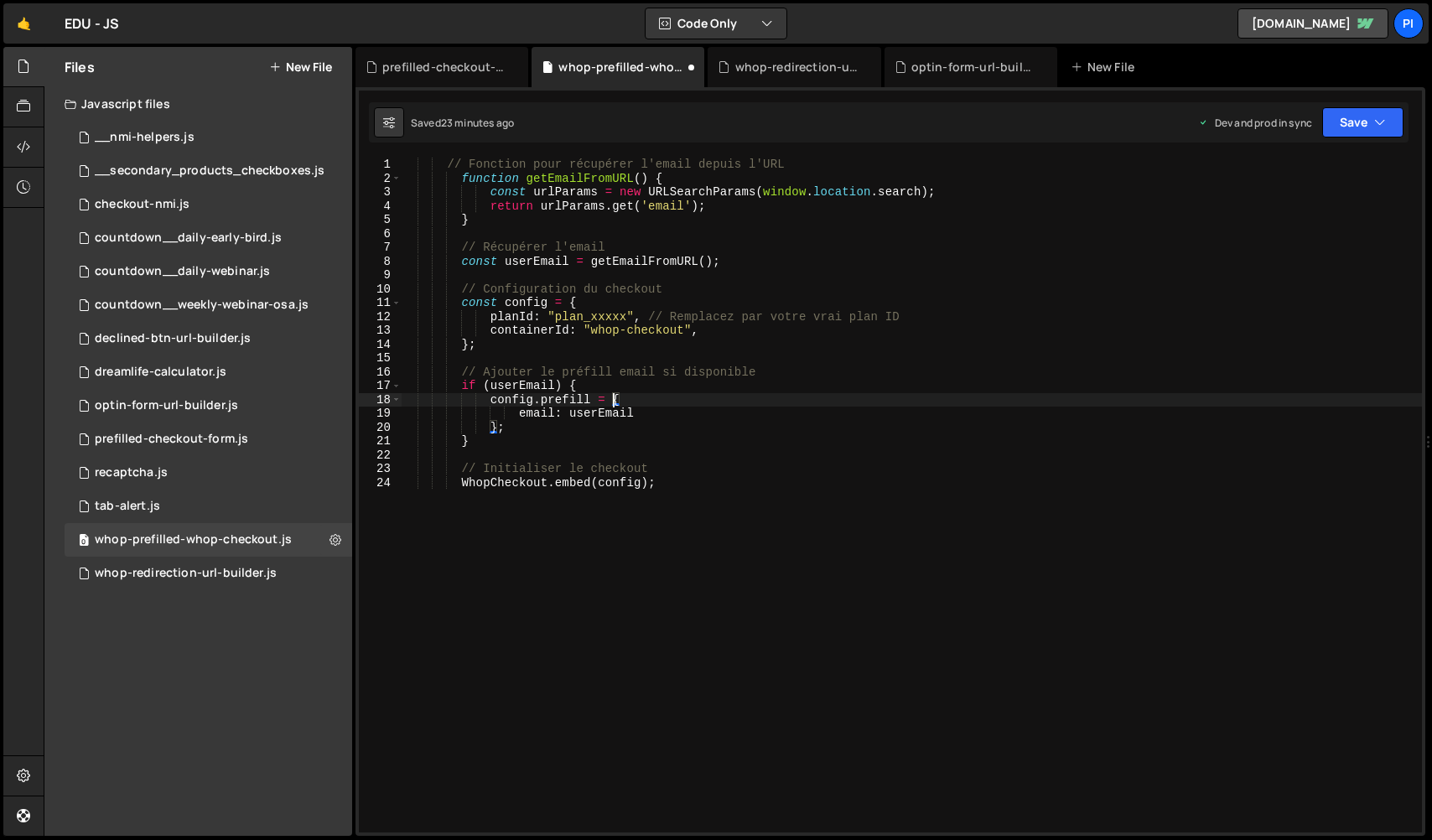
click at [610, 396] on div "// Fonction pour récupérer l'email depuis l'URL function getEmailFromURL ( ) { …" at bounding box center [911, 509] width 1021 height 702
click at [1345, 120] on button "Save" at bounding box center [1362, 122] width 81 height 31
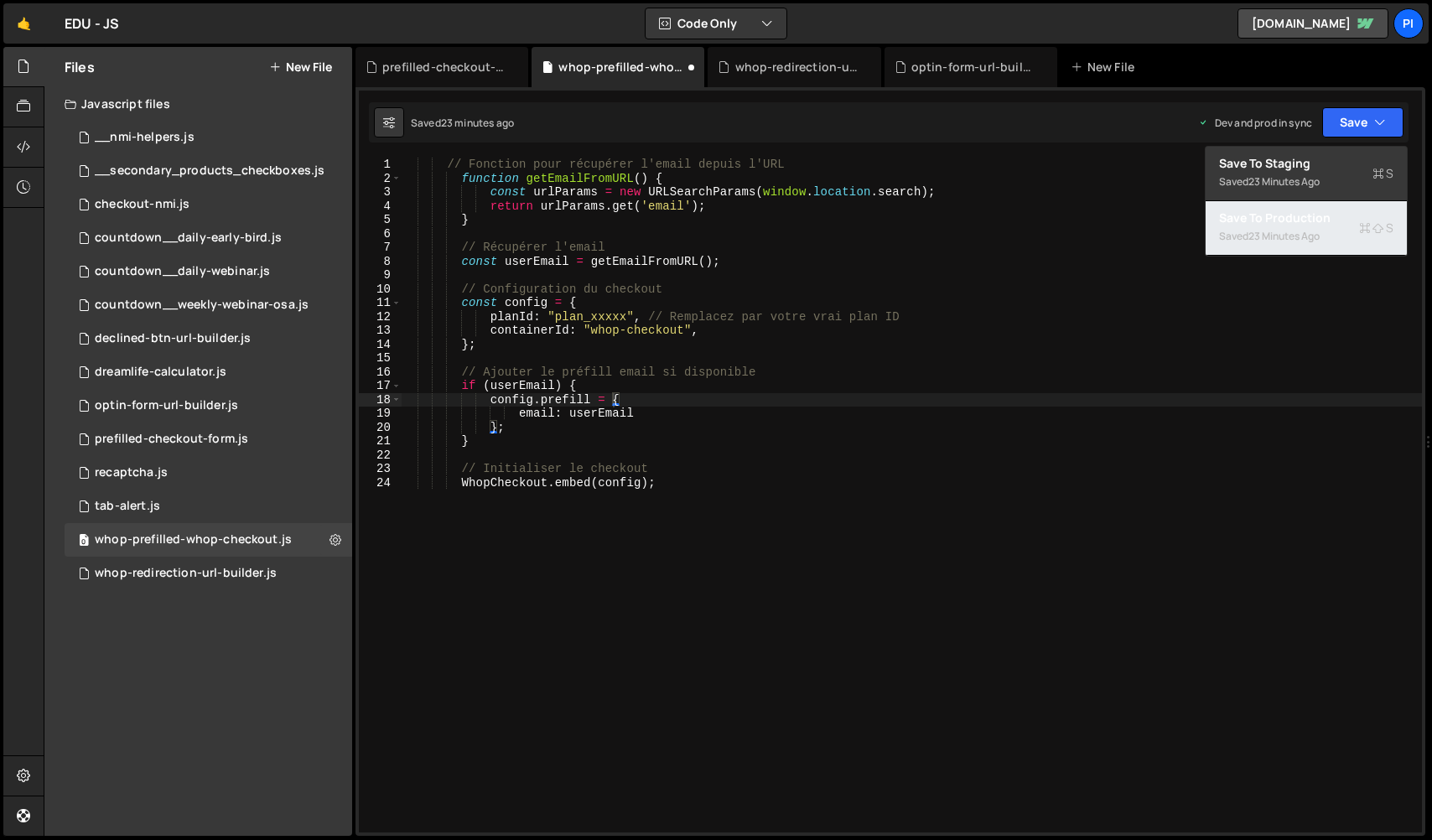
click at [1304, 227] on div "Saved 23 minutes ago" at bounding box center [1306, 236] width 175 height 20
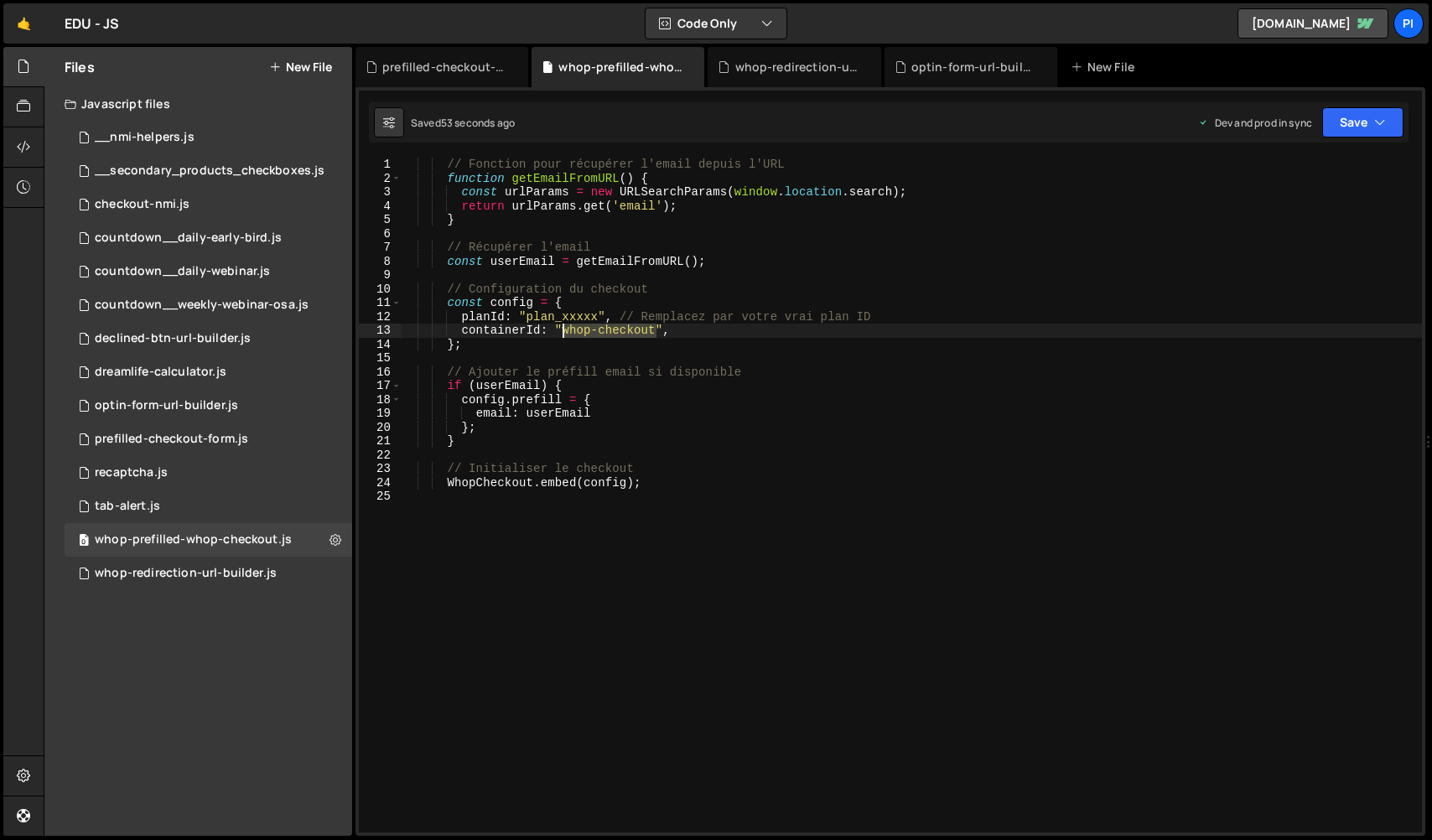
drag, startPoint x: 654, startPoint y: 330, endPoint x: 563, endPoint y: 331, distance: 91.0
click at [563, 331] on div "// Fonction pour récupérer l'email depuis l'URL function getEmailFromURL ( ) { …" at bounding box center [911, 509] width 1021 height 702
paste textarea "embed-"
click at [1336, 125] on button "Save" at bounding box center [1362, 122] width 81 height 31
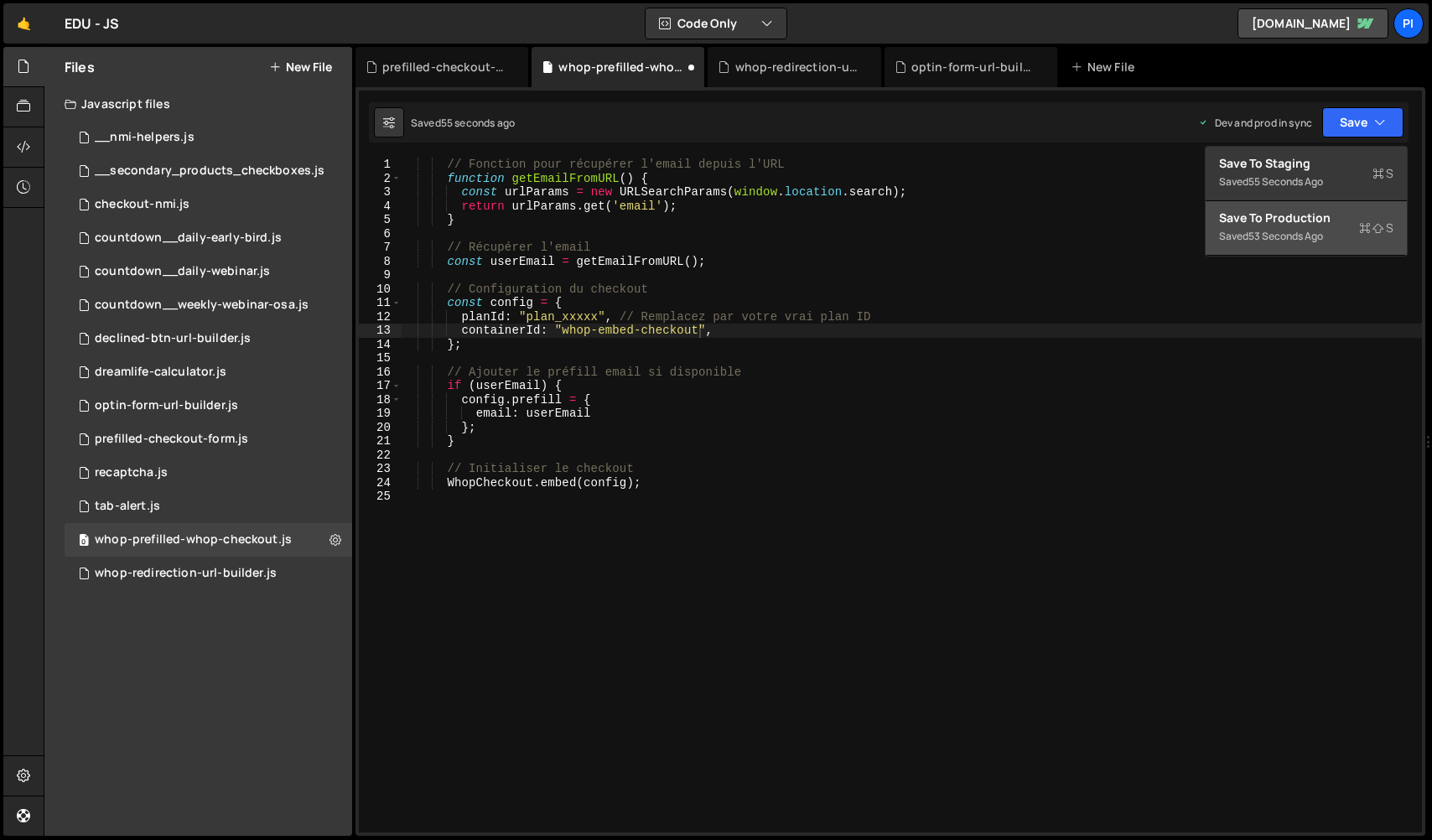
click at [1294, 231] on div "53 seconds ago" at bounding box center [1285, 236] width 74 height 14
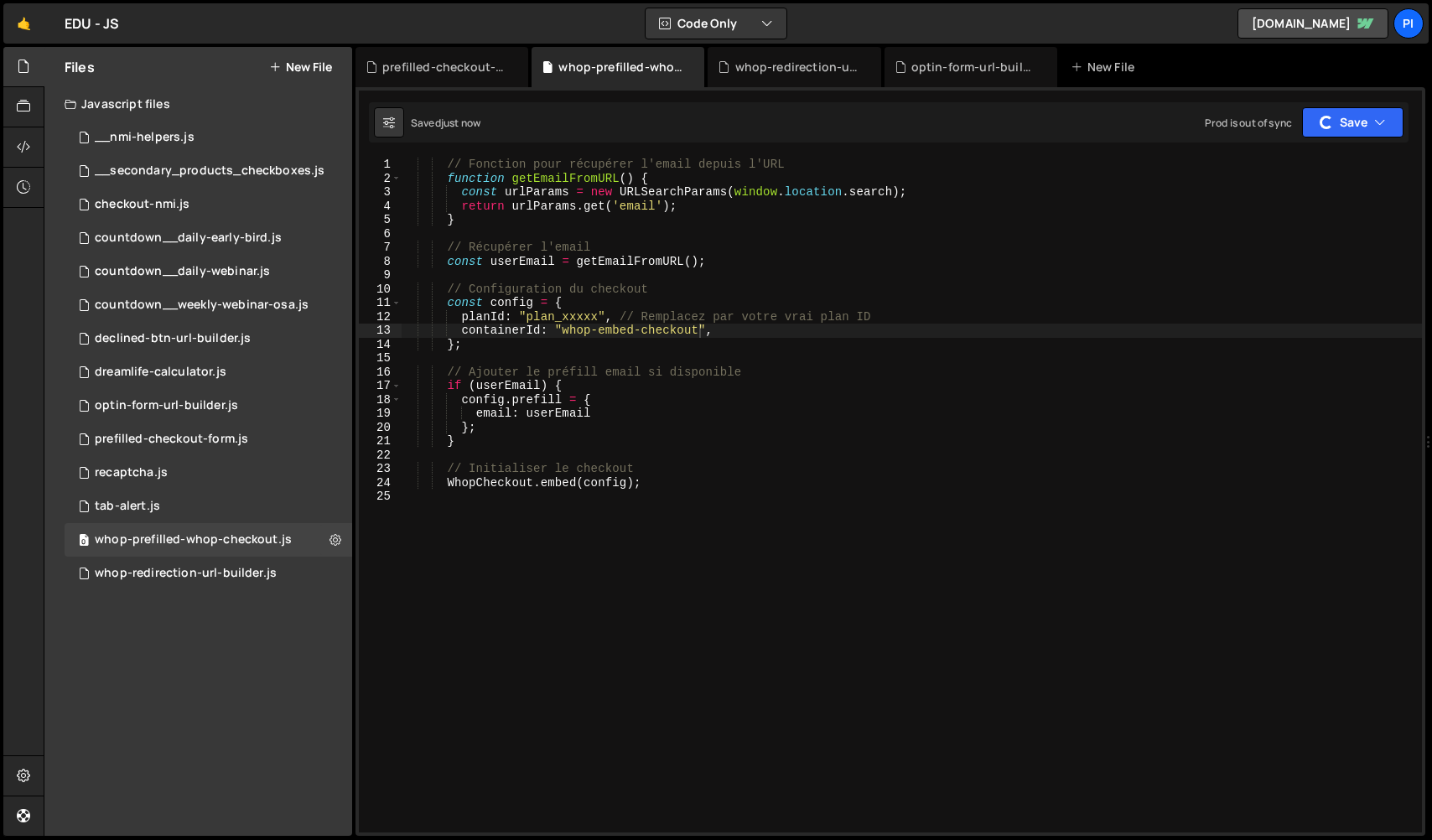
click at [462, 318] on div "// Fonction pour récupérer l'email depuis l'URL function getEmailFromURL ( ) { …" at bounding box center [911, 509] width 1021 height 702
type textarea "//planId: "plan_xxxxx", // Remplacez par votre vrai plan ID"
click at [1370, 117] on button "Save" at bounding box center [1362, 122] width 81 height 31
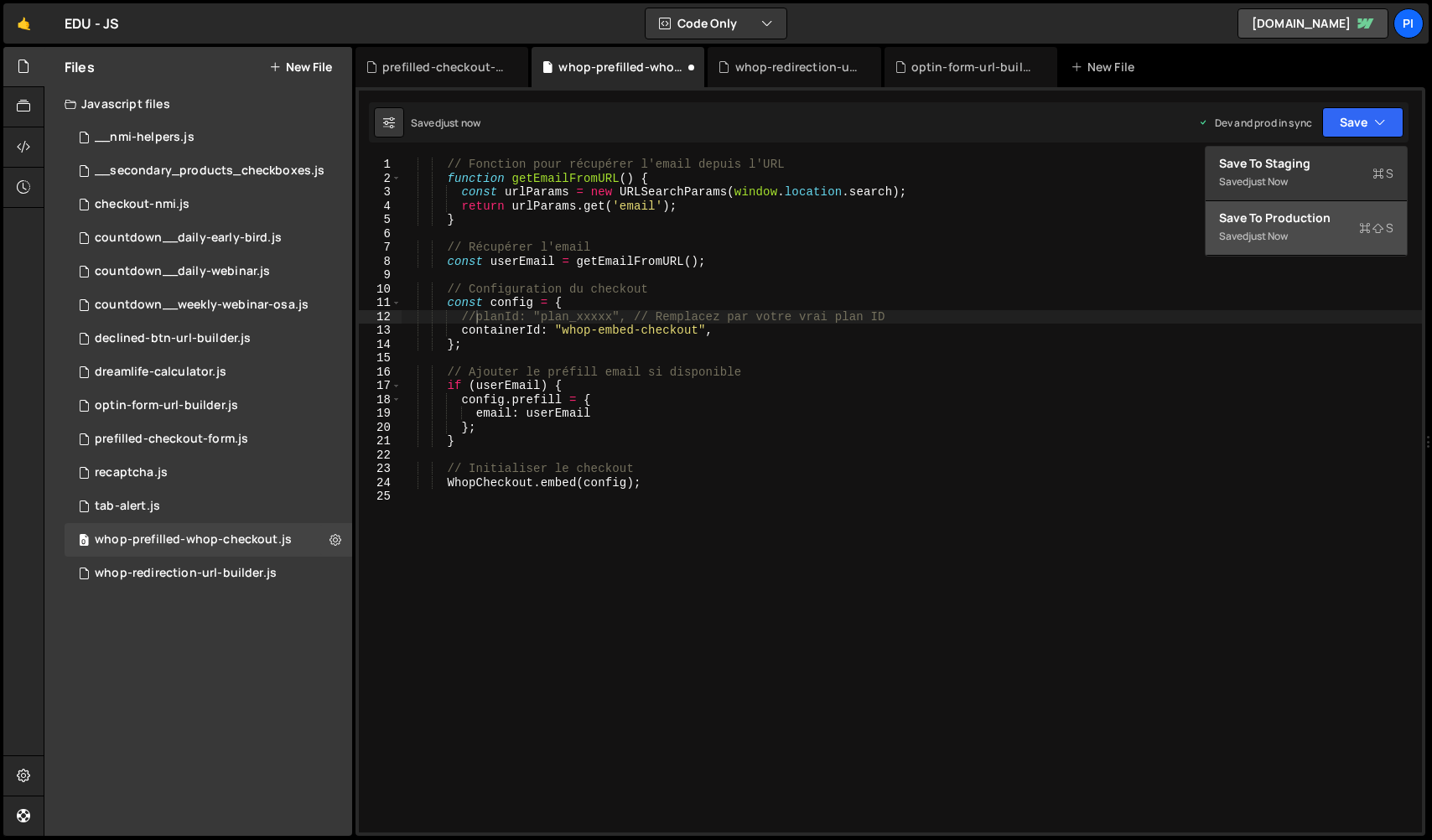
click at [1307, 238] on button "Save to Production S Saved just now" at bounding box center [1305, 229] width 202 height 54
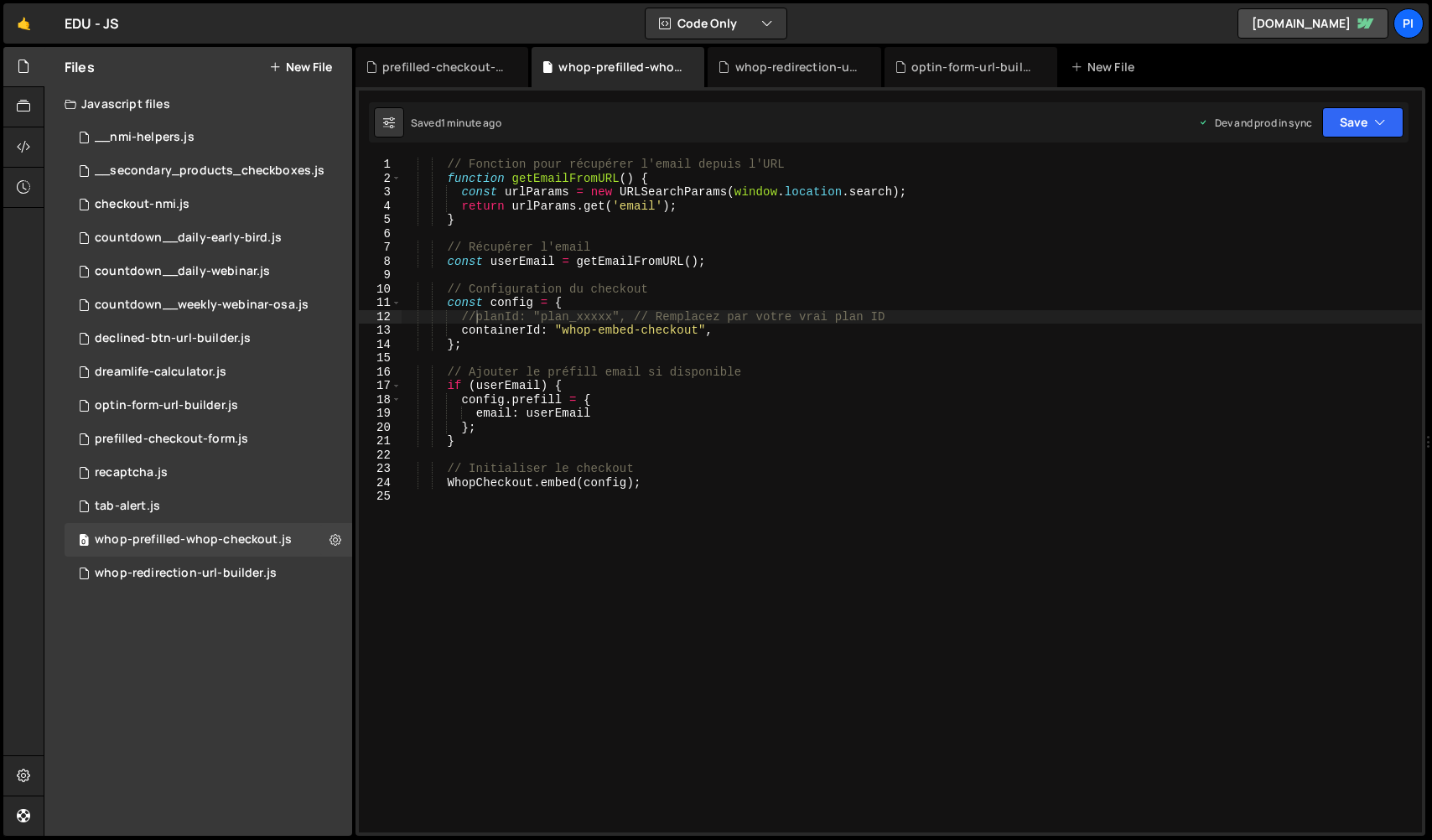
scroll to position [0, 0]
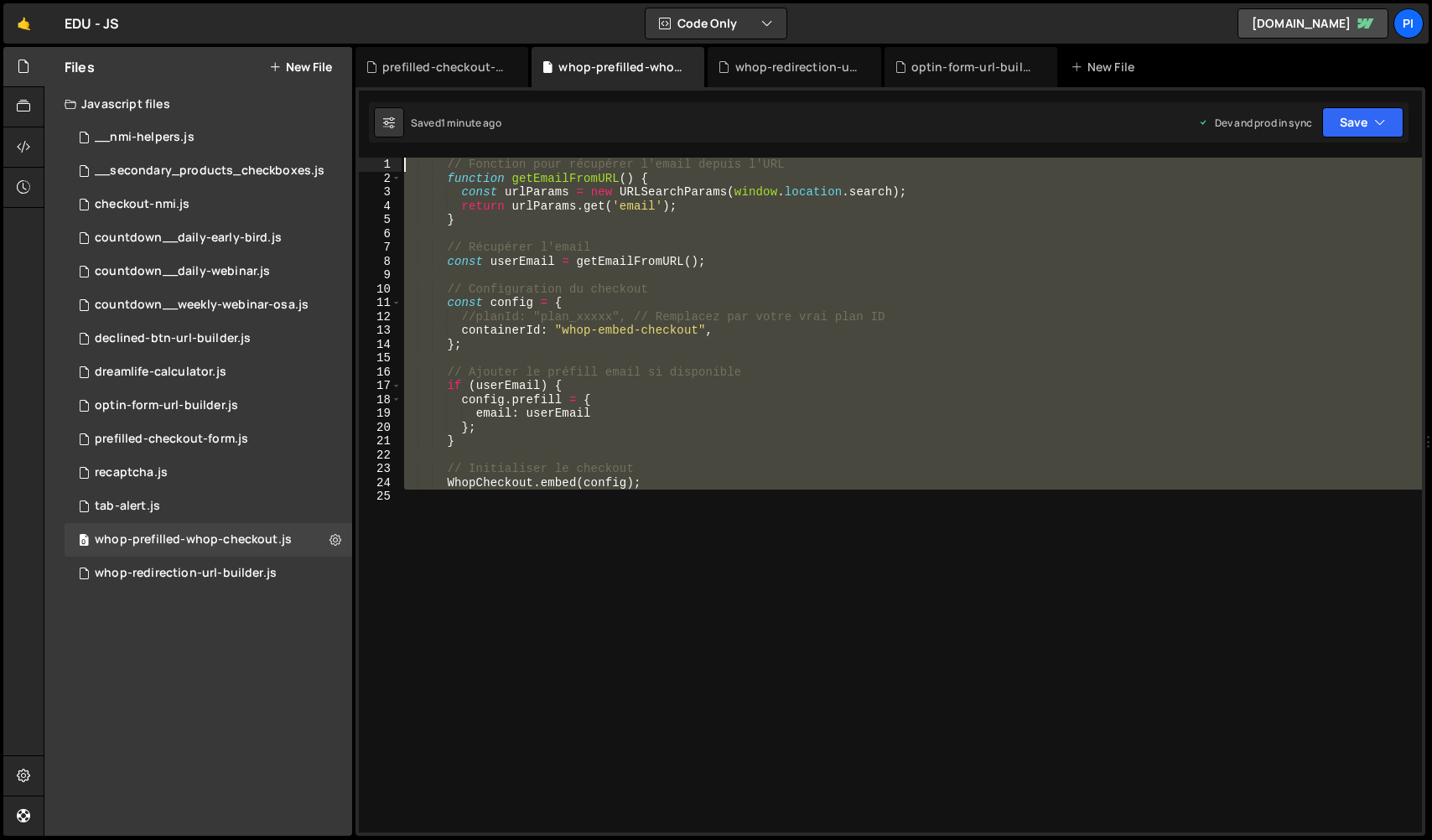
drag, startPoint x: 629, startPoint y: 559, endPoint x: 273, endPoint y: 15, distance: 650.1
click at [273, 15] on div "Hold on a sec... Are you certain you wish to leave this page? Any changes you'v…" at bounding box center [716, 420] width 1432 height 840
paste textarea "});"
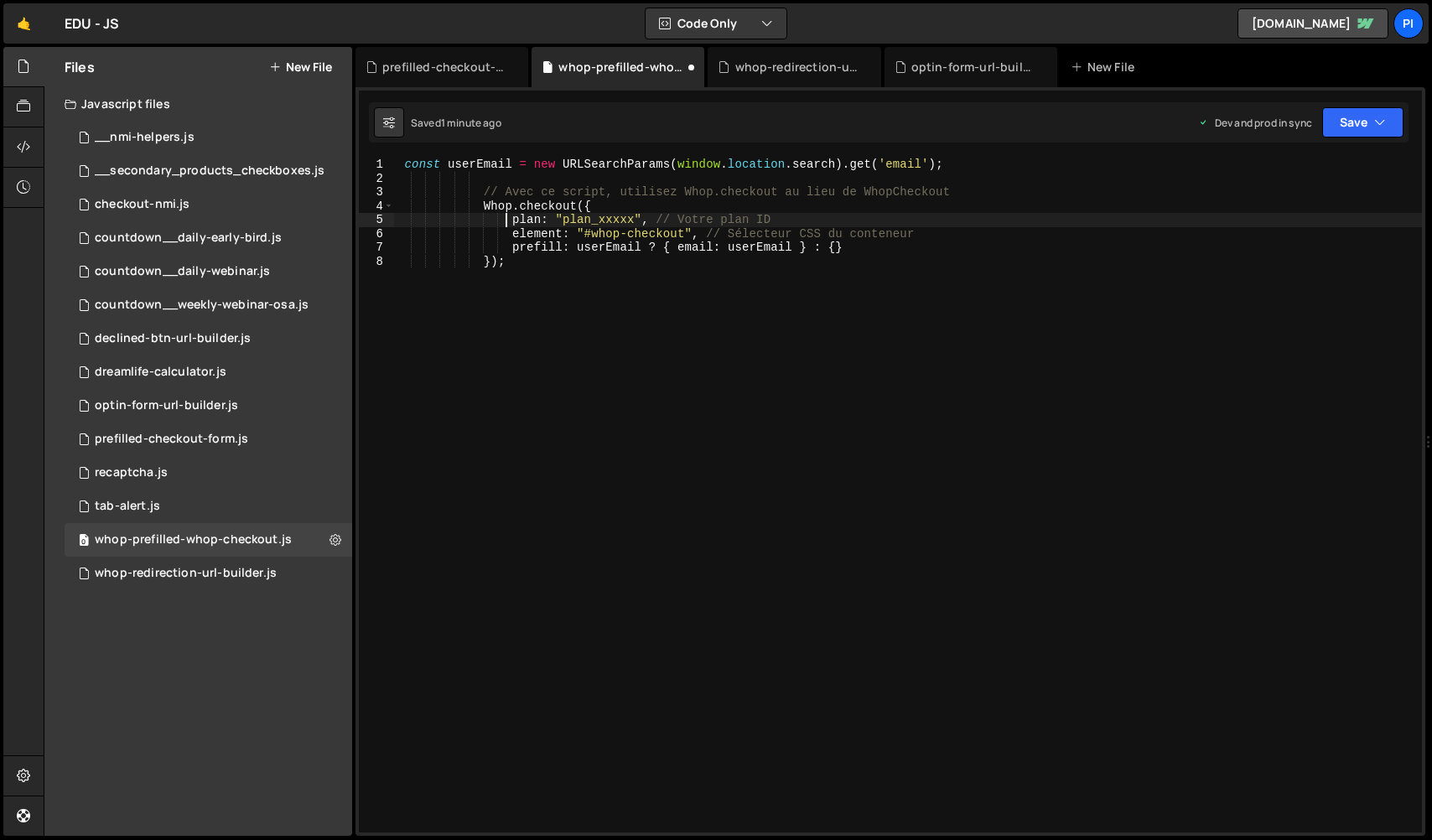
click at [505, 220] on div "const userEmail = new URLSearchParams ( window . location . search ) . get ( 'e…" at bounding box center [908, 509] width 1028 height 702
click at [626, 233] on div "const userEmail = new URLSearchParams ( window . location . search ) . get ( 'e…" at bounding box center [908, 509] width 1028 height 702
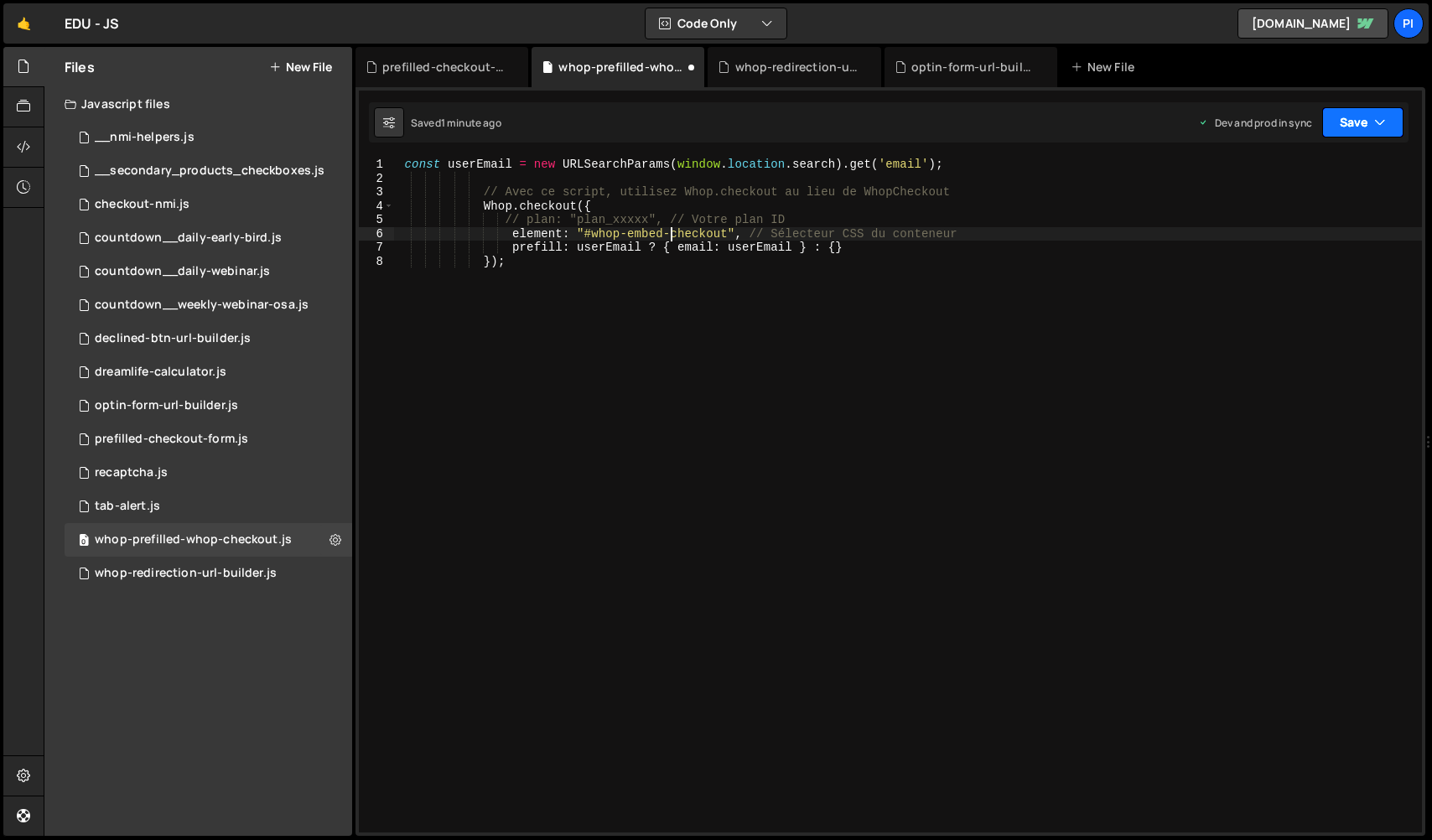
type textarea "element: "#whop-embed-checkout", // Sélecteur CSS du conteneur"
click at [1391, 117] on button "Save" at bounding box center [1362, 122] width 81 height 31
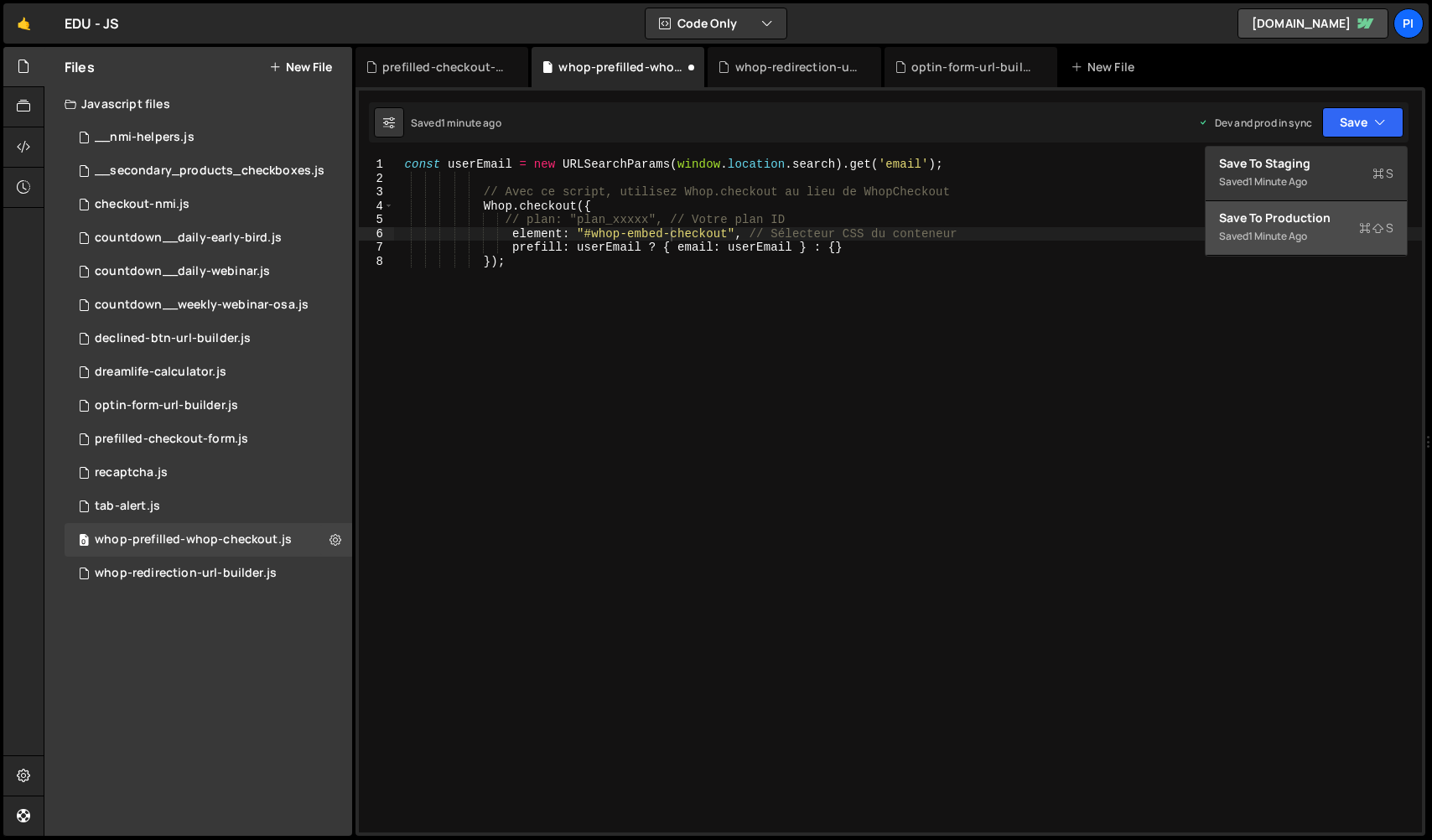
click at [1338, 209] on button "Save to Production S Saved 1 minute ago" at bounding box center [1305, 229] width 202 height 54
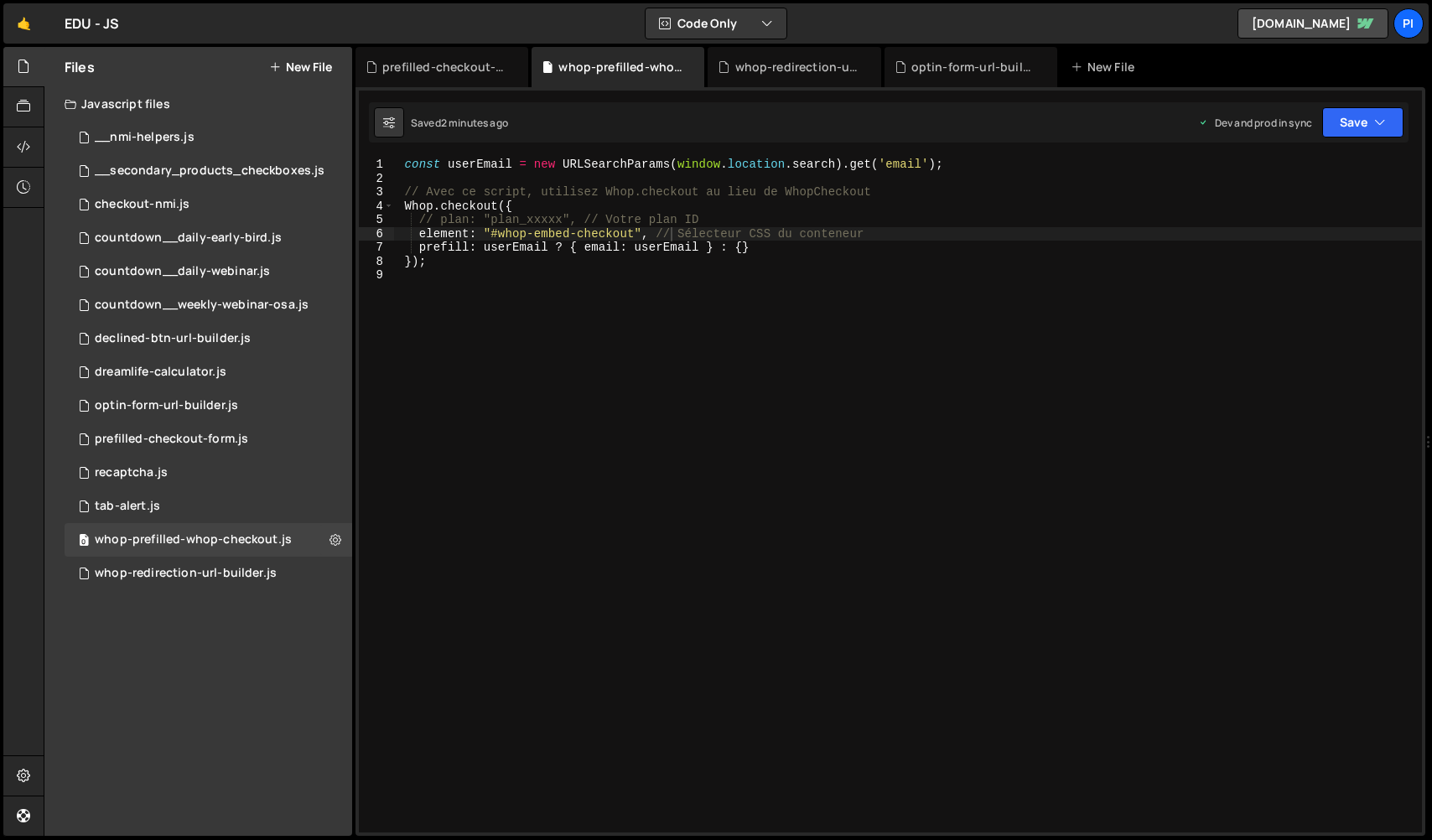
scroll to position [0, 0]
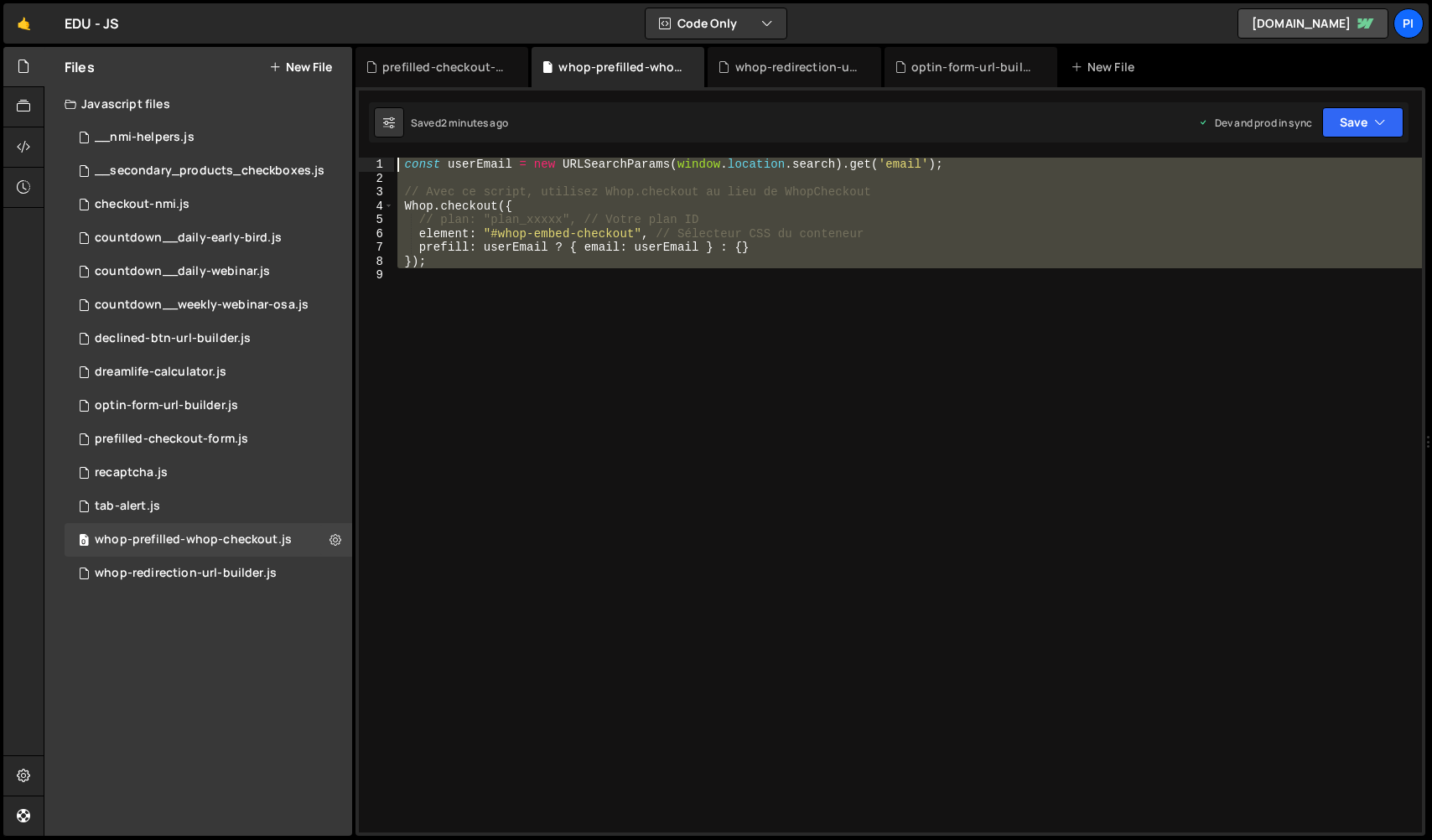
drag, startPoint x: 525, startPoint y: 349, endPoint x: 273, endPoint y: 64, distance: 380.4
click at [273, 64] on div "Files New File Javascript files 0 __nmi-helpers.js 0 0 __secondary_products_che…" at bounding box center [737, 441] width 1388 height 789
paste textarea "}"
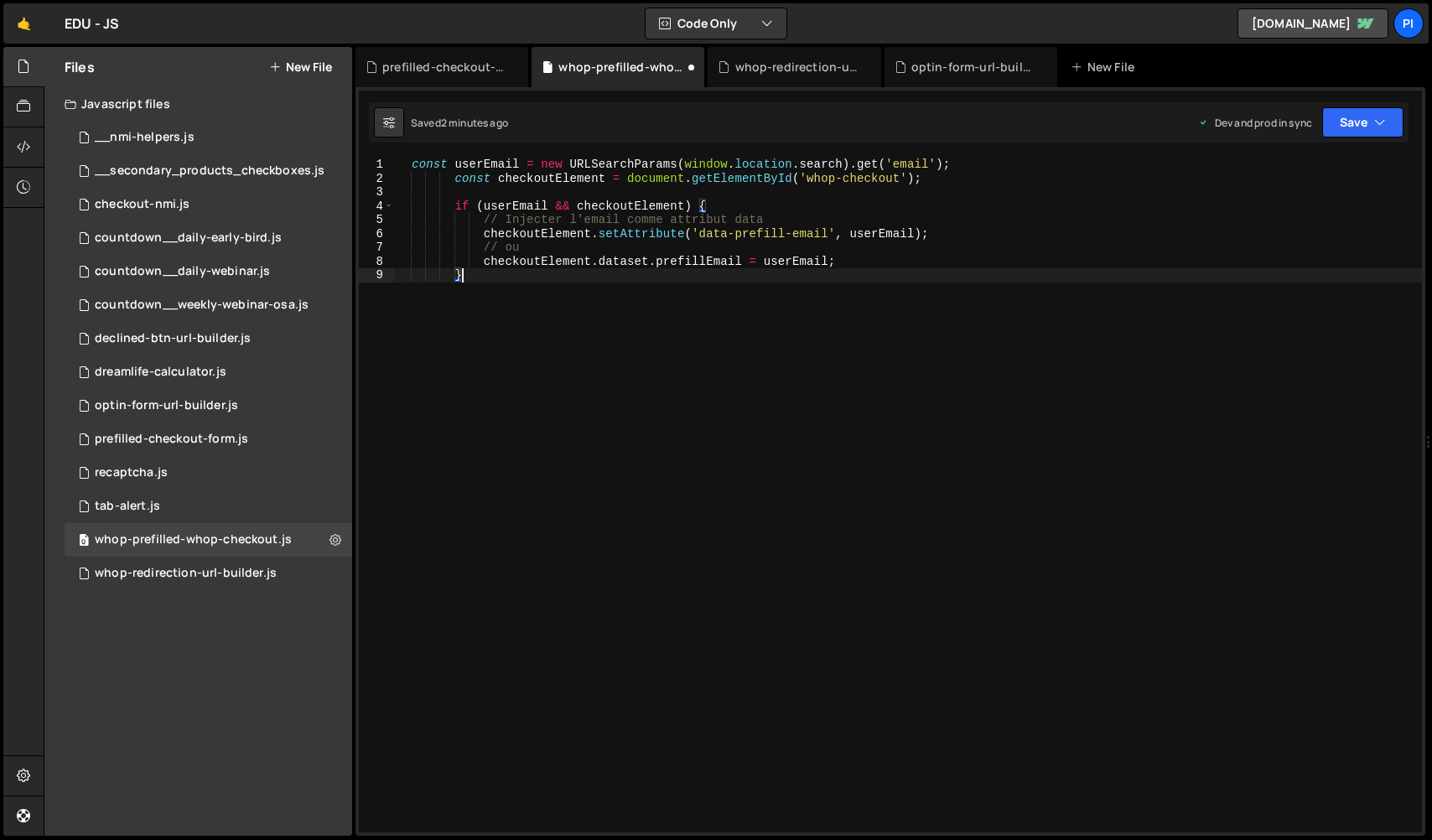
click at [845, 176] on div "const userEmail = new URLSearchParams ( window . location . search ) . get ( 'e…" at bounding box center [908, 509] width 1028 height 702
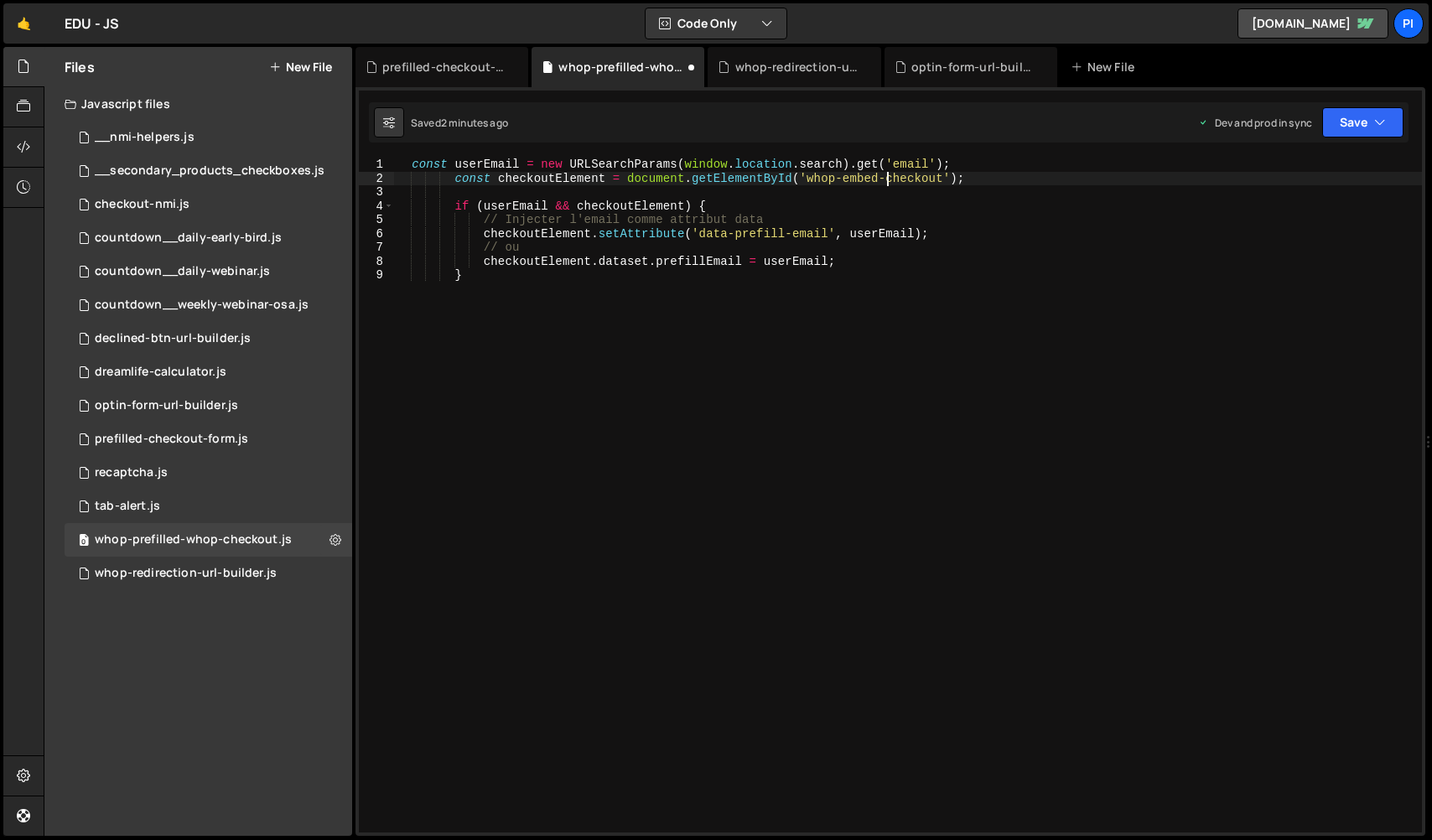
scroll to position [0, 33]
type textarea "const checkoutElement = document.getElementById('whop-embed-checkout');"
click at [1375, 131] on button "Save" at bounding box center [1362, 122] width 81 height 31
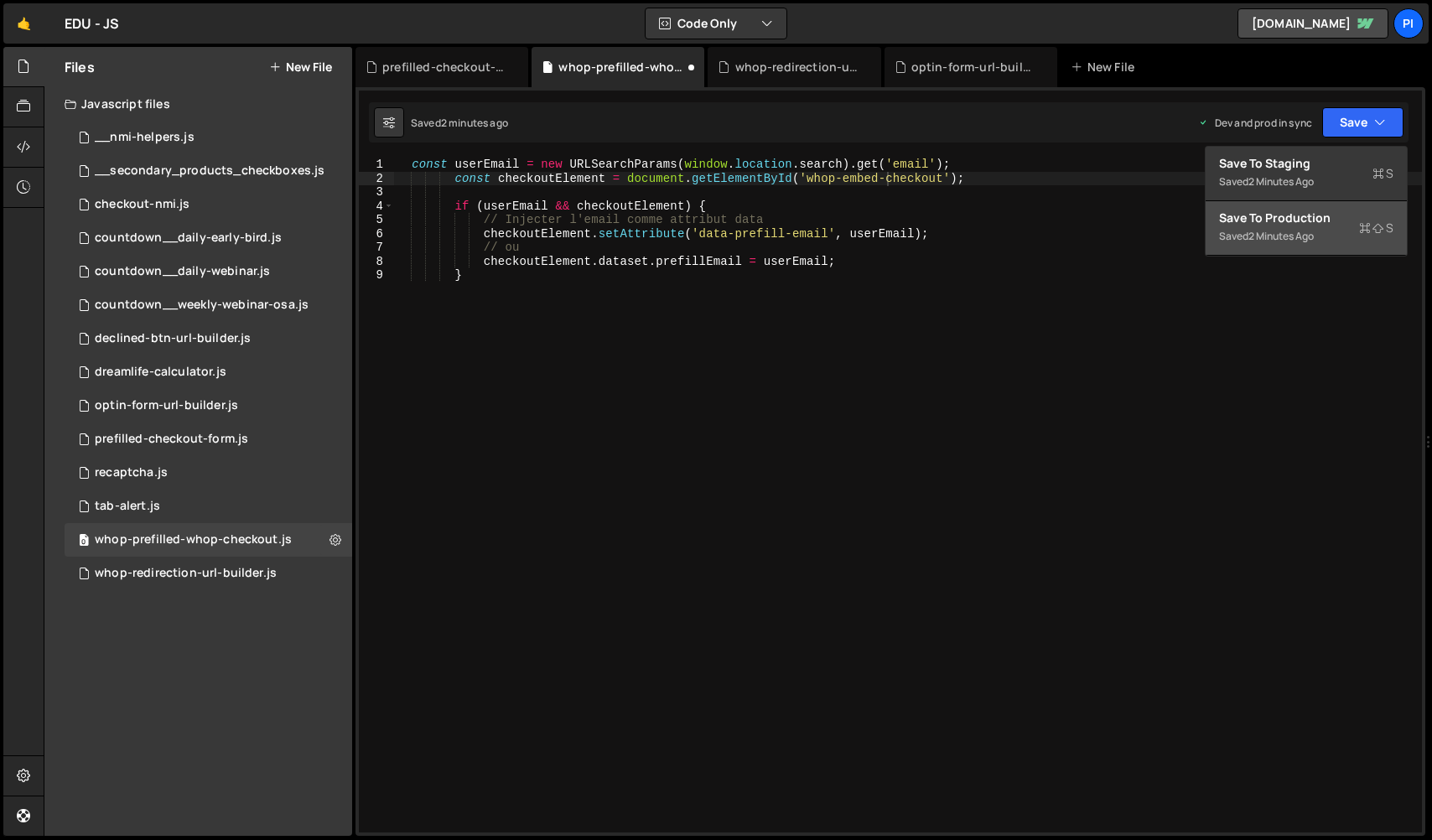
click at [1307, 218] on div "Save to Production S" at bounding box center [1306, 217] width 175 height 17
